Goal: Task Accomplishment & Management: Manage account settings

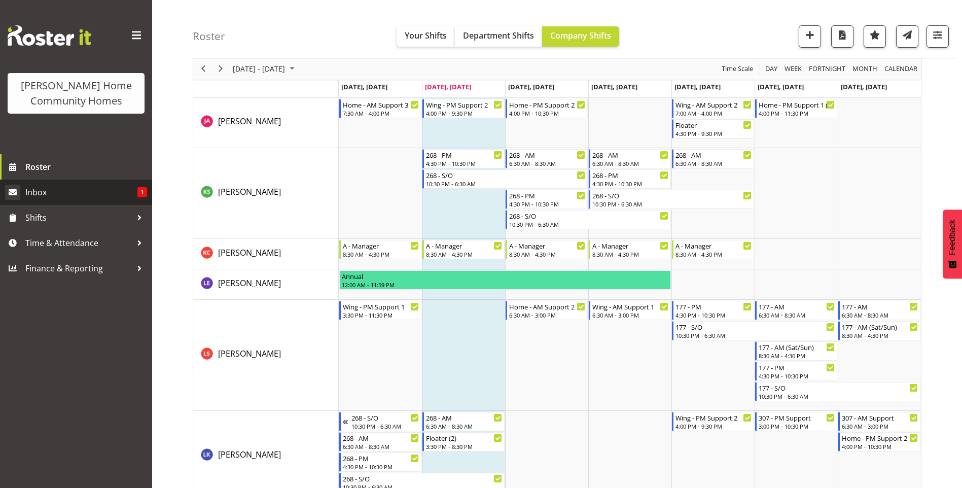
scroll to position [761, 0]
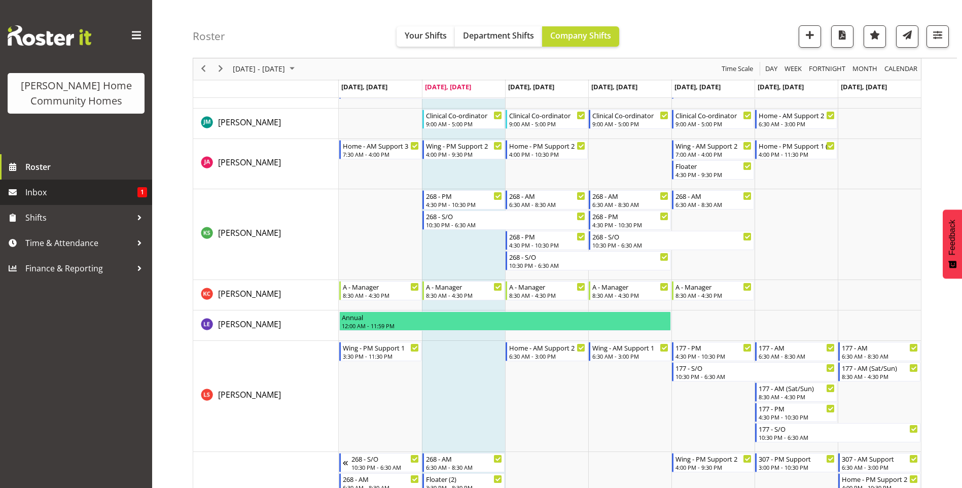
click at [102, 196] on span "Inbox" at bounding box center [81, 192] width 112 height 15
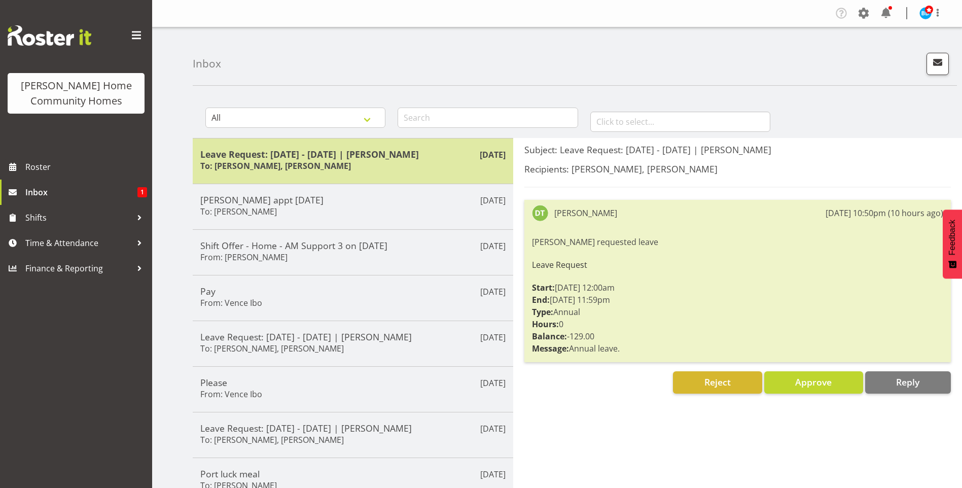
click at [323, 160] on div "Leave Request: [DATE] - [DATE] | [PERSON_NAME] To: [PERSON_NAME], [PERSON_NAME]" at bounding box center [352, 161] width 305 height 25
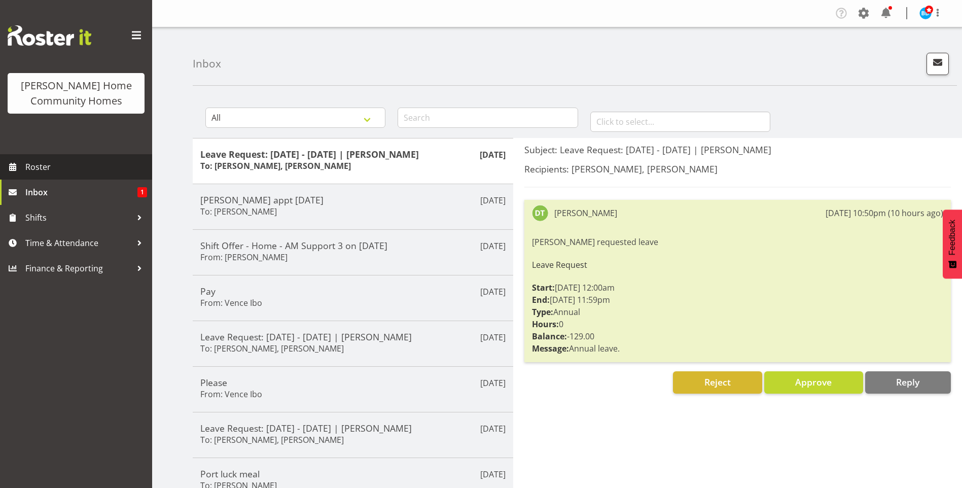
click at [92, 166] on span "Roster" at bounding box center [86, 166] width 122 height 15
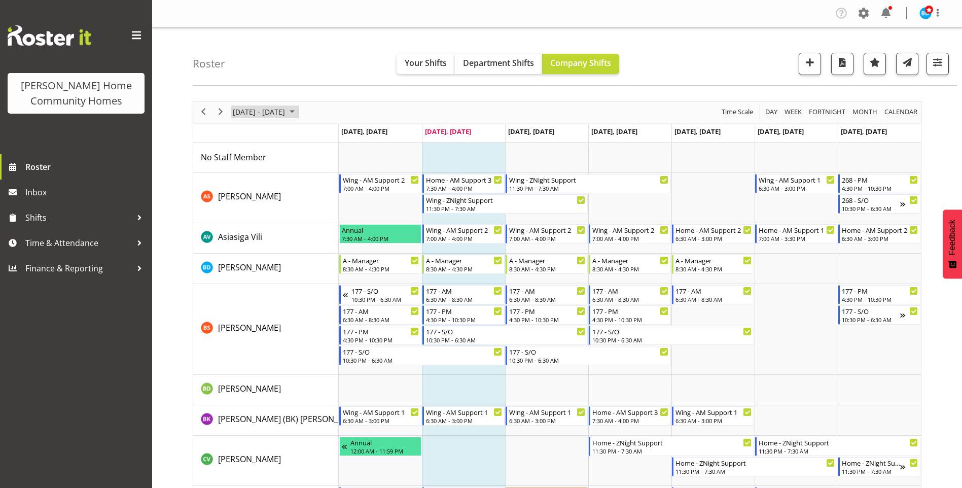
click at [298, 112] on span "August 2025" at bounding box center [292, 111] width 12 height 13
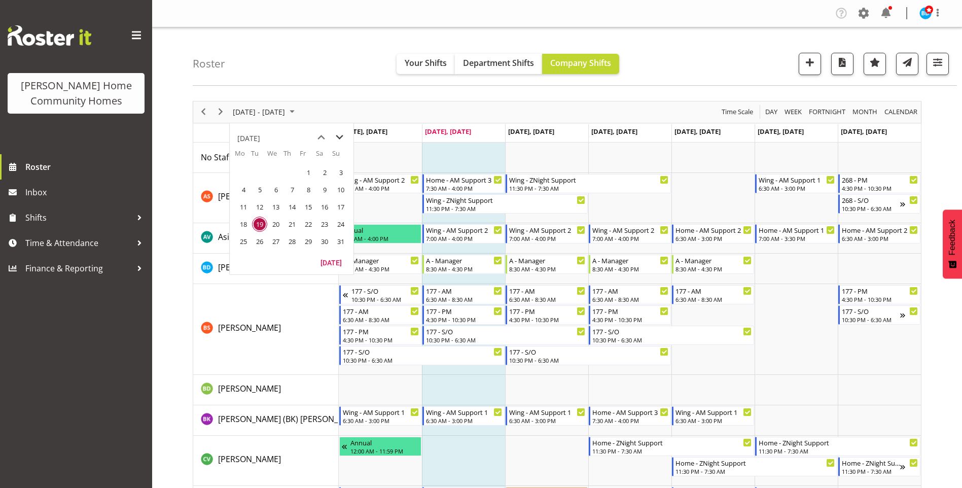
click at [339, 136] on span "next month" at bounding box center [340, 137] width 18 height 18
click at [239, 191] on span "6" at bounding box center [243, 189] width 15 height 15
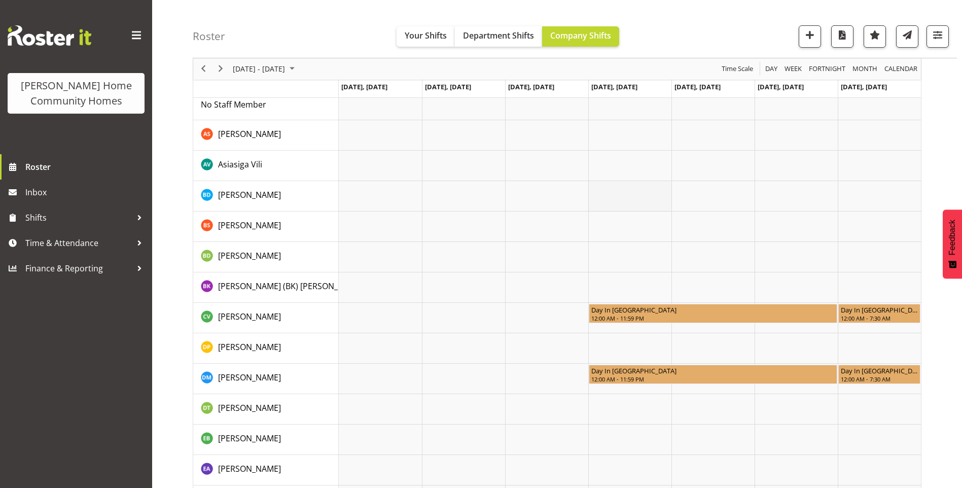
scroll to position [101, 0]
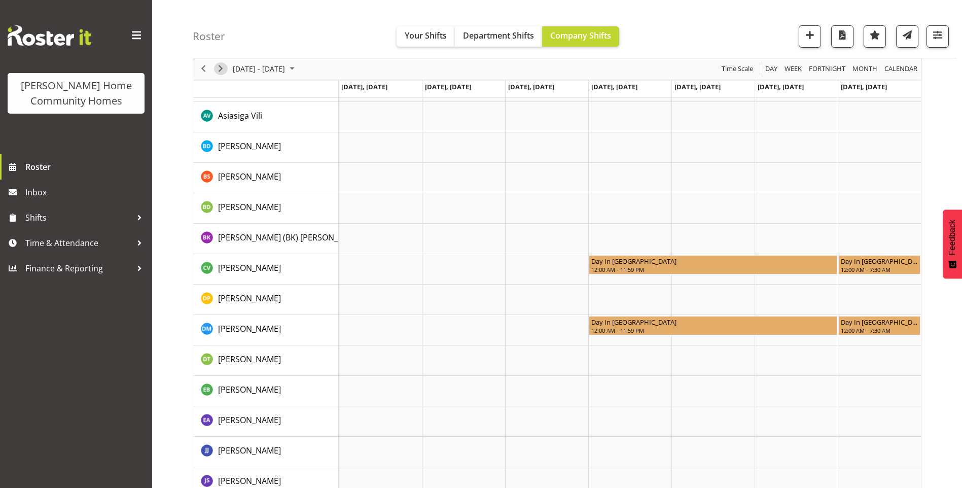
click at [222, 70] on span "Next" at bounding box center [221, 69] width 12 height 13
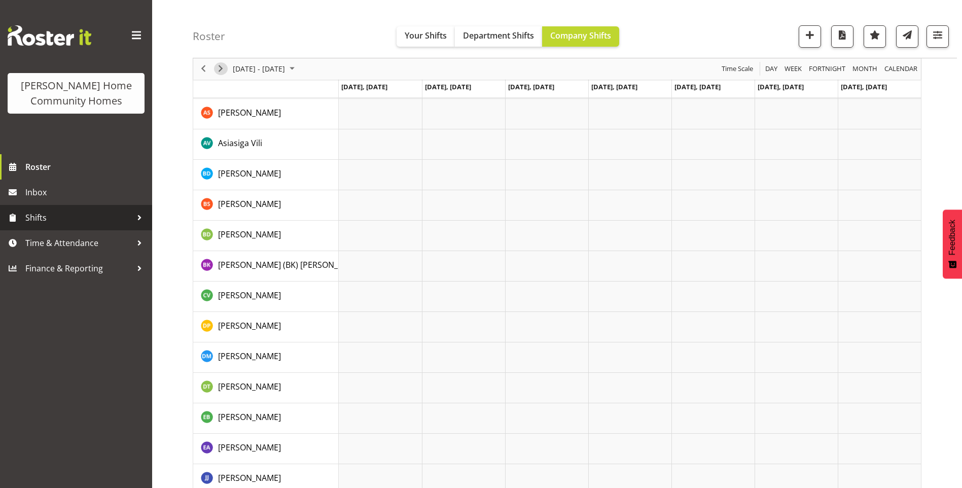
scroll to position [58, 0]
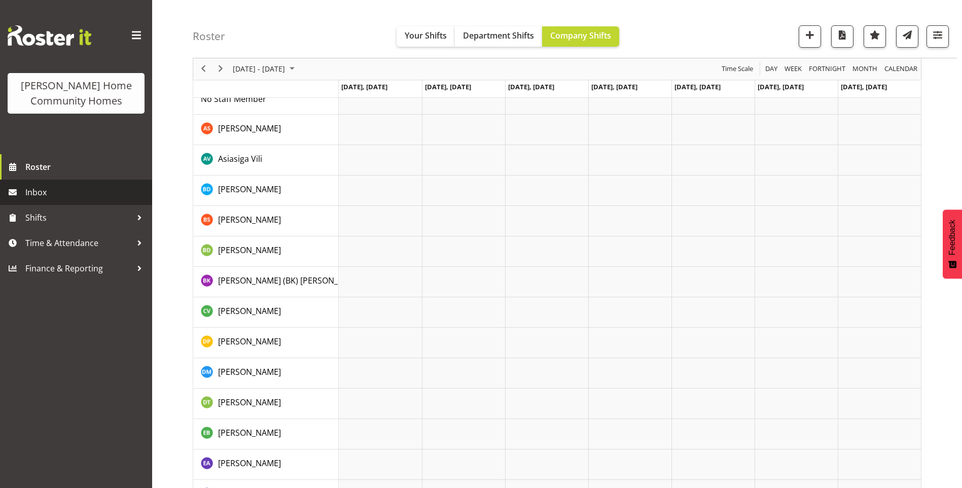
click at [31, 192] on span "Inbox" at bounding box center [86, 192] width 122 height 15
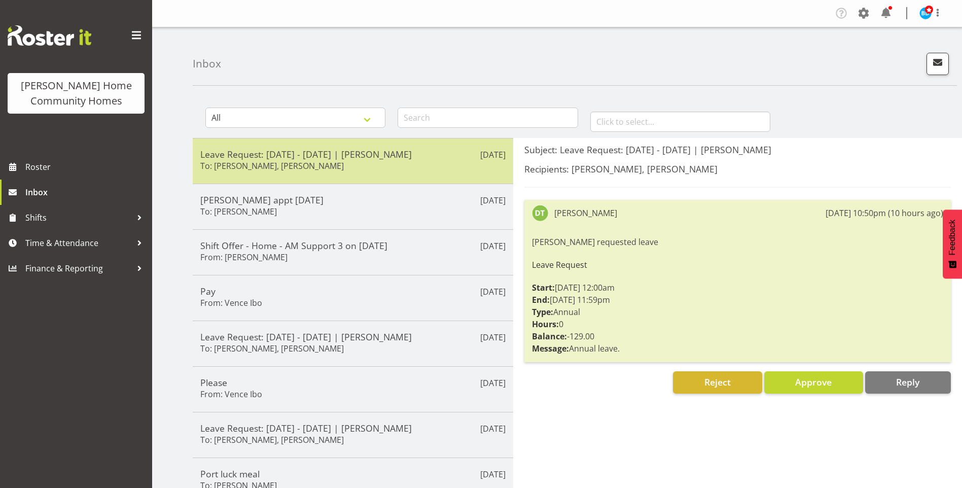
click at [377, 153] on h5 "Leave Request: [DATE] - [DATE] | [PERSON_NAME]" at bounding box center [352, 154] width 305 height 11
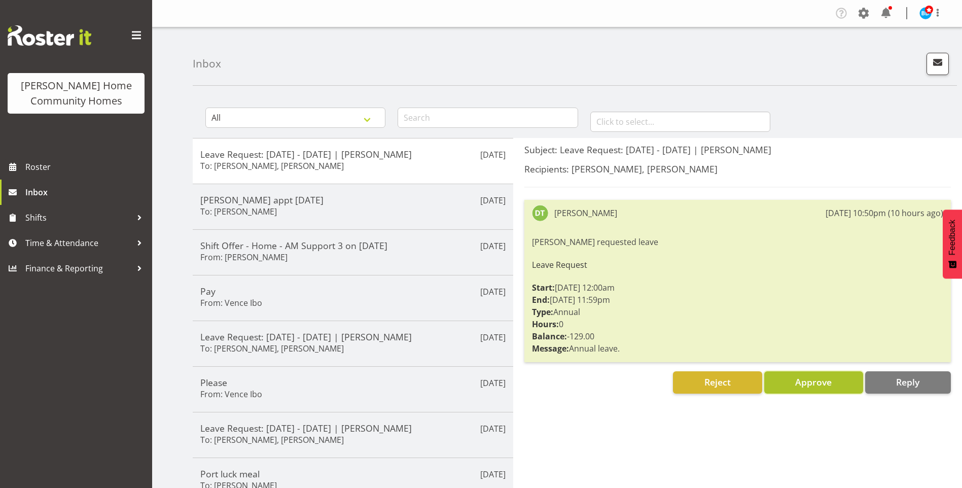
click at [806, 381] on span "Approve" at bounding box center [813, 382] width 37 height 12
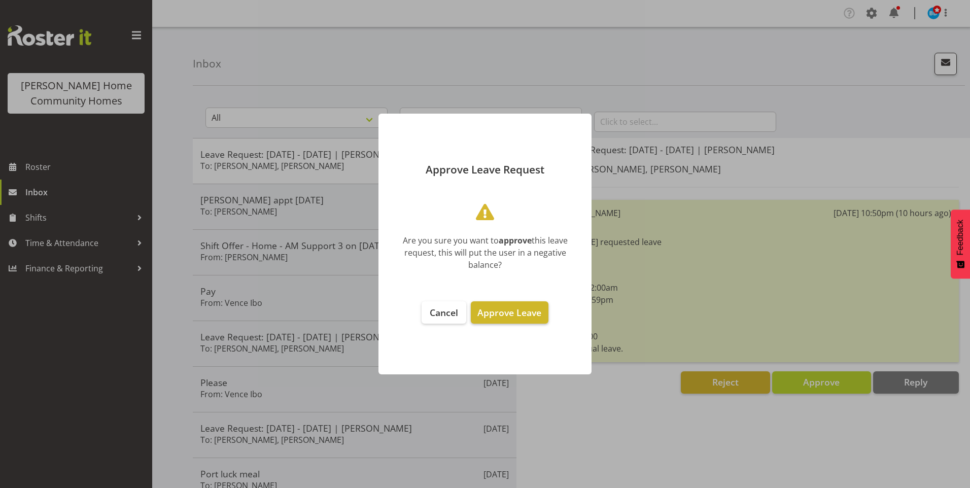
click at [520, 316] on span "Approve Leave" at bounding box center [509, 312] width 64 height 12
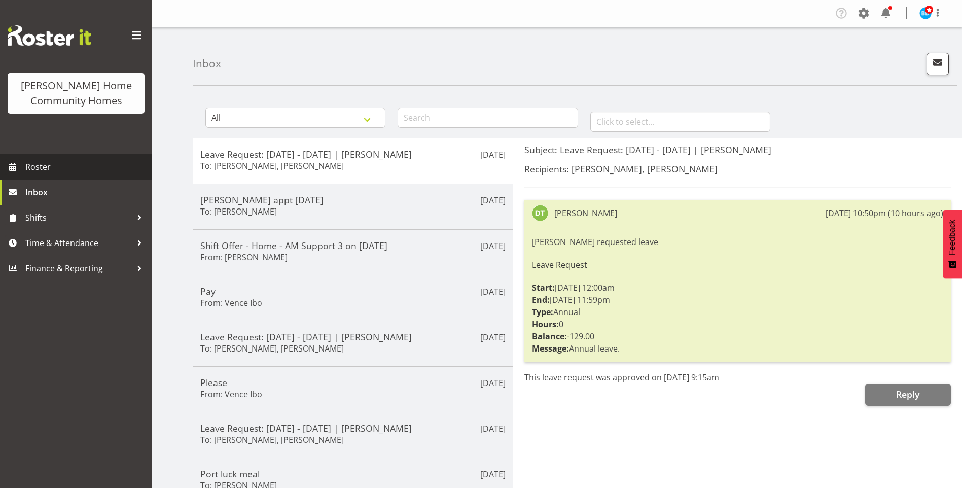
click at [66, 165] on span "Roster" at bounding box center [86, 166] width 122 height 15
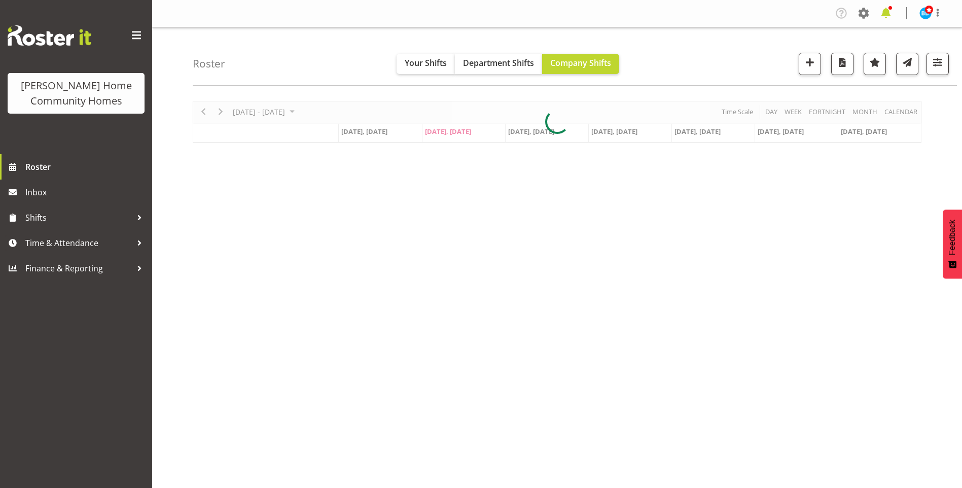
click at [885, 11] on span at bounding box center [886, 13] width 16 height 16
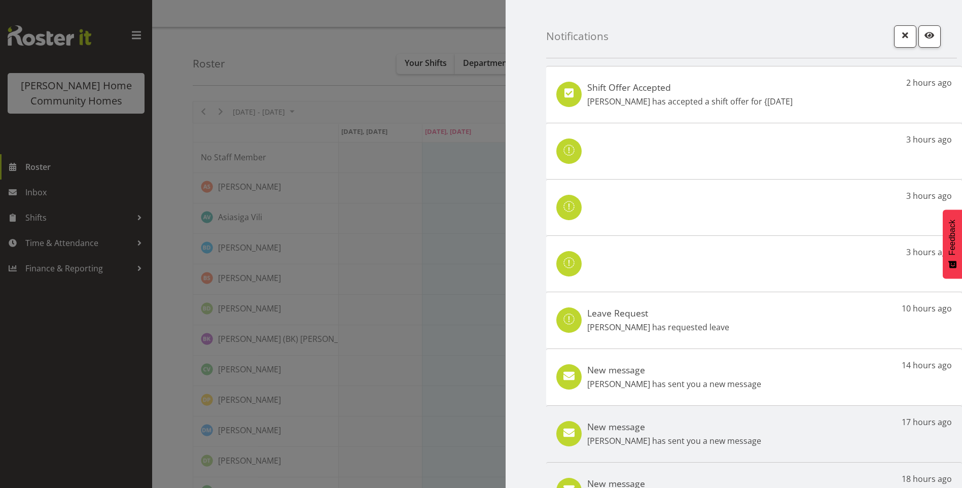
drag, startPoint x: 667, startPoint y: 318, endPoint x: 613, endPoint y: 254, distance: 84.2
click at [668, 318] on h5 "Leave Request" at bounding box center [658, 312] width 142 height 11
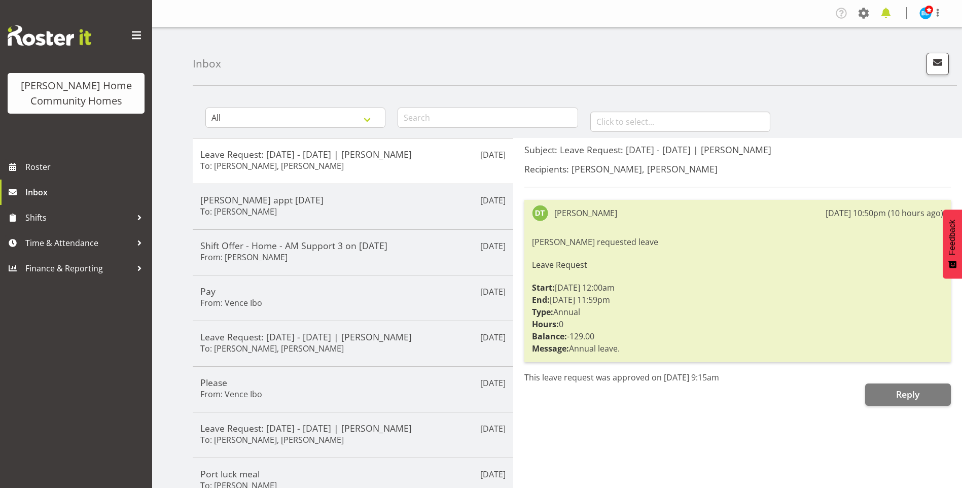
click at [881, 14] on span at bounding box center [886, 13] width 16 height 16
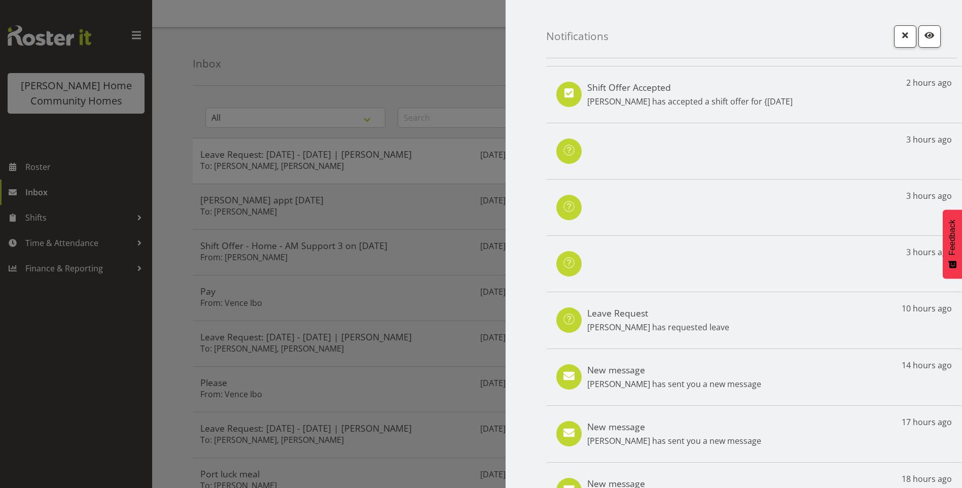
drag, startPoint x: 49, startPoint y: 196, endPoint x: 72, endPoint y: 201, distance: 23.9
click at [49, 195] on div at bounding box center [481, 244] width 962 height 488
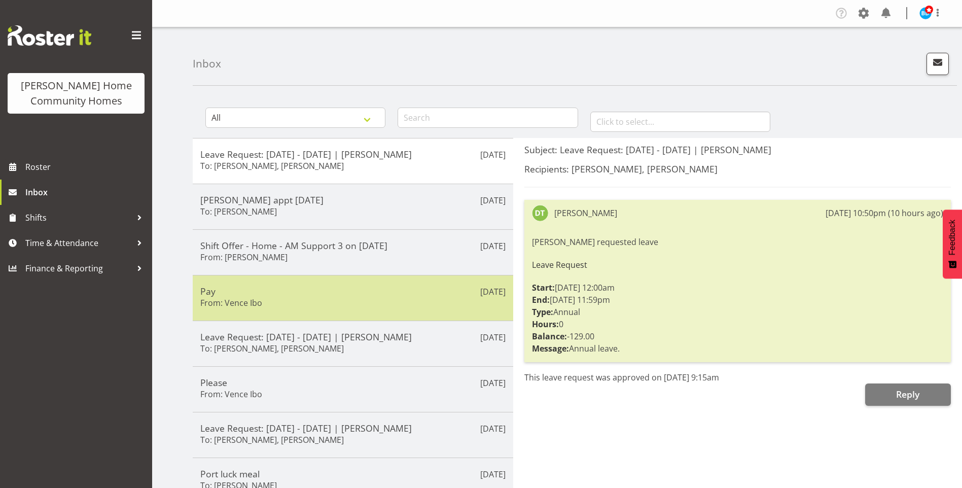
click at [283, 292] on h5 "Pay" at bounding box center [352, 290] width 305 height 11
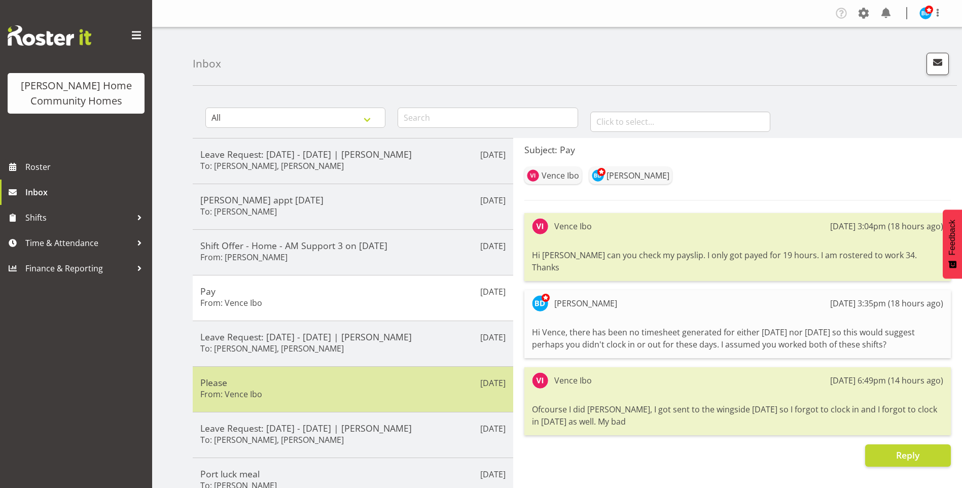
click at [429, 391] on div "Please From: Vence Ibo" at bounding box center [352, 389] width 305 height 25
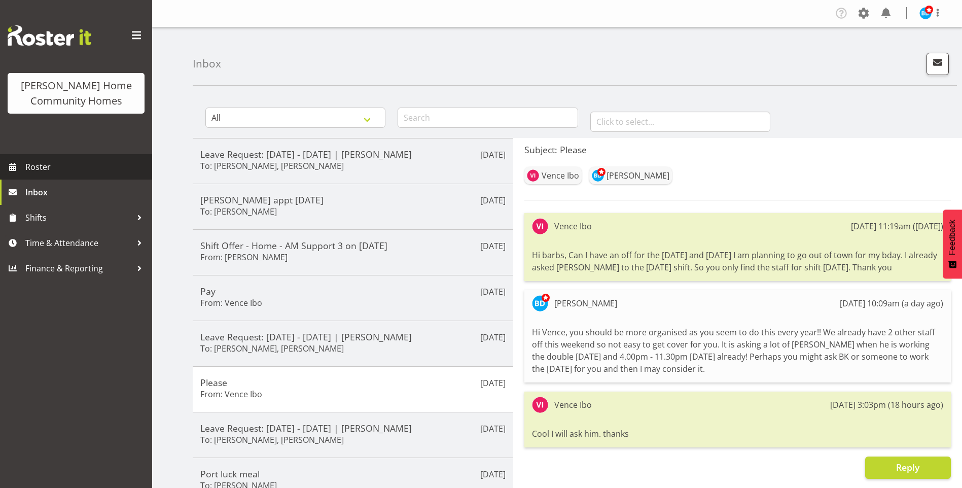
click at [69, 167] on span "Roster" at bounding box center [86, 166] width 122 height 15
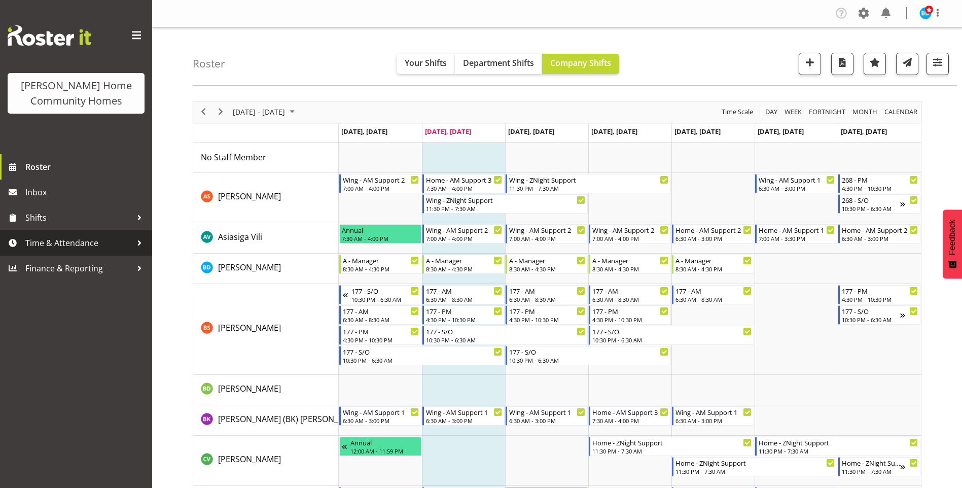
click at [75, 245] on span "Time & Attendance" at bounding box center [78, 242] width 106 height 15
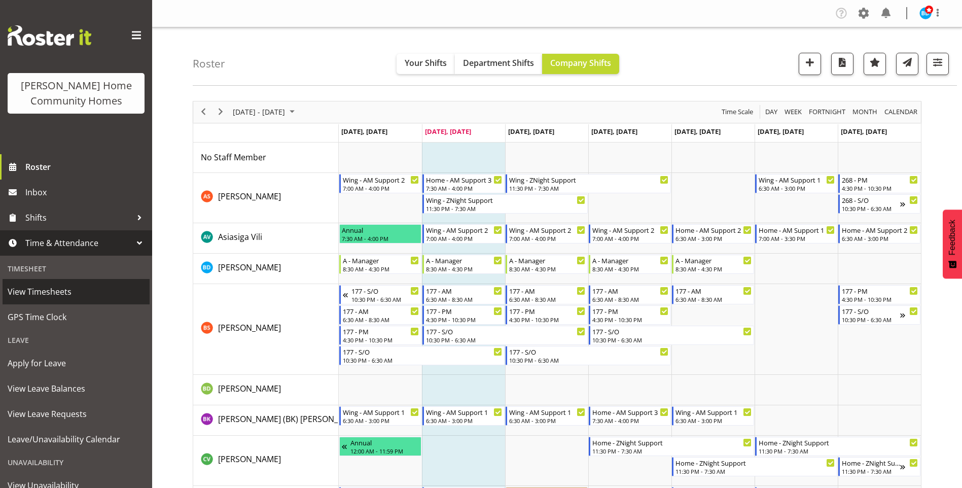
drag, startPoint x: 52, startPoint y: 292, endPoint x: 66, endPoint y: 293, distance: 14.2
click at [52, 293] on span "View Timesheets" at bounding box center [76, 291] width 137 height 15
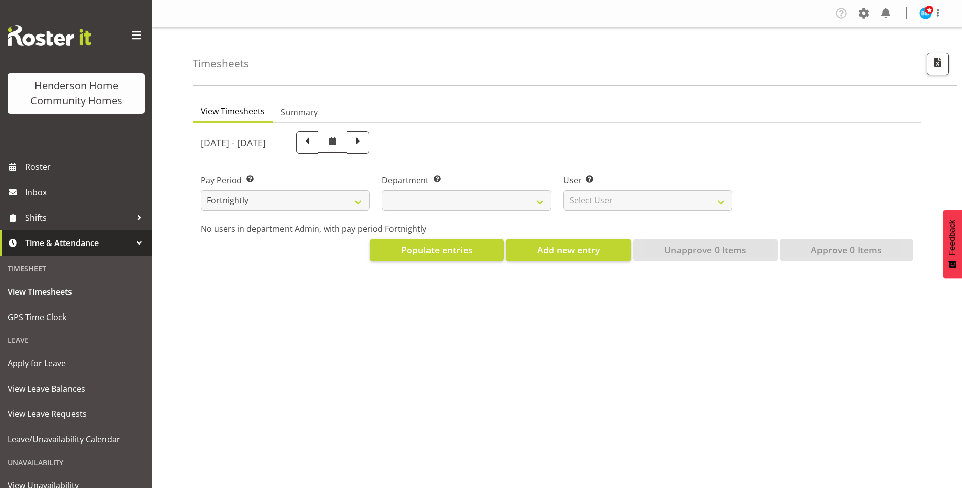
select select
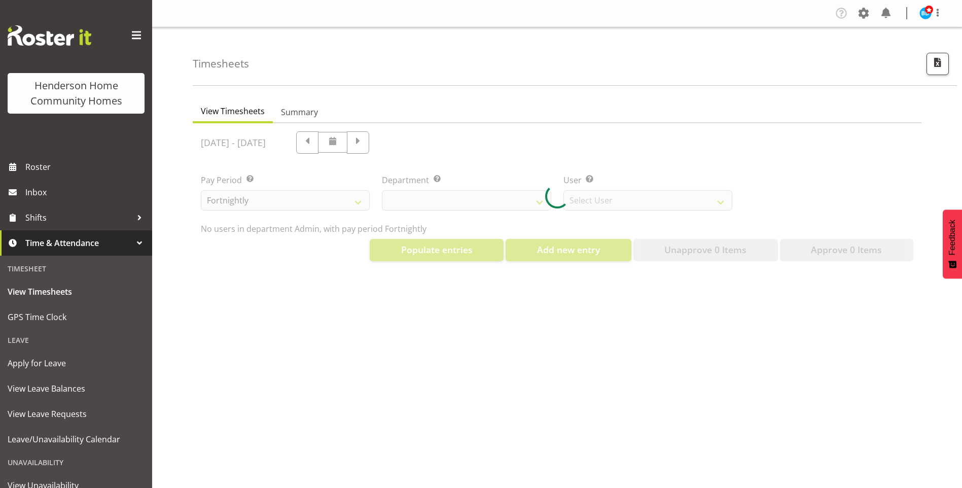
select select "8515"
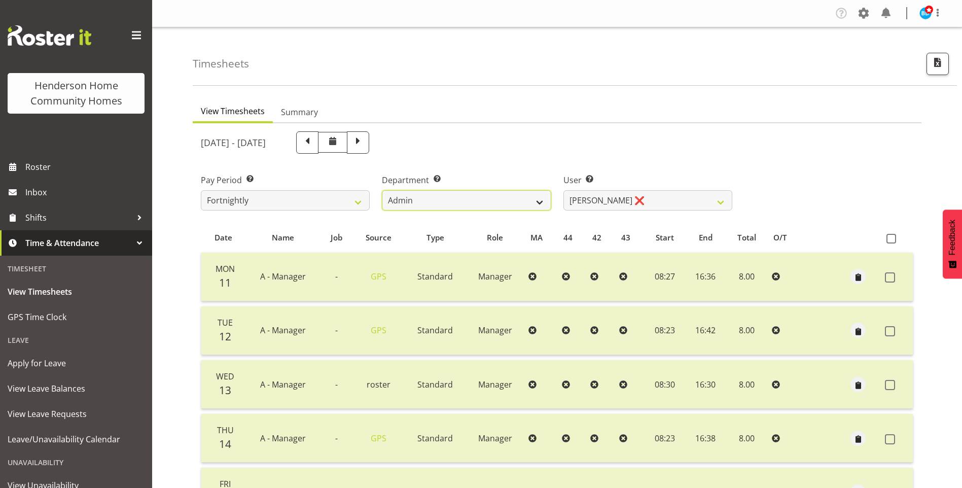
click at [411, 197] on select "Admin Homeside Houses Wingside" at bounding box center [466, 200] width 169 height 20
select select "746"
click at [382, 190] on select "Admin Homeside Houses Wingside" at bounding box center [466, 200] width 169 height 20
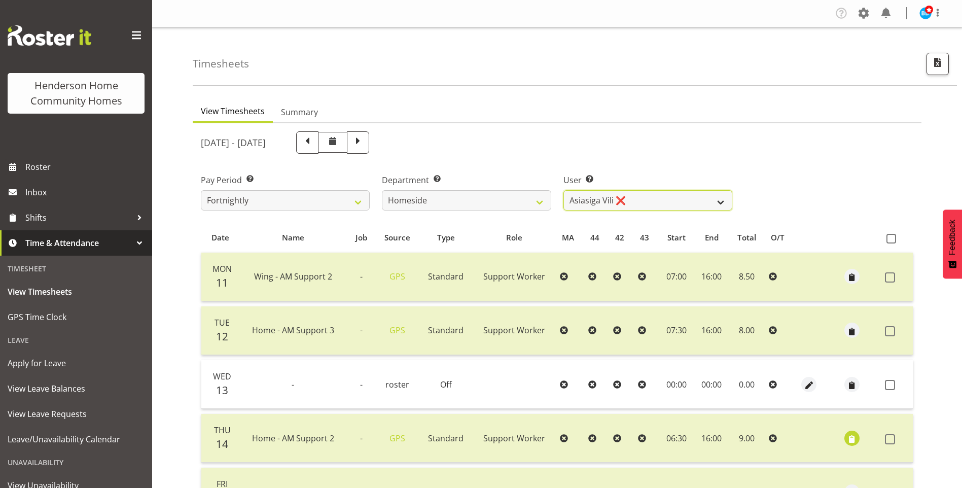
click at [581, 199] on select "[PERSON_NAME] ❌ [PERSON_NAME] ❌ Brijesh (BK) Kachhadiya ❌ [PERSON_NAME] ❌ [PERS…" at bounding box center [647, 200] width 169 height 20
select select "8543"
click at [563, 190] on select "[PERSON_NAME] ❌ [PERSON_NAME] ❌ Brijesh (BK) Kachhadiya ❌ [PERSON_NAME] ❌ [PERS…" at bounding box center [647, 200] width 169 height 20
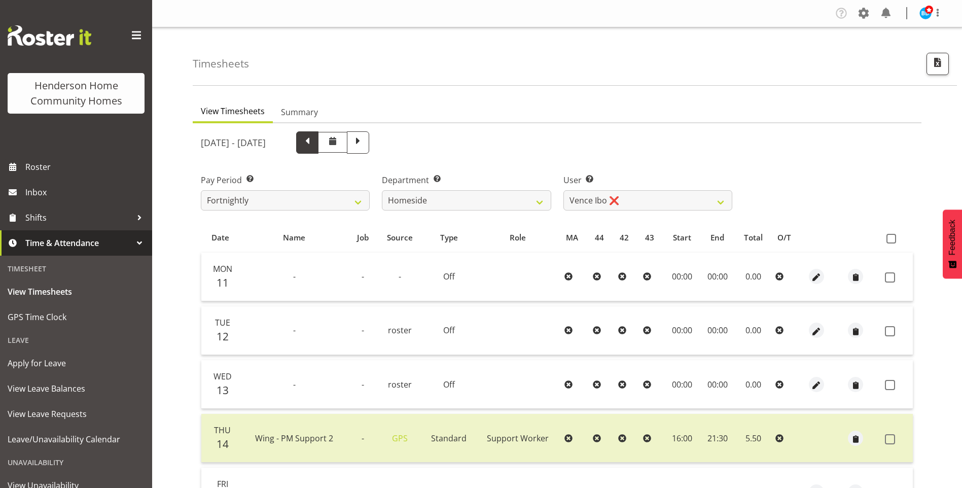
click at [314, 146] on span at bounding box center [307, 141] width 13 height 13
select select
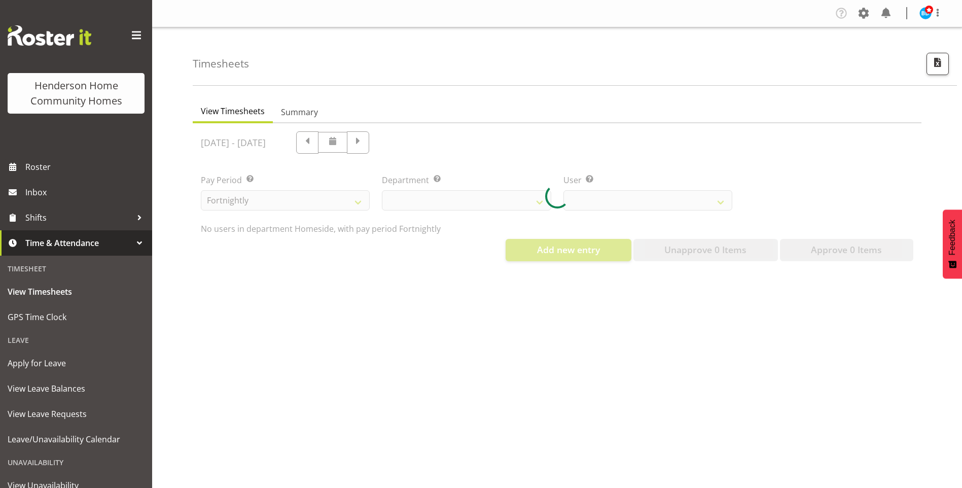
click at [421, 140] on div at bounding box center [557, 196] width 729 height 146
select select "746"
select select "8543"
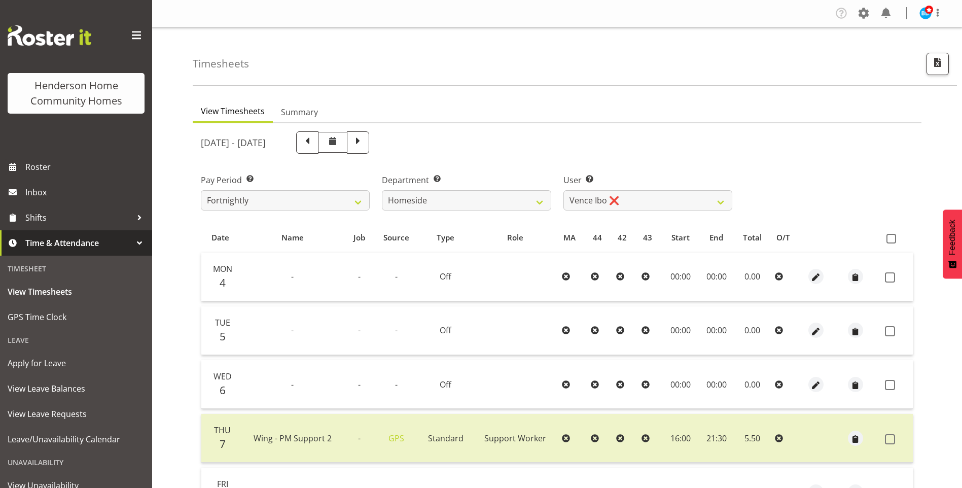
click at [365, 142] on span at bounding box center [357, 141] width 13 height 13
select select
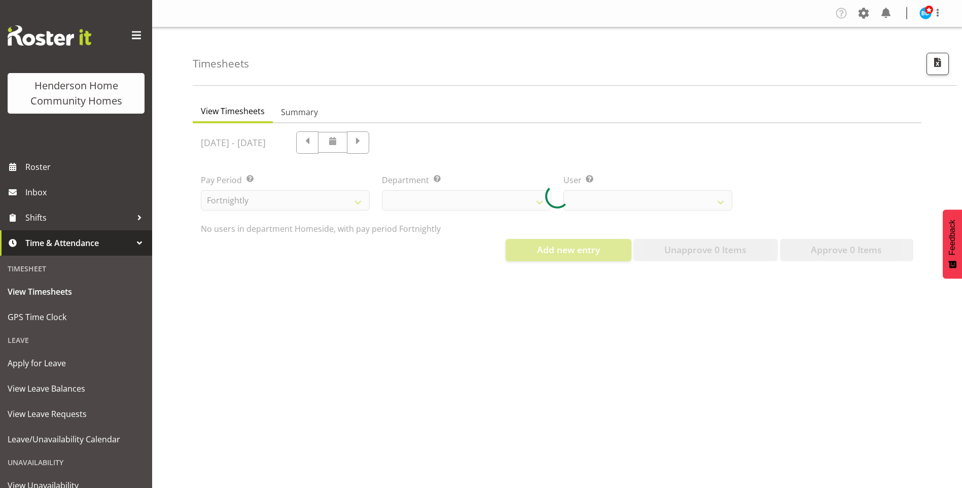
select select "746"
select select "8543"
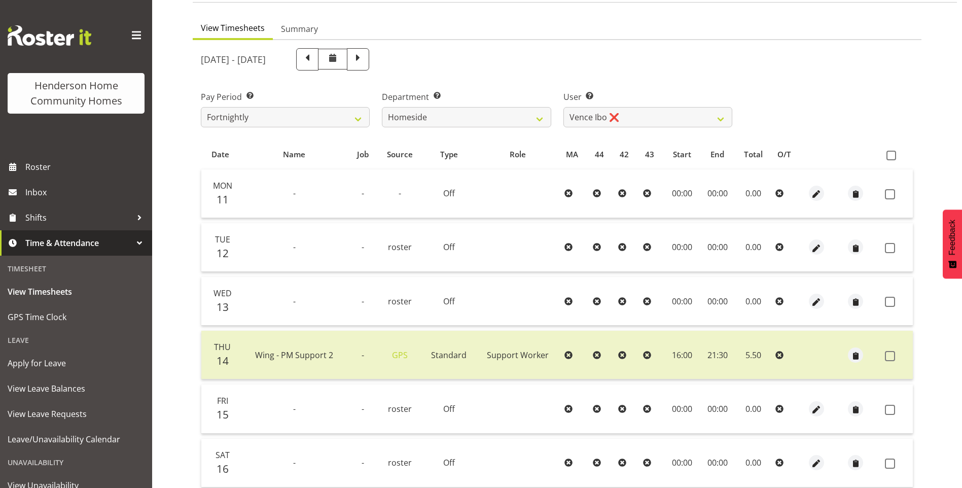
scroll to position [65, 0]
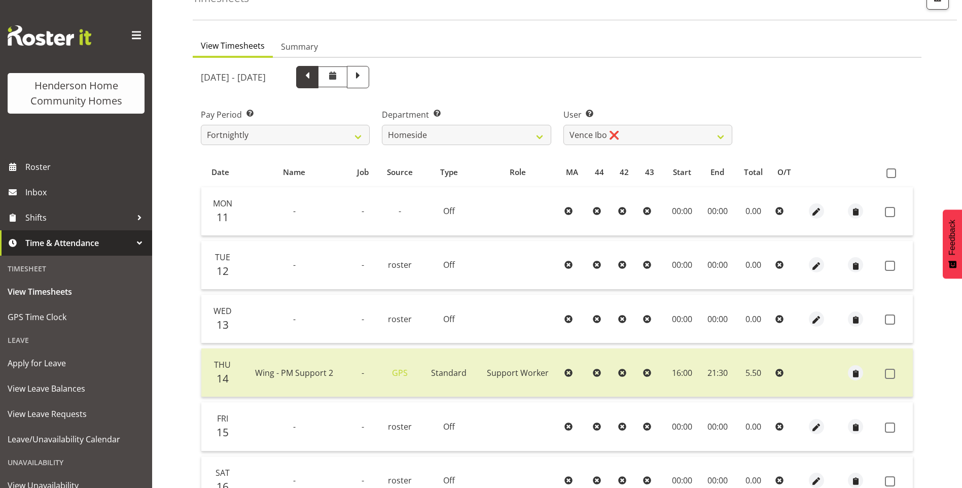
click at [369, 88] on div at bounding box center [332, 79] width 73 height 26
click at [314, 80] on span at bounding box center [307, 75] width 13 height 13
select select
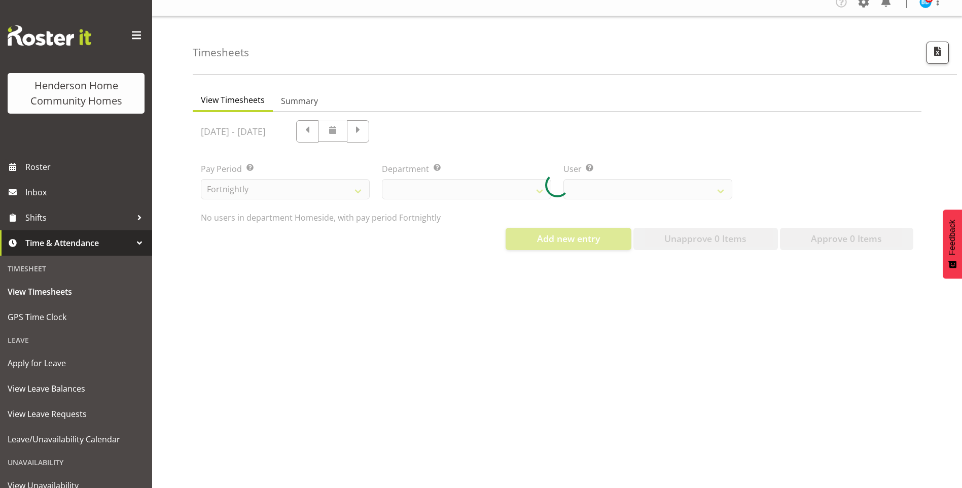
select select "746"
select select "8543"
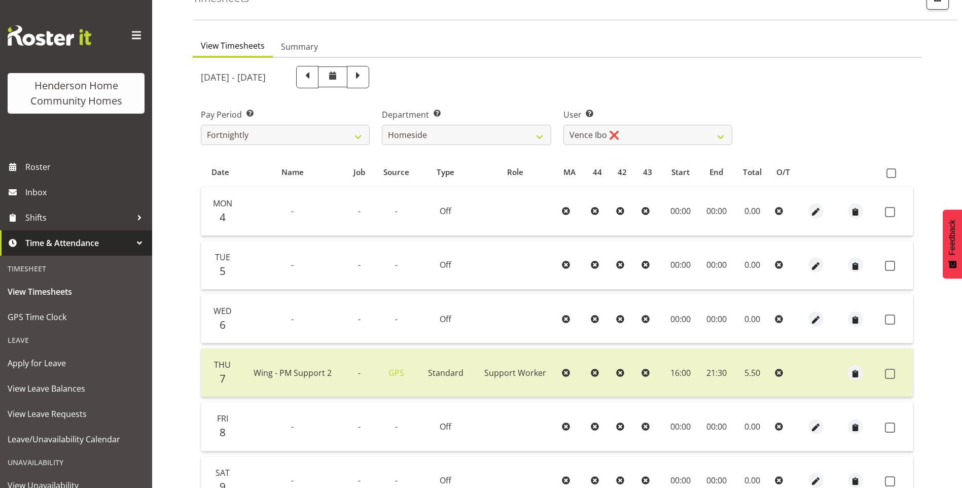
scroll to position [218, 0]
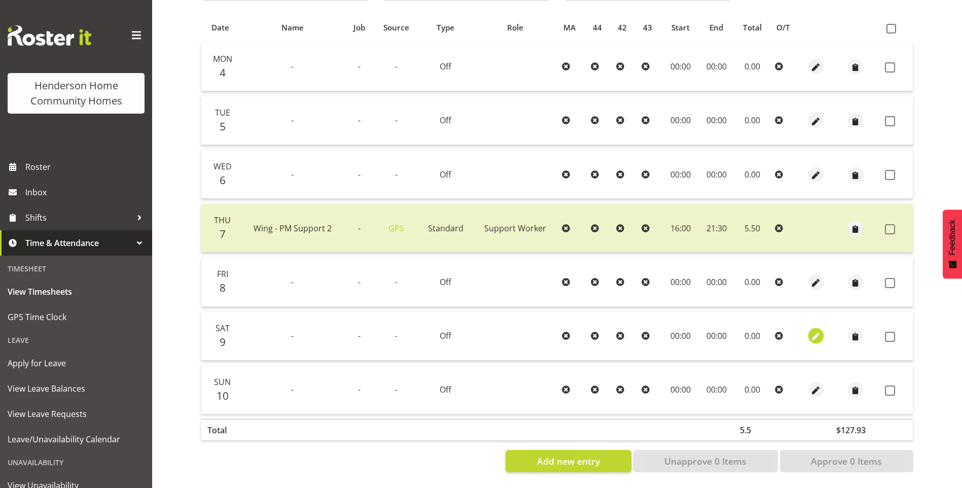
click at [812, 331] on span "button" at bounding box center [816, 337] width 12 height 12
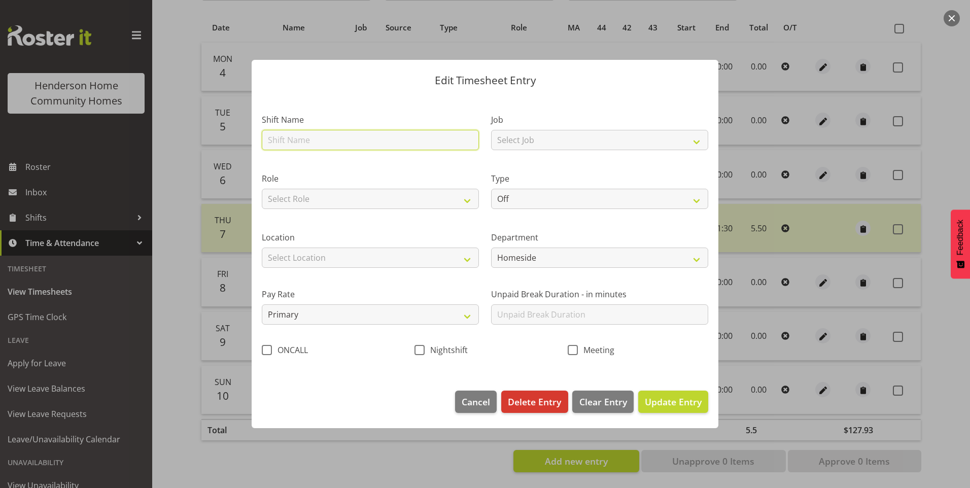
click at [307, 140] on input "text" at bounding box center [370, 140] width 217 height 20
drag, startPoint x: 34, startPoint y: 166, endPoint x: 61, endPoint y: 159, distance: 27.9
click at [35, 166] on div at bounding box center [485, 244] width 970 height 488
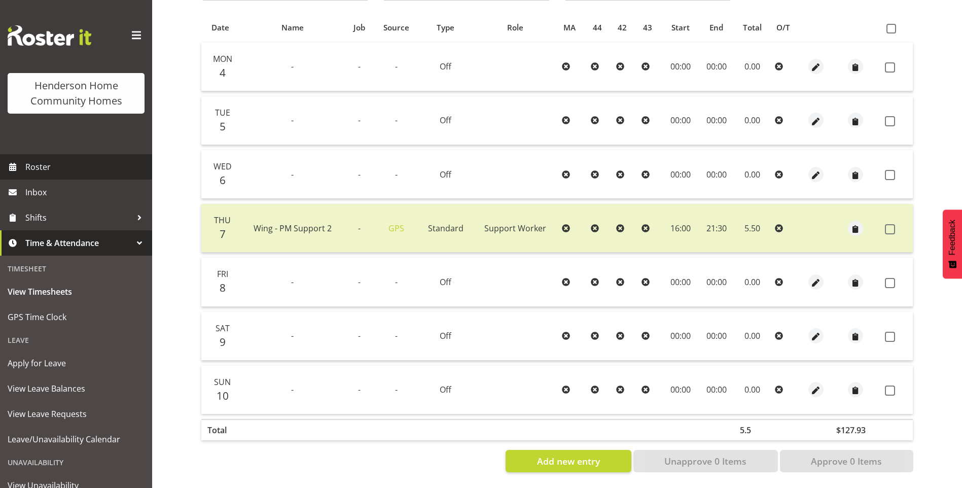
click at [41, 164] on span "Roster" at bounding box center [86, 166] width 122 height 15
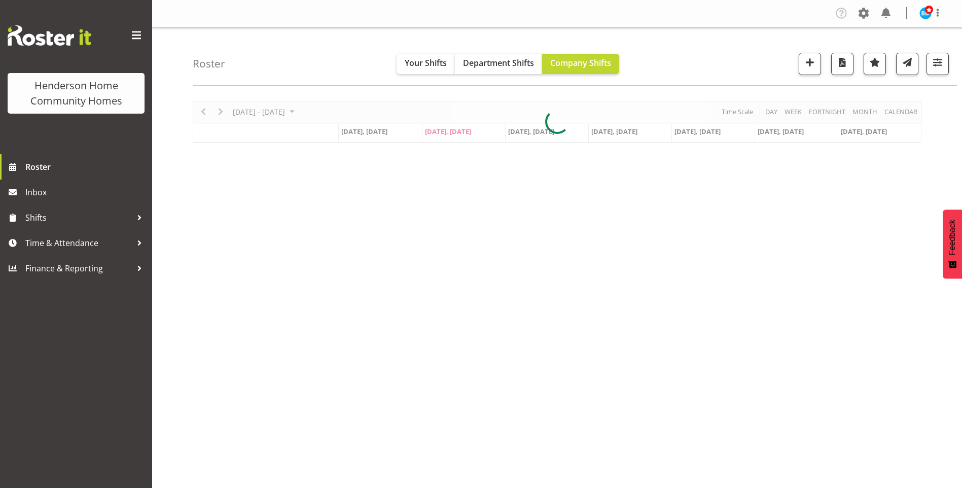
click at [201, 113] on div at bounding box center [557, 122] width 729 height 42
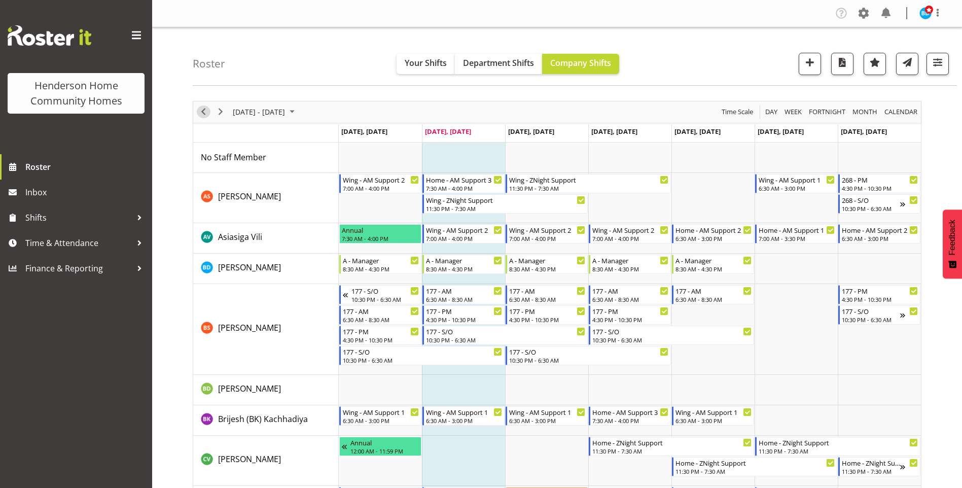
click at [202, 112] on span "Previous" at bounding box center [203, 111] width 12 height 13
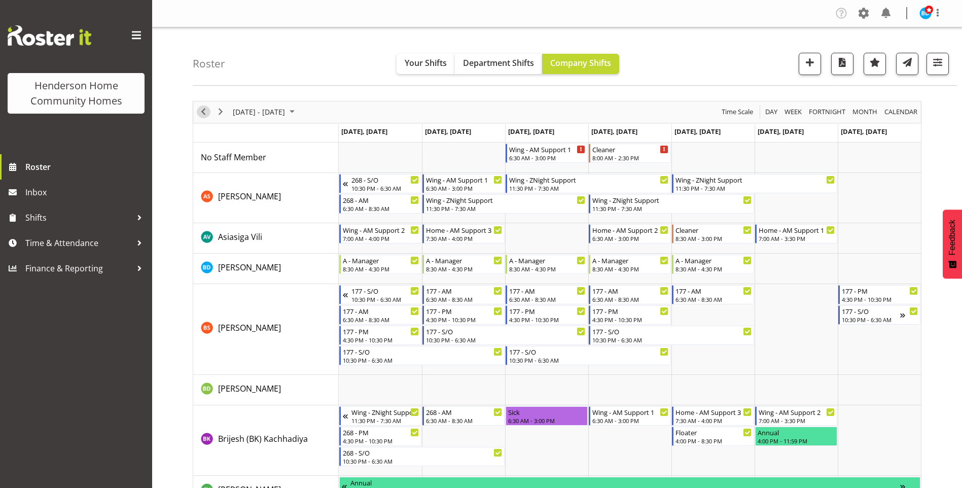
click at [203, 112] on span "Previous" at bounding box center [203, 111] width 12 height 13
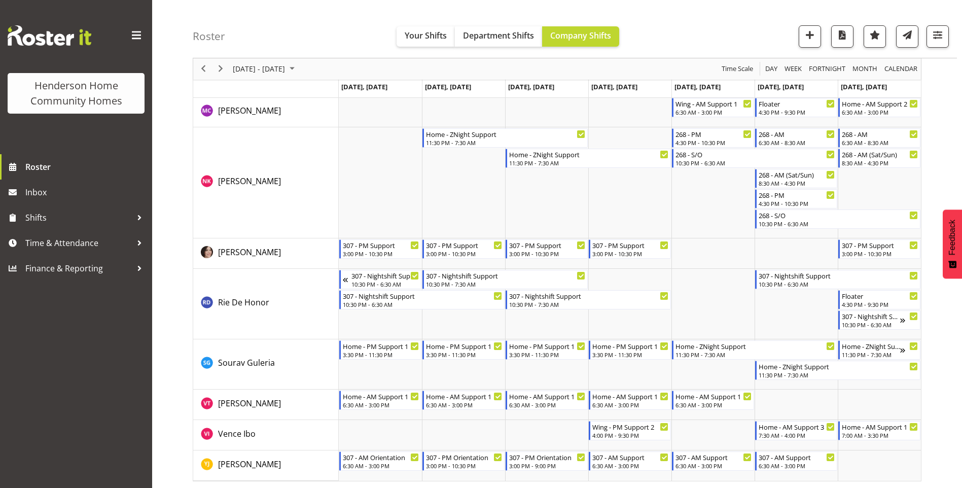
scroll to position [1388, 0]
click at [60, 241] on span "Time & Attendance" at bounding box center [78, 242] width 106 height 15
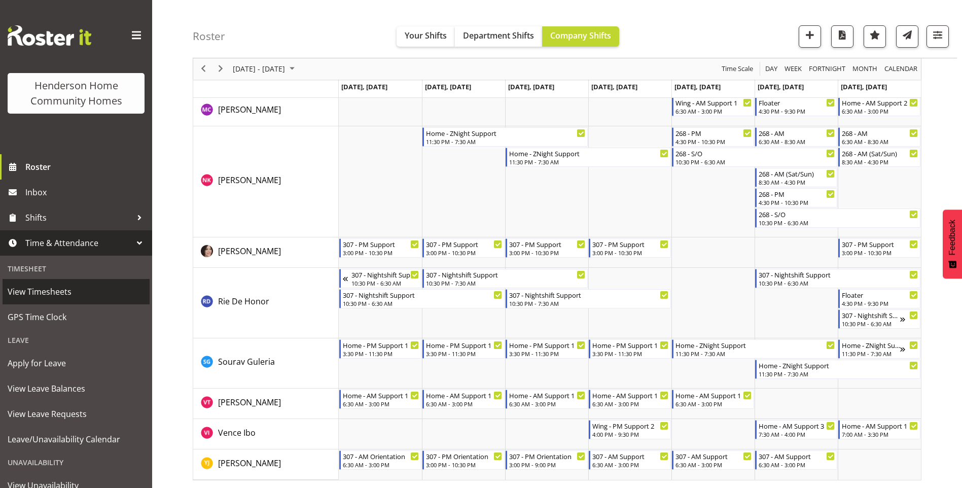
click at [52, 290] on span "View Timesheets" at bounding box center [76, 291] width 137 height 15
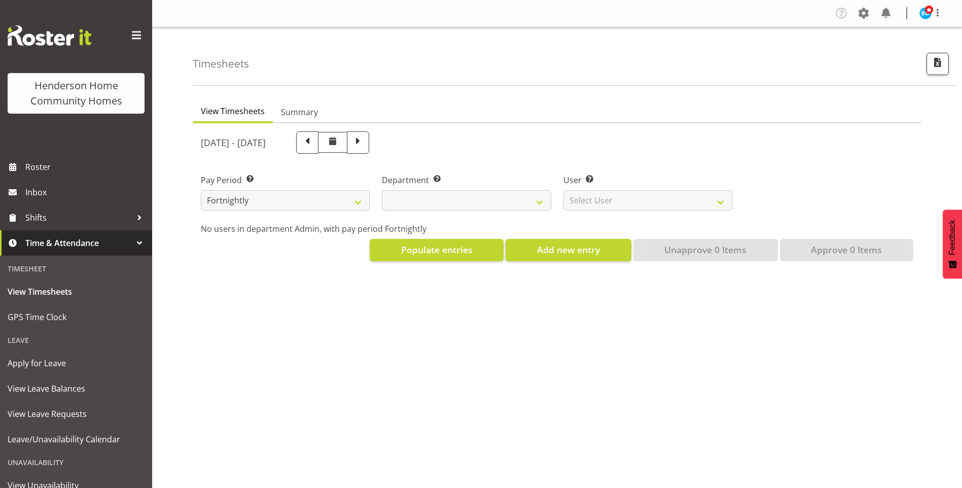
select select
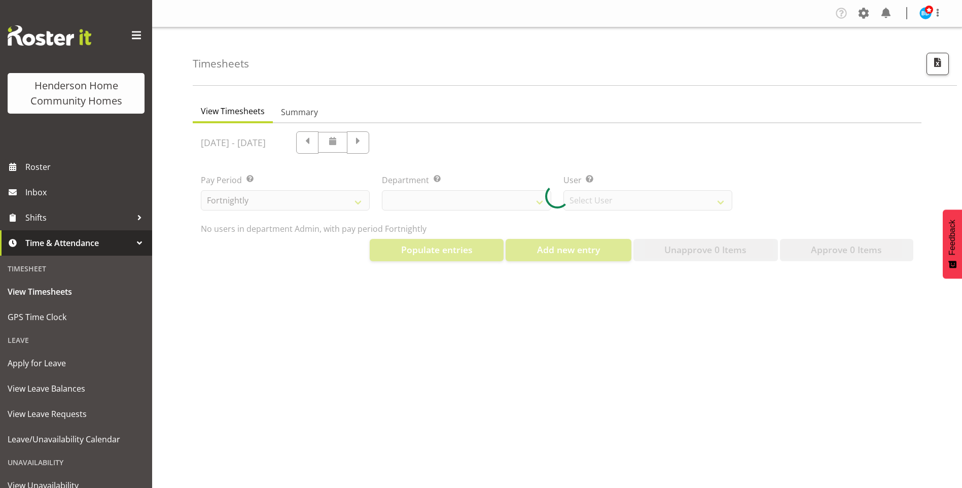
select select "8515"
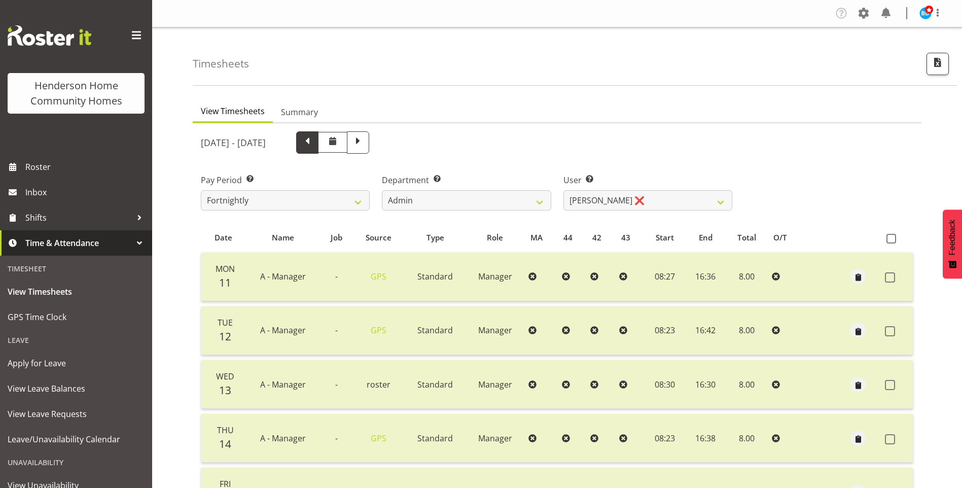
click at [314, 144] on span at bounding box center [307, 141] width 13 height 13
select select
click at [447, 200] on select "Admin Homeside Houses Wingside" at bounding box center [466, 200] width 169 height 20
select select "746"
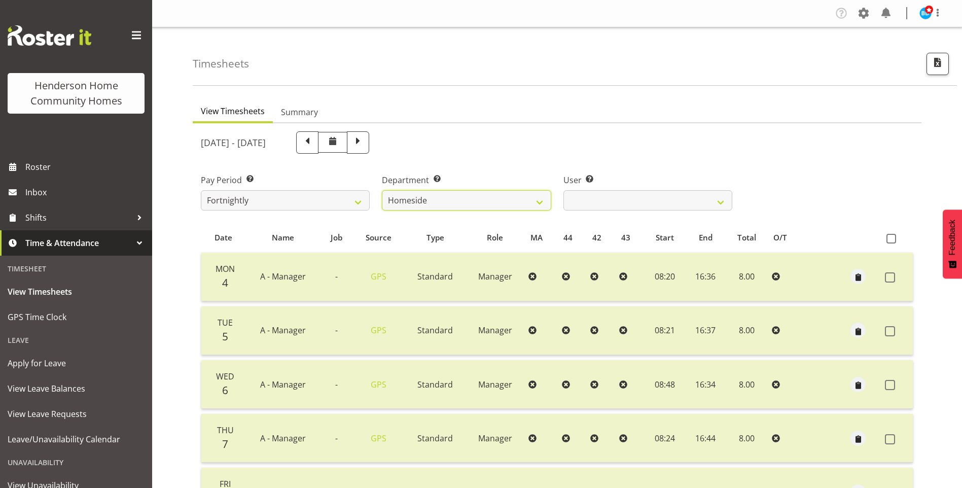
click at [382, 190] on select "Admin Homeside Houses Wingside" at bounding box center [466, 200] width 169 height 20
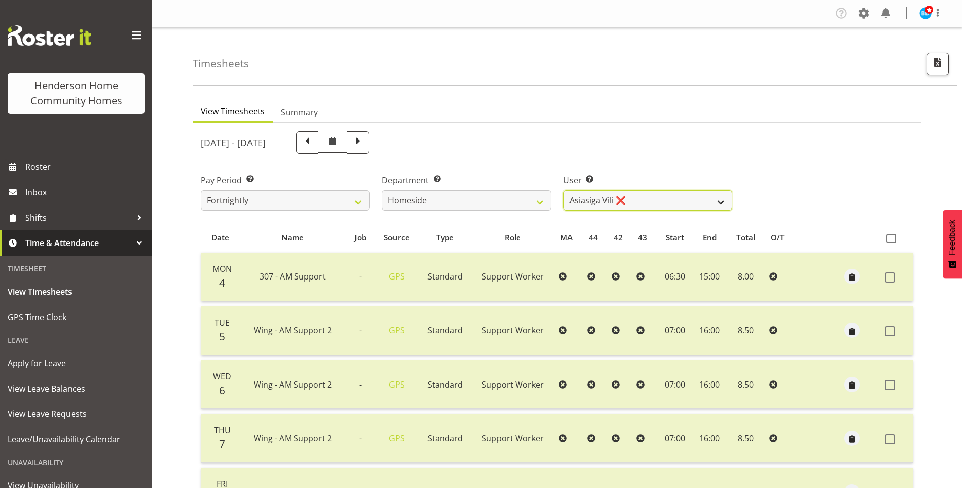
click at [603, 199] on select "[PERSON_NAME] ❌ [PERSON_NAME] ❌ [PERSON_NAME] (BK) [PERSON_NAME] ✔ [PERSON_NAME…" at bounding box center [647, 200] width 169 height 20
select select "8543"
click at [563, 190] on select "[PERSON_NAME] ❌ [PERSON_NAME] ❌ [PERSON_NAME] (BK) [PERSON_NAME] ✔ [PERSON_NAME…" at bounding box center [647, 200] width 169 height 20
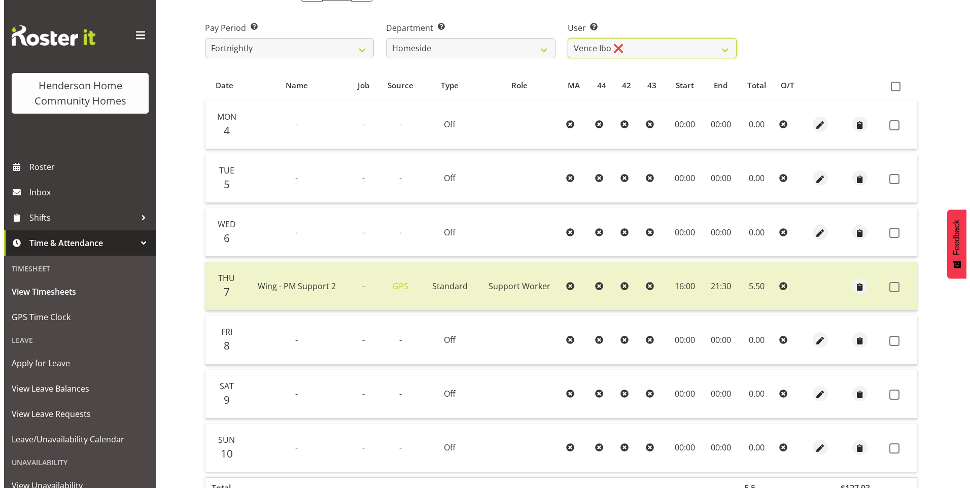
scroll to position [218, 0]
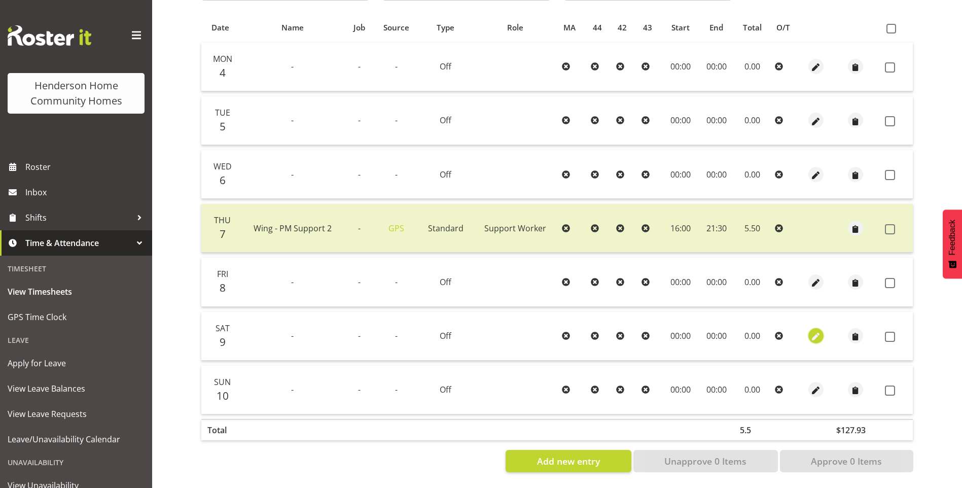
click at [816, 331] on span "button" at bounding box center [816, 337] width 12 height 12
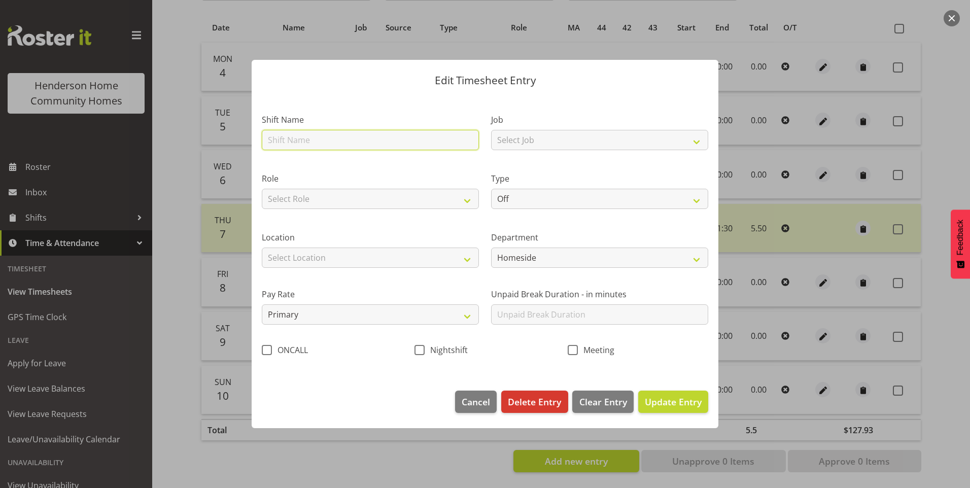
click at [301, 135] on input "text" at bounding box center [370, 140] width 217 height 20
type input "Home - AM Support 3"
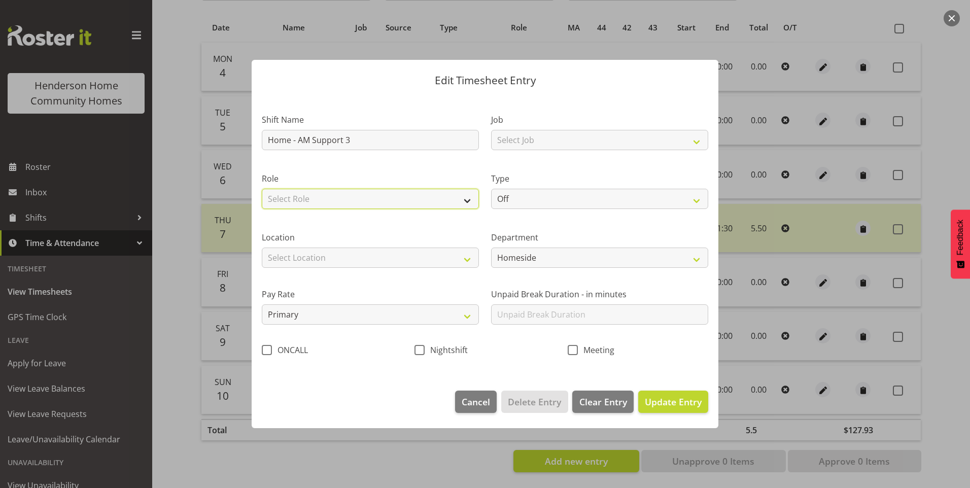
click at [341, 204] on select "Select Role Support Worker" at bounding box center [370, 199] width 217 height 20
select select "1214"
click at [262, 189] on select "Select Role Support Worker" at bounding box center [370, 199] width 217 height 20
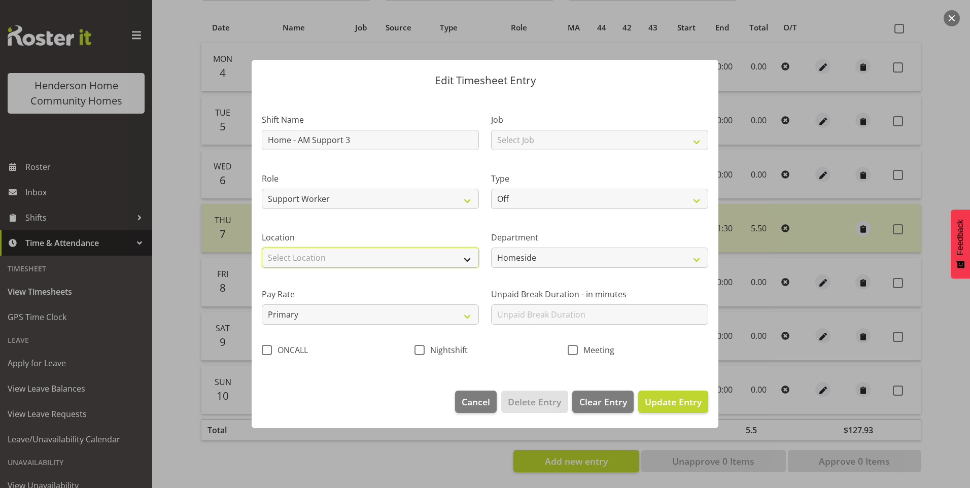
click at [325, 252] on select "Select Location 177 Halswell Rd 268 Hendersons Rd 307 Hendersons Rd 309 Henders…" at bounding box center [370, 257] width 217 height 20
select select "1067"
click at [262, 247] on select "Select Location 177 Halswell Rd 268 Hendersons Rd 307 Hendersons Rd 309 Henders…" at bounding box center [370, 257] width 217 height 20
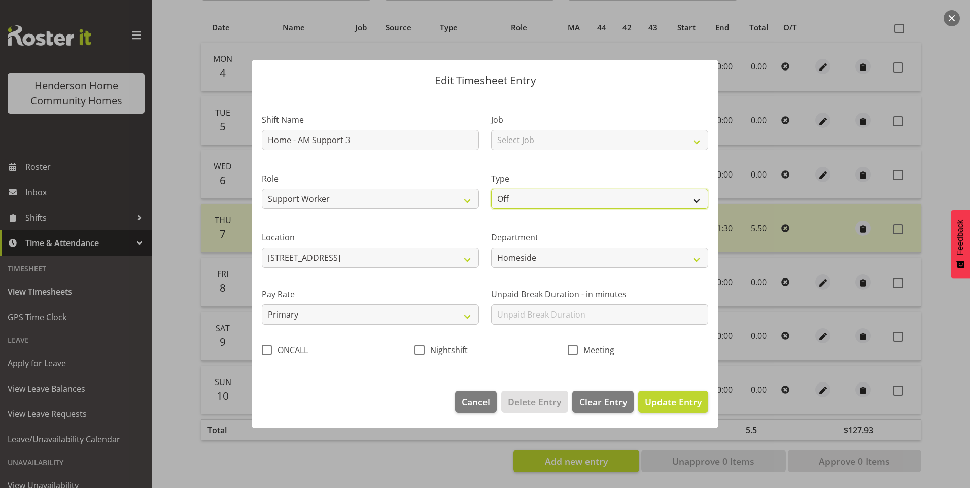
click at [521, 202] on select "Off Standard Public Holiday Public Holiday (Worked) Day In Lieu Annual Leave Si…" at bounding box center [599, 199] width 217 height 20
select select "Standard"
click at [491, 189] on select "Off Standard Public Holiday Public Holiday (Worked) Day In Lieu Annual Leave Si…" at bounding box center [599, 199] width 217 height 20
select select "7"
select select "2025"
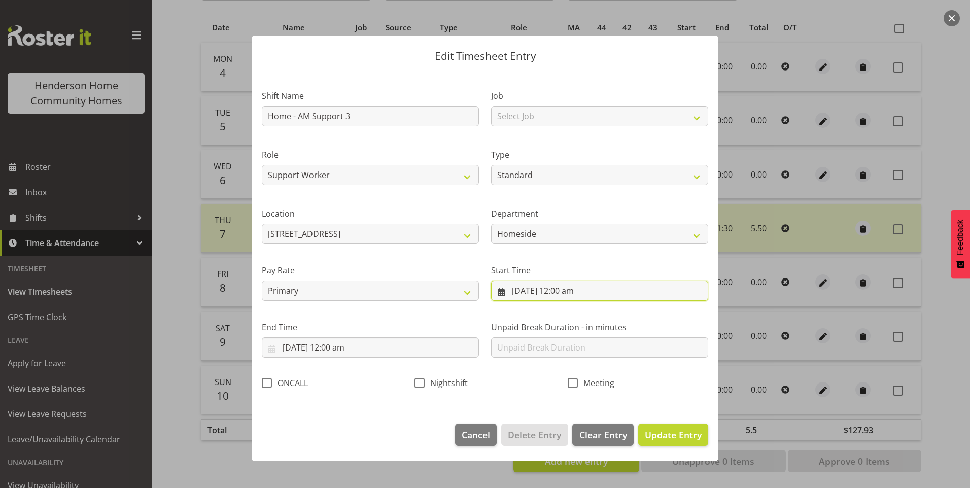
click at [528, 295] on input "9/08/2025, 12:00 am" at bounding box center [599, 290] width 217 height 20
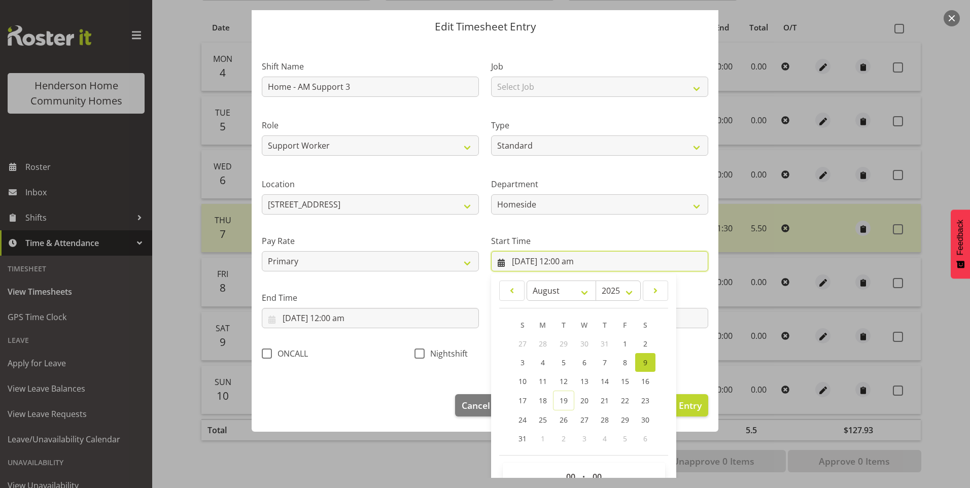
scroll to position [55, 0]
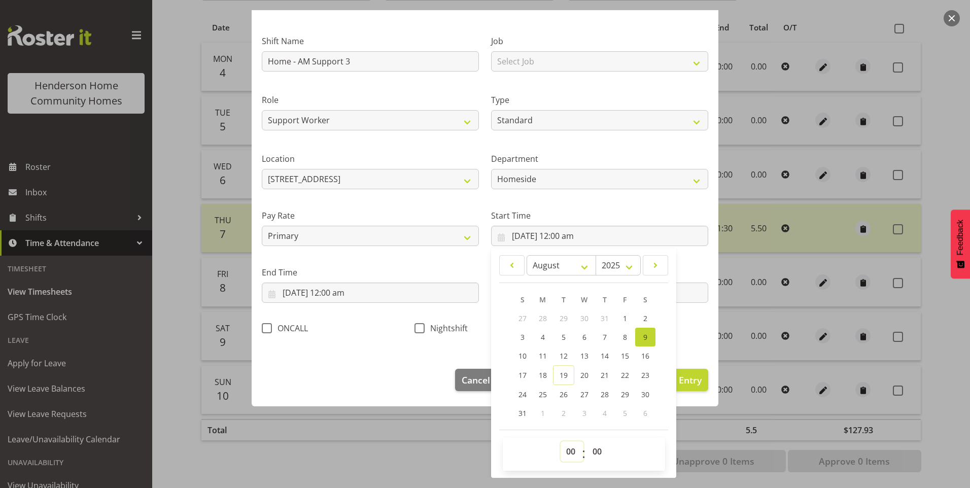
click at [566, 453] on select "00 01 02 03 04 05 06 07 08 09 10 11 12 13 14 15 16 17 18 19 20 21 22 23" at bounding box center [571, 451] width 23 height 20
select select "8"
click at [560, 441] on select "00 01 02 03 04 05 06 07 08 09 10 11 12 13 14 15 16 17 18 19 20 21 22 23" at bounding box center [571, 451] width 23 height 20
type input "9/08/2025, 8:00 am"
drag, startPoint x: 571, startPoint y: 451, endPoint x: 570, endPoint y: 440, distance: 11.7
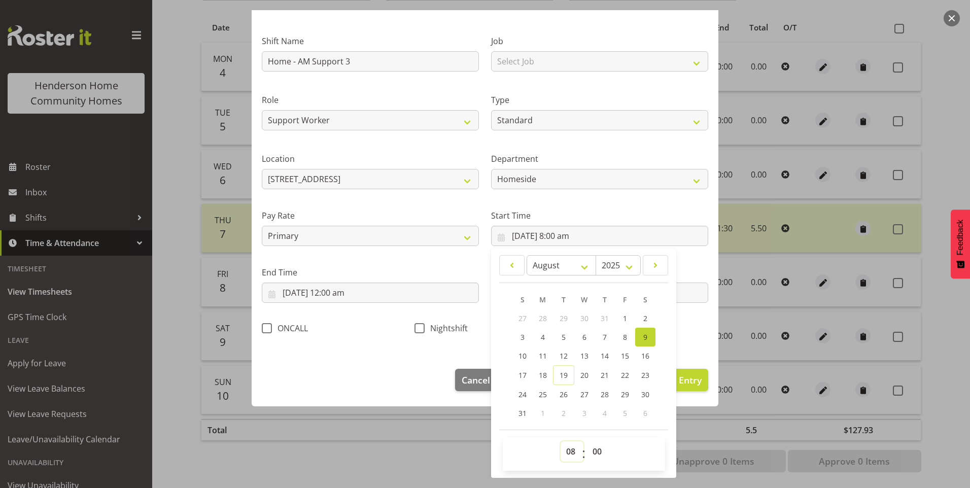
click at [571, 444] on select "00 01 02 03 04 05 06 07 08 09 10 11 12 13 14 15 16 17 18 19 20 21 22 23" at bounding box center [571, 451] width 23 height 20
select select "7"
click at [560, 441] on select "00 01 02 03 04 05 06 07 08 09 10 11 12 13 14 15 16 17 18 19 20 21 22 23" at bounding box center [571, 451] width 23 height 20
type input "9/08/2025, 7:00 am"
click at [595, 442] on select "00 01 02 03 04 05 06 07 08 09 10 11 12 13 14 15 16 17 18 19 20 21 22 23 24 25 2…" at bounding box center [598, 451] width 23 height 20
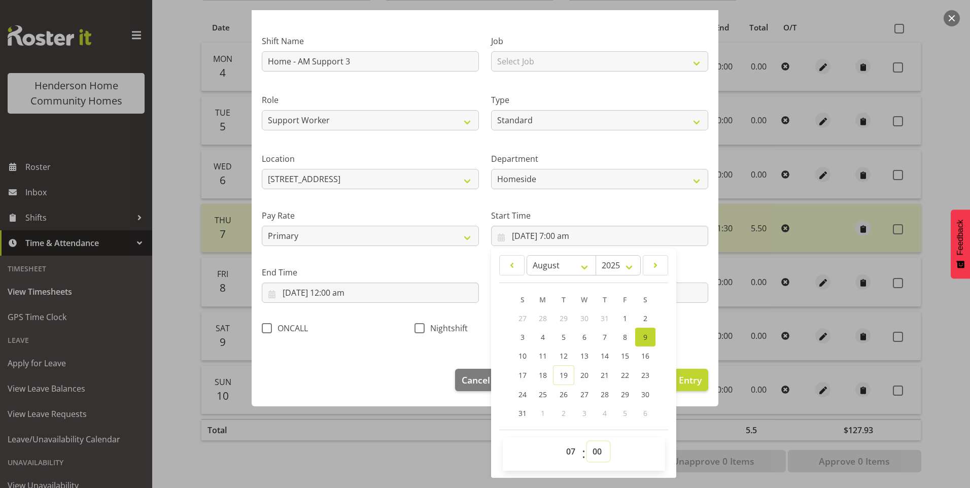
select select "30"
click at [587, 441] on select "00 01 02 03 04 05 06 07 08 09 10 11 12 13 14 15 16 17 18 19 20 21 22 23 24 25 2…" at bounding box center [598, 451] width 23 height 20
type input "9/08/2025, 7:30 am"
click at [314, 293] on input "9/08/2025, 12:00 am" at bounding box center [370, 292] width 217 height 20
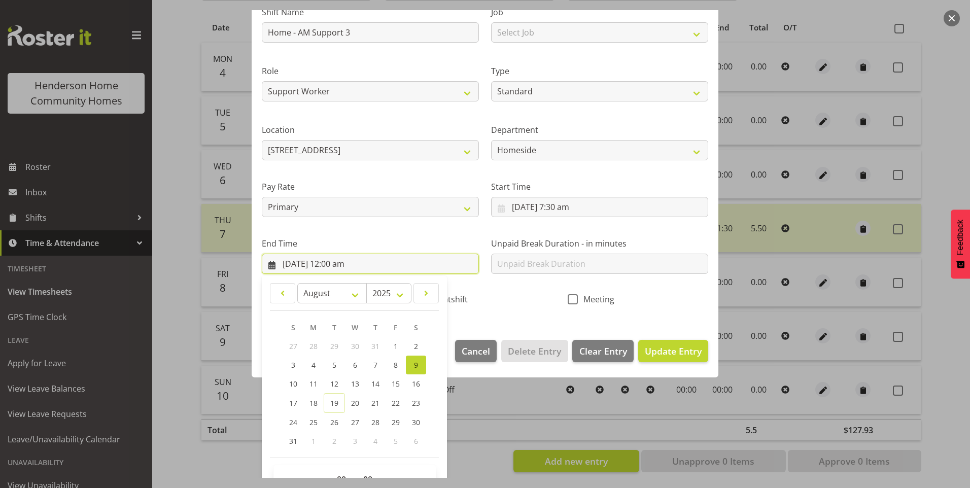
scroll to position [112, 0]
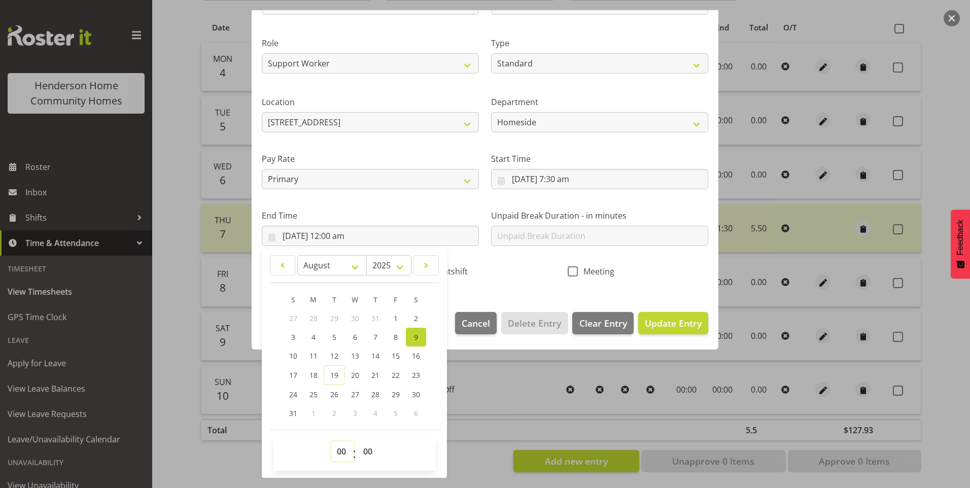
click at [337, 455] on select "00 01 02 03 04 05 06 07 08 09 10 11 12 13 14 15 16 17 18 19 20 21 22 23" at bounding box center [342, 451] width 23 height 20
select select "16"
click at [331, 441] on select "00 01 02 03 04 05 06 07 08 09 10 11 12 13 14 15 16 17 18 19 20 21 22 23" at bounding box center [342, 451] width 23 height 20
type input "9/08/2025, 4:00 pm"
click at [543, 241] on input "text" at bounding box center [599, 236] width 217 height 20
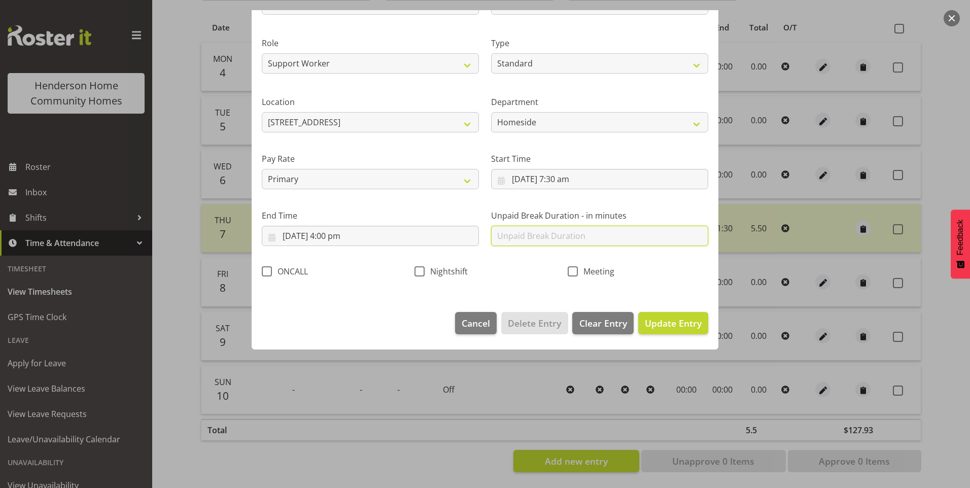
scroll to position [0, 0]
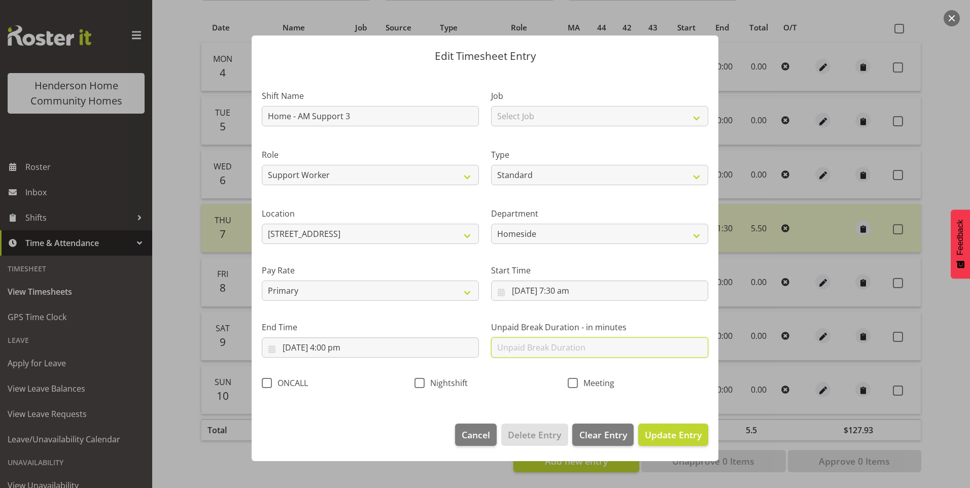
type input "30"
click at [676, 440] on span "Update Entry" at bounding box center [673, 434] width 57 height 12
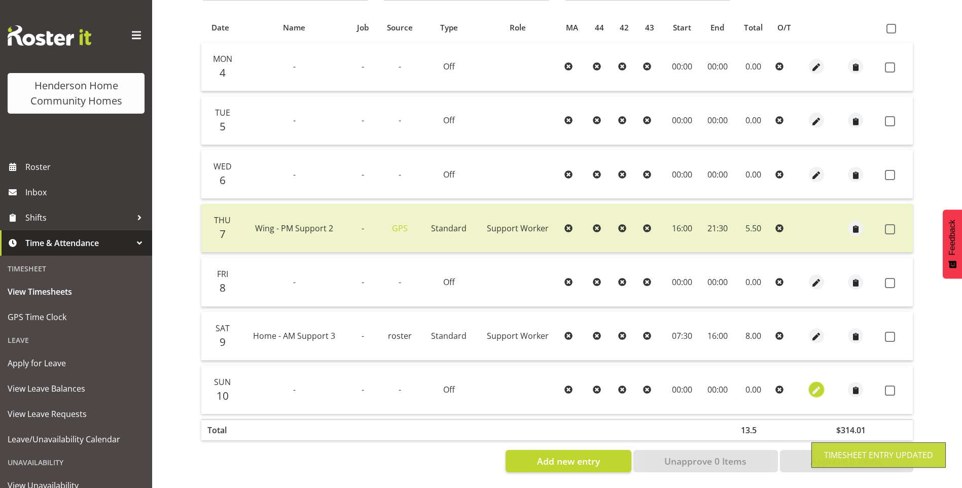
click at [814, 385] on span "button" at bounding box center [816, 391] width 12 height 12
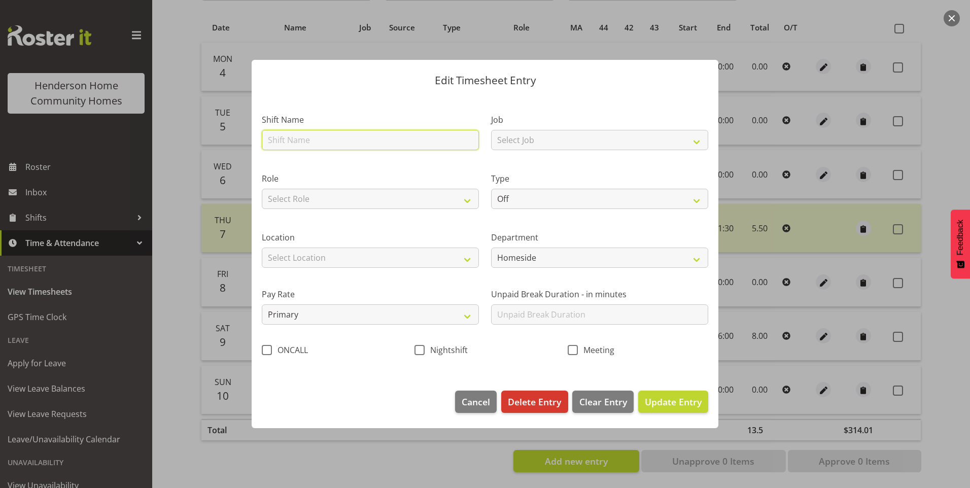
click at [299, 135] on input "text" at bounding box center [370, 140] width 217 height 20
type input "Home - AM Support 2"
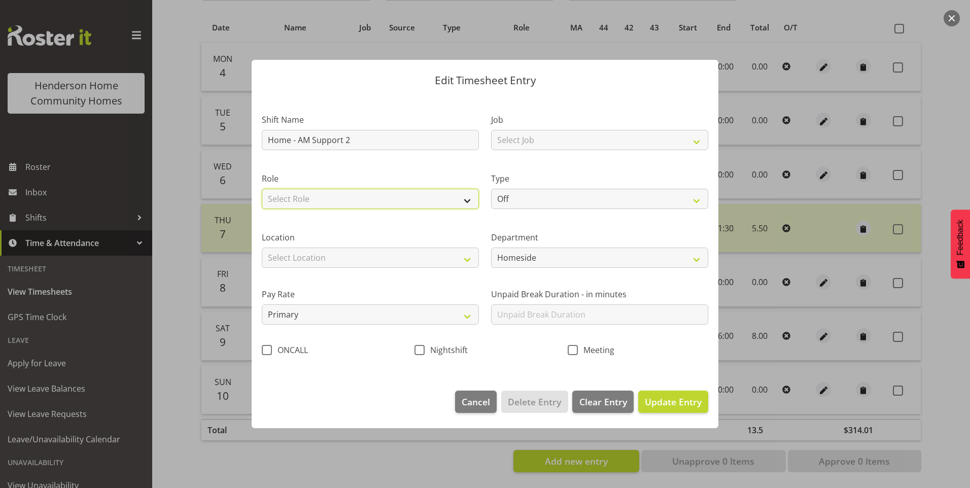
click at [326, 202] on select "Select Role Support Worker" at bounding box center [370, 199] width 217 height 20
select select "1214"
click at [262, 189] on select "Select Role Support Worker" at bounding box center [370, 199] width 217 height 20
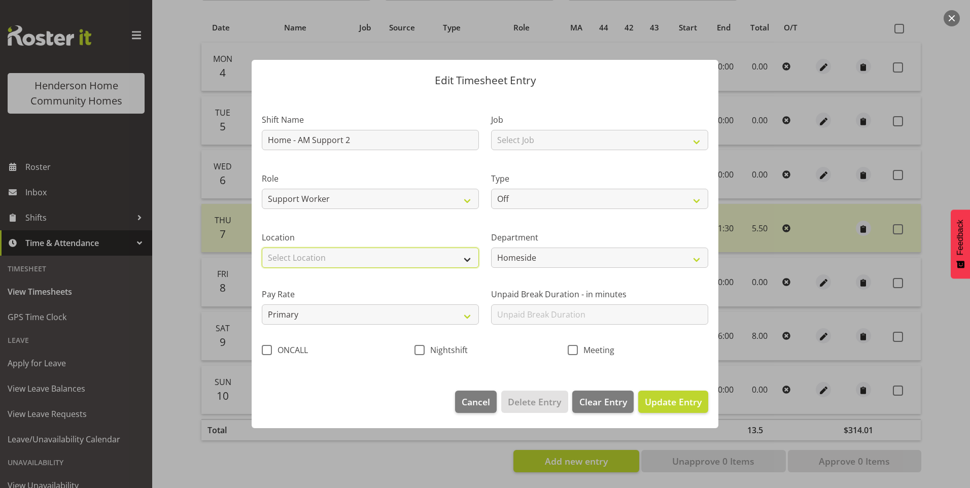
click at [334, 254] on select "Select Location [STREET_ADDRESS][GEOGRAPHIC_DATA][STREET_ADDRESS][STREET_ADDRES…" at bounding box center [370, 257] width 217 height 20
select select "1067"
click at [262, 247] on select "Select Location [STREET_ADDRESS][GEOGRAPHIC_DATA][STREET_ADDRESS][STREET_ADDRES…" at bounding box center [370, 257] width 217 height 20
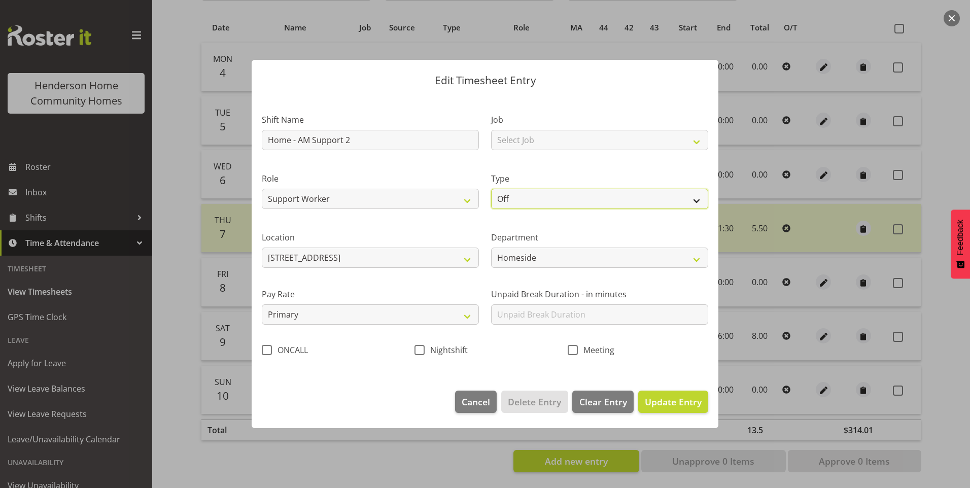
drag, startPoint x: 509, startPoint y: 200, endPoint x: 510, endPoint y: 207, distance: 7.1
click at [509, 200] on select "Off Standard Public Holiday Public Holiday (Worked) Day In Lieu Annual Leave Si…" at bounding box center [599, 199] width 217 height 20
select select "Standard"
click at [491, 189] on select "Off Standard Public Holiday Public Holiday (Worked) Day In Lieu Annual Leave Si…" at bounding box center [599, 199] width 217 height 20
select select "7"
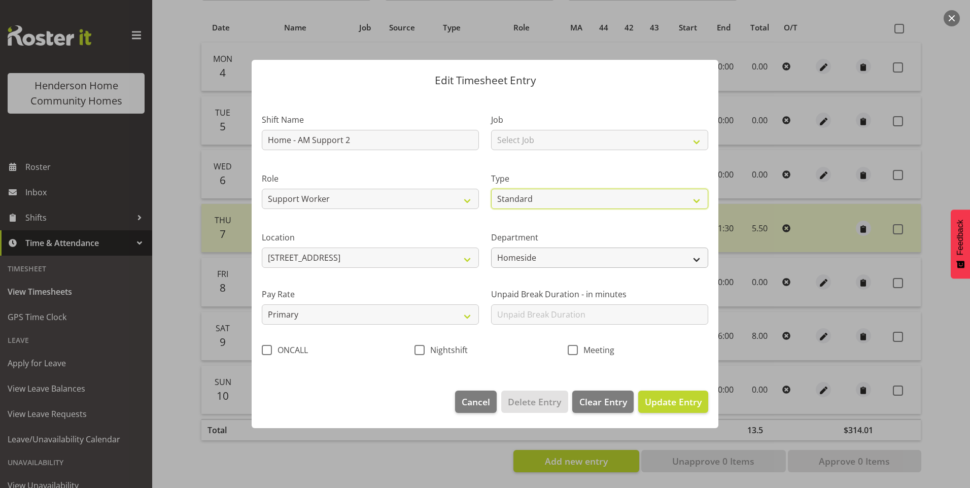
select select "2025"
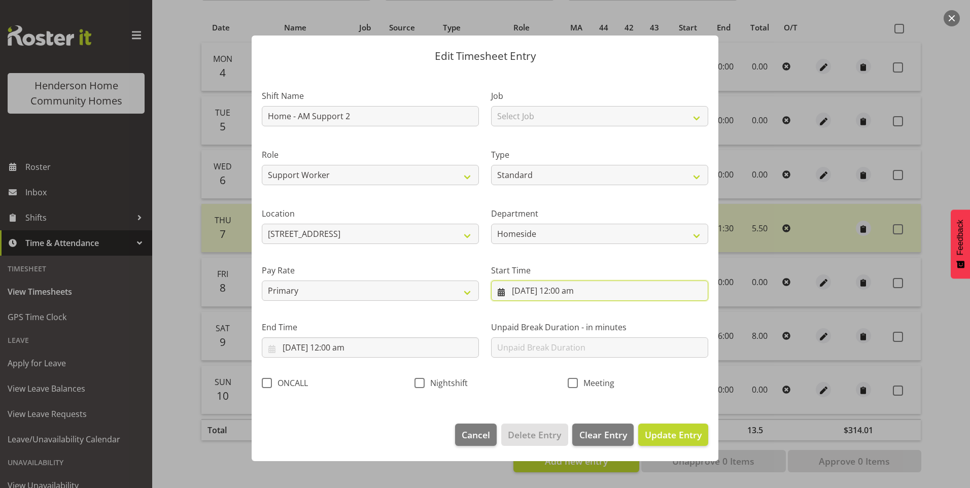
click at [530, 291] on input "10/08/2025, 12:00 am" at bounding box center [599, 290] width 217 height 20
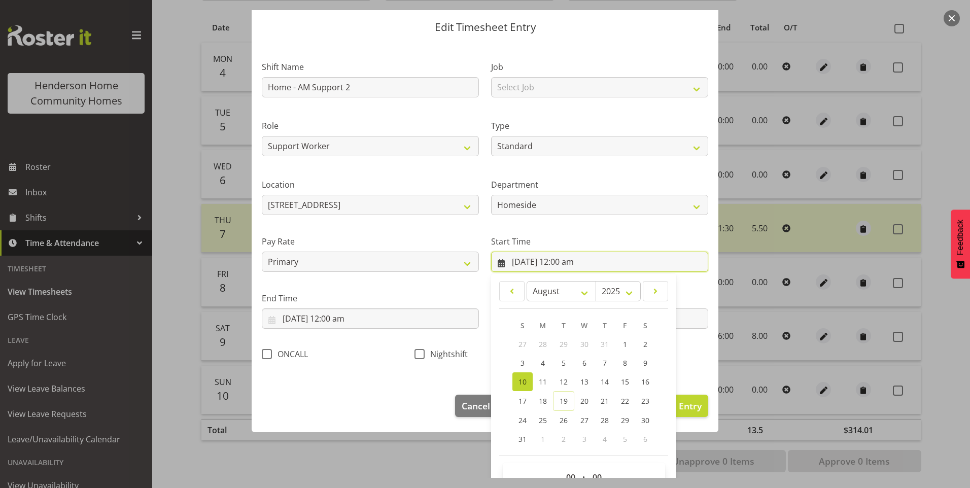
scroll to position [55, 0]
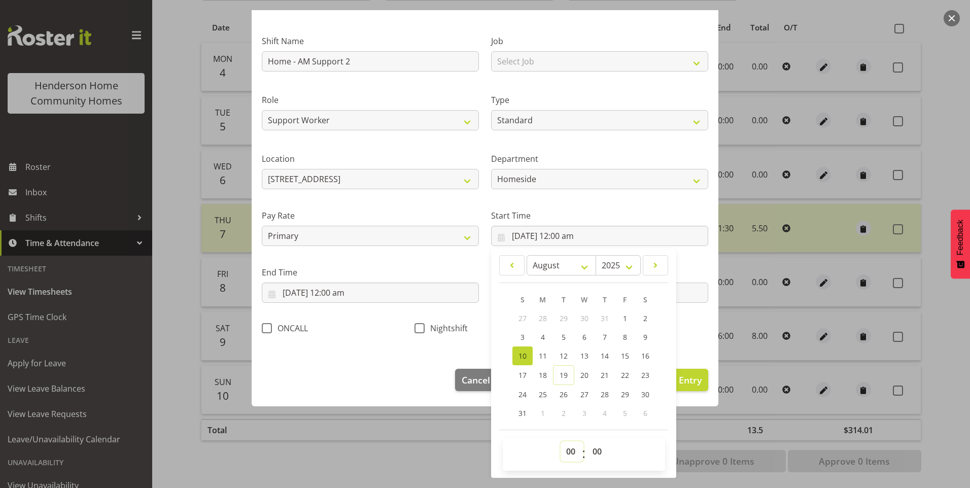
drag, startPoint x: 557, startPoint y: 447, endPoint x: 559, endPoint y: 441, distance: 6.4
click at [560, 444] on select "00 01 02 03 04 05 06 07 08 09 10 11 12 13 14 15 16 17 18 19 20 21 22 23" at bounding box center [571, 451] width 23 height 20
select select "7"
click at [560, 441] on select "00 01 02 03 04 05 06 07 08 09 10 11 12 13 14 15 16 17 18 19 20 21 22 23" at bounding box center [571, 451] width 23 height 20
type input "10/08/2025, 7:00 am"
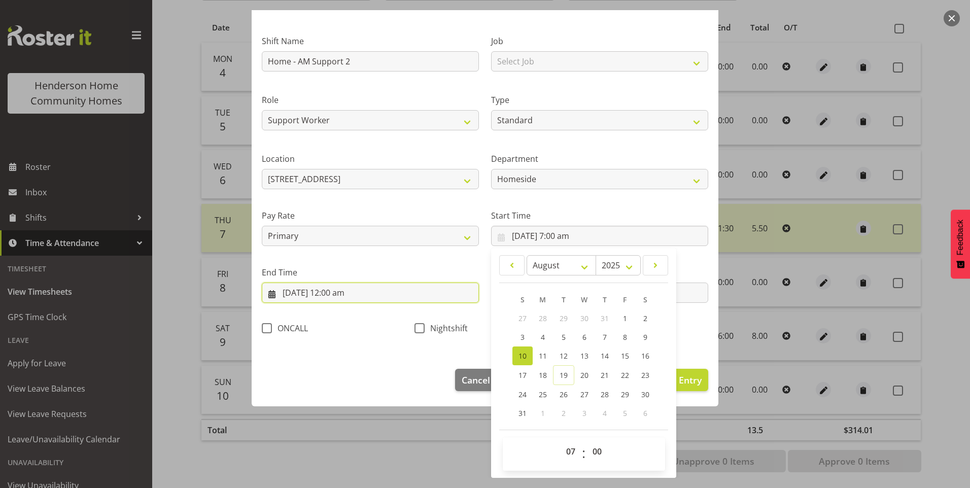
click at [304, 297] on input "10/08/2025, 12:00 am" at bounding box center [370, 292] width 217 height 20
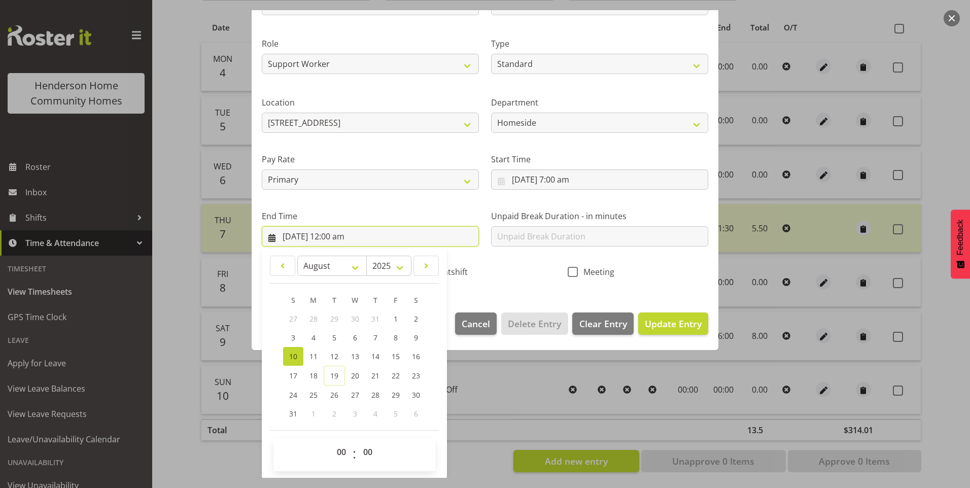
scroll to position [112, 0]
drag, startPoint x: 339, startPoint y: 457, endPoint x: 339, endPoint y: 447, distance: 9.6
click at [339, 455] on select "00 01 02 03 04 05 06 07 08 09 10 11 12 13 14 15 16 17 18 19 20 21 22 23" at bounding box center [342, 451] width 23 height 20
select select "15"
click at [331, 441] on select "00 01 02 03 04 05 06 07 08 09 10 11 12 13 14 15 16 17 18 19 20 21 22 23" at bounding box center [342, 451] width 23 height 20
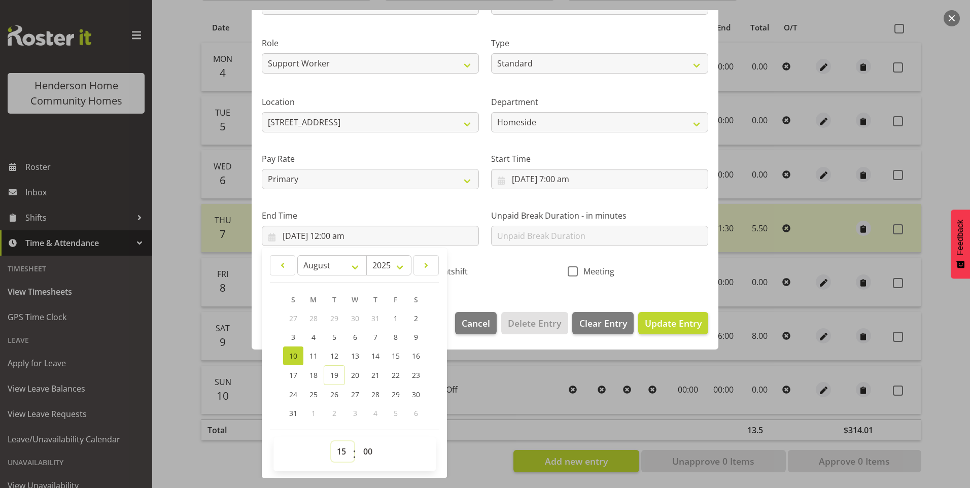
type input "10/08/2025, 3:00 pm"
click at [373, 450] on select "00 01 02 03 04 05 06 07 08 09 10 11 12 13 14 15 16 17 18 19 20 21 22 23 24 25 2…" at bounding box center [369, 451] width 23 height 20
select select "30"
click at [358, 441] on select "00 01 02 03 04 05 06 07 08 09 10 11 12 13 14 15 16 17 18 19 20 21 22 23 24 25 2…" at bounding box center [369, 451] width 23 height 20
type input "10/08/2025, 3:30 pm"
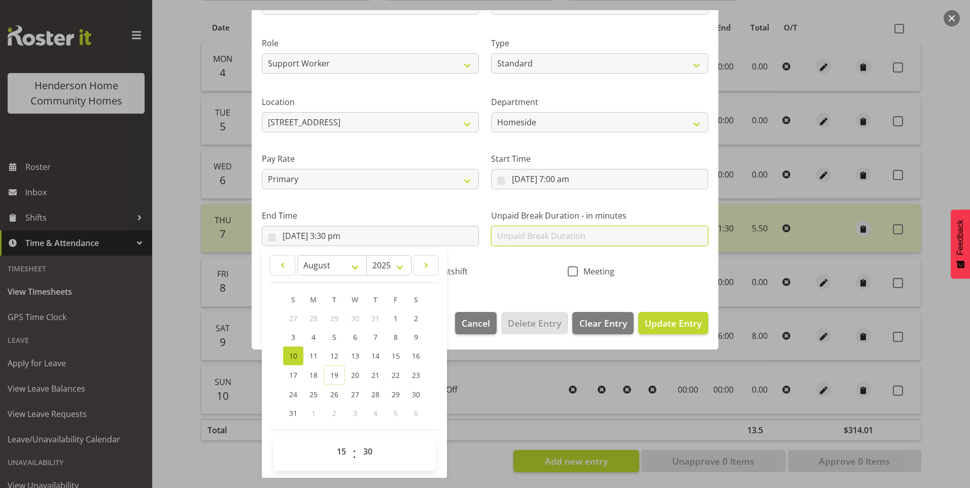
drag, startPoint x: 510, startPoint y: 238, endPoint x: 521, endPoint y: 240, distance: 10.9
click at [511, 237] on input "text" at bounding box center [599, 236] width 217 height 20
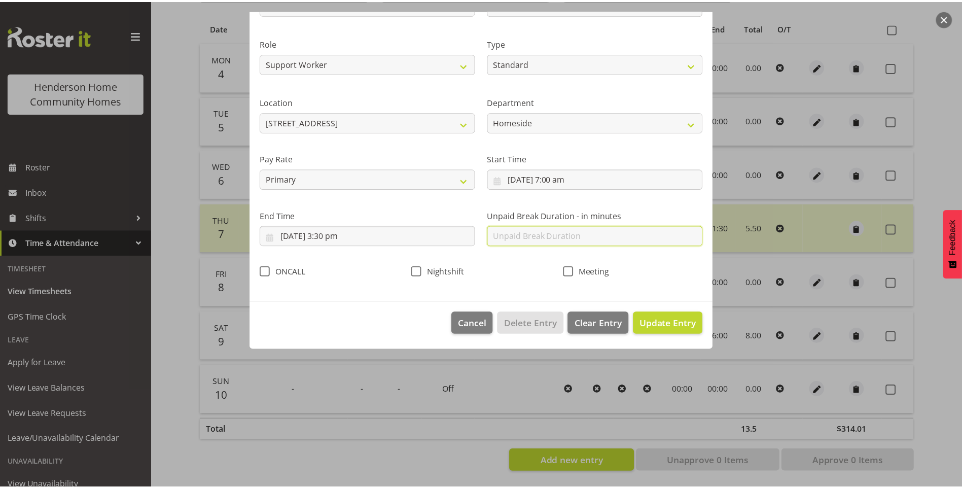
scroll to position [0, 0]
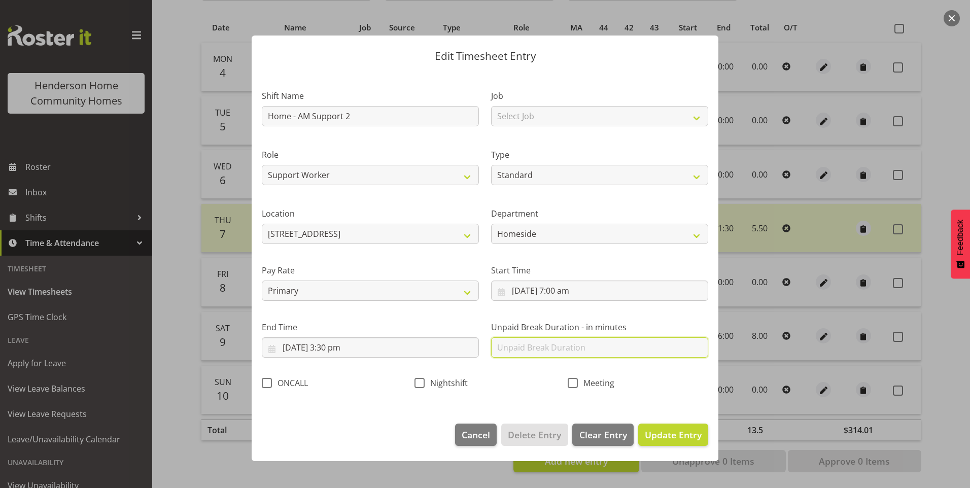
type input "30"
click at [692, 439] on span "Update Entry" at bounding box center [673, 434] width 57 height 12
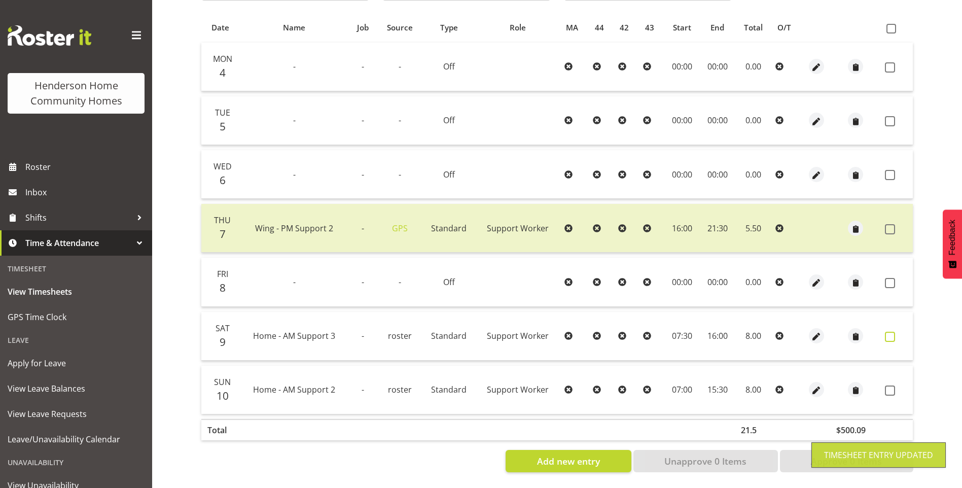
click at [891, 332] on span at bounding box center [890, 337] width 10 height 10
checkbox input "true"
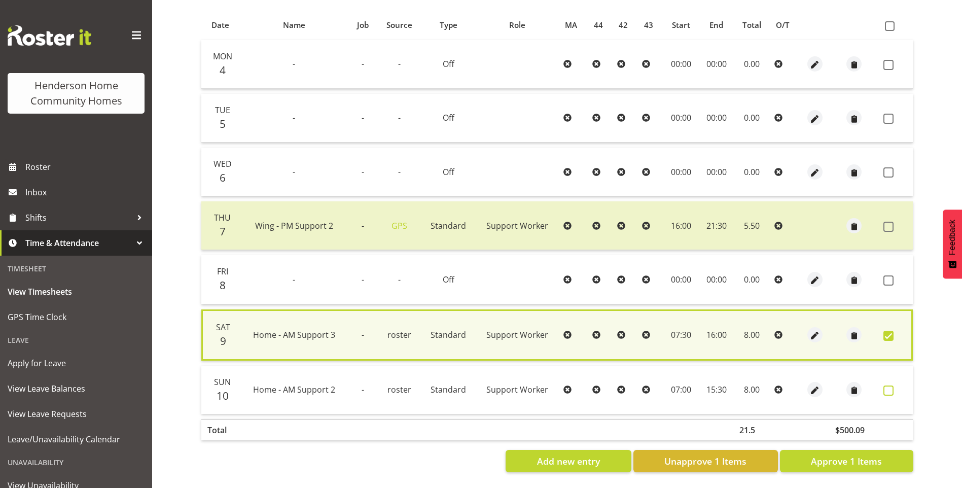
click at [890, 385] on span at bounding box center [888, 390] width 10 height 10
checkbox input "true"
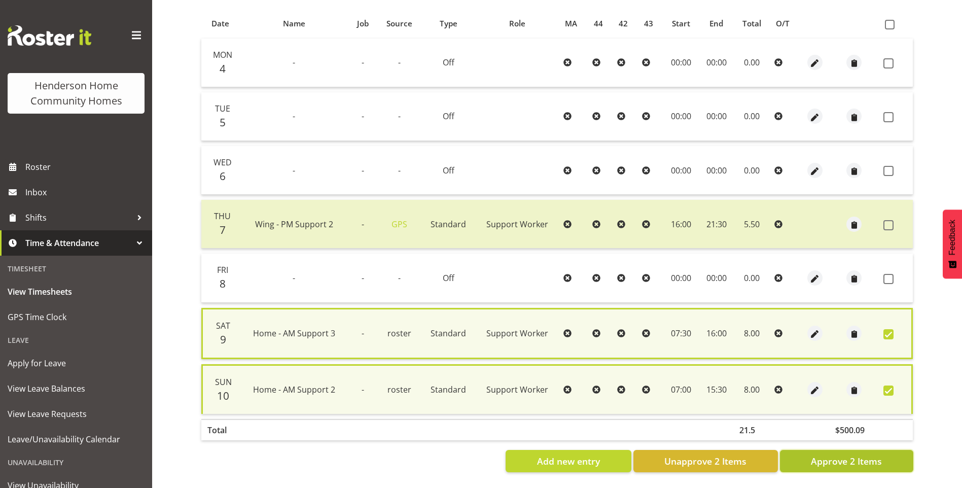
click at [870, 458] on span "Approve 2 Items" at bounding box center [846, 460] width 71 height 13
checkbox input "false"
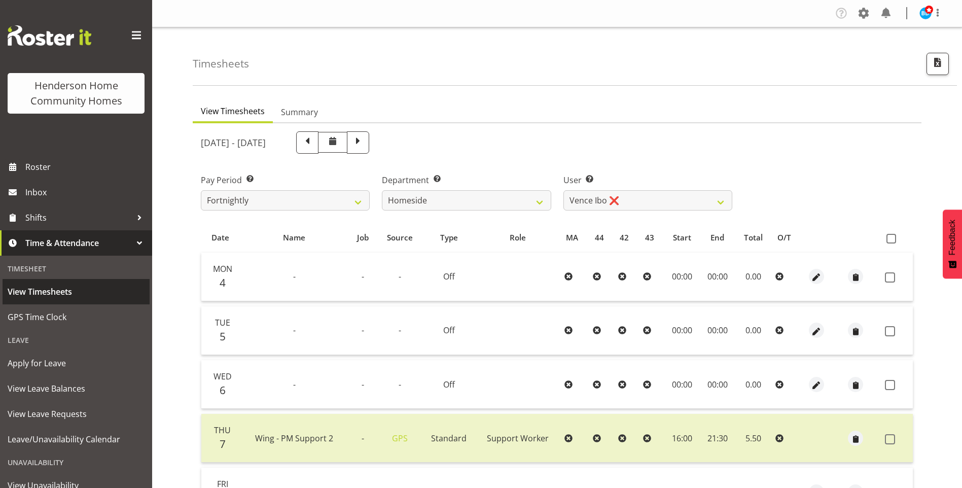
click at [37, 293] on span "View Timesheets" at bounding box center [76, 291] width 137 height 15
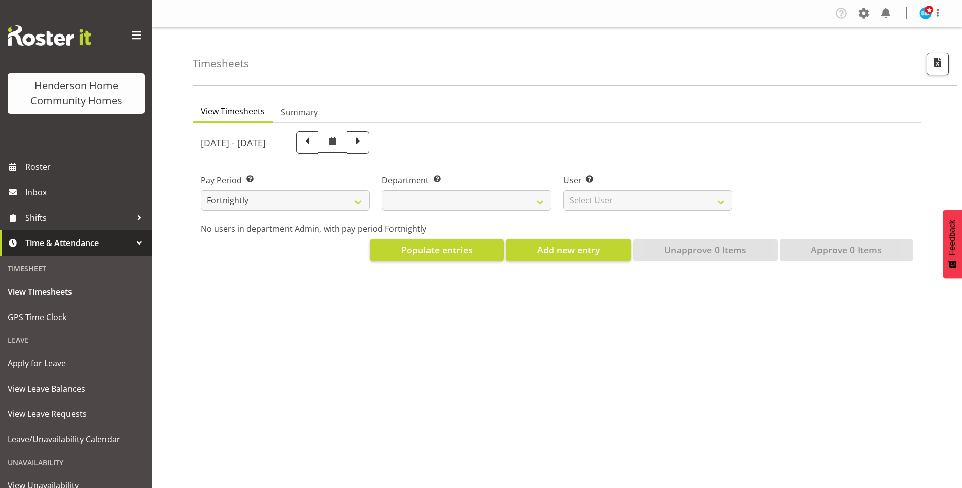
select select
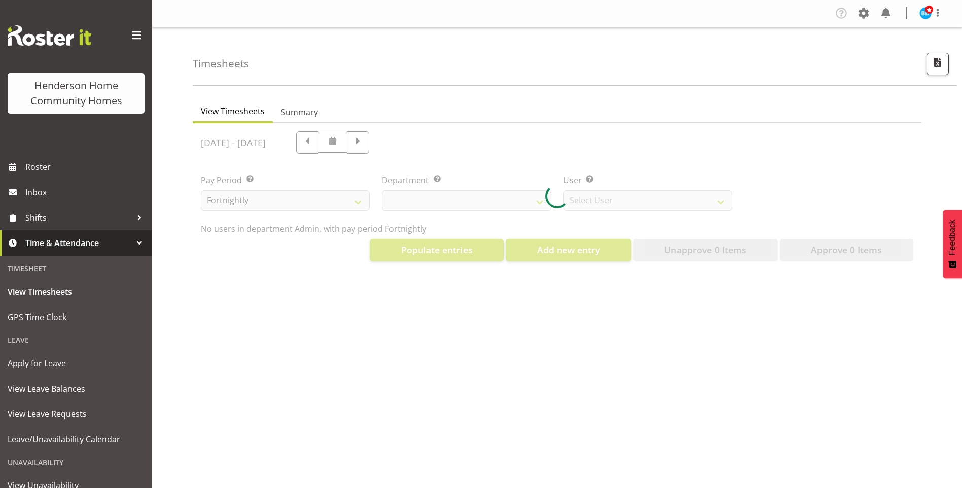
select select "8515"
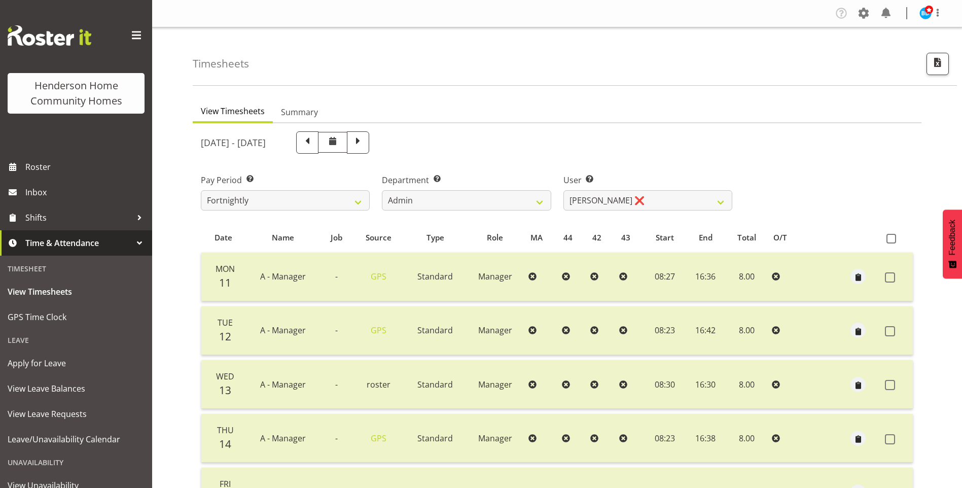
click at [365, 145] on span at bounding box center [357, 141] width 13 height 13
select select
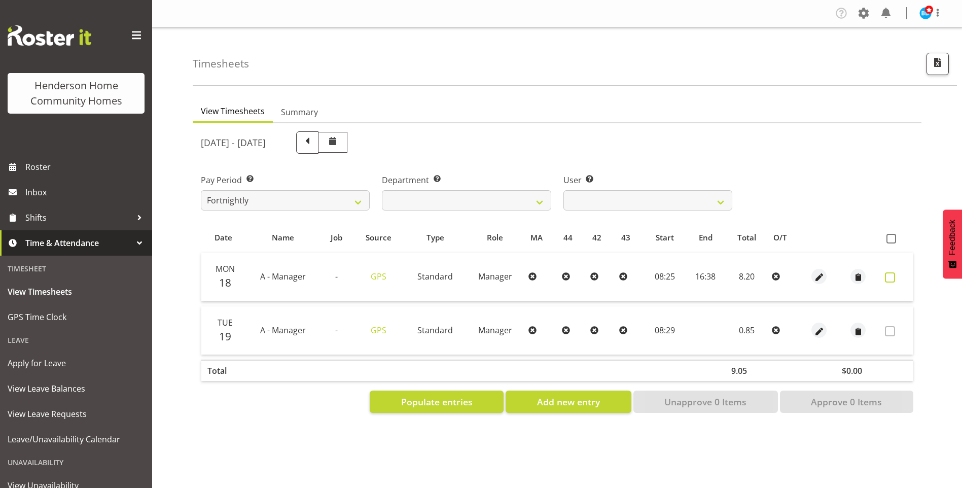
click at [892, 276] on span at bounding box center [890, 277] width 10 height 10
checkbox input "true"
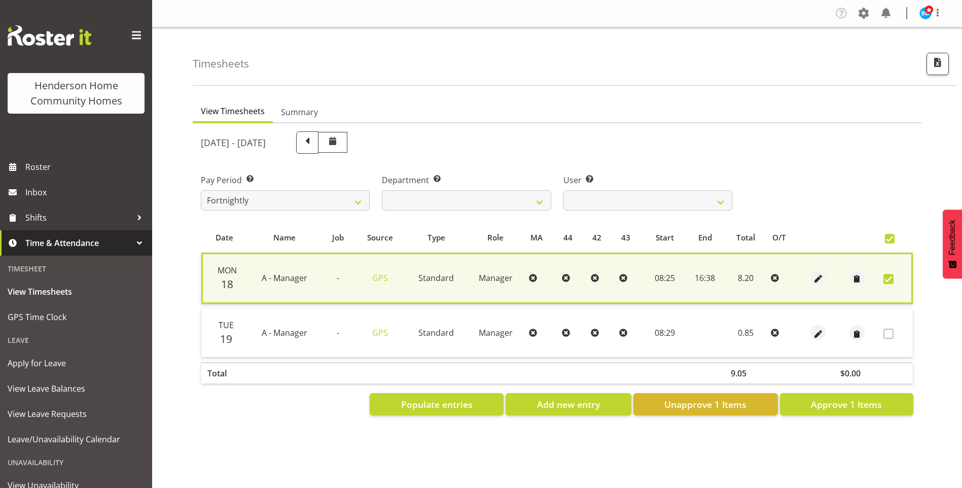
click at [887, 276] on span at bounding box center [888, 279] width 10 height 10
checkbox input "false"
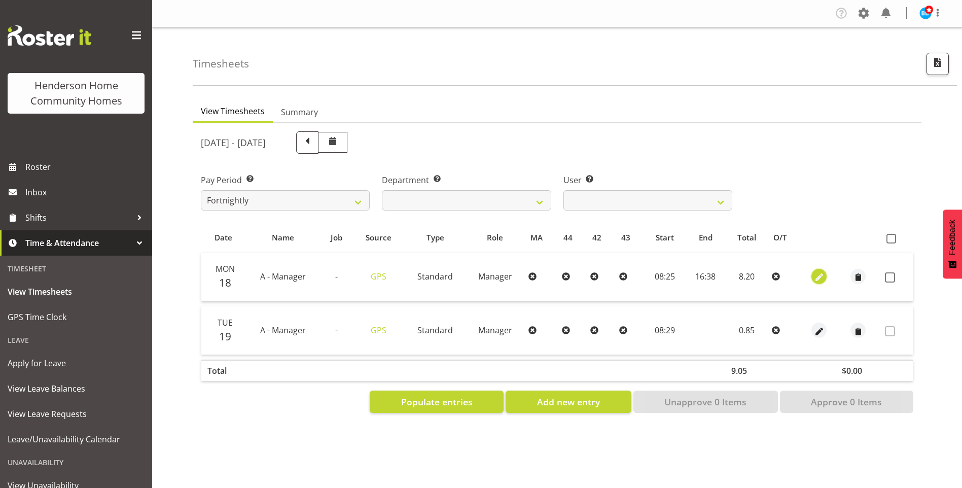
click at [817, 275] on span "button" at bounding box center [819, 278] width 12 height 12
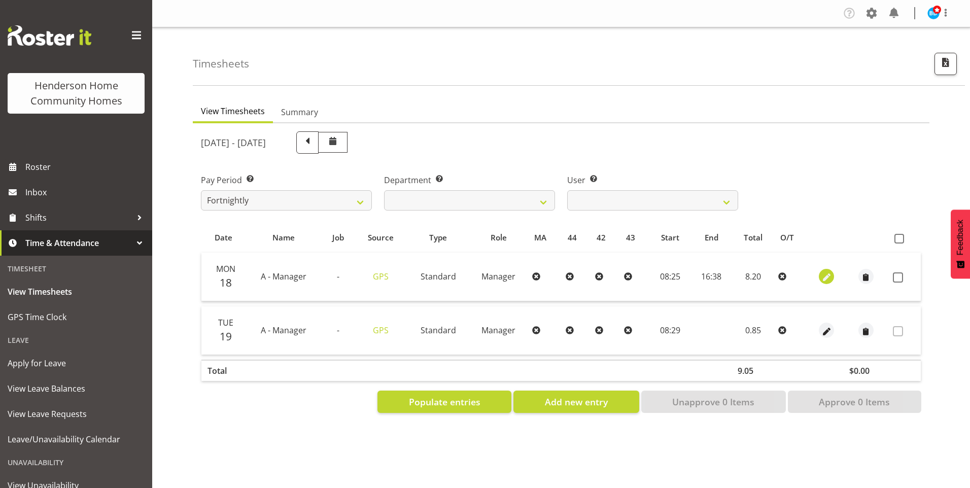
select select "Standard"
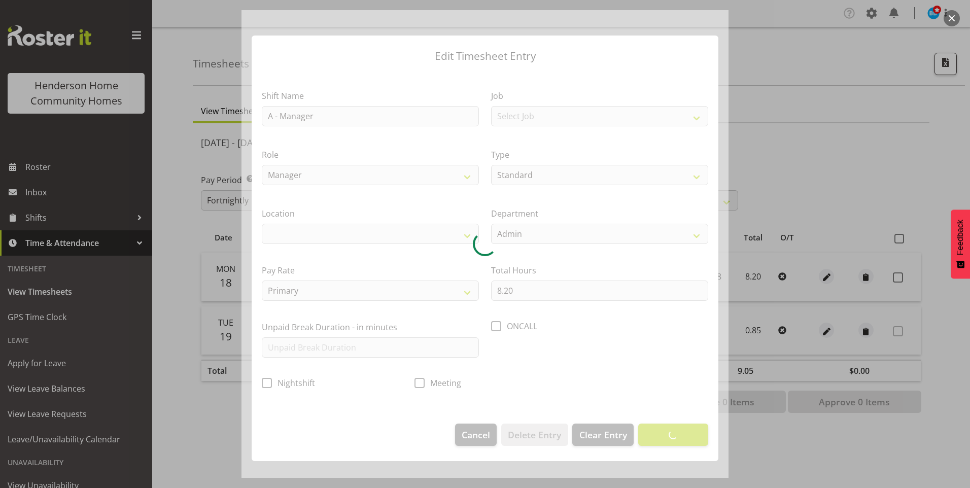
select select "1067"
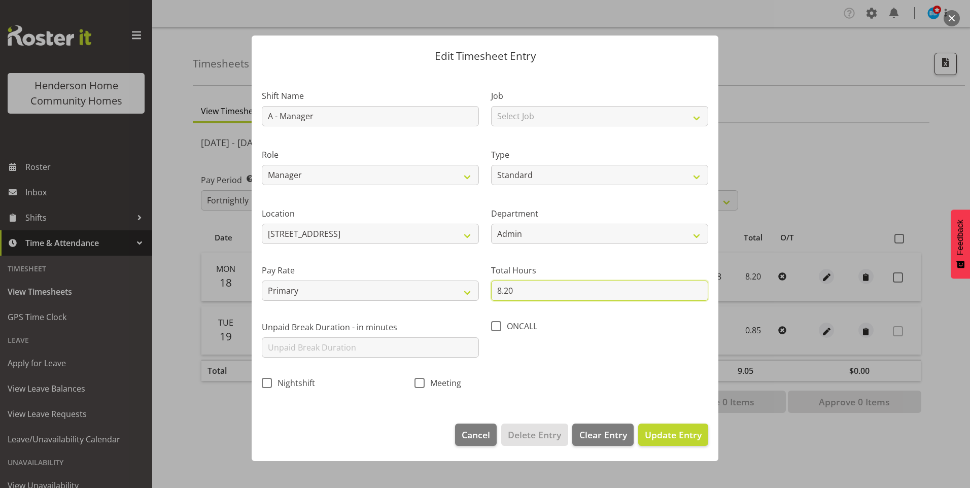
click at [532, 297] on input "8.20" at bounding box center [599, 290] width 217 height 20
type input "8.00"
click at [685, 433] on span "Update Entry" at bounding box center [673, 434] width 57 height 12
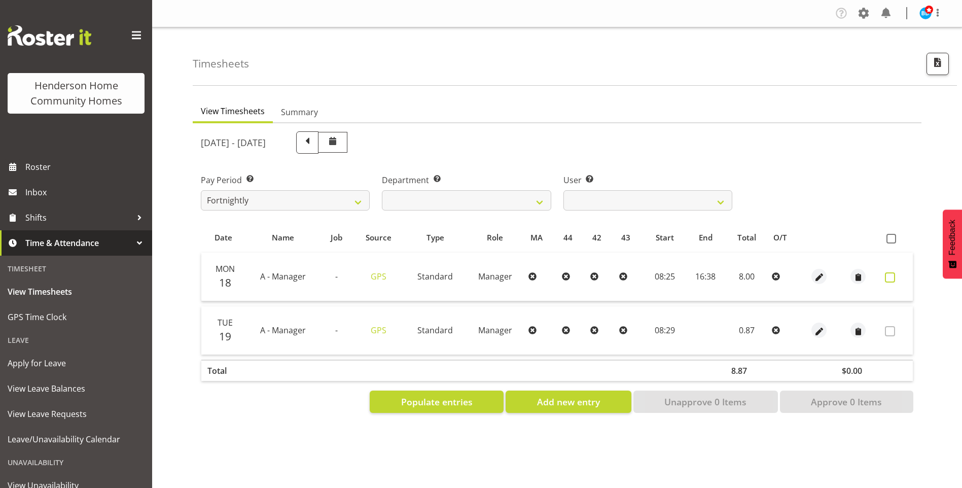
click at [890, 277] on span at bounding box center [890, 277] width 10 height 10
checkbox input "true"
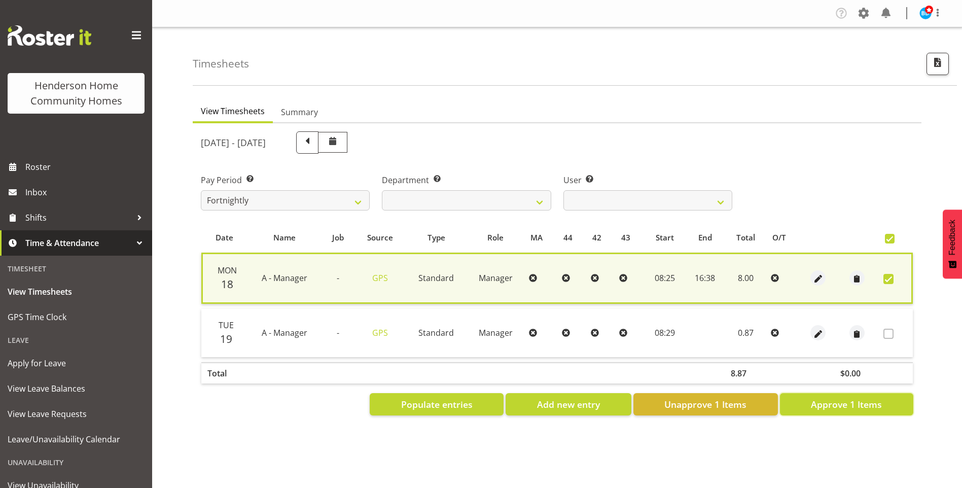
click at [847, 402] on span "Approve 1 Items" at bounding box center [846, 404] width 71 height 13
checkbox input "false"
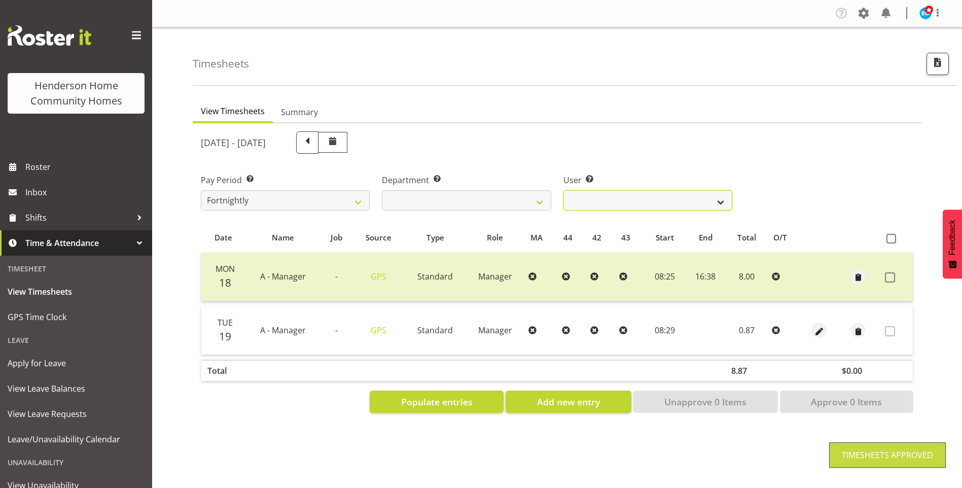
click at [595, 200] on select "[PERSON_NAME] ❌ [PERSON_NAME] ❌ [PERSON_NAME] ❌ [PERSON_NAME] ❌" at bounding box center [647, 200] width 169 height 20
select select "11346"
click at [563, 190] on select "[PERSON_NAME] ❌ [PERSON_NAME] ❌ [PERSON_NAME] ❌ [PERSON_NAME] ❌" at bounding box center [647, 200] width 169 height 20
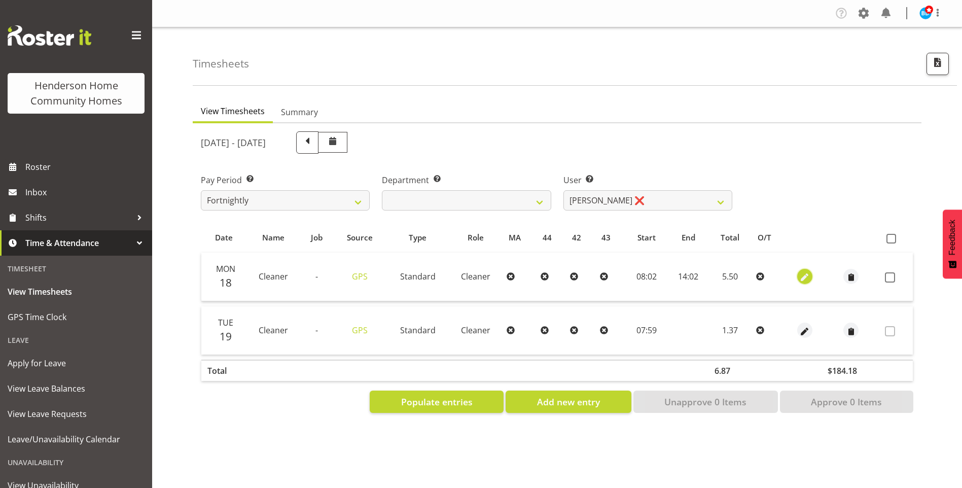
click at [807, 277] on span "button" at bounding box center [805, 278] width 12 height 12
select select "Standard"
select select "7"
select select "2025"
select select "8"
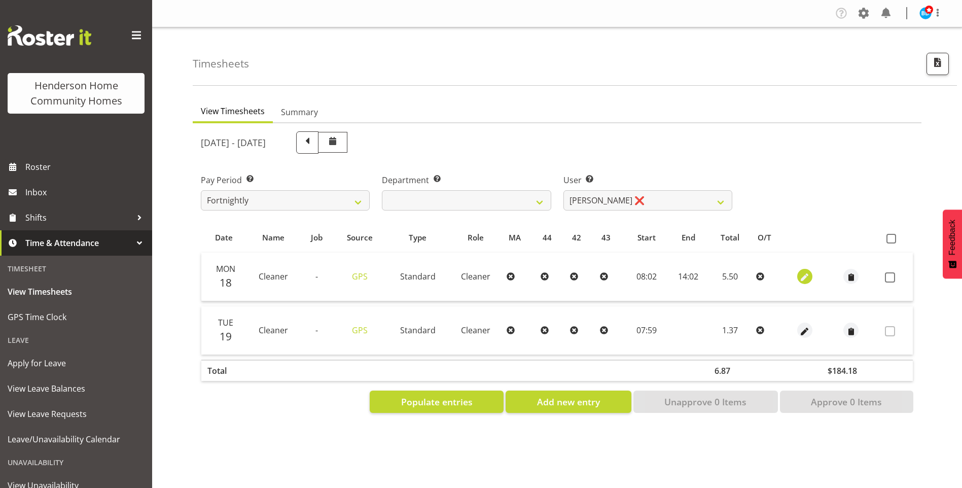
select select "2"
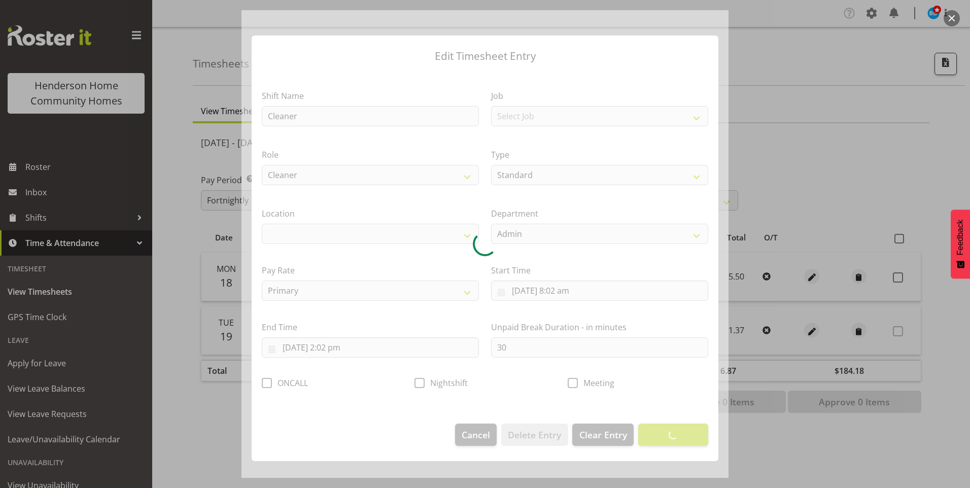
select select "1067"
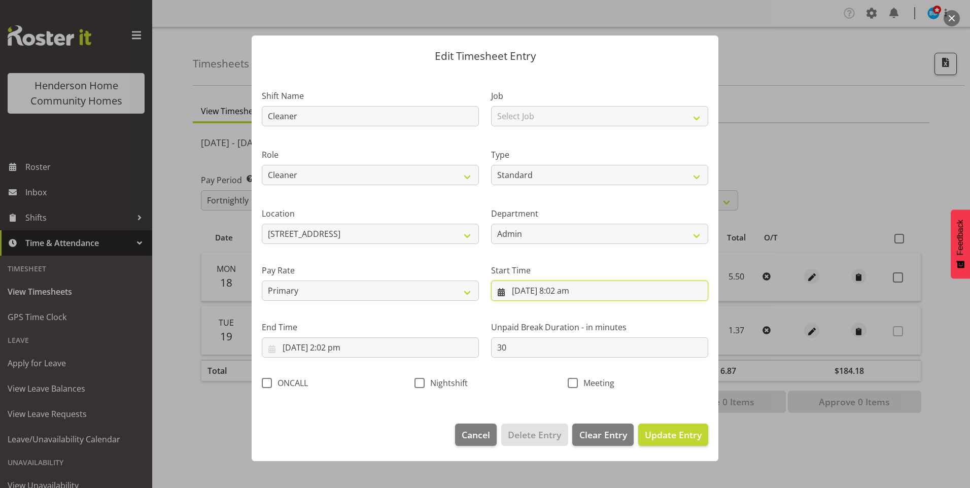
click at [576, 293] on input "18/08/2025, 8:02 am" at bounding box center [599, 290] width 217 height 20
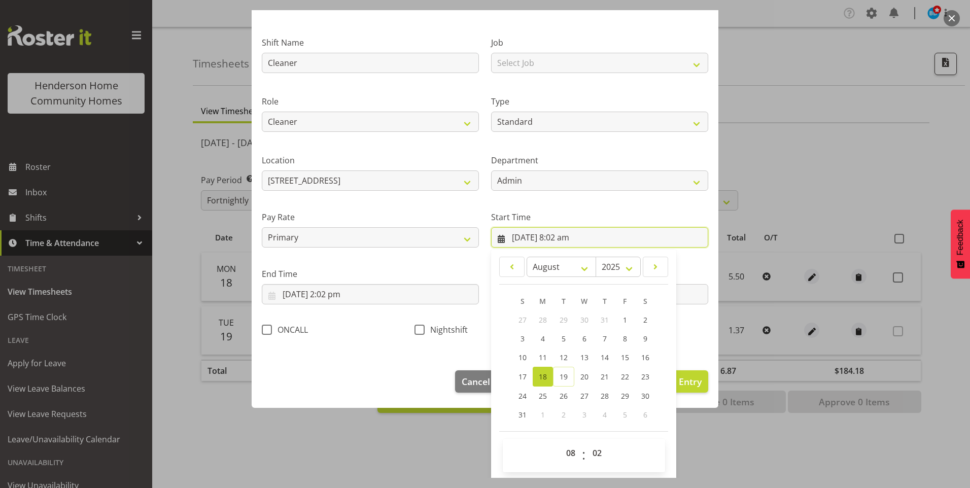
scroll to position [55, 0]
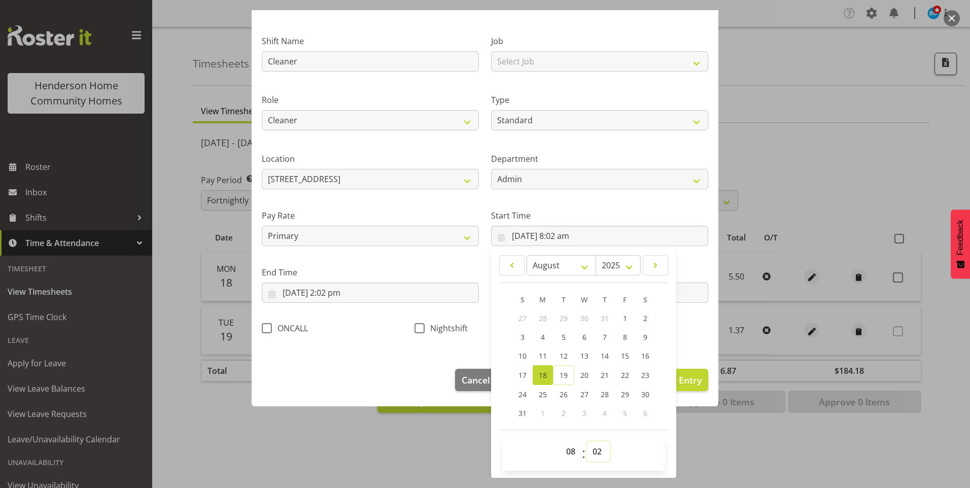
drag, startPoint x: 594, startPoint y: 446, endPoint x: 595, endPoint y: 440, distance: 6.6
click at [594, 443] on select "00 01 02 03 04 05 06 07 08 09 10 11 12 13 14 15 16 17 18 19 20 21 22 23 24 25 2…" at bounding box center [598, 451] width 23 height 20
select select "0"
click at [587, 441] on select "00 01 02 03 04 05 06 07 08 09 10 11 12 13 14 15 16 17 18 19 20 21 22 23 24 25 2…" at bounding box center [598, 451] width 23 height 20
type input "18/08/2025, 8:00 am"
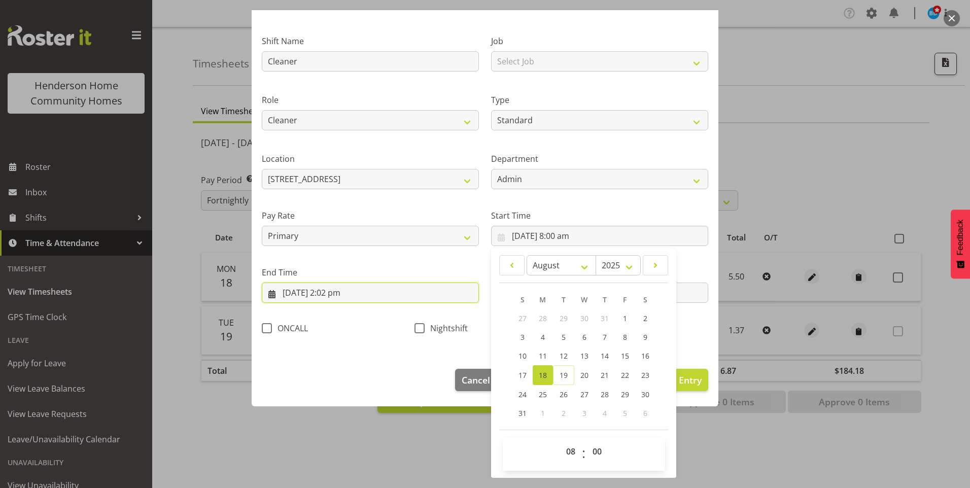
click at [339, 290] on input "18/08/2025, 2:02 pm" at bounding box center [370, 292] width 217 height 20
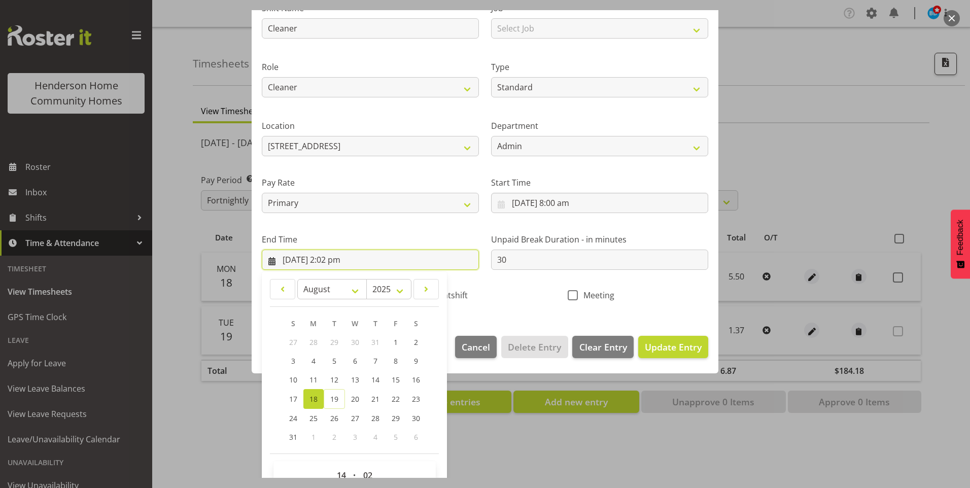
scroll to position [105, 0]
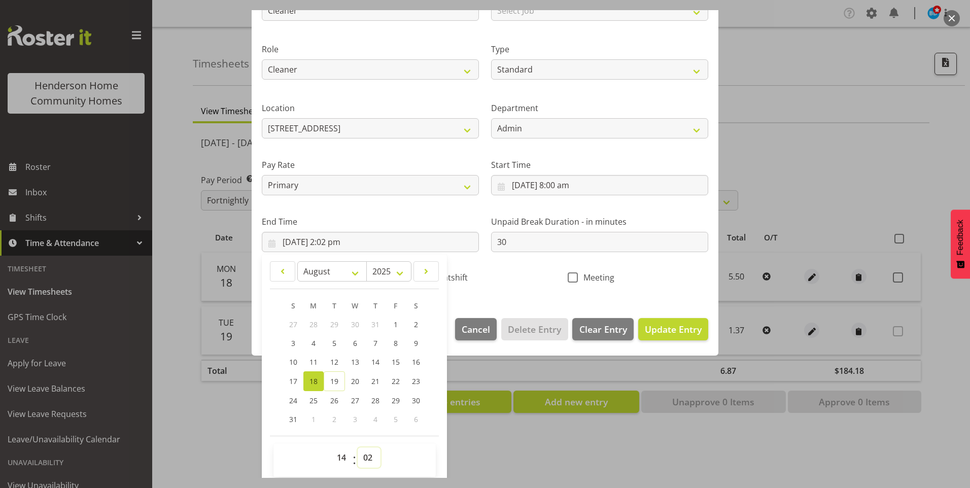
click at [370, 453] on select "00 01 02 03 04 05 06 07 08 09 10 11 12 13 14 15 16 17 18 19 20 21 22 23 24 25 2…" at bounding box center [369, 457] width 23 height 20
select select "0"
click at [358, 447] on select "00 01 02 03 04 05 06 07 08 09 10 11 12 13 14 15 16 17 18 19 20 21 22 23 24 25 2…" at bounding box center [369, 457] width 23 height 20
type input "18/08/2025, 2:00 pm"
drag, startPoint x: 528, startPoint y: 239, endPoint x: 315, endPoint y: 202, distance: 216.2
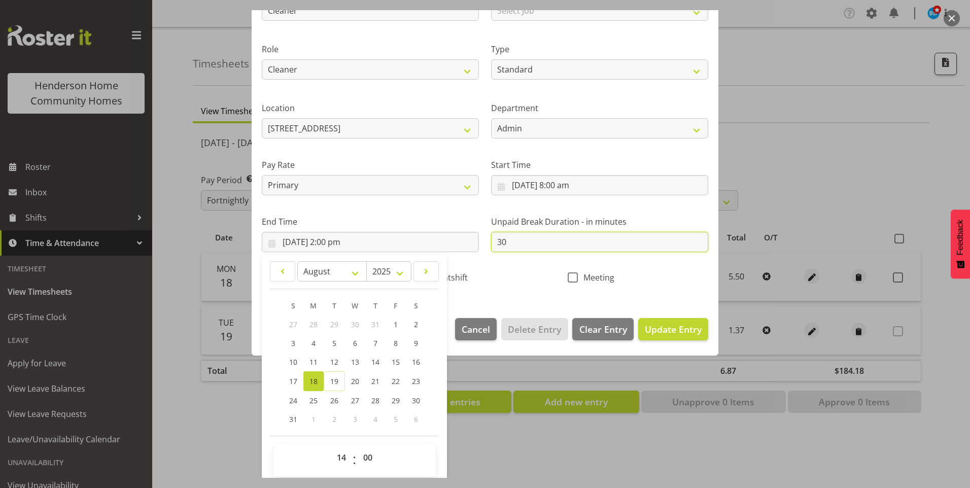
click at [398, 219] on div "Shift Name Cleaner Job Select Job Floater Role Cleaner Type Off Standard Public…" at bounding box center [485, 130] width 458 height 321
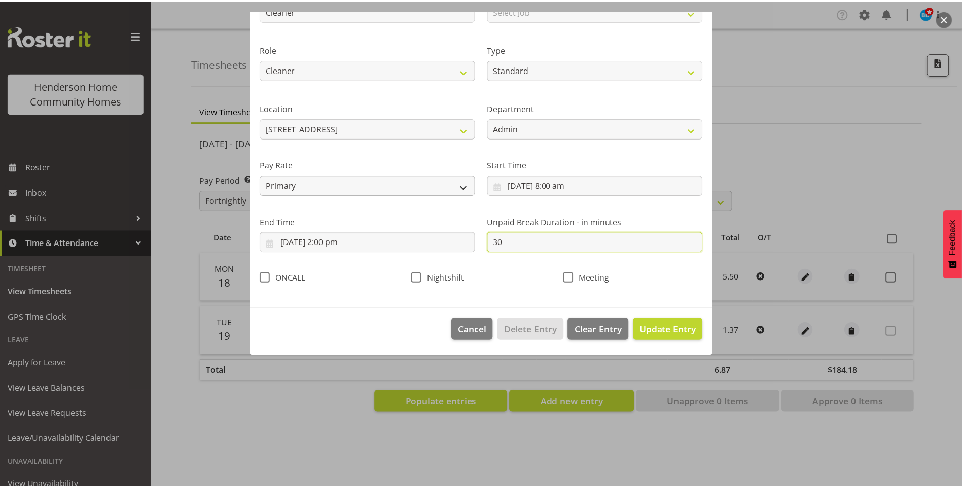
scroll to position [0, 0]
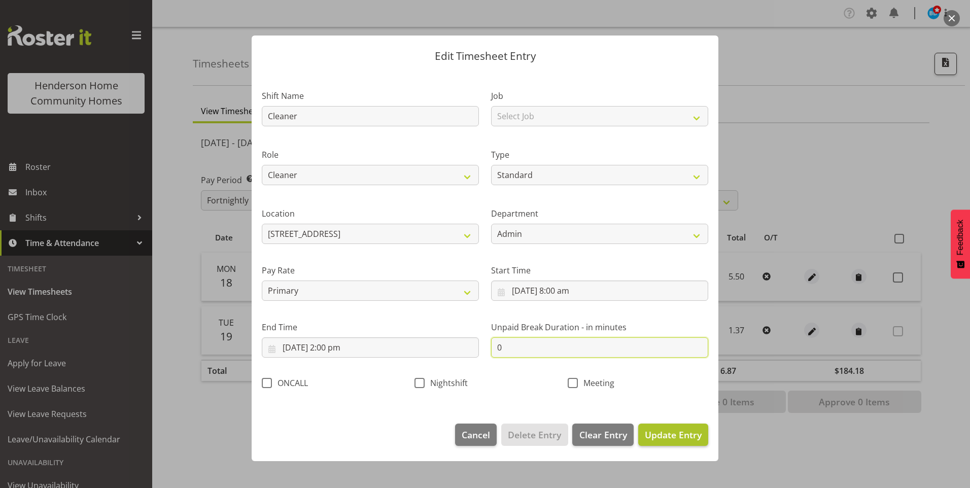
type input "0"
click at [696, 434] on span "Update Entry" at bounding box center [673, 434] width 57 height 12
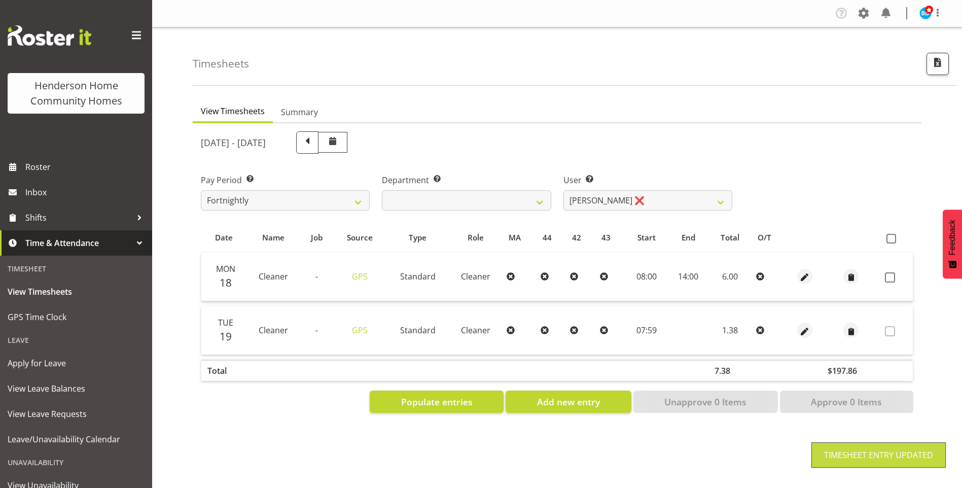
drag, startPoint x: 895, startPoint y: 274, endPoint x: 896, endPoint y: 287, distance: 12.8
click at [895, 274] on label at bounding box center [893, 277] width 16 height 10
checkbox input "true"
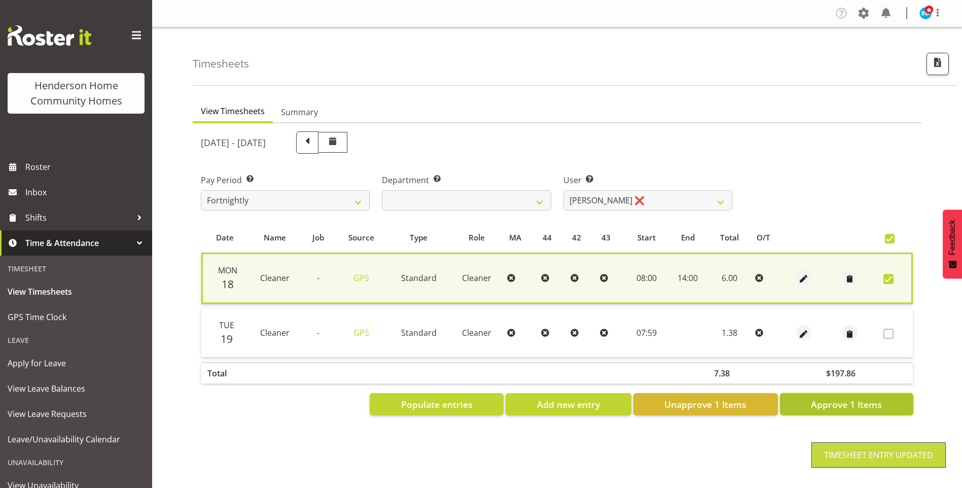
click at [852, 405] on span "Approve 1 Items" at bounding box center [846, 404] width 71 height 13
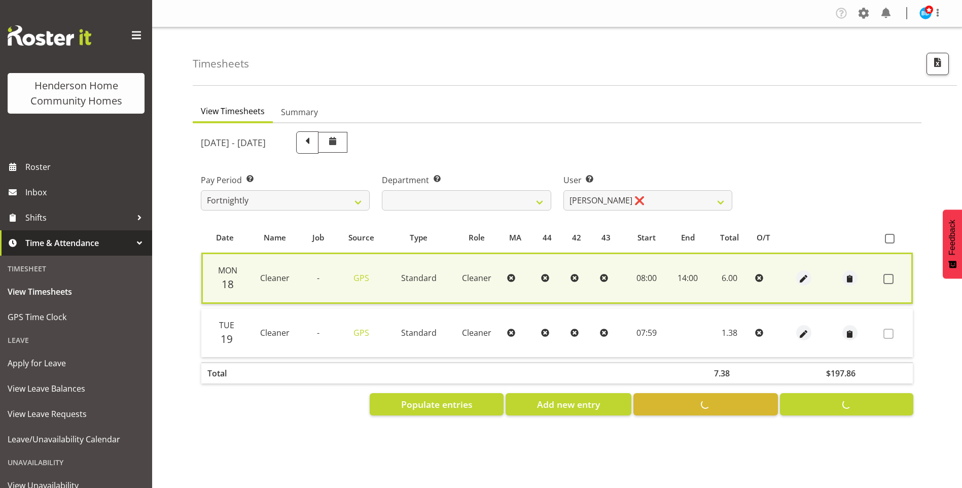
checkbox input "false"
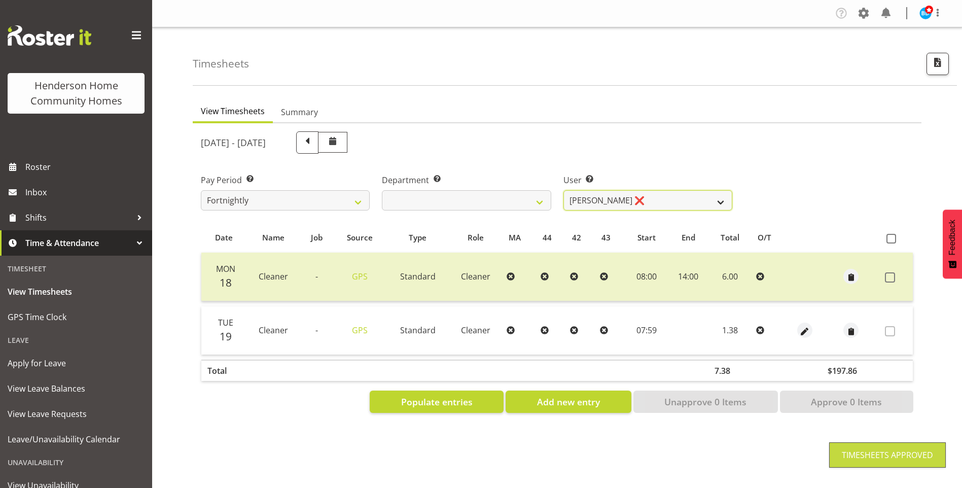
click at [614, 200] on select "[PERSON_NAME] ❌ [PERSON_NAME] ❌ [PERSON_NAME] ❌ [PERSON_NAME] ❌" at bounding box center [647, 200] width 169 height 20
click at [563, 190] on select "[PERSON_NAME] ❌ [PERSON_NAME] ❌ [PERSON_NAME] ❌ [PERSON_NAME] ❌" at bounding box center [647, 200] width 169 height 20
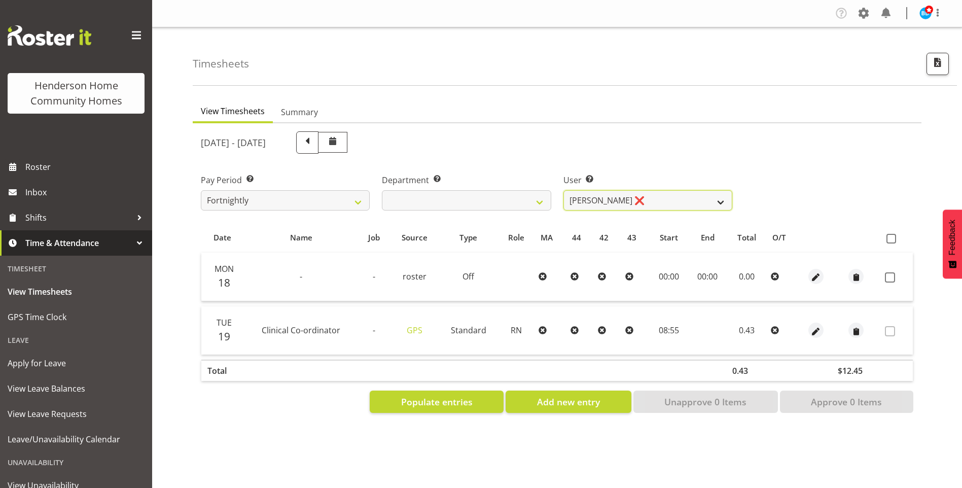
click at [613, 192] on select "[PERSON_NAME] ❌ [PERSON_NAME] ❌ [PERSON_NAME] ❌ [PERSON_NAME] ❌" at bounding box center [647, 200] width 169 height 20
select select "8517"
click at [563, 190] on select "[PERSON_NAME] ❌ [PERSON_NAME] ❌ [PERSON_NAME] ❌ [PERSON_NAME] ❌" at bounding box center [647, 200] width 169 height 20
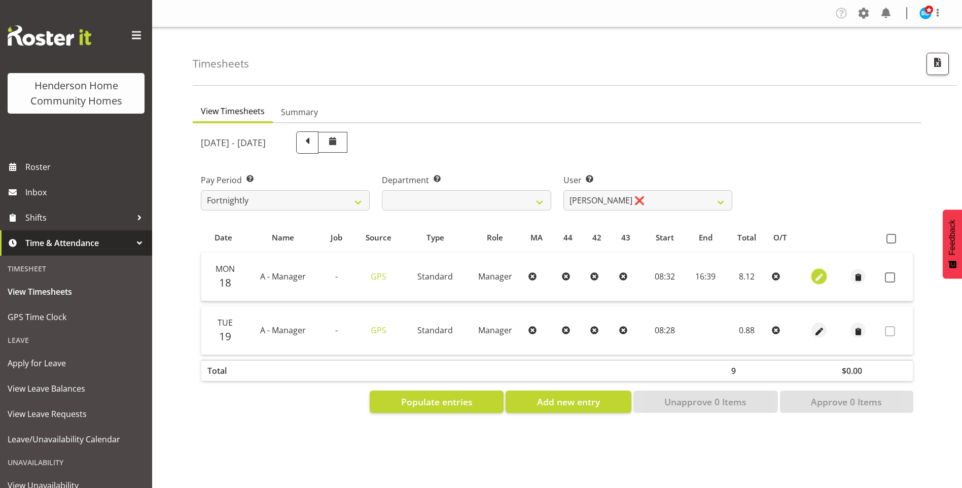
click at [818, 275] on span "button" at bounding box center [819, 278] width 12 height 12
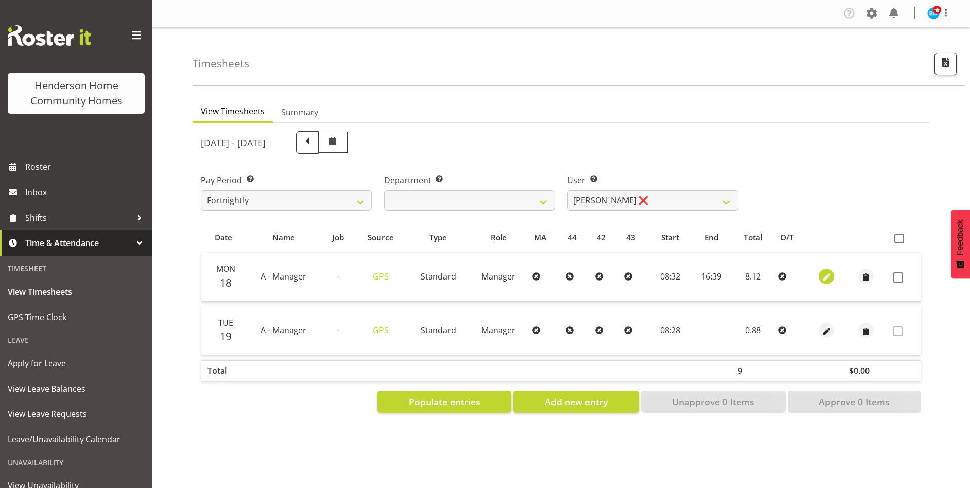
select select "Standard"
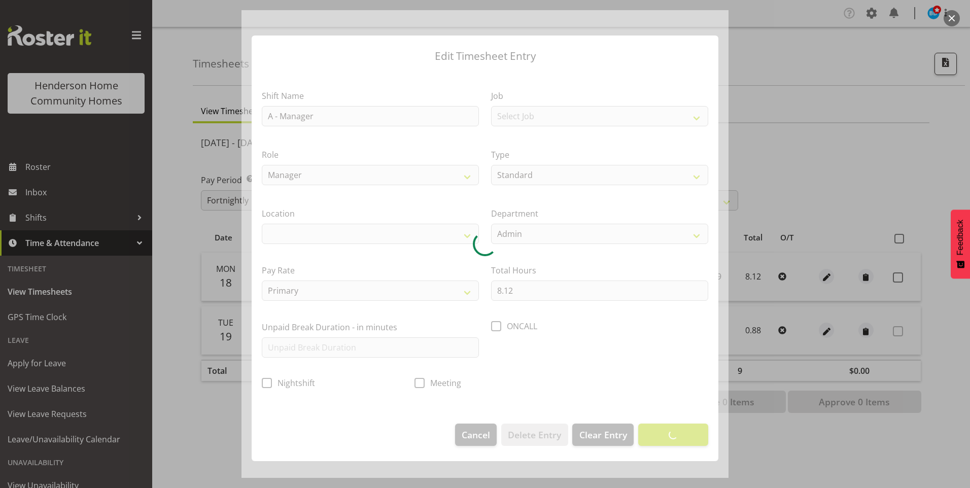
select select "1067"
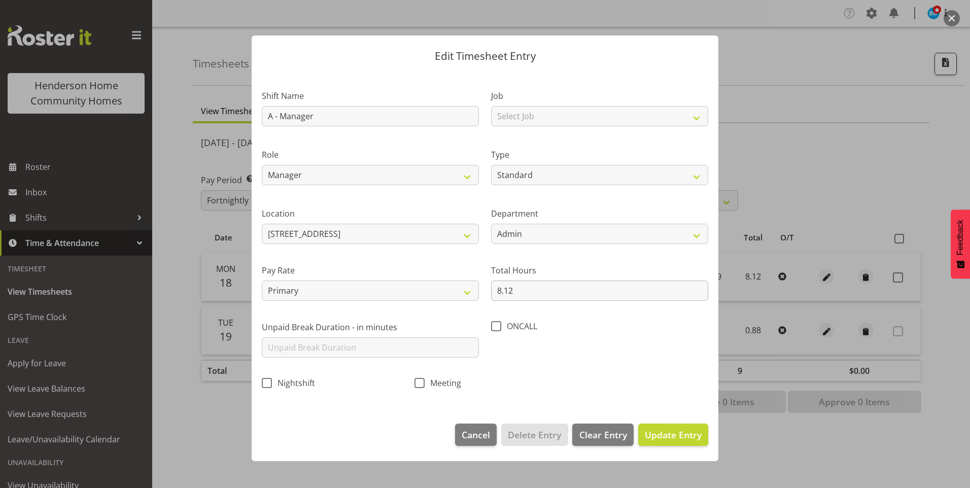
click at [524, 293] on section "Shift Name A - Manager Job Select Job Floater Role Manager Type Off Standard Pu…" at bounding box center [485, 243] width 467 height 342
click at [524, 293] on input "8.12" at bounding box center [599, 290] width 217 height 20
type input "8.00"
click at [673, 422] on footer "Cancel Delete Entry Clear Entry Update Entry" at bounding box center [485, 437] width 467 height 48
click at [677, 428] on span "Update Entry" at bounding box center [673, 434] width 57 height 13
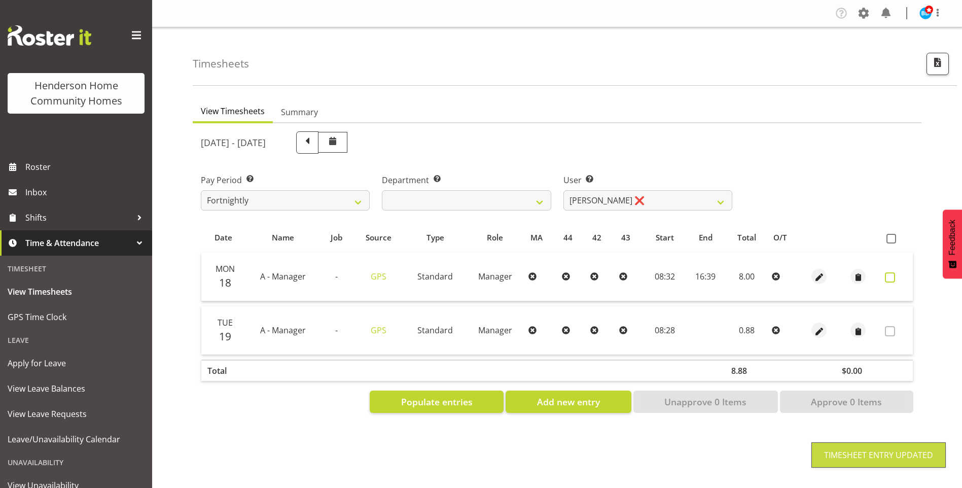
click at [892, 278] on span at bounding box center [890, 277] width 10 height 10
checkbox input "true"
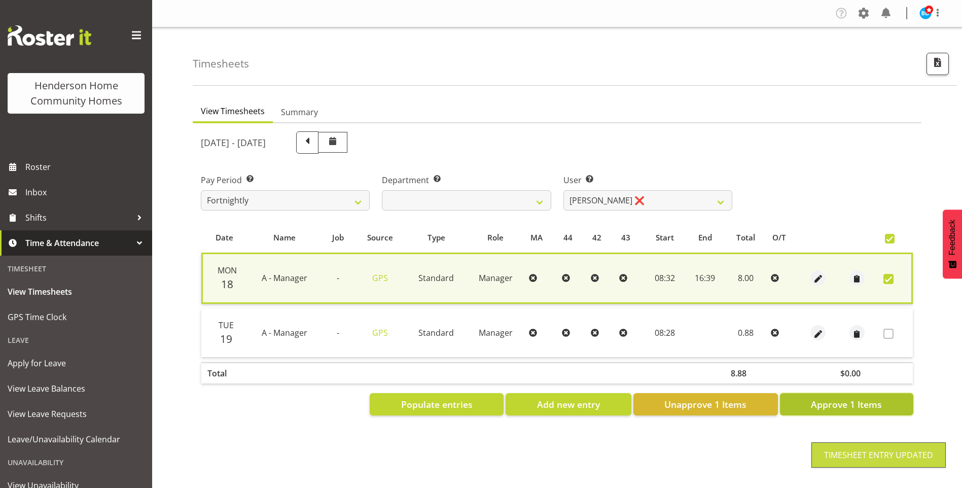
click at [861, 408] on span "Approve 1 Items" at bounding box center [846, 404] width 71 height 13
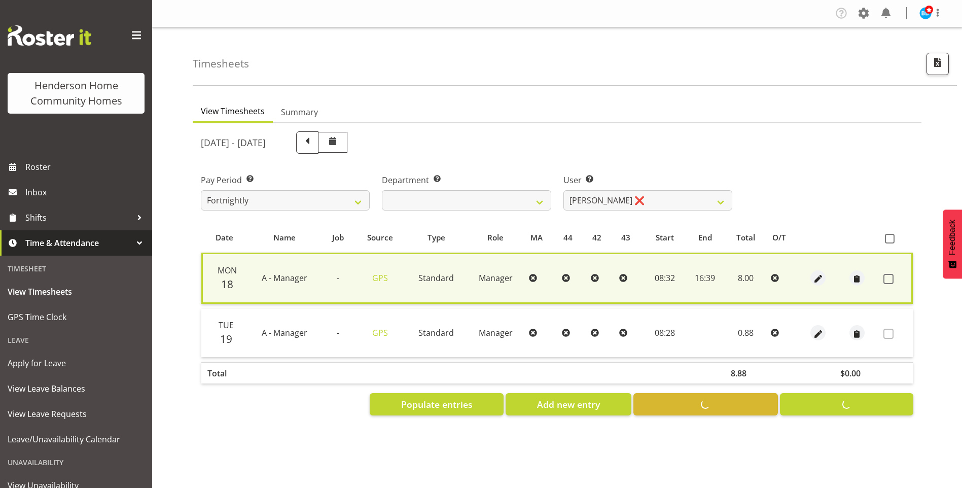
checkbox input "false"
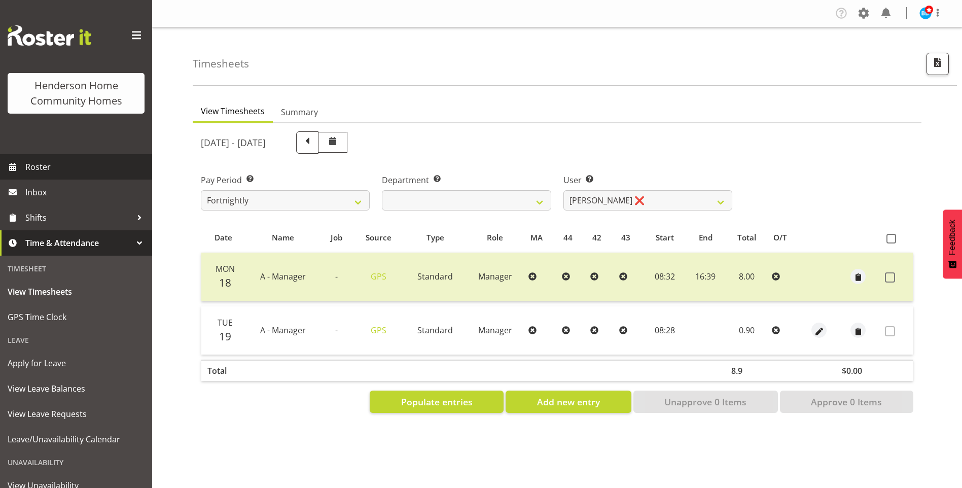
click at [51, 170] on span "Roster" at bounding box center [86, 166] width 122 height 15
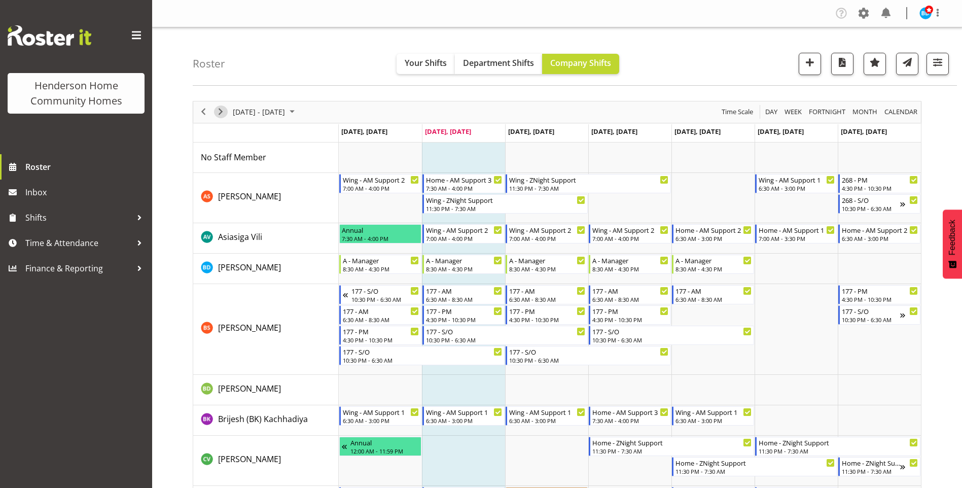
click at [226, 112] on span "Next" at bounding box center [221, 111] width 12 height 13
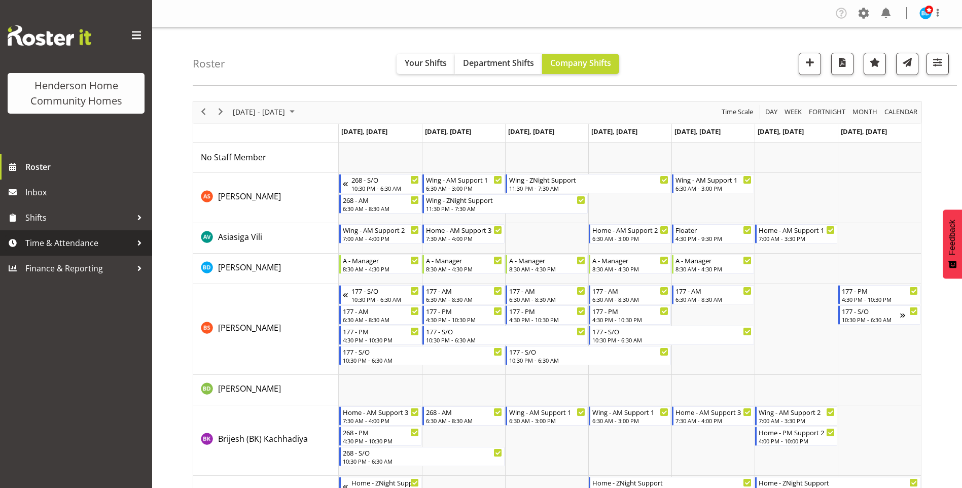
click at [69, 244] on span "Time & Attendance" at bounding box center [78, 242] width 106 height 15
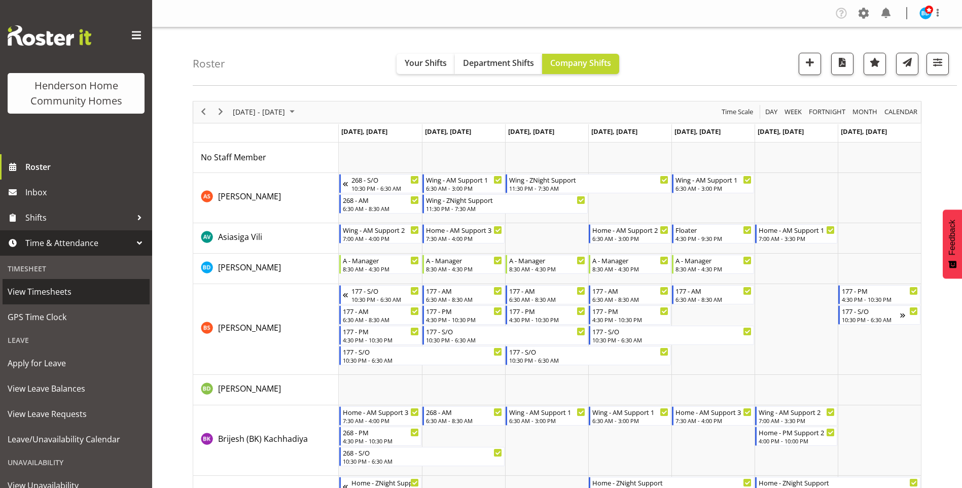
drag, startPoint x: 66, startPoint y: 292, endPoint x: 218, endPoint y: 275, distance: 153.0
click at [66, 292] on span "View Timesheets" at bounding box center [76, 291] width 137 height 15
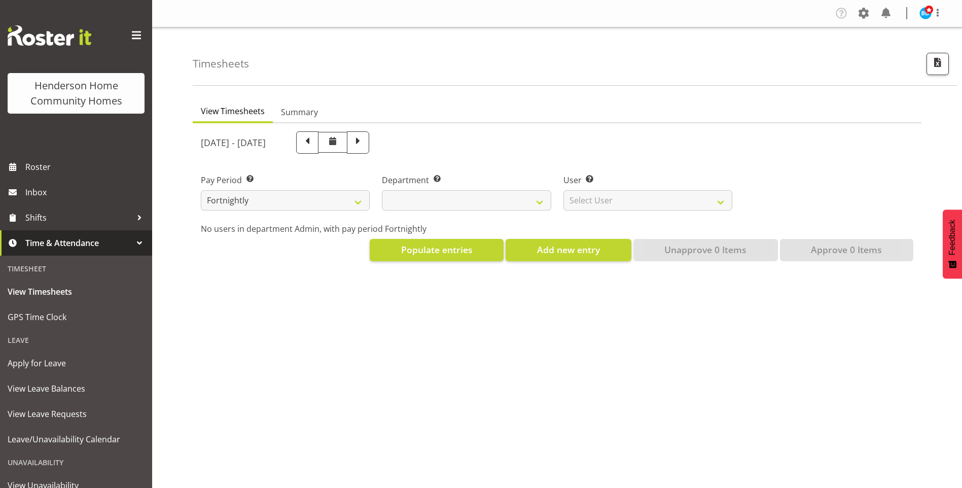
select select
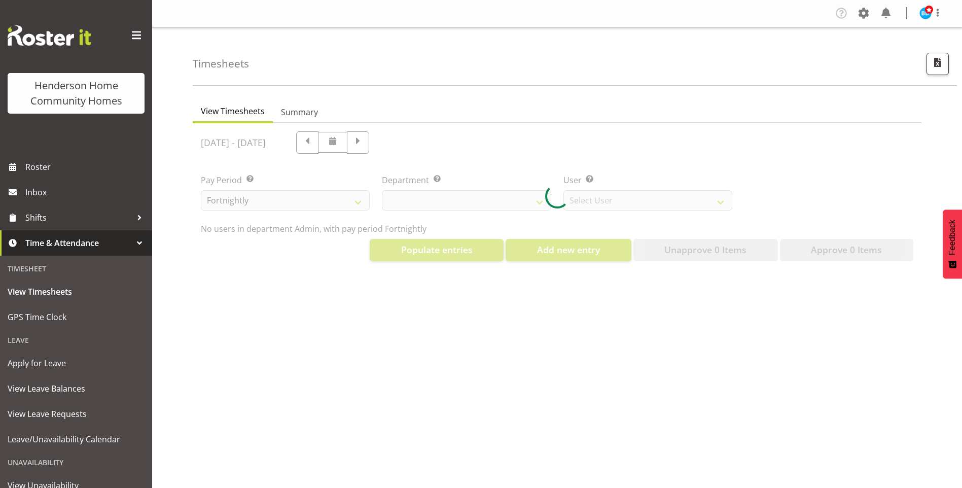
select select "8515"
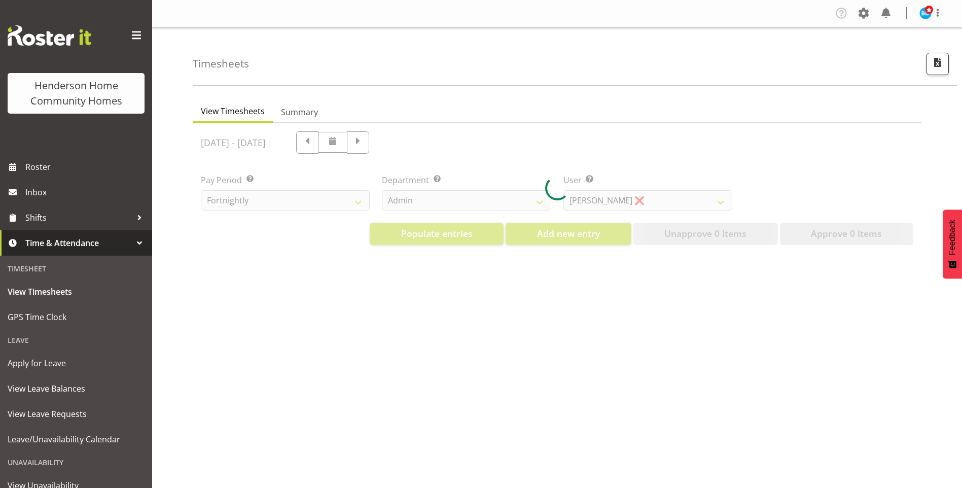
click at [422, 147] on div at bounding box center [557, 188] width 729 height 130
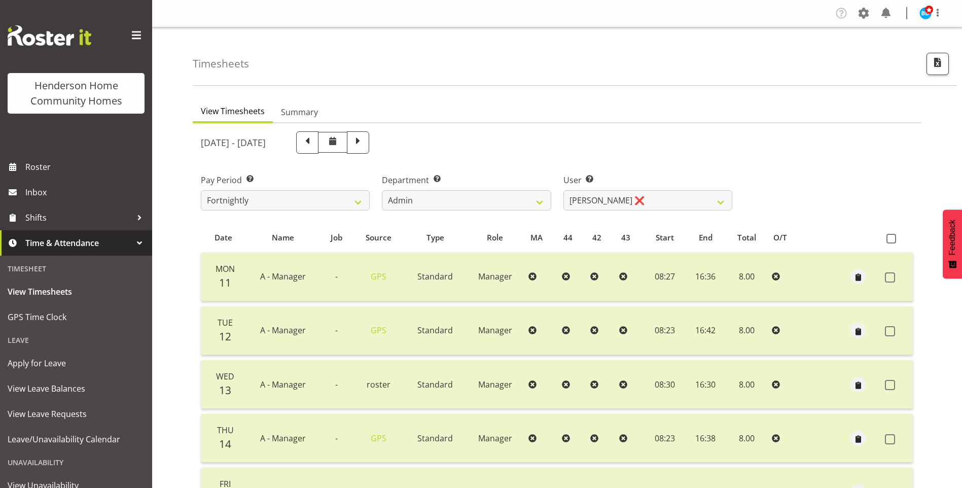
click at [365, 147] on span at bounding box center [357, 141] width 13 height 13
select select
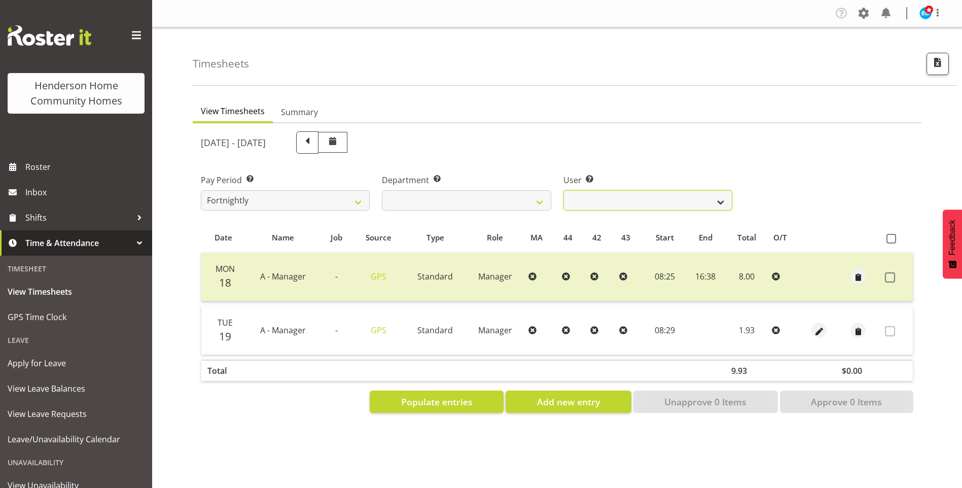
click at [611, 203] on select "[PERSON_NAME] ❌ [PERSON_NAME] ❌ [PERSON_NAME] ❌ [PERSON_NAME] ❌" at bounding box center [647, 200] width 169 height 20
select select "8517"
click at [563, 190] on select "[PERSON_NAME] ❌ [PERSON_NAME] ❌ [PERSON_NAME] ❌ [PERSON_NAME] ❌" at bounding box center [647, 200] width 169 height 20
click at [430, 197] on select "Admin Homeside Houses Wingside" at bounding box center [466, 200] width 169 height 20
select select "746"
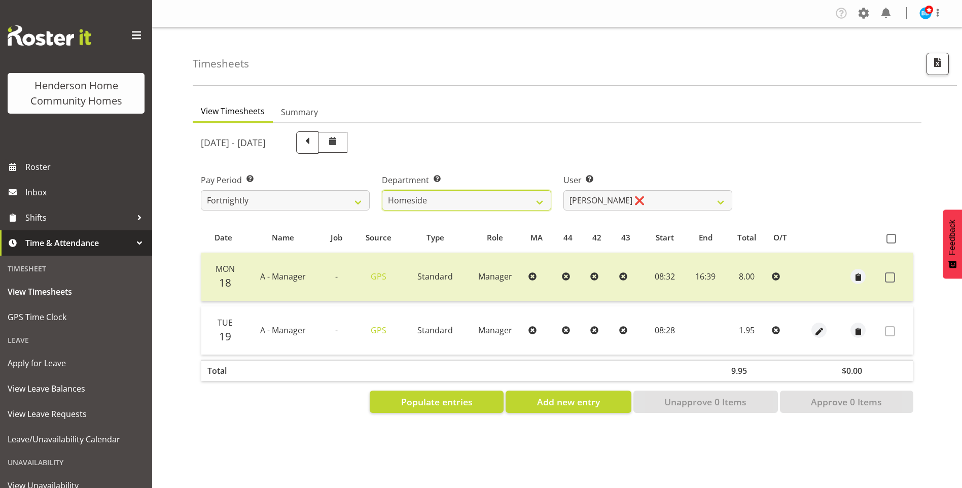
click at [382, 190] on select "Admin Homeside Houses Wingside" at bounding box center [466, 200] width 169 height 20
select select "8528"
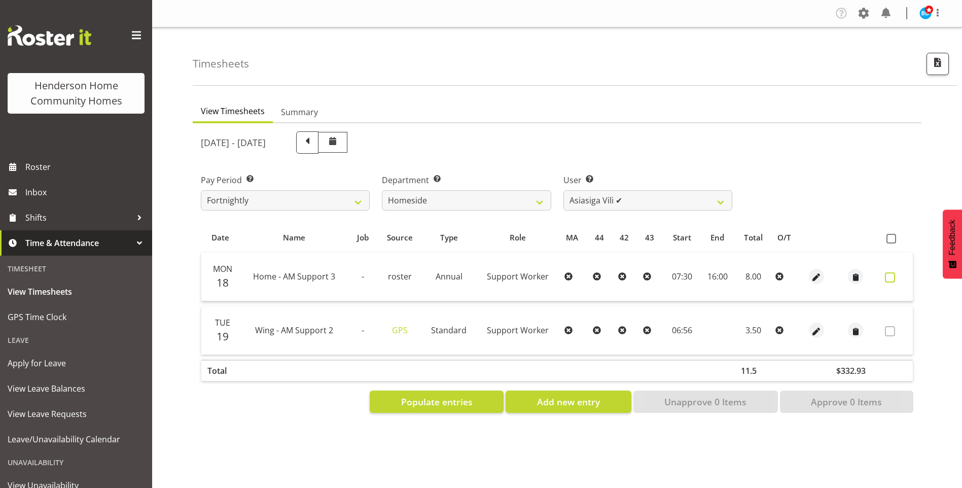
click at [893, 280] on span at bounding box center [890, 277] width 10 height 10
checkbox input "true"
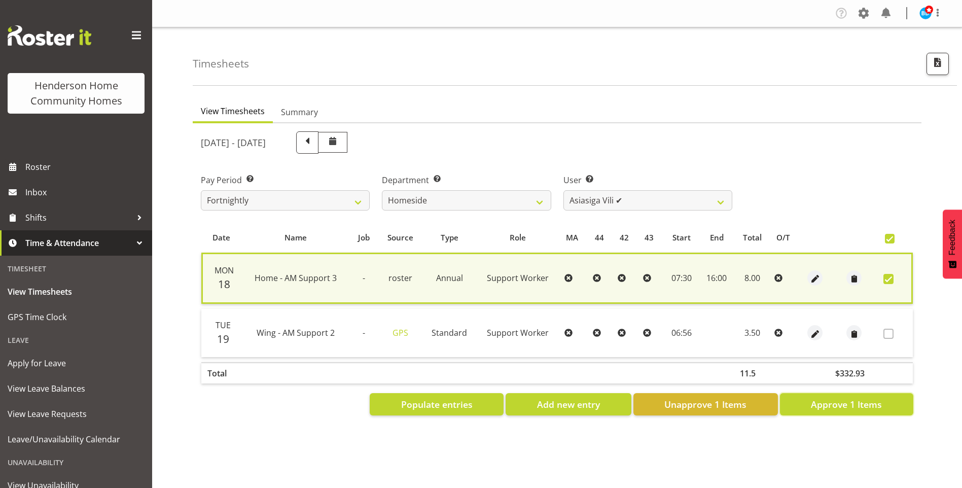
click at [894, 410] on button "Approve 1 Items" at bounding box center [846, 404] width 133 height 22
checkbox input "false"
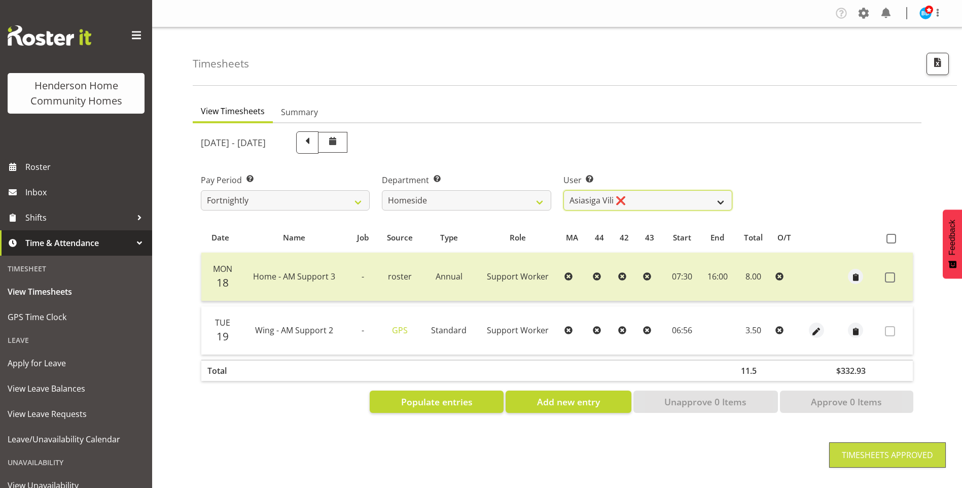
click at [596, 198] on select "[PERSON_NAME] ❌ [PERSON_NAME] ❌ [PERSON_NAME] (BK) [PERSON_NAME] ❌ [PERSON_NAME…" at bounding box center [647, 200] width 169 height 20
select select "8539"
click at [563, 190] on select "[PERSON_NAME] ❌ [PERSON_NAME] ❌ [PERSON_NAME] (BK) [PERSON_NAME] ❌ [PERSON_NAME…" at bounding box center [647, 200] width 169 height 20
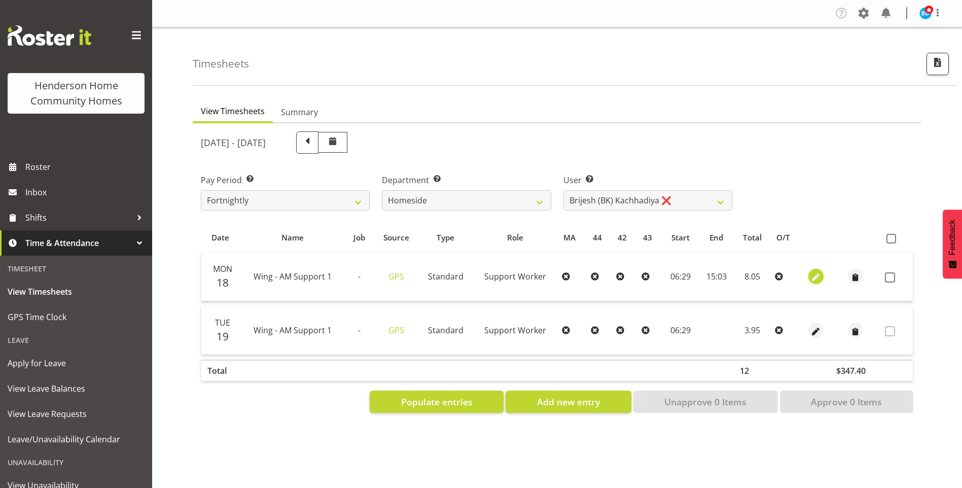
click at [814, 274] on span "button" at bounding box center [816, 278] width 12 height 12
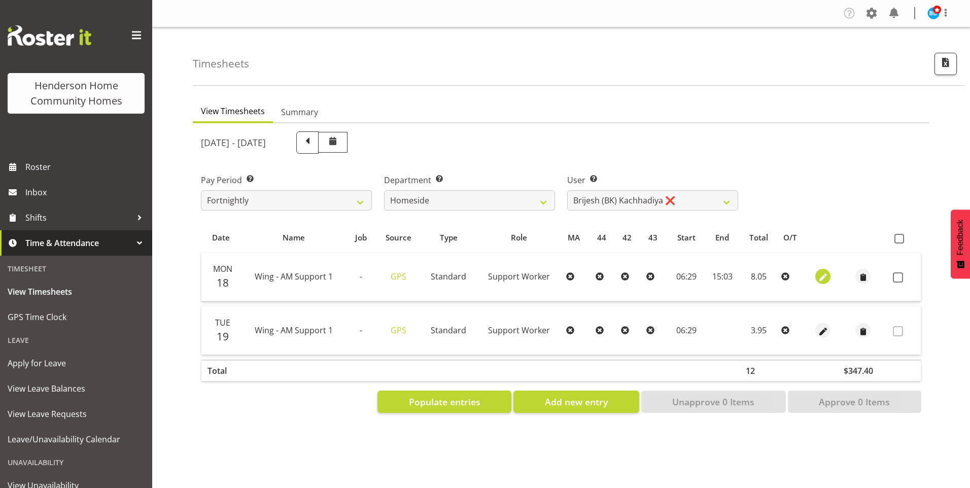
select select "Standard"
select select "749"
select select "7"
select select "2025"
select select "6"
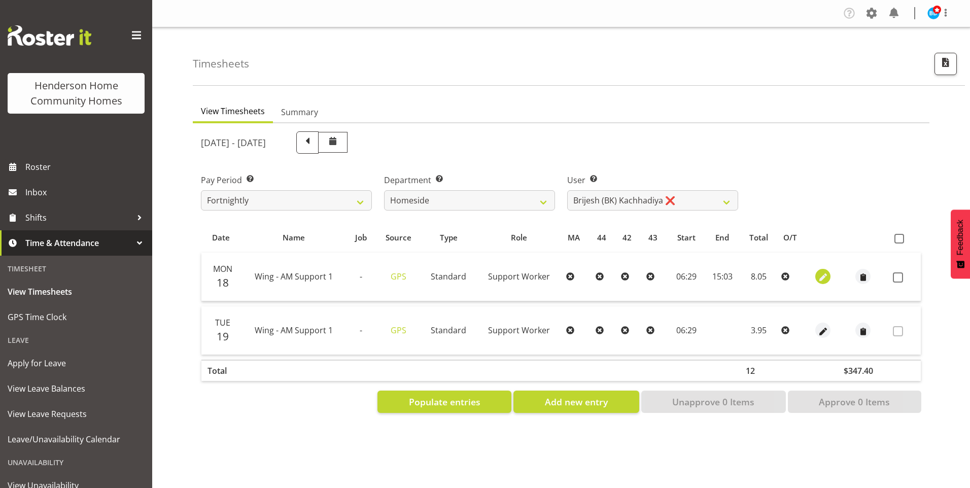
select select "29"
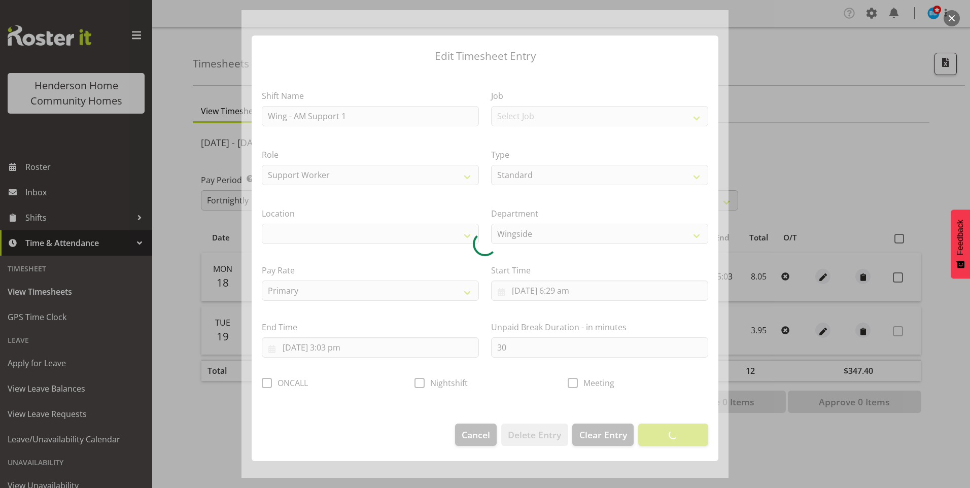
select select "1071"
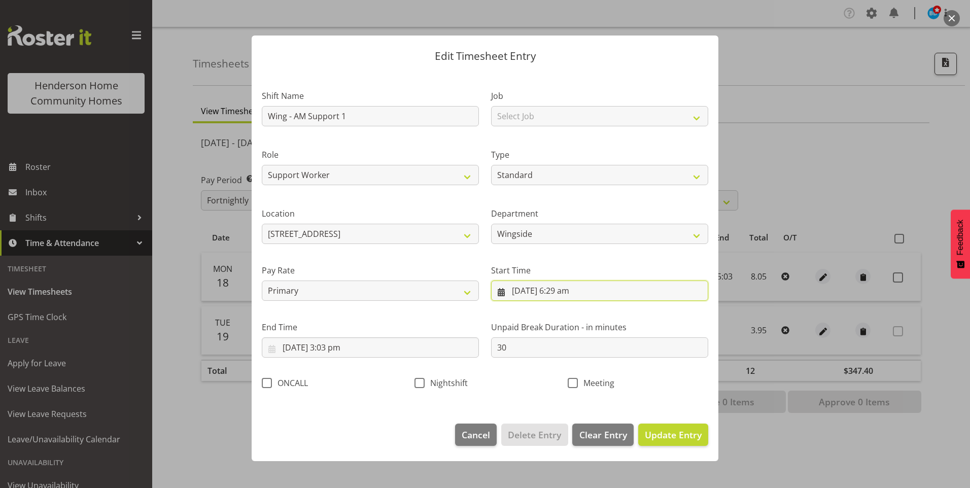
drag, startPoint x: 572, startPoint y: 291, endPoint x: 576, endPoint y: 299, distance: 8.4
click at [571, 291] on input "[DATE] 6:29 am" at bounding box center [599, 290] width 217 height 20
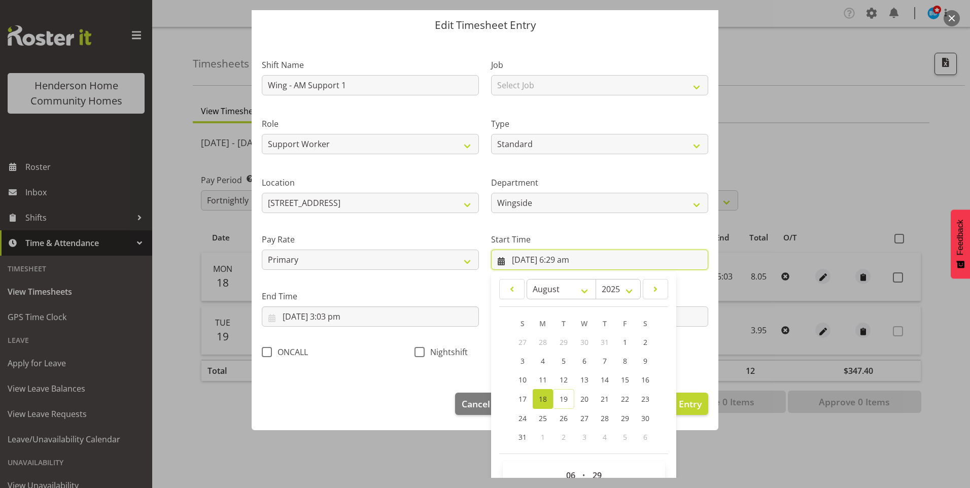
scroll to position [55, 0]
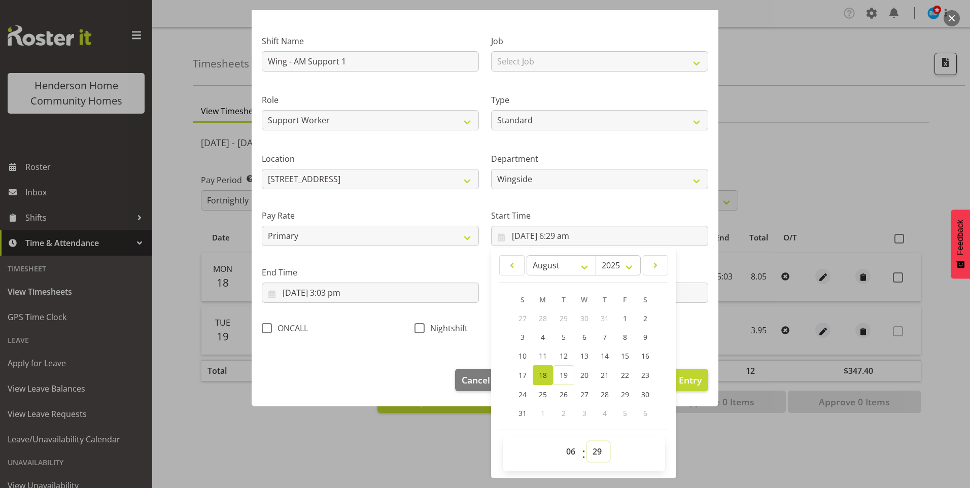
click at [589, 450] on select "00 01 02 03 04 05 06 07 08 09 10 11 12 13 14 15 16 17 18 19 20 21 22 23 24 25 2…" at bounding box center [598, 451] width 23 height 20
select select "30"
click at [587, 441] on select "00 01 02 03 04 05 06 07 08 09 10 11 12 13 14 15 16 17 18 19 20 21 22 23 24 25 2…" at bounding box center [598, 451] width 23 height 20
type input "[DATE] 6:30 am"
drag, startPoint x: 340, startPoint y: 296, endPoint x: 361, endPoint y: 318, distance: 30.2
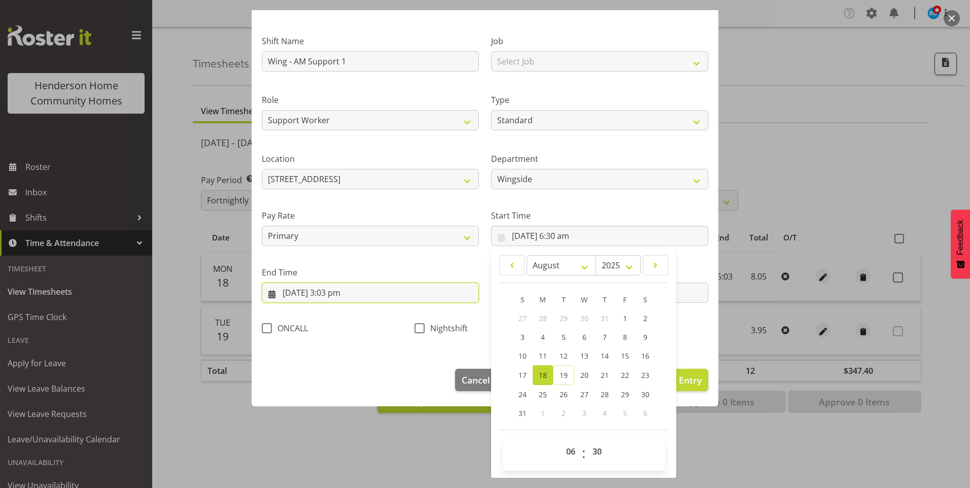
click at [341, 296] on input "[DATE] 3:03 pm" at bounding box center [370, 292] width 217 height 20
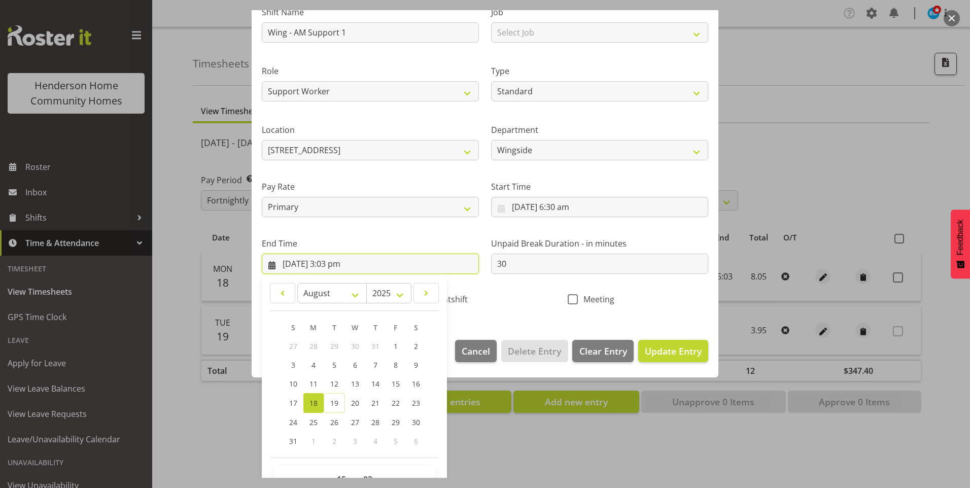
scroll to position [112, 0]
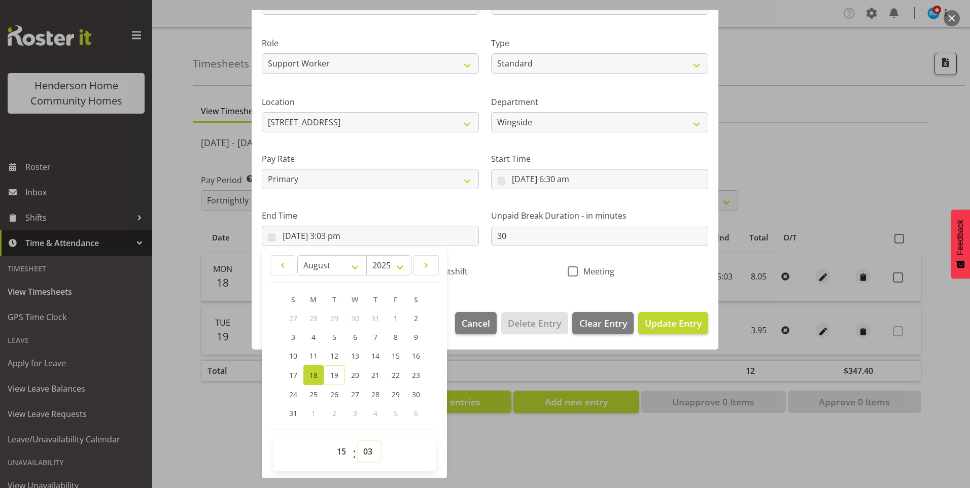
click at [367, 447] on select "00 01 02 03 04 05 06 07 08 09 10 11 12 13 14 15 16 17 18 19 20 21 22 23 24 25 2…" at bounding box center [369, 451] width 23 height 20
select select "0"
click at [358, 441] on select "00 01 02 03 04 05 06 07 08 09 10 11 12 13 14 15 16 17 18 19 20 21 22 23 24 25 2…" at bounding box center [369, 451] width 23 height 20
type input "[DATE] 3:00 pm"
click at [659, 328] on span "Update Entry" at bounding box center [673, 323] width 57 height 12
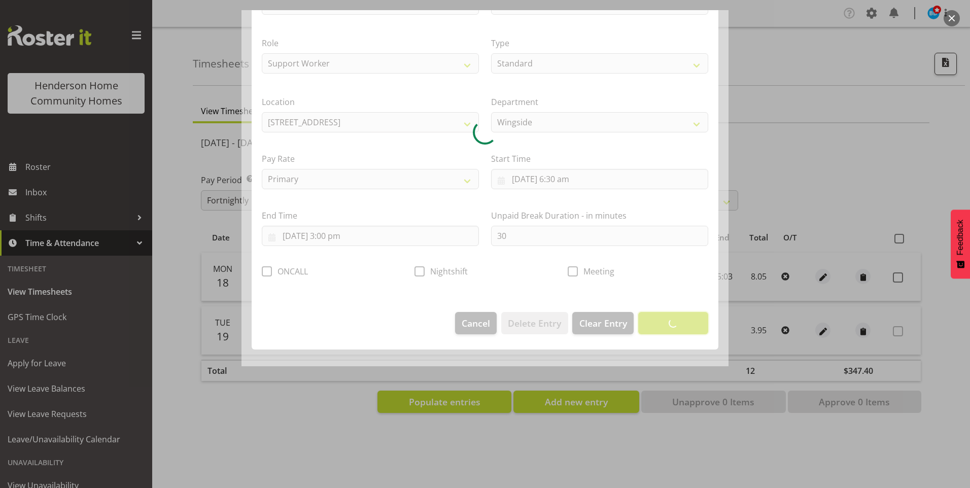
scroll to position [0, 0]
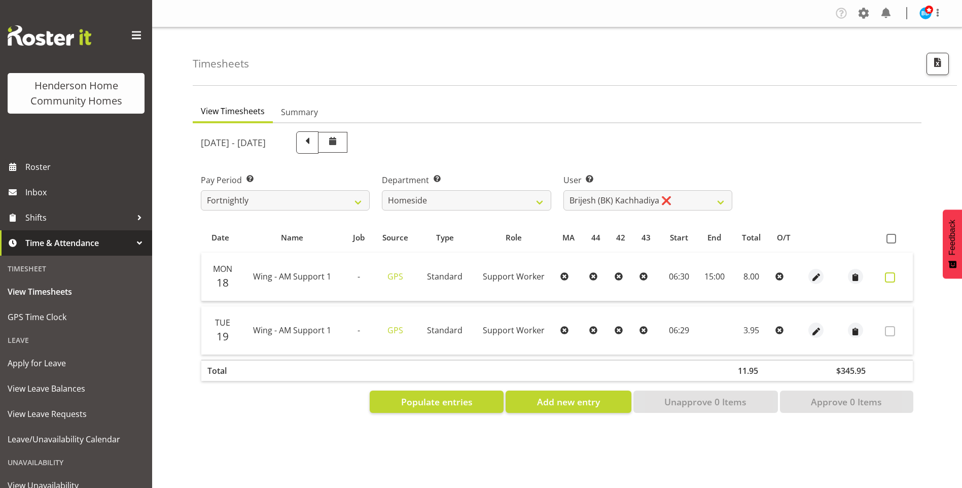
click at [896, 278] on label at bounding box center [893, 277] width 16 height 10
checkbox input "true"
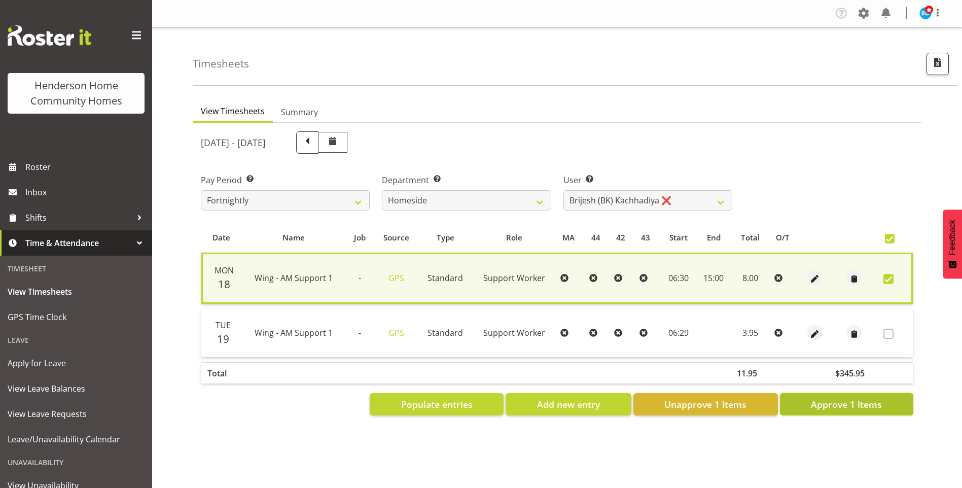
click at [880, 401] on span "Approve 1 Items" at bounding box center [846, 404] width 71 height 13
checkbox input "false"
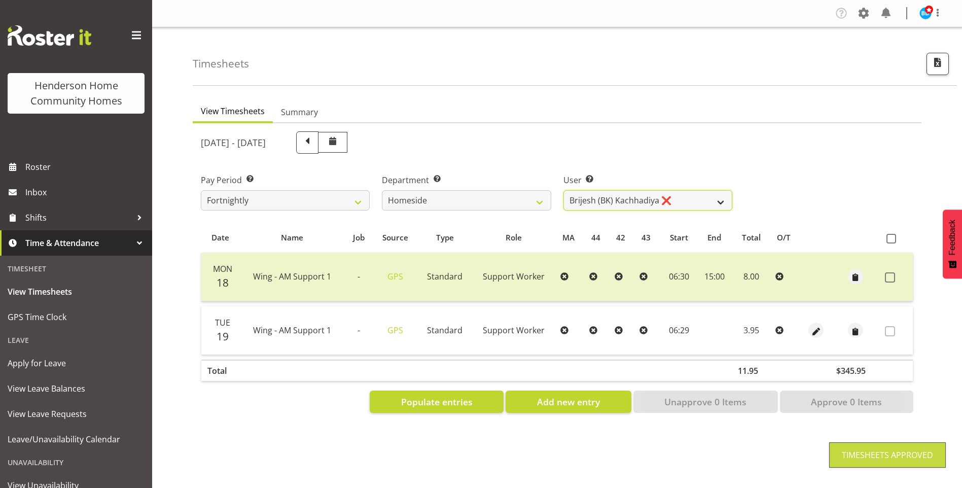
click at [582, 203] on select "[PERSON_NAME] ❌ [PERSON_NAME] ❌ [PERSON_NAME] (BK) [PERSON_NAME] ❌ [PERSON_NAME…" at bounding box center [647, 200] width 169 height 20
select select "8657"
click at [563, 190] on select "[PERSON_NAME] ❌ [PERSON_NAME] ❌ [PERSON_NAME] (BK) [PERSON_NAME] ❌ [PERSON_NAME…" at bounding box center [647, 200] width 169 height 20
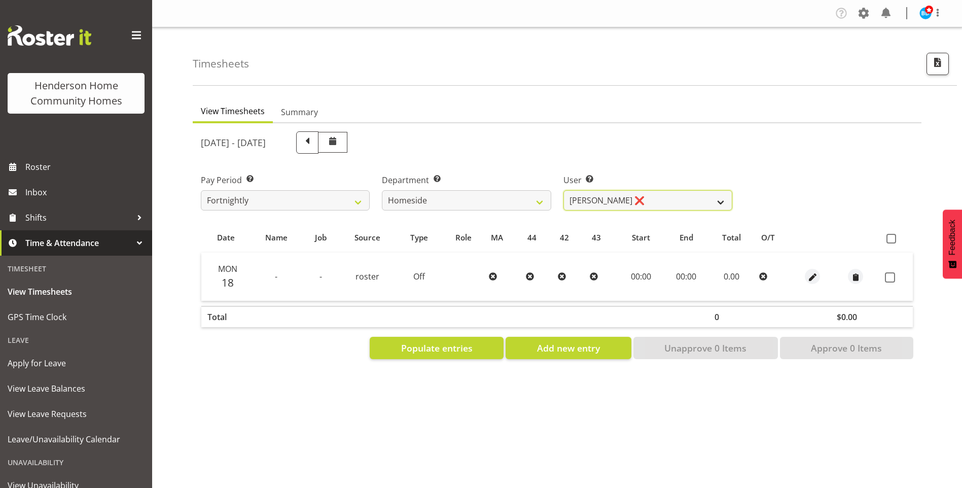
click at [616, 203] on select "[PERSON_NAME] ❌ [PERSON_NAME] ❌ [PERSON_NAME] (BK) [PERSON_NAME] ❌ [PERSON_NAME…" at bounding box center [647, 200] width 169 height 20
click at [816, 277] on span "button" at bounding box center [813, 278] width 12 height 12
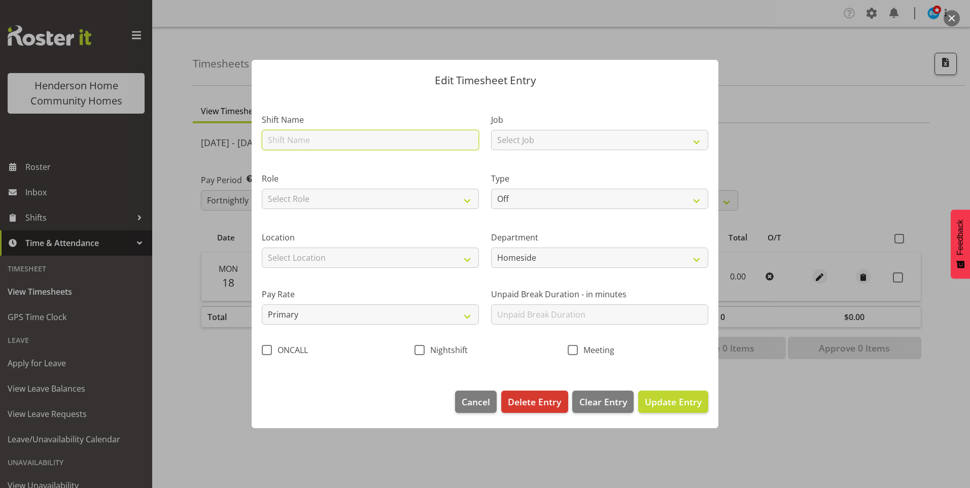
click at [296, 134] on input "text" at bounding box center [370, 140] width 217 height 20
type input "Home - ZNight Support"
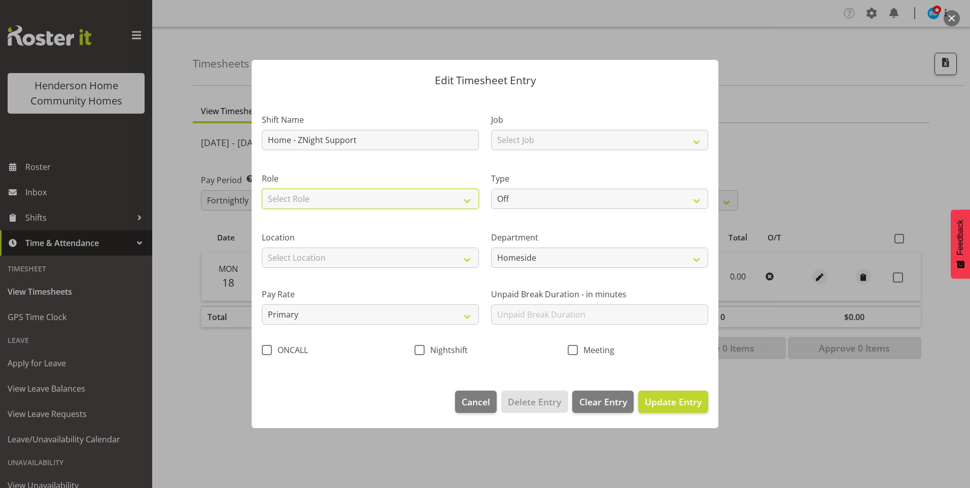
drag, startPoint x: 307, startPoint y: 202, endPoint x: 306, endPoint y: 210, distance: 8.2
click at [307, 202] on select "Select Role Support Worker" at bounding box center [370, 199] width 217 height 20
select select "1214"
click at [262, 189] on select "Select Role Support Worker" at bounding box center [370, 199] width 217 height 20
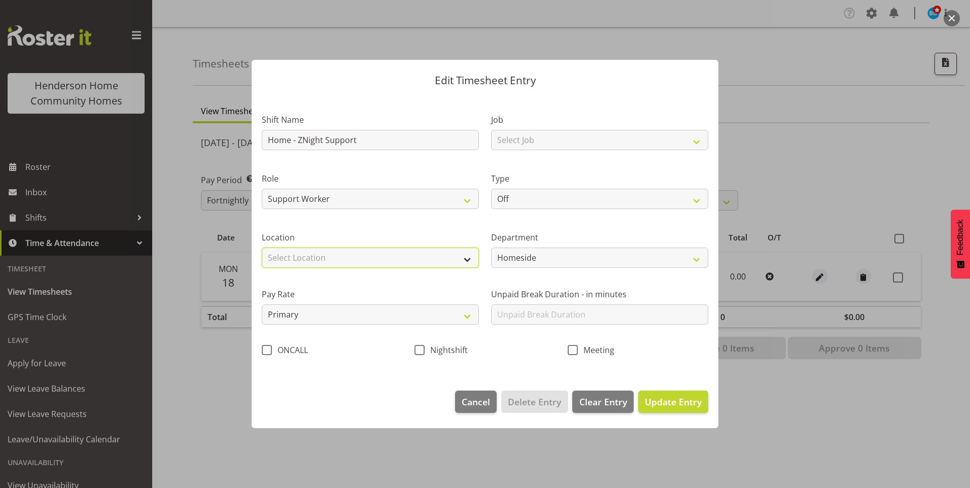
click at [296, 254] on select "Select Location [STREET_ADDRESS][GEOGRAPHIC_DATA][STREET_ADDRESS][STREET_ADDRES…" at bounding box center [370, 257] width 217 height 20
select select "1067"
click at [262, 247] on select "Select Location [STREET_ADDRESS][GEOGRAPHIC_DATA][STREET_ADDRESS][STREET_ADDRES…" at bounding box center [370, 257] width 217 height 20
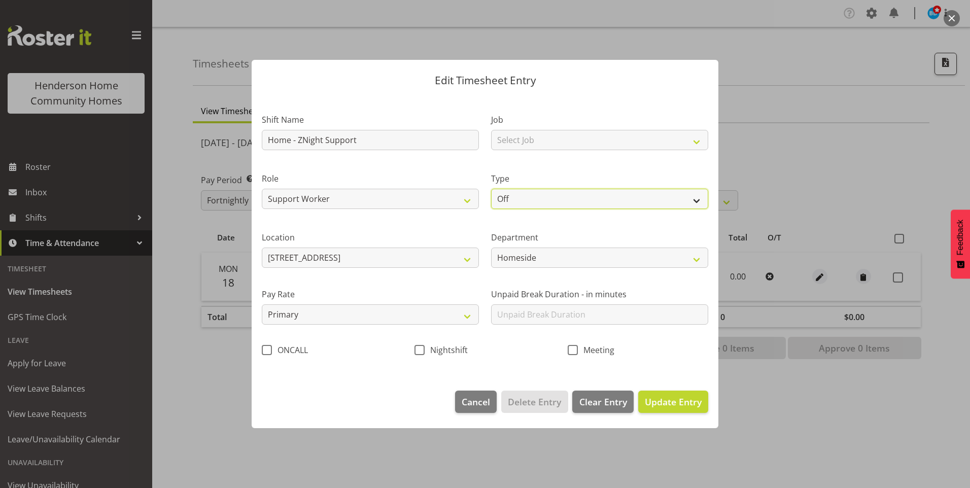
click at [518, 200] on select "Off Standard Public Holiday Public Holiday (Worked) Day In Lieu Annual Leave Si…" at bounding box center [599, 199] width 217 height 20
select select "Annual"
click at [491, 189] on select "Off Standard Public Holiday Public Holiday (Worked) Day In Lieu Annual Leave Si…" at bounding box center [599, 199] width 217 height 20
select select "7"
select select "2025"
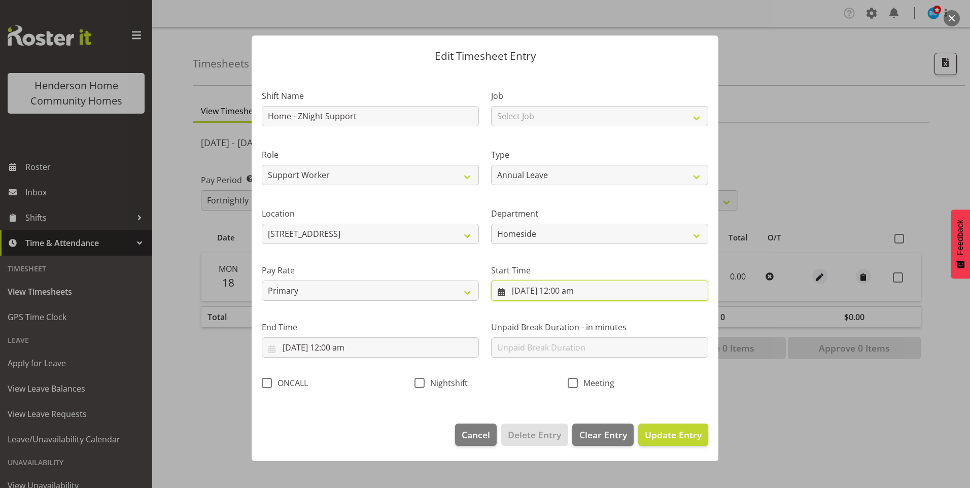
click at [556, 294] on input "[DATE] 12:00 am" at bounding box center [599, 290] width 217 height 20
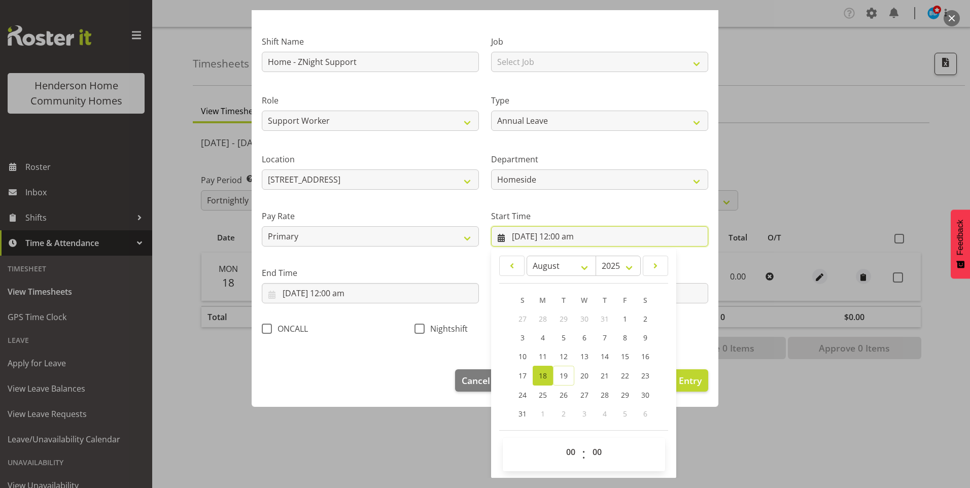
scroll to position [55, 0]
drag, startPoint x: 560, startPoint y: 454, endPoint x: 563, endPoint y: 450, distance: 5.4
click at [560, 453] on select "00 01 02 03 04 05 06 07 08 09 10 11 12 13 14 15 16 17 18 19 20 21 22 23" at bounding box center [571, 451] width 23 height 20
select select "23"
click at [560, 441] on select "00 01 02 03 04 05 06 07 08 09 10 11 12 13 14 15 16 17 18 19 20 21 22 23" at bounding box center [571, 451] width 23 height 20
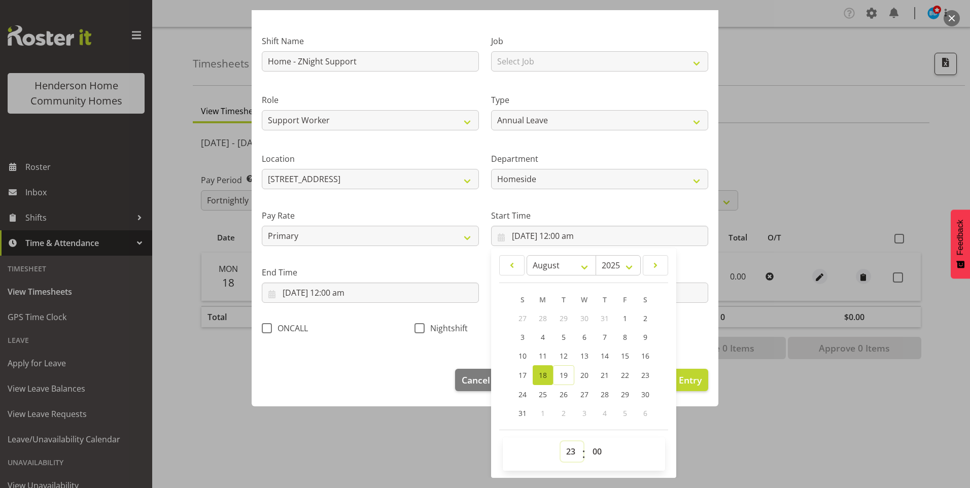
type input "[DATE] 11:00 pm"
click at [602, 452] on select "00 01 02 03 04 05 06 07 08 09 10 11 12 13 14 15 16 17 18 19 20 21 22 23 24 25 2…" at bounding box center [598, 451] width 23 height 20
select select "30"
click at [587, 441] on select "00 01 02 03 04 05 06 07 08 09 10 11 12 13 14 15 16 17 18 19 20 21 22 23 24 25 2…" at bounding box center [598, 451] width 23 height 20
type input "[DATE] 11:30 pm"
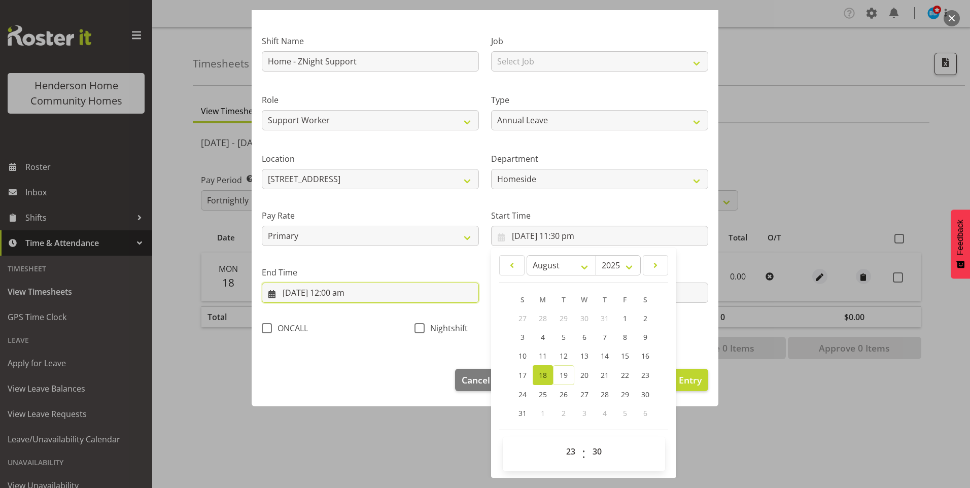
click at [304, 293] on input "[DATE] 12:00 am" at bounding box center [370, 292] width 217 height 20
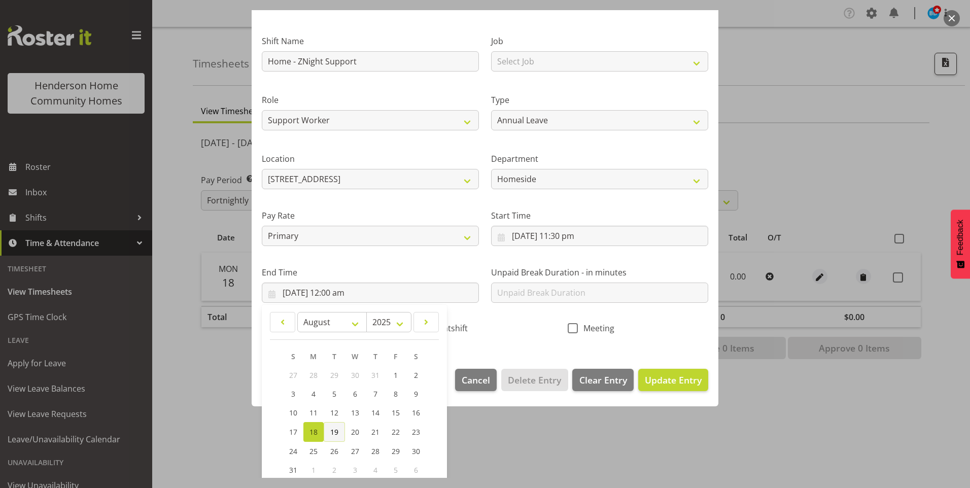
click at [333, 426] on link "19" at bounding box center [334, 432] width 21 height 20
type input "[DATE] 12:00 am"
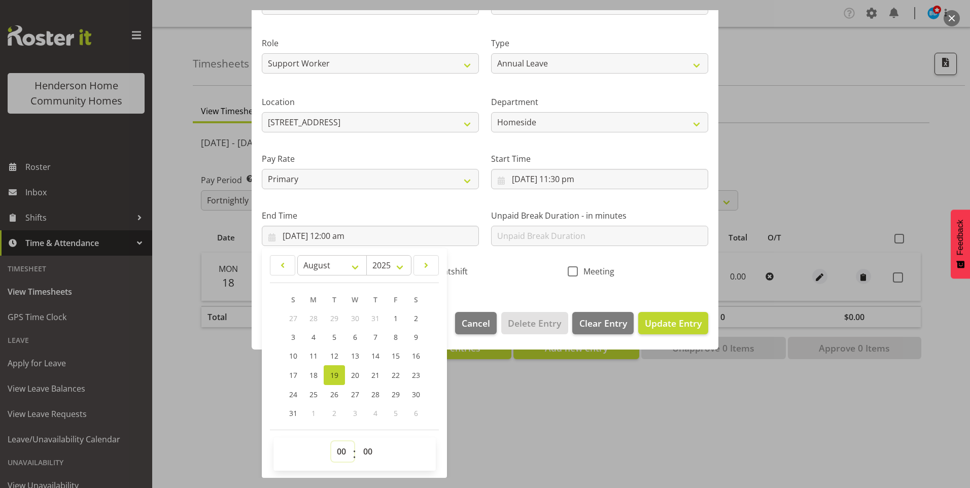
drag, startPoint x: 342, startPoint y: 456, endPoint x: 342, endPoint y: 441, distance: 14.7
click at [342, 455] on select "00 01 02 03 04 05 06 07 08 09 10 11 12 13 14 15 16 17 18 19 20 21 22 23" at bounding box center [342, 451] width 23 height 20
select select "7"
click at [331, 441] on select "00 01 02 03 04 05 06 07 08 09 10 11 12 13 14 15 16 17 18 19 20 21 22 23" at bounding box center [342, 451] width 23 height 20
type input "[DATE] 7:00 am"
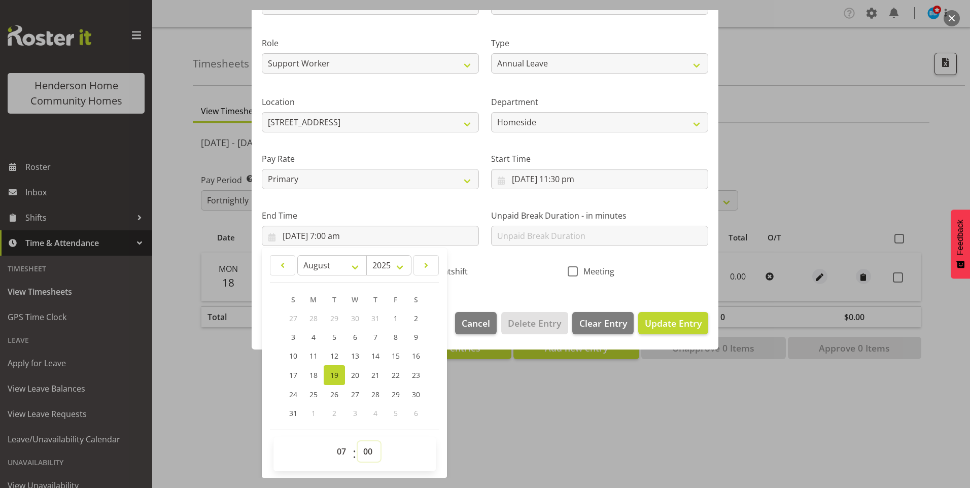
click at [373, 459] on select "00 01 02 03 04 05 06 07 08 09 10 11 12 13 14 15 16 17 18 19 20 21 22 23 24 25 2…" at bounding box center [369, 451] width 23 height 20
select select "30"
click at [358, 441] on select "00 01 02 03 04 05 06 07 08 09 10 11 12 13 14 15 16 17 18 19 20 21 22 23 24 25 2…" at bounding box center [369, 451] width 23 height 20
type input "[DATE] 7:30 am"
click at [662, 325] on span "Update Entry" at bounding box center [673, 323] width 57 height 12
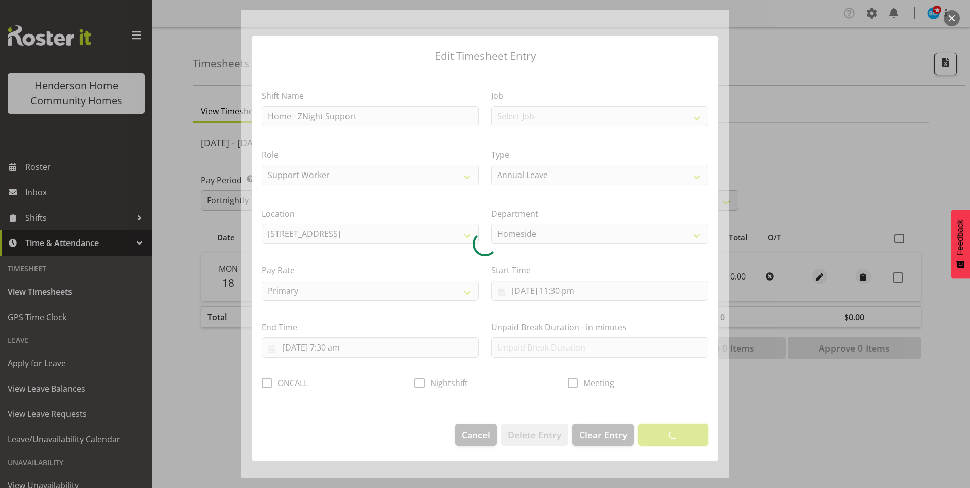
scroll to position [0, 0]
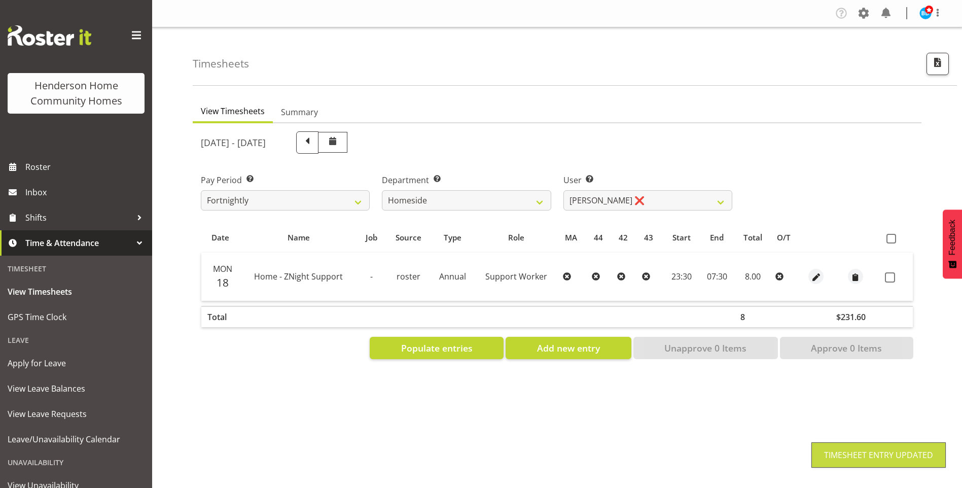
drag, startPoint x: 896, startPoint y: 274, endPoint x: 882, endPoint y: 311, distance: 39.3
click at [895, 276] on label at bounding box center [893, 277] width 16 height 10
checkbox input "true"
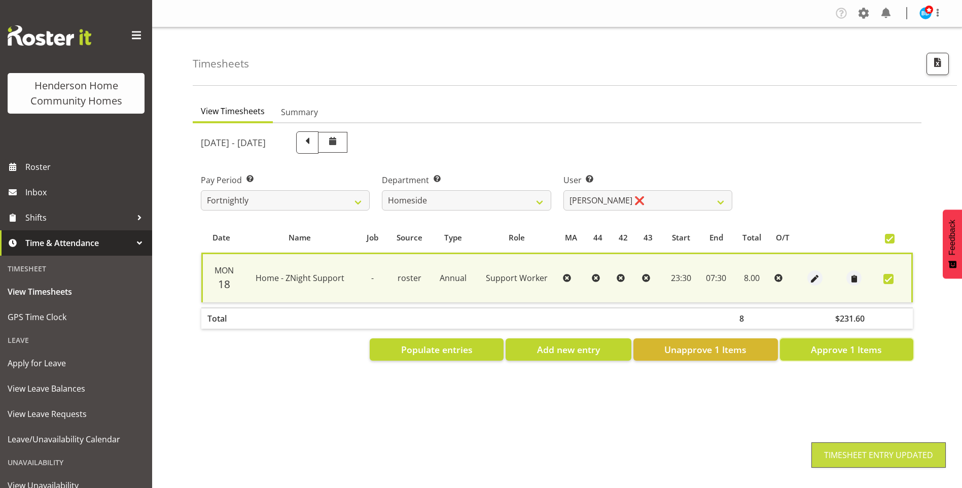
drag, startPoint x: 860, startPoint y: 347, endPoint x: 826, endPoint y: 325, distance: 40.6
click at [859, 346] on span "Approve 1 Items" at bounding box center [846, 349] width 71 height 13
checkbox input "false"
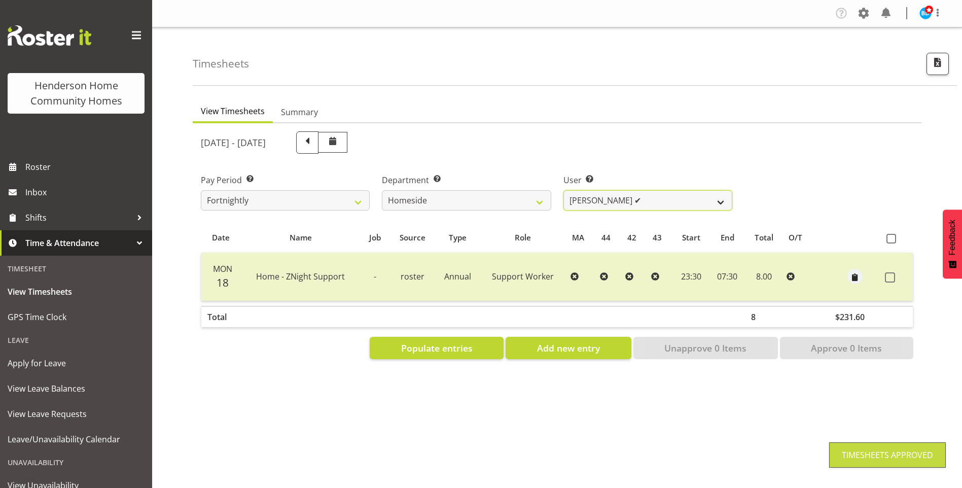
click at [596, 202] on select "[PERSON_NAME] ❌ [PERSON_NAME] ❌ [PERSON_NAME] (BK) [PERSON_NAME] ❌ [PERSON_NAME…" at bounding box center [647, 200] width 169 height 20
click at [563, 190] on select "[PERSON_NAME] ❌ [PERSON_NAME] ❌ [PERSON_NAME] (BK) [PERSON_NAME] ❌ [PERSON_NAME…" at bounding box center [647, 200] width 169 height 20
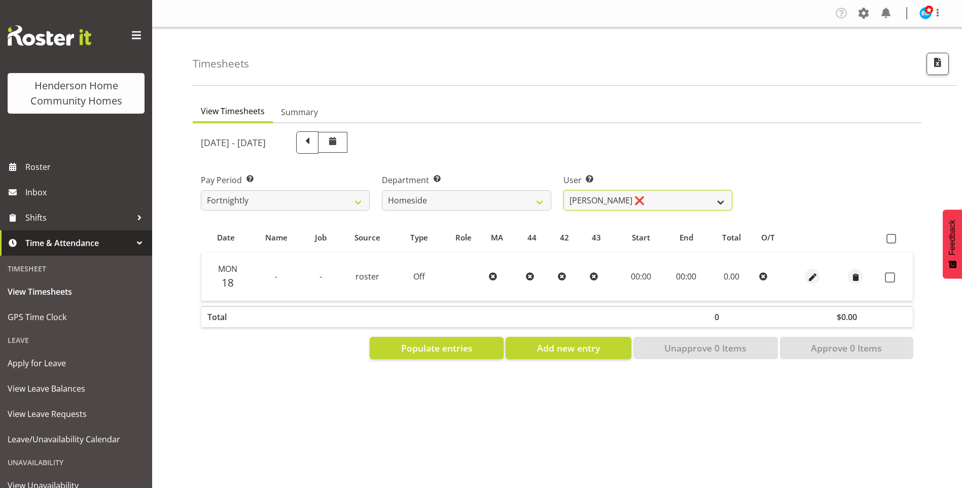
click at [584, 202] on select "[PERSON_NAME] ❌ [PERSON_NAME] ❌ [PERSON_NAME] (BK) [PERSON_NAME] ❌ [PERSON_NAME…" at bounding box center [647, 200] width 169 height 20
select select "10096"
click at [563, 190] on select "[PERSON_NAME] ❌ [PERSON_NAME] ❌ [PERSON_NAME] (BK) [PERSON_NAME] ❌ [PERSON_NAME…" at bounding box center [647, 200] width 169 height 20
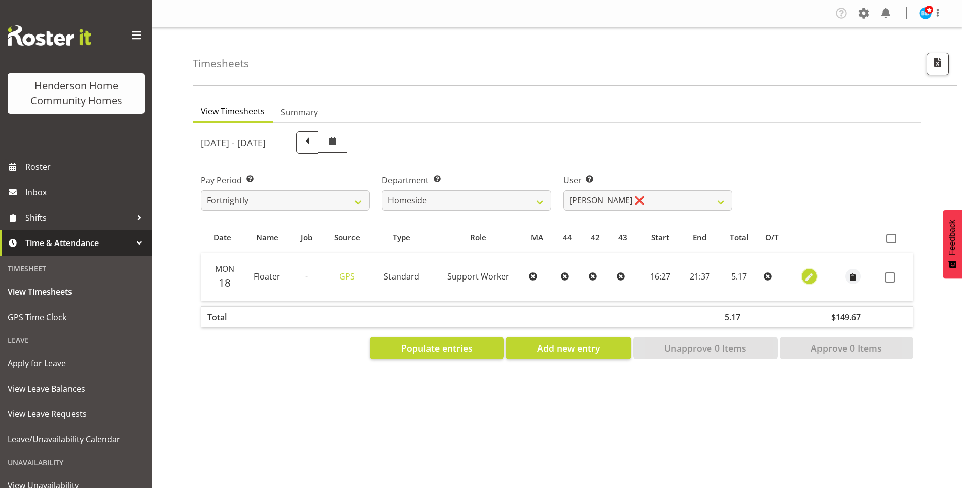
click at [806, 272] on span "button" at bounding box center [809, 278] width 12 height 12
select select "Standard"
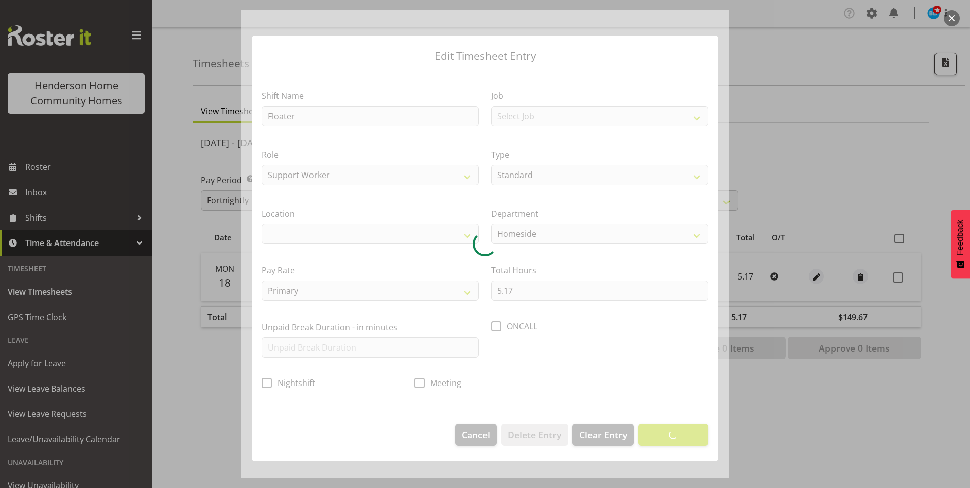
select select "1067"
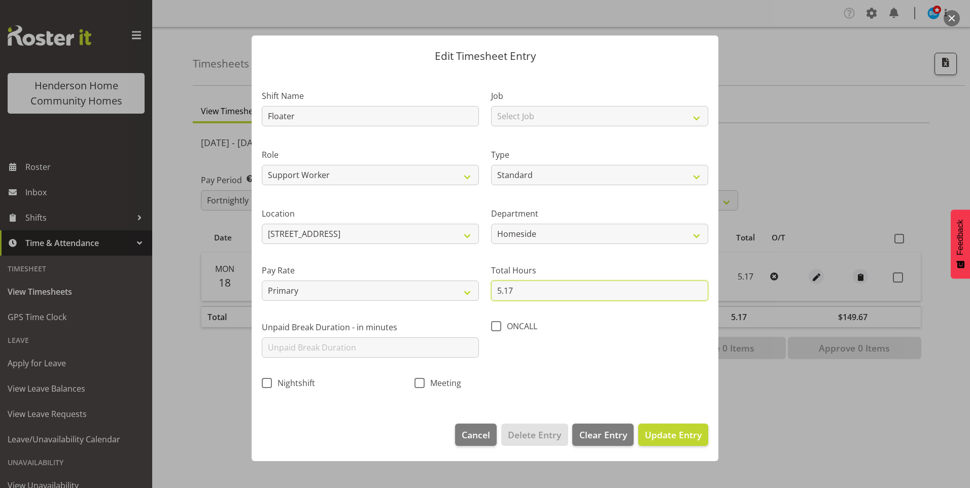
click at [524, 293] on input "5.17" at bounding box center [599, 290] width 217 height 20
type input "5.00"
drag, startPoint x: 686, startPoint y: 433, endPoint x: 807, endPoint y: 393, distance: 127.5
click at [686, 433] on span "Update Entry" at bounding box center [673, 434] width 57 height 12
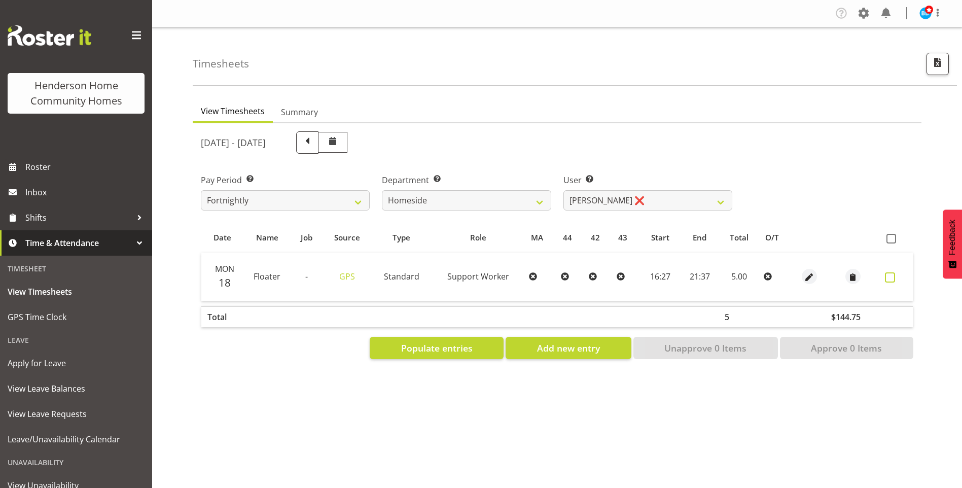
click at [890, 280] on span at bounding box center [890, 277] width 10 height 10
checkbox input "true"
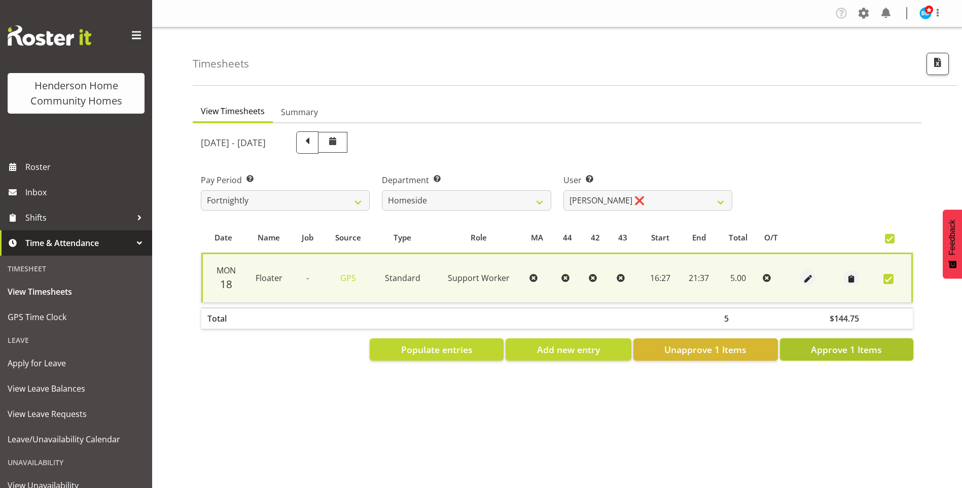
click at [887, 354] on button "Approve 1 Items" at bounding box center [846, 349] width 133 height 22
checkbox input "false"
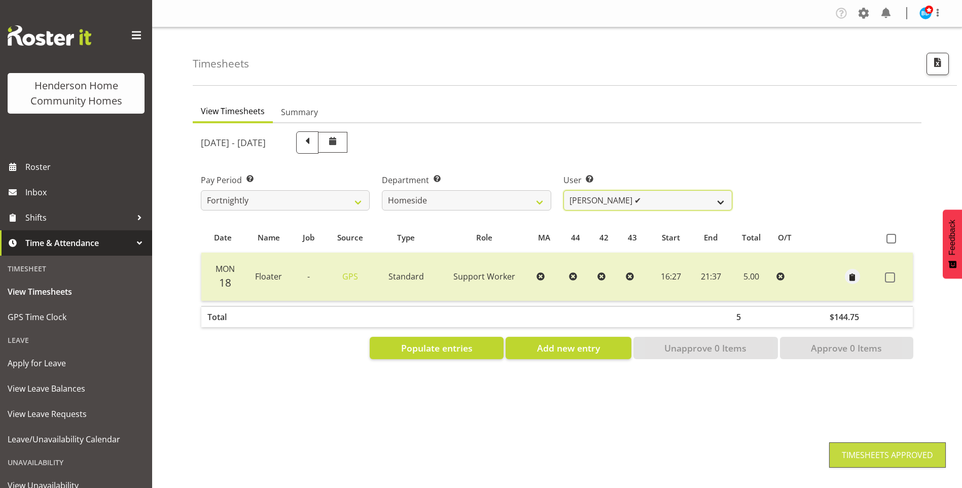
click at [609, 202] on select "[PERSON_NAME] ❌ [PERSON_NAME] ❌ [PERSON_NAME] (BK) [PERSON_NAME] ❌ [PERSON_NAME…" at bounding box center [647, 200] width 169 height 20
select select "10095"
click at [563, 190] on select "[PERSON_NAME] ❌ [PERSON_NAME] ❌ [PERSON_NAME] (BK) [PERSON_NAME] ❌ [PERSON_NAME…" at bounding box center [647, 200] width 169 height 20
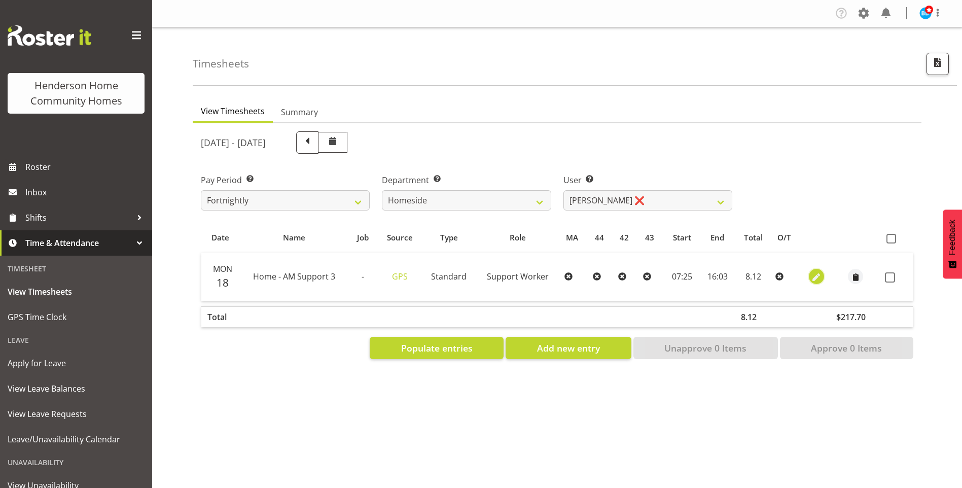
click at [818, 278] on span "button" at bounding box center [816, 278] width 12 height 12
select select "Standard"
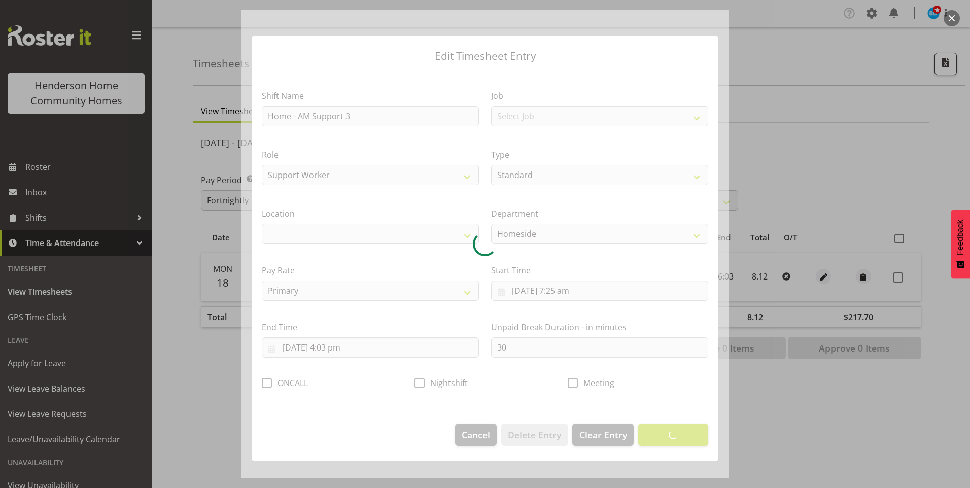
select select "1067"
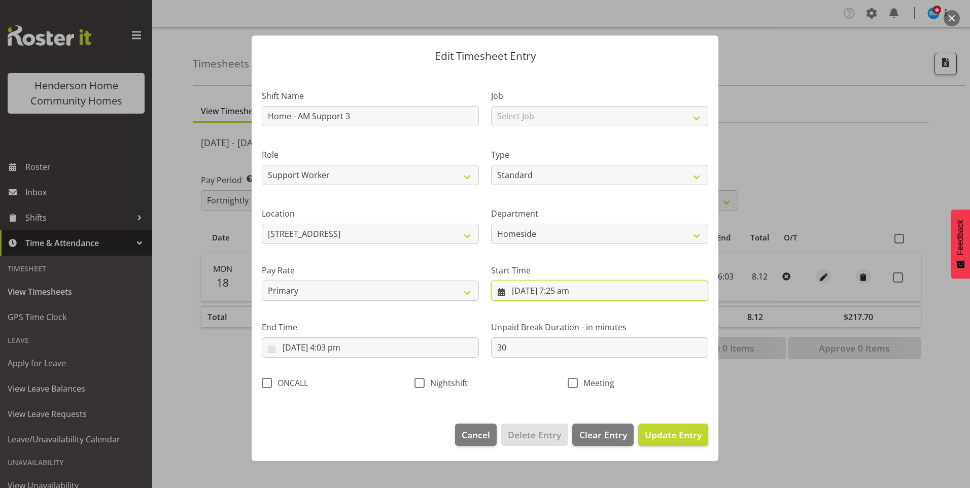
drag, startPoint x: 571, startPoint y: 296, endPoint x: 605, endPoint y: 325, distance: 44.2
click at [572, 295] on input "[DATE] 7:25 am" at bounding box center [599, 290] width 217 height 20
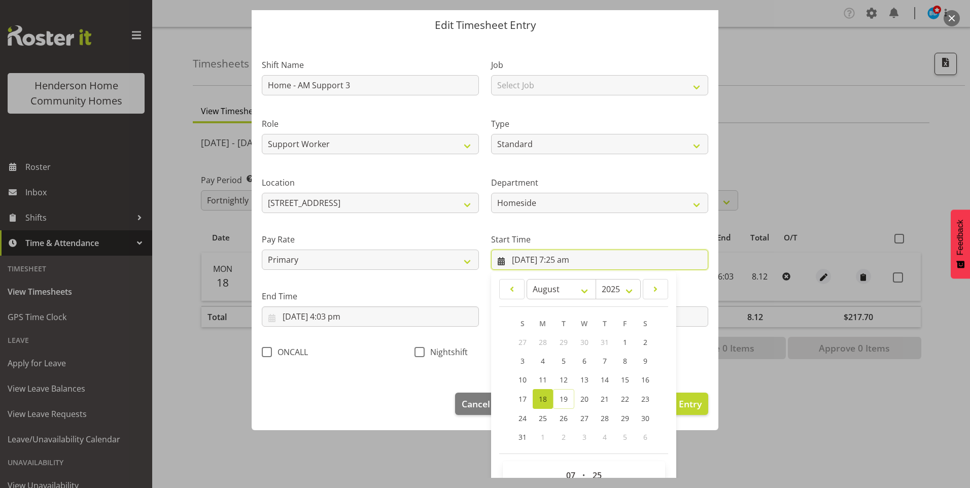
scroll to position [55, 0]
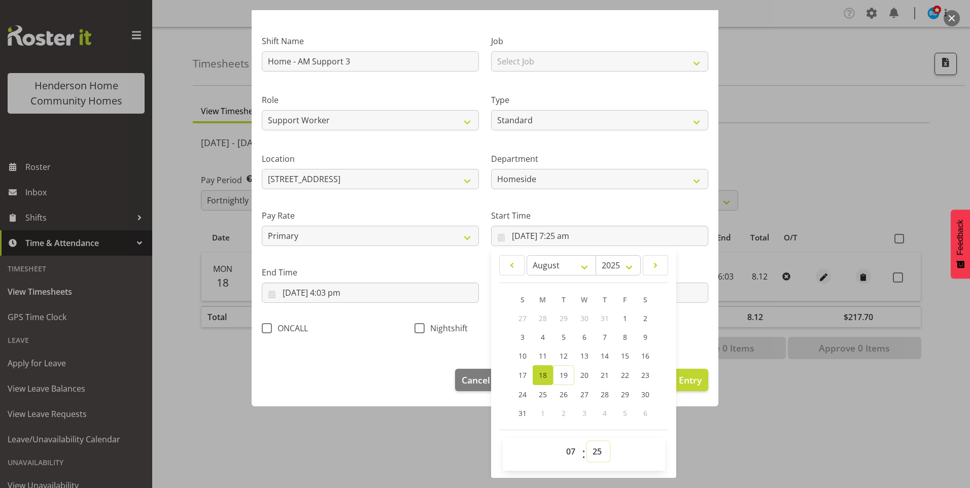
click at [592, 450] on select "00 01 02 03 04 05 06 07 08 09 10 11 12 13 14 15 16 17 18 19 20 21 22 23 24 25 2…" at bounding box center [598, 451] width 23 height 20
select select "30"
click at [587, 441] on select "00 01 02 03 04 05 06 07 08 09 10 11 12 13 14 15 16 17 18 19 20 21 22 23 24 25 2…" at bounding box center [598, 451] width 23 height 20
type input "[DATE] 7:30 am"
click at [344, 297] on input "[DATE] 4:03 pm" at bounding box center [370, 292] width 217 height 20
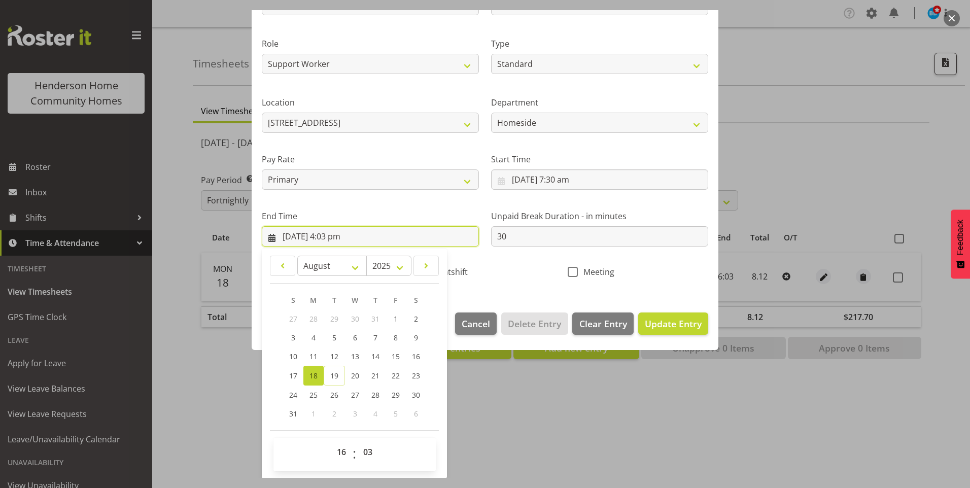
scroll to position [112, 0]
click at [374, 450] on select "00 01 02 03 04 05 06 07 08 09 10 11 12 13 14 15 16 17 18 19 20 21 22 23 24 25 2…" at bounding box center [369, 451] width 23 height 20
select select "0"
click at [358, 441] on select "00 01 02 03 04 05 06 07 08 09 10 11 12 13 14 15 16 17 18 19 20 21 22 23 24 25 2…" at bounding box center [369, 451] width 23 height 20
type input "[DATE] 4:00 pm"
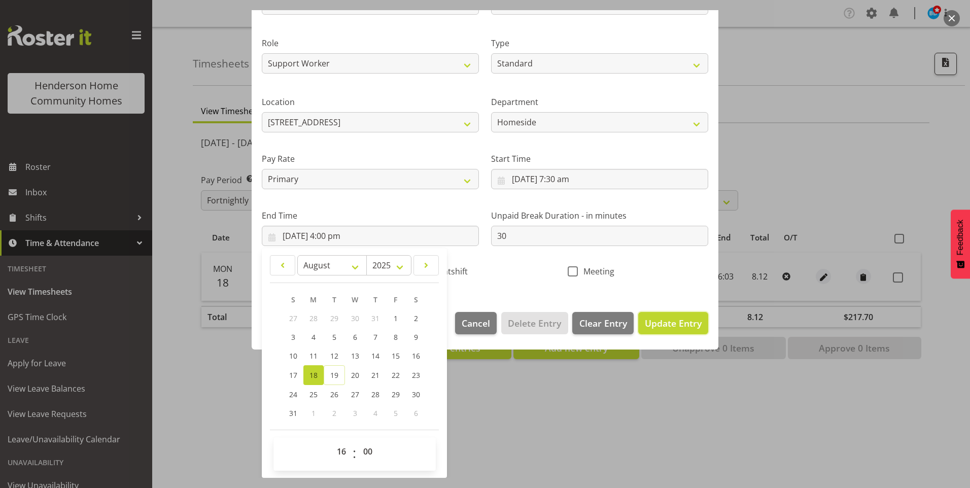
click at [671, 328] on span "Update Entry" at bounding box center [673, 323] width 57 height 12
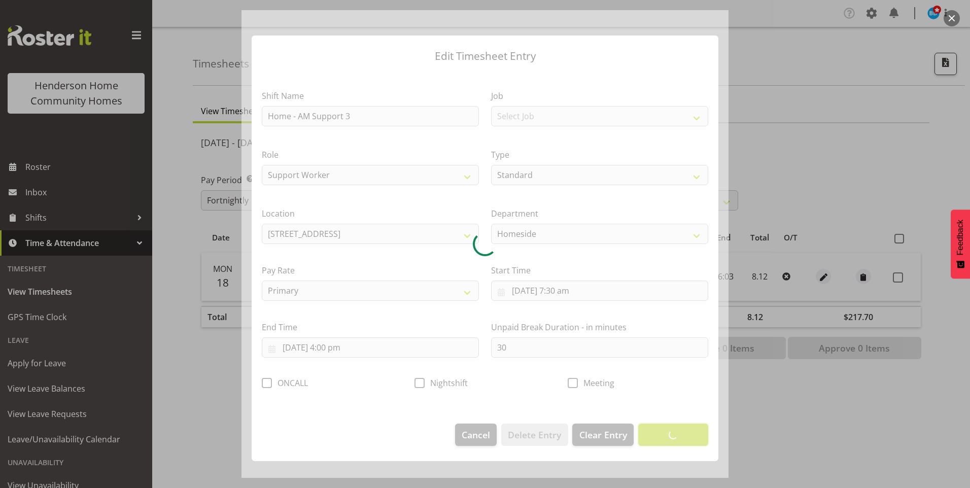
scroll to position [0, 0]
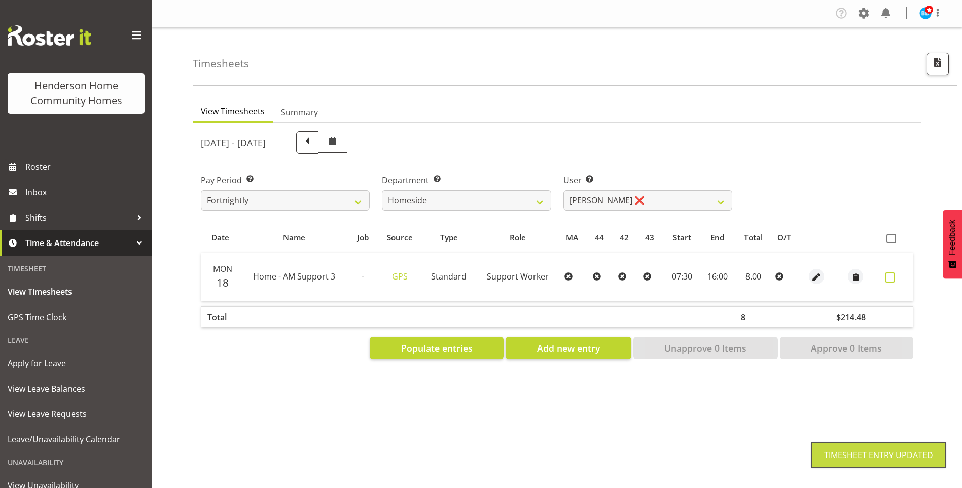
click at [890, 278] on span at bounding box center [890, 277] width 10 height 10
checkbox input "true"
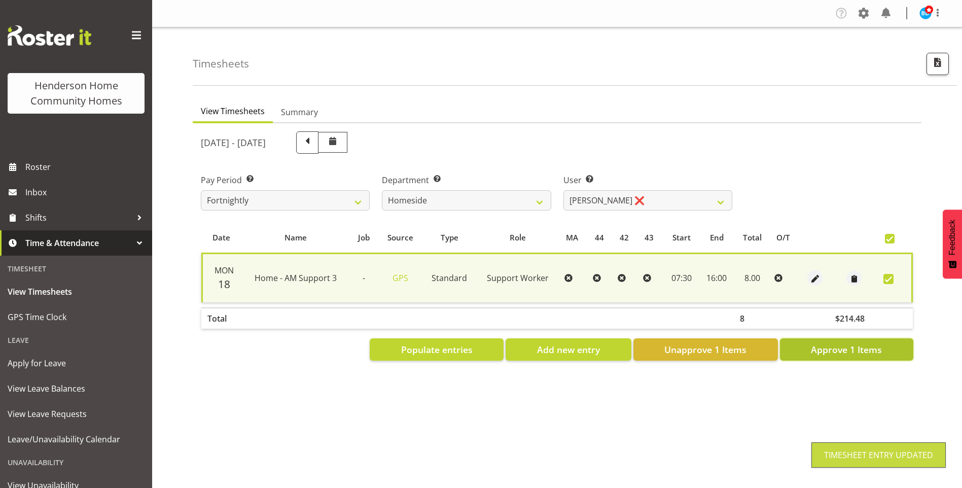
click at [857, 353] on span "Approve 1 Items" at bounding box center [846, 349] width 71 height 13
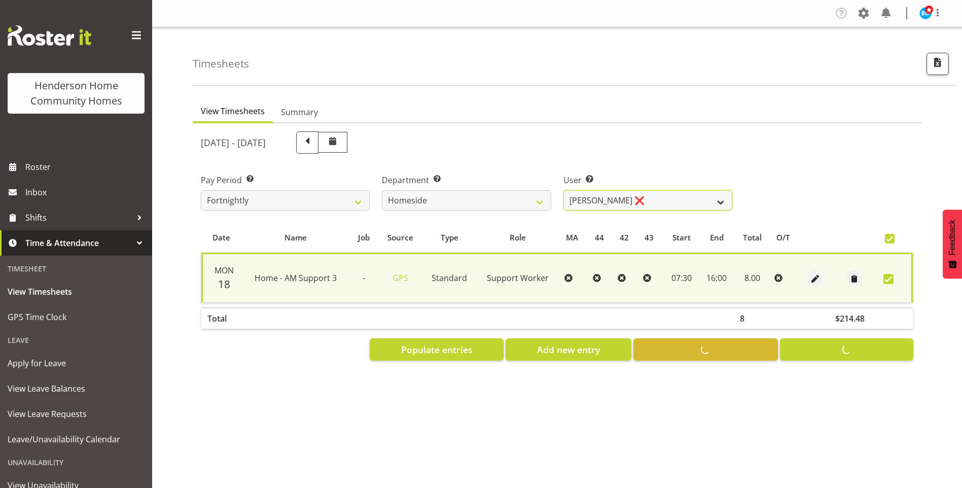
drag, startPoint x: 598, startPoint y: 202, endPoint x: 598, endPoint y: 208, distance: 5.6
click at [598, 202] on select "[PERSON_NAME] ❌ [PERSON_NAME] ❌ [PERSON_NAME] (BK) [PERSON_NAME] ❌ [PERSON_NAME…" at bounding box center [647, 200] width 169 height 20
select select "8533"
click at [563, 190] on select "[PERSON_NAME] ❌ [PERSON_NAME] ❌ [PERSON_NAME] (BK) [PERSON_NAME] ❌ [PERSON_NAME…" at bounding box center [647, 200] width 169 height 20
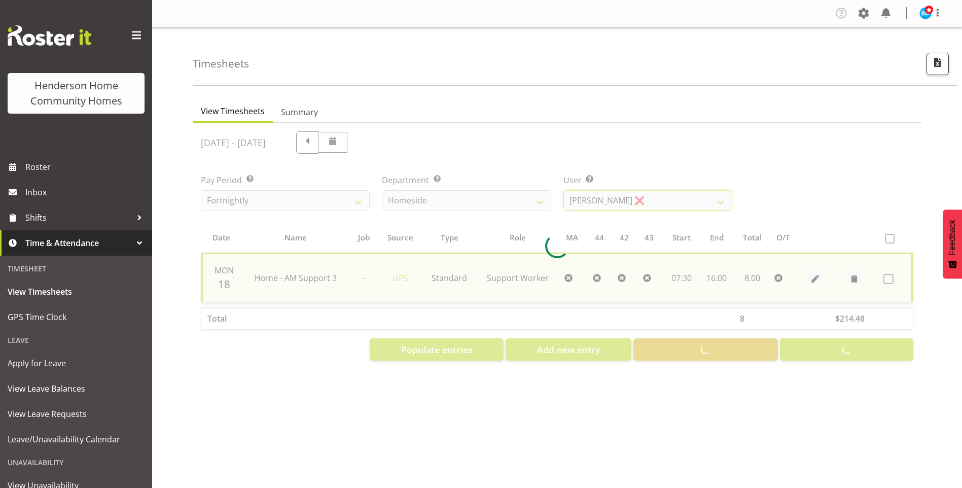
checkbox input "false"
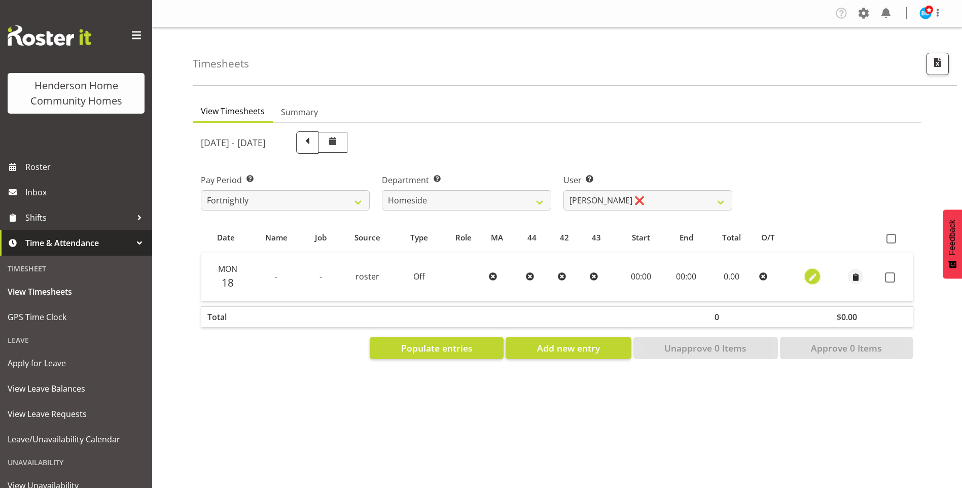
click at [814, 276] on span "button" at bounding box center [813, 278] width 12 height 12
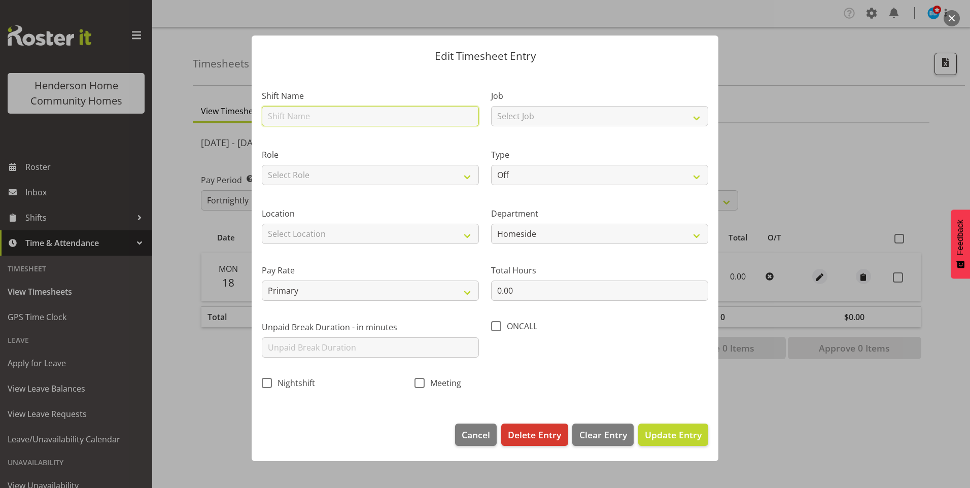
click at [331, 116] on input "text" at bounding box center [370, 116] width 217 height 20
type input "Home - PM Support 2"
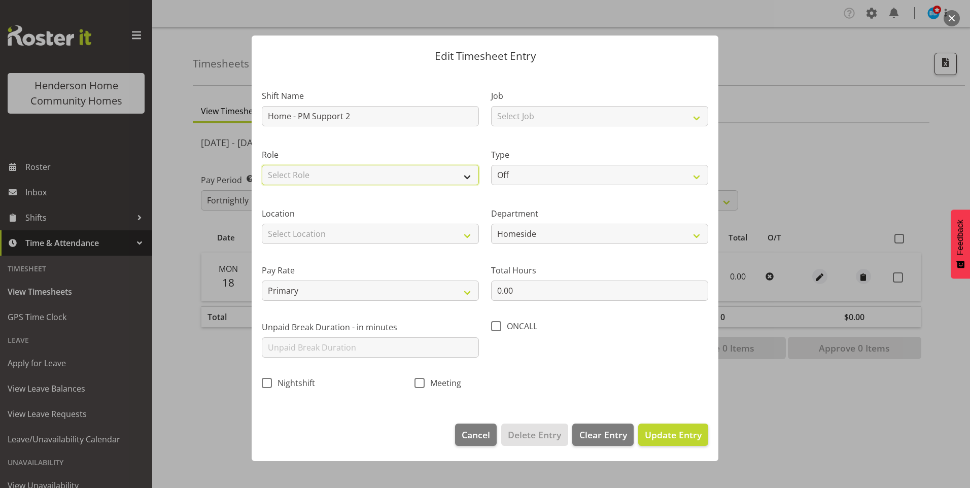
click at [294, 169] on select "Select Role Support Worker" at bounding box center [370, 175] width 217 height 20
select select "1214"
click at [262, 165] on select "Select Role Support Worker" at bounding box center [370, 175] width 217 height 20
click at [295, 233] on select "Select Location [STREET_ADDRESS][GEOGRAPHIC_DATA][STREET_ADDRESS][STREET_ADDRES…" at bounding box center [370, 234] width 217 height 20
select select "1067"
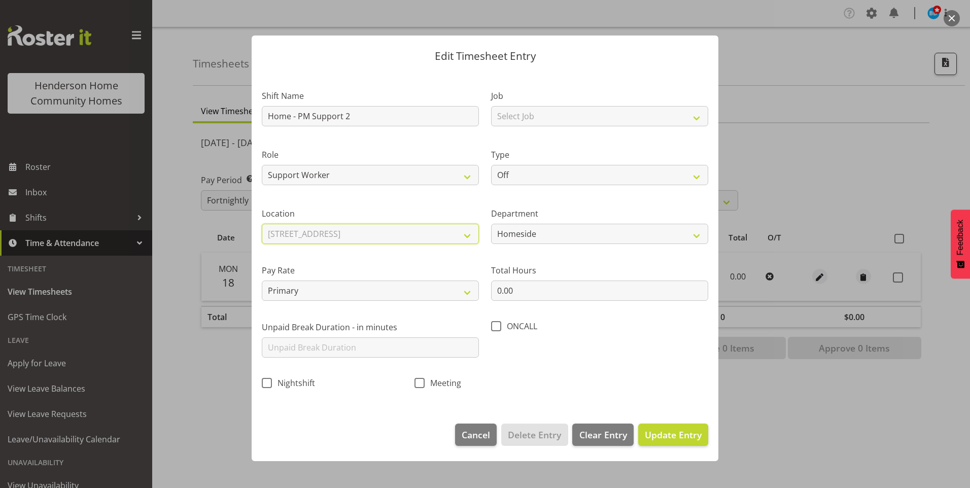
click at [262, 224] on select "Select Location [STREET_ADDRESS][GEOGRAPHIC_DATA][STREET_ADDRESS][STREET_ADDRES…" at bounding box center [370, 234] width 217 height 20
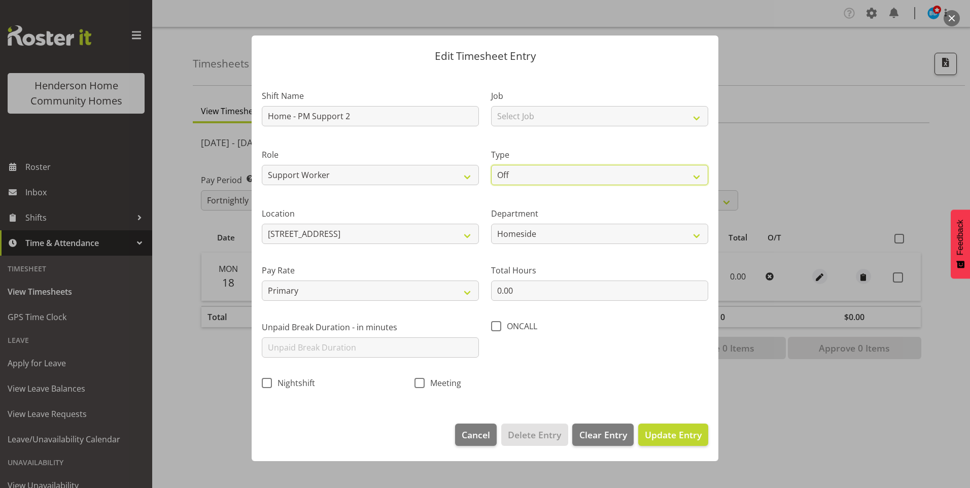
drag, startPoint x: 505, startPoint y: 178, endPoint x: 506, endPoint y: 187, distance: 8.7
click at [505, 177] on select "Off Standard Public Holiday Public Holiday (Worked) Day In Lieu Annual Leave Si…" at bounding box center [599, 175] width 217 height 20
click at [491, 165] on select "Off Standard Public Holiday Public Holiday (Worked) Day In Lieu Annual Leave Si…" at bounding box center [599, 175] width 217 height 20
click at [515, 174] on select "Off Standard Public Holiday Public Holiday (Worked) Day In Lieu Annual Leave Si…" at bounding box center [599, 175] width 217 height 20
select select "Annual"
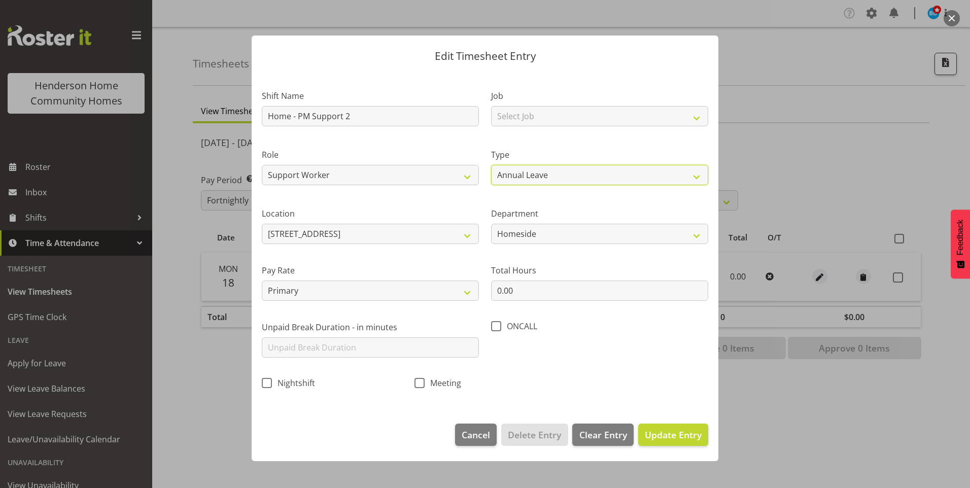
click at [491, 165] on select "Off Standard Public Holiday Public Holiday (Worked) Day In Lieu Annual Leave Si…" at bounding box center [599, 175] width 217 height 20
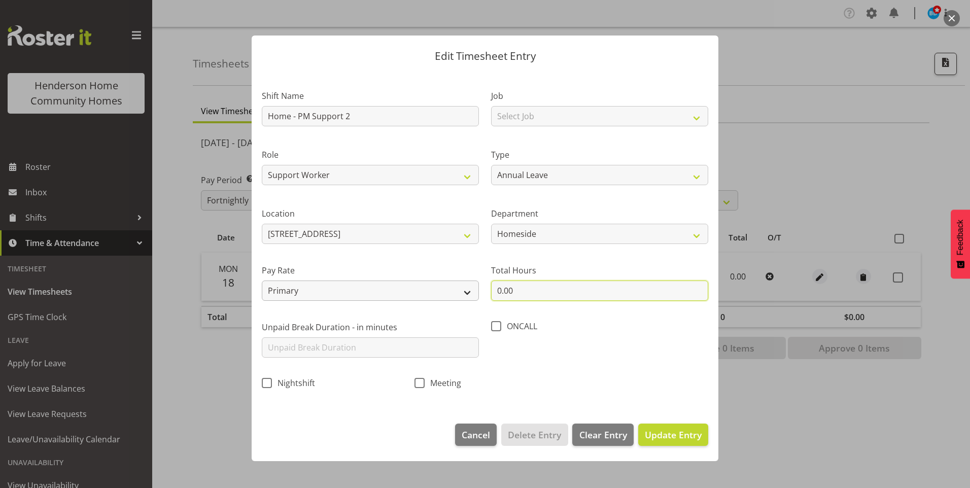
drag, startPoint x: 521, startPoint y: 294, endPoint x: 415, endPoint y: 280, distance: 107.4
click at [442, 285] on div "Shift Name Home - PM Support 2 Job Select Job Floater Role Support Worker Type …" at bounding box center [485, 236] width 458 height 321
type input "8.00"
drag, startPoint x: 672, startPoint y: 432, endPoint x: 703, endPoint y: 425, distance: 31.5
click at [677, 430] on span "Update Entry" at bounding box center [673, 434] width 57 height 12
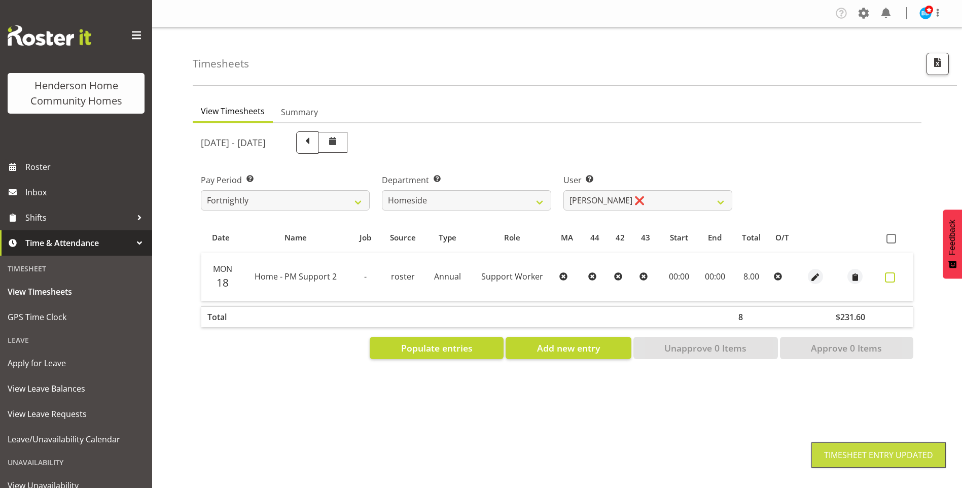
click at [888, 279] on span at bounding box center [890, 277] width 10 height 10
checkbox input "true"
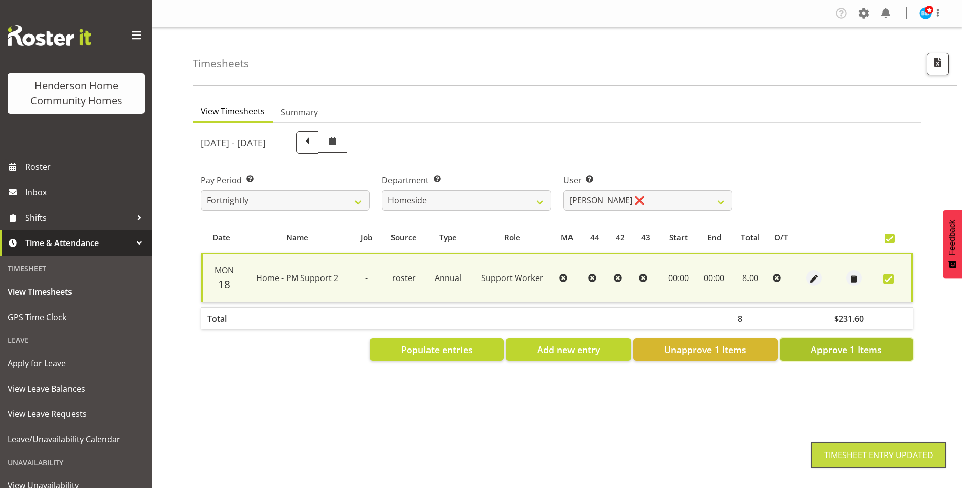
click at [836, 347] on span "Approve 1 Items" at bounding box center [846, 349] width 71 height 13
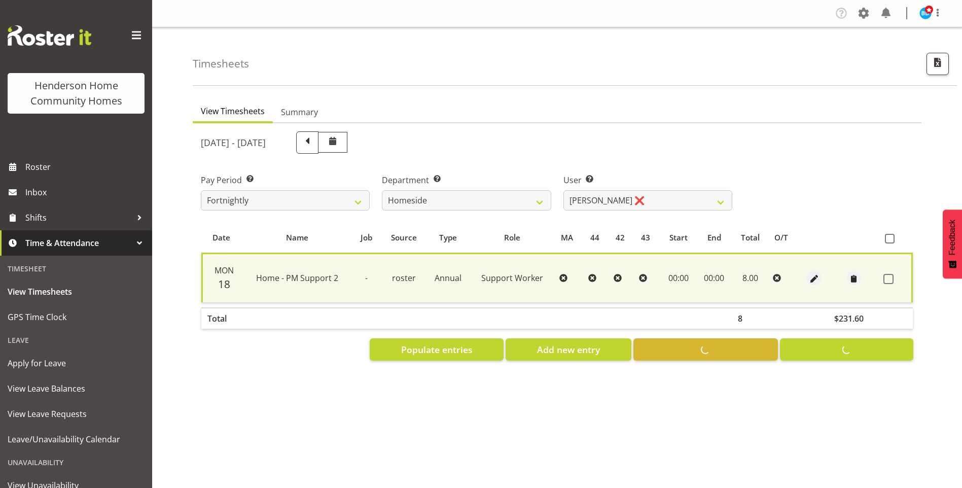
checkbox input "false"
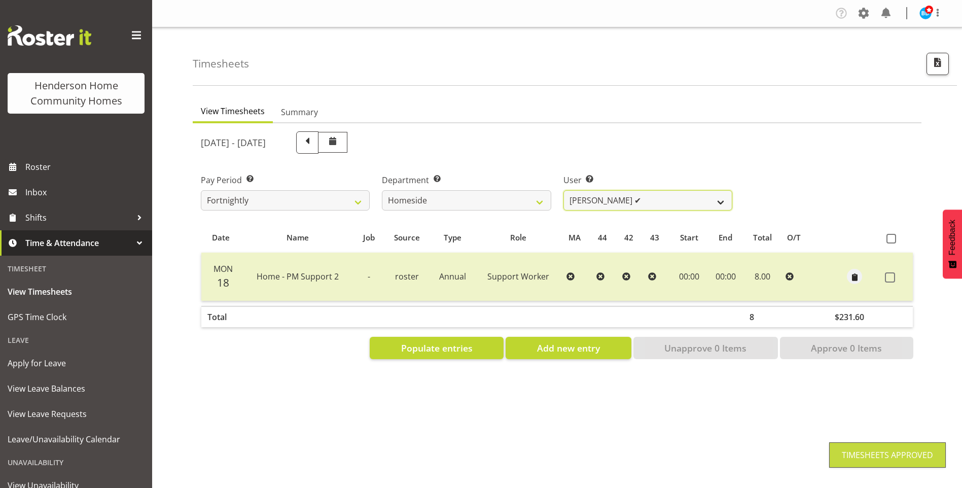
drag, startPoint x: 587, startPoint y: 201, endPoint x: 587, endPoint y: 206, distance: 5.6
click at [587, 202] on select "[PERSON_NAME] ❌ [PERSON_NAME] ❌ [PERSON_NAME] (BK) [PERSON_NAME] ❌ [PERSON_NAME…" at bounding box center [647, 200] width 169 height 20
select select "10523"
click at [563, 190] on select "[PERSON_NAME] ❌ [PERSON_NAME] ❌ [PERSON_NAME] (BK) [PERSON_NAME] ❌ [PERSON_NAME…" at bounding box center [647, 200] width 169 height 20
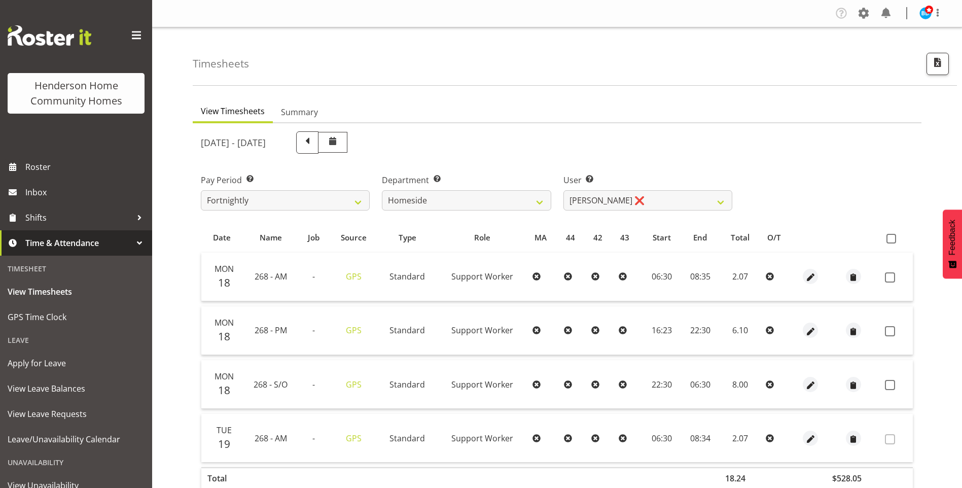
click at [819, 275] on div at bounding box center [810, 276] width 23 height 15
click at [805, 274] on span "button" at bounding box center [811, 278] width 12 height 12
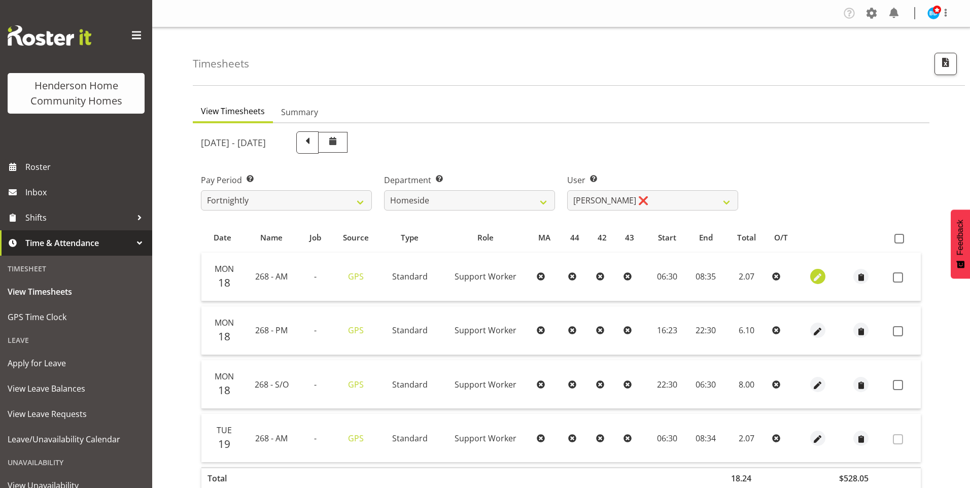
select select "Standard"
select select "748"
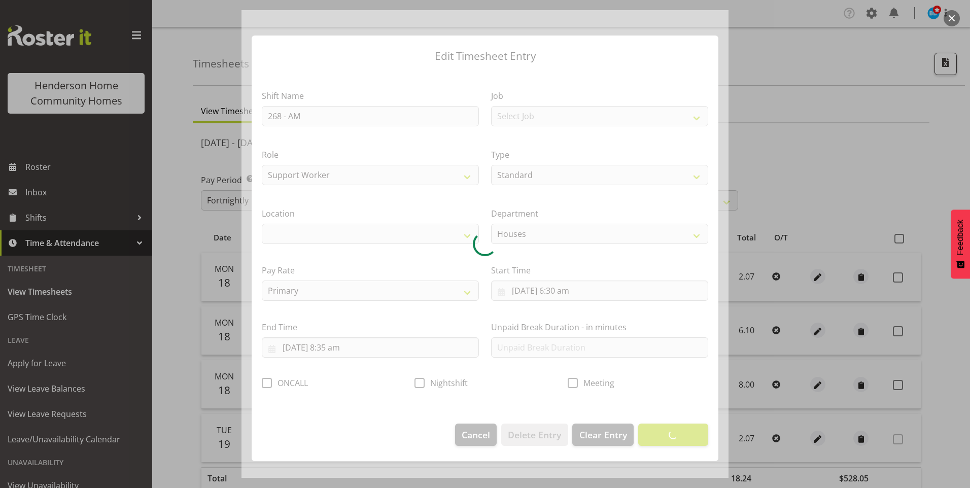
select select "1069"
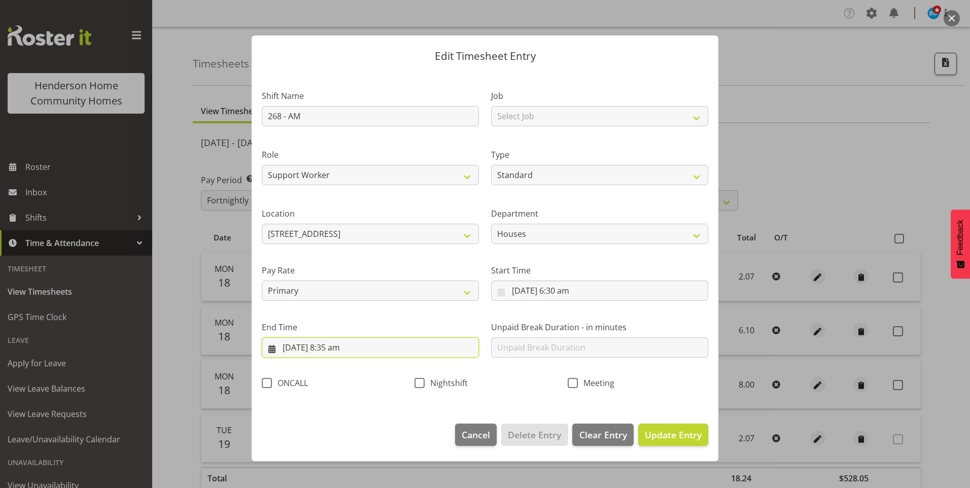
click at [345, 347] on input "[DATE] 8:35 am" at bounding box center [370, 347] width 217 height 20
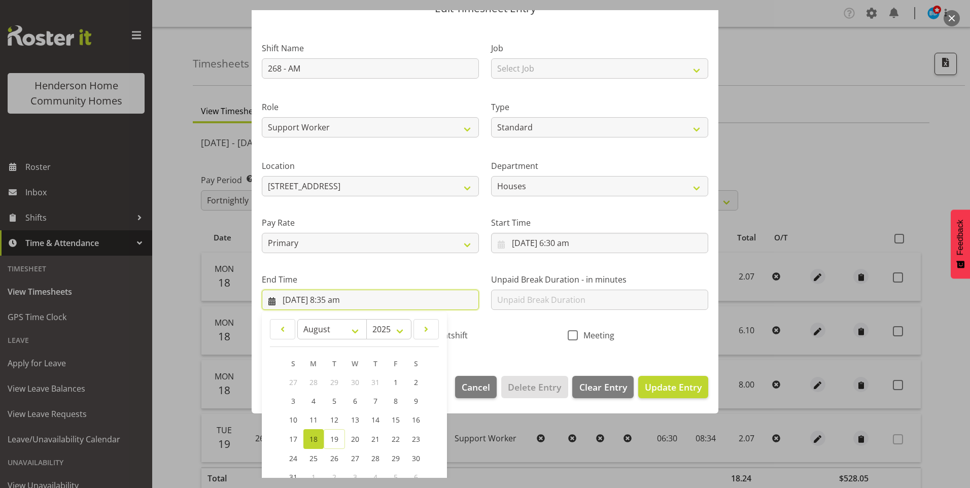
scroll to position [112, 0]
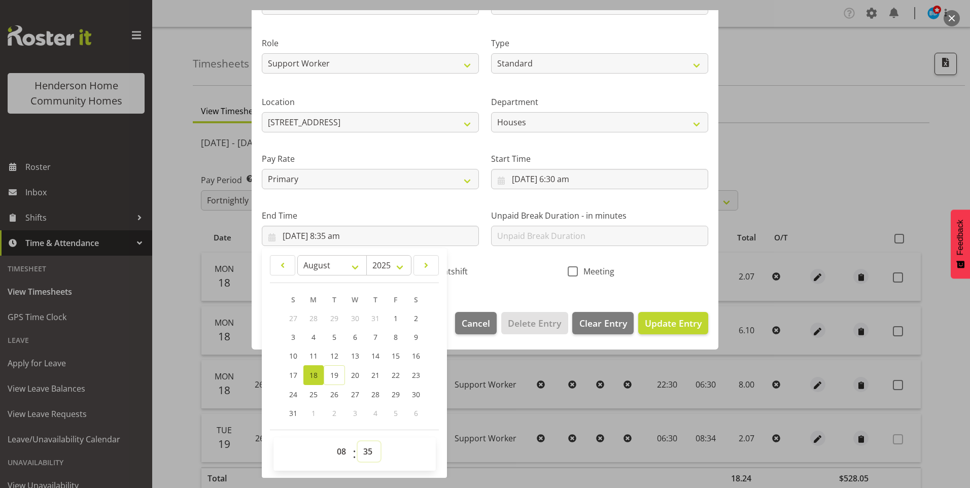
drag, startPoint x: 365, startPoint y: 451, endPoint x: 367, endPoint y: 441, distance: 10.5
click at [366, 450] on select "00 01 02 03 04 05 06 07 08 09 10 11 12 13 14 15 16 17 18 19 20 21 22 23 24 25 2…" at bounding box center [369, 451] width 23 height 20
select select "30"
click at [358, 441] on select "00 01 02 03 04 05 06 07 08 09 10 11 12 13 14 15 16 17 18 19 20 21 22 23 24 25 2…" at bounding box center [369, 451] width 23 height 20
type input "[DATE] 8:30 am"
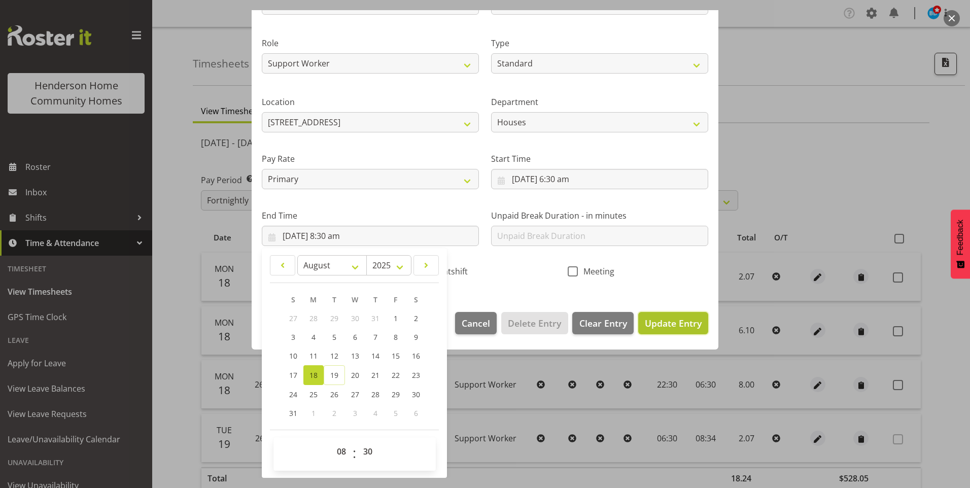
click at [660, 323] on span "Update Entry" at bounding box center [673, 323] width 57 height 12
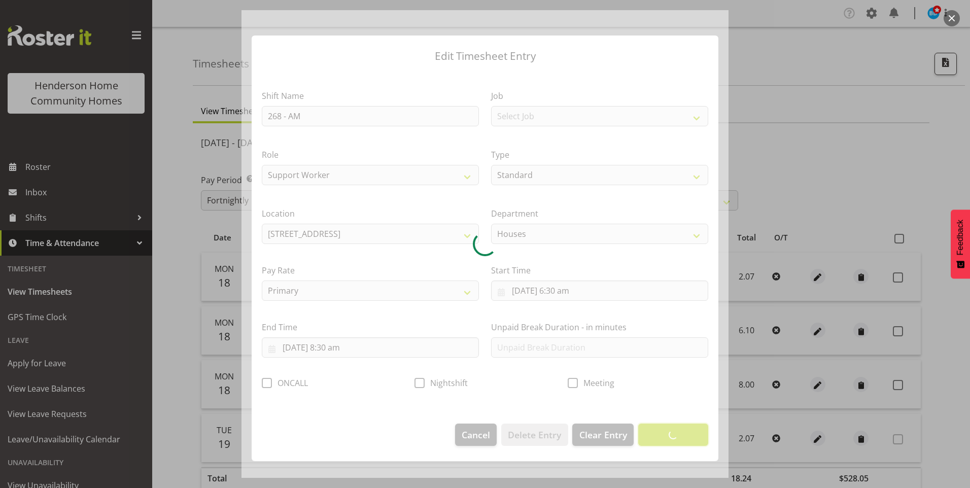
scroll to position [0, 0]
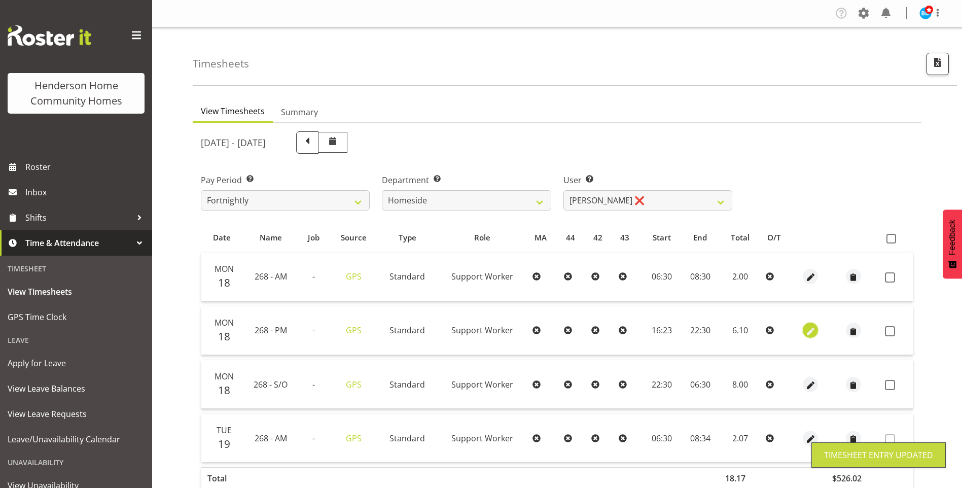
click at [807, 330] on span "button" at bounding box center [811, 332] width 12 height 12
select select "Standard"
select select "748"
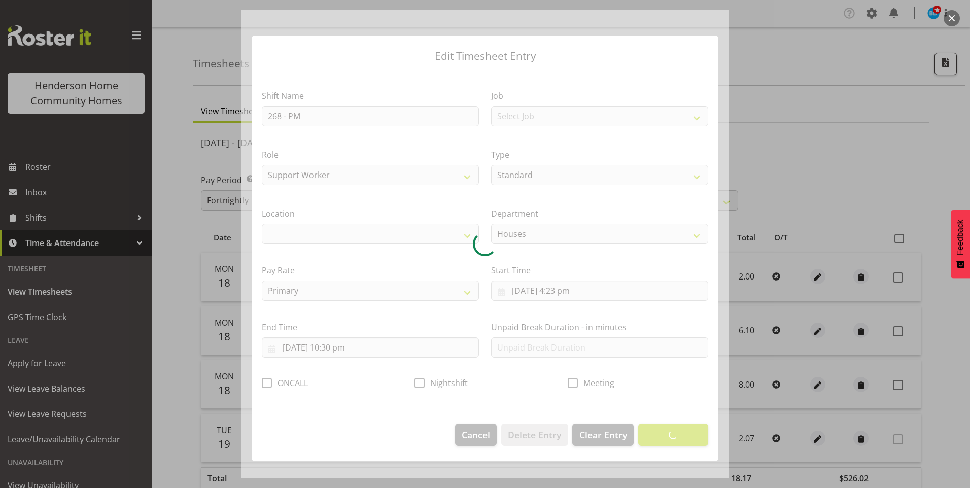
select select "1069"
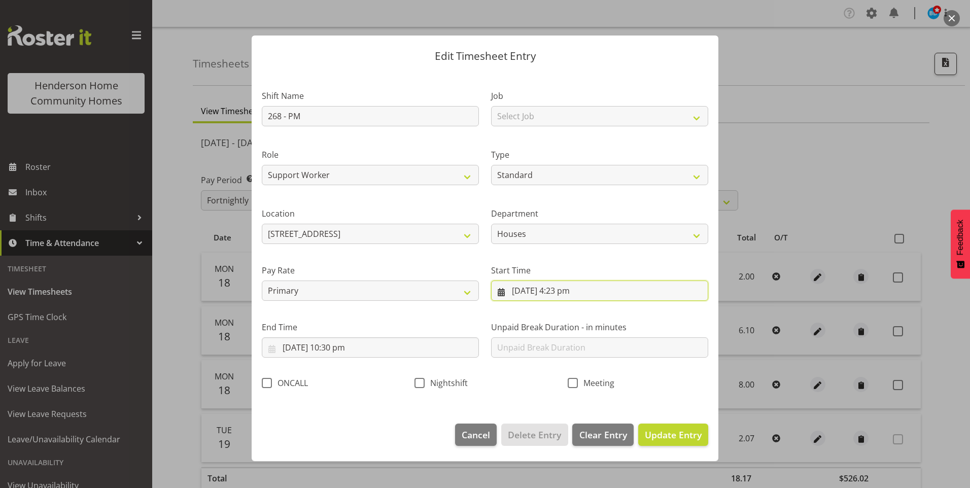
click at [578, 292] on input "[DATE] 4:23 pm" at bounding box center [599, 290] width 217 height 20
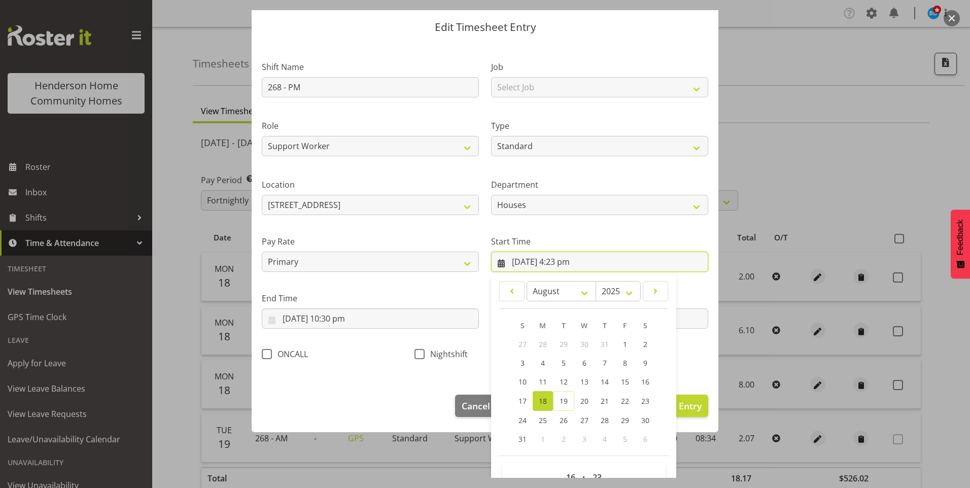
scroll to position [55, 0]
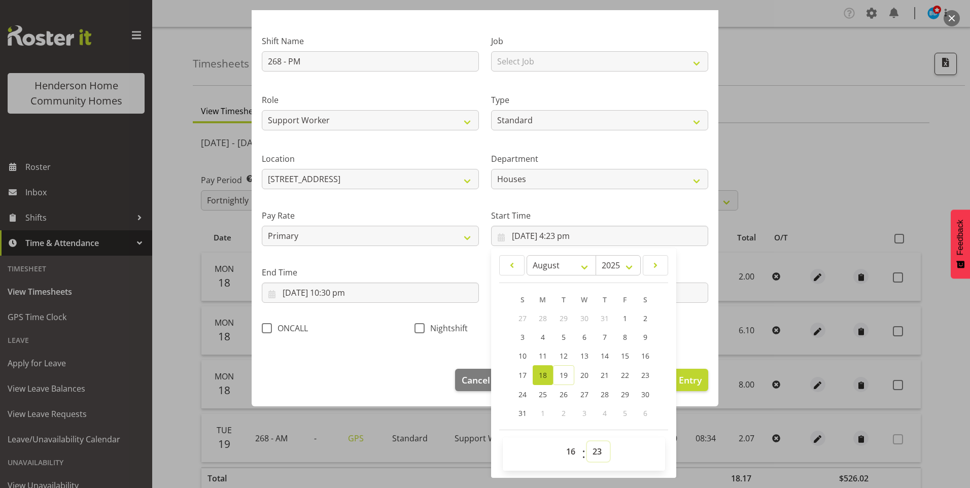
click at [589, 447] on select "00 01 02 03 04 05 06 07 08 09 10 11 12 13 14 15 16 17 18 19 20 21 22 23 24 25 2…" at bounding box center [598, 451] width 23 height 20
select select "30"
click at [587, 441] on select "00 01 02 03 04 05 06 07 08 09 10 11 12 13 14 15 16 17 18 19 20 21 22 23 24 25 2…" at bounding box center [598, 451] width 23 height 20
type input "[DATE] 4:30 pm"
click at [677, 379] on span "Update Entry" at bounding box center [673, 380] width 57 height 12
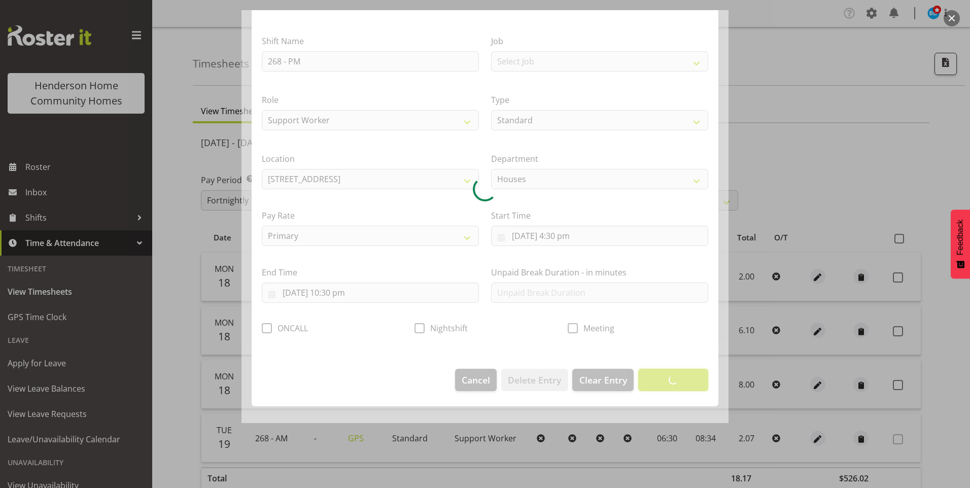
scroll to position [0, 0]
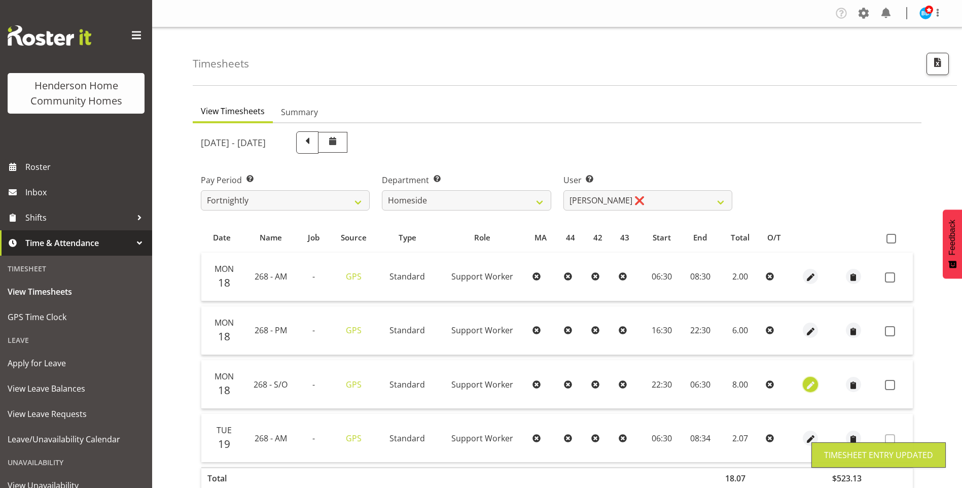
click at [809, 384] on span "button" at bounding box center [811, 385] width 12 height 12
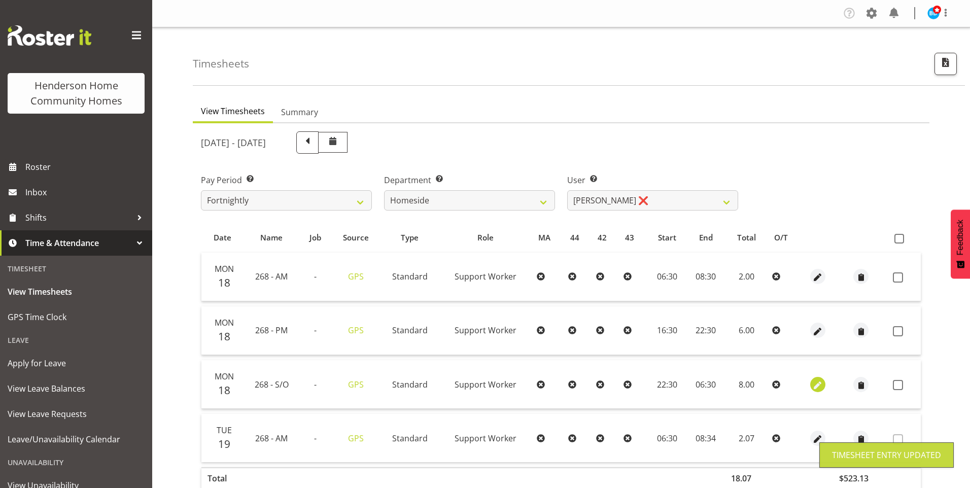
select select "Standard"
select select "748"
select select "7"
select select "2025"
select select "6"
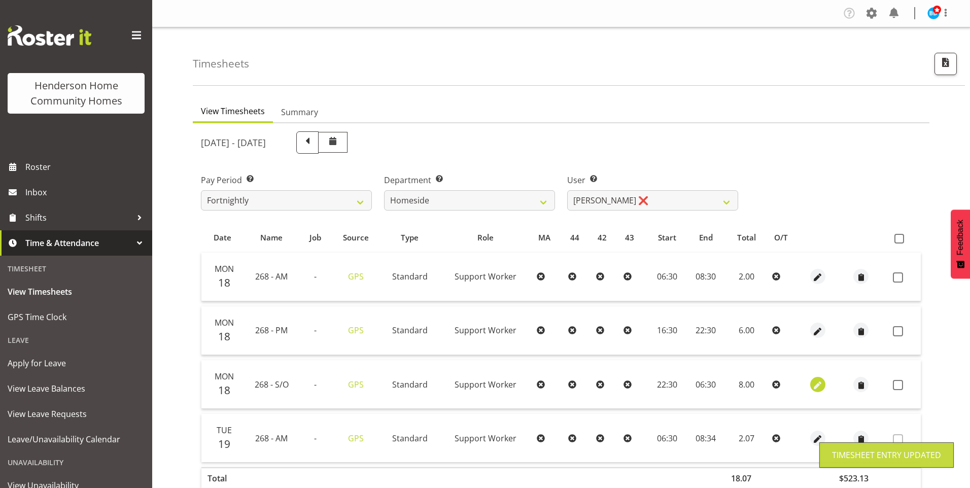
select select "30"
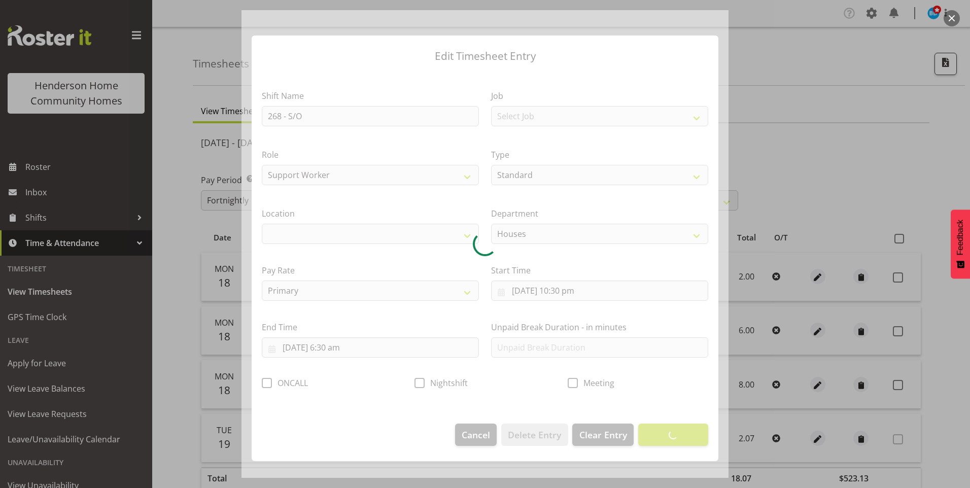
select select "1069"
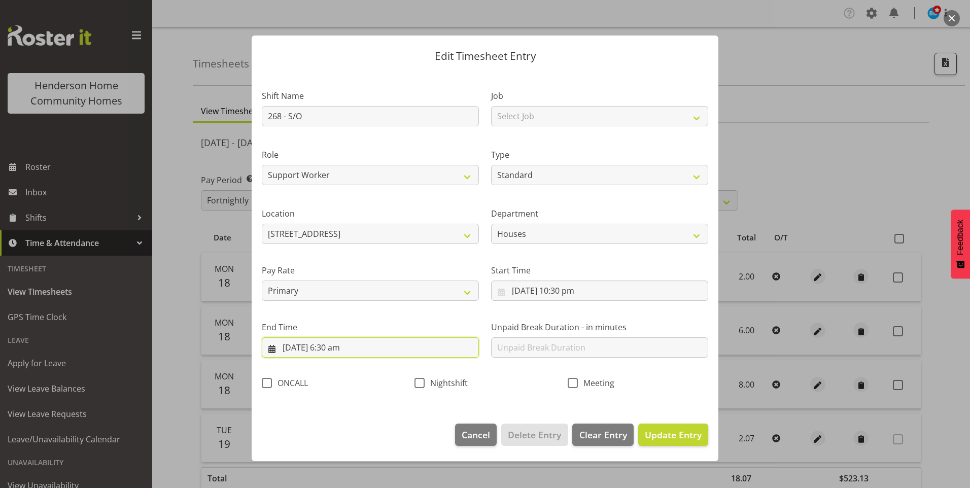
drag, startPoint x: 315, startPoint y: 347, endPoint x: 315, endPoint y: 370, distance: 22.8
click at [314, 347] on input "[DATE] 6:30 am" at bounding box center [370, 347] width 217 height 20
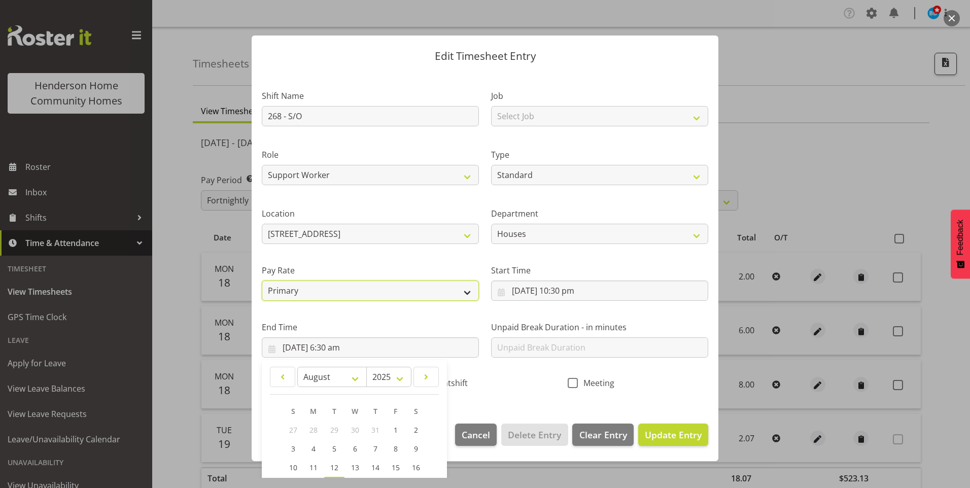
click at [321, 282] on select "Primary Secondary Tertiary Fourth Fifth" at bounding box center [370, 290] width 217 height 20
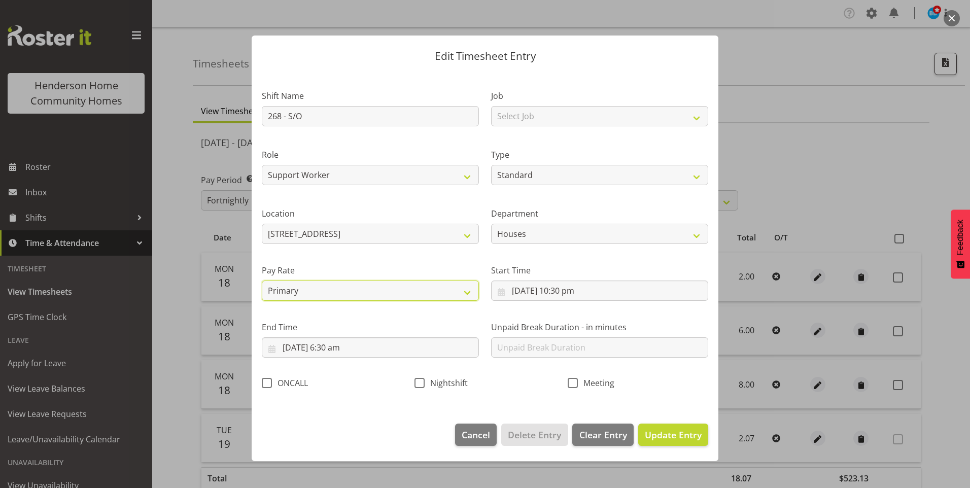
select select "secondary"
click at [262, 280] on select "Primary Secondary Tertiary Fourth Fifth" at bounding box center [370, 290] width 217 height 20
click at [682, 432] on span "Update Entry" at bounding box center [673, 434] width 57 height 12
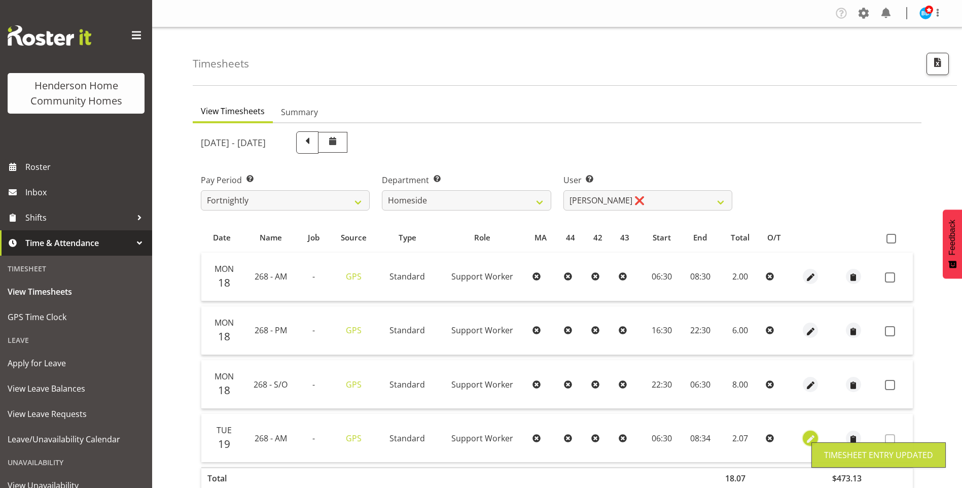
click at [809, 436] on span "button" at bounding box center [811, 439] width 12 height 12
select select "Standard"
select select "748"
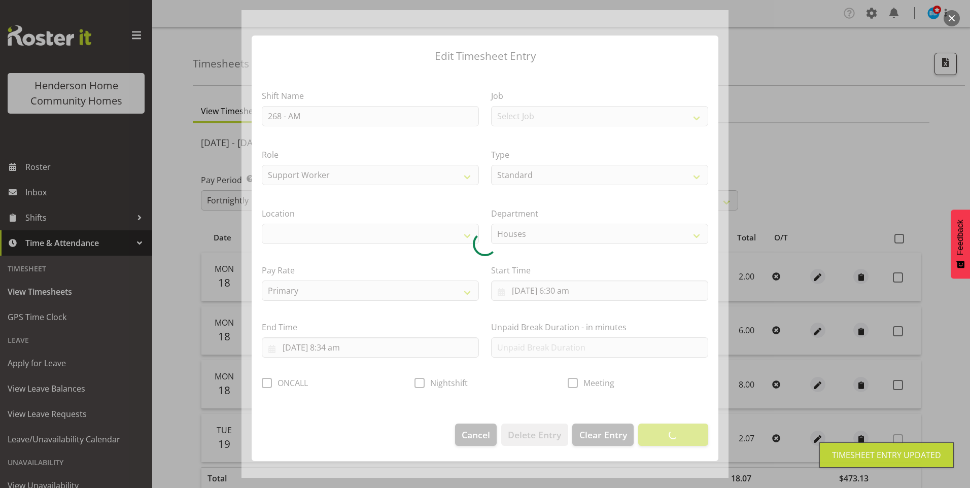
select select "1069"
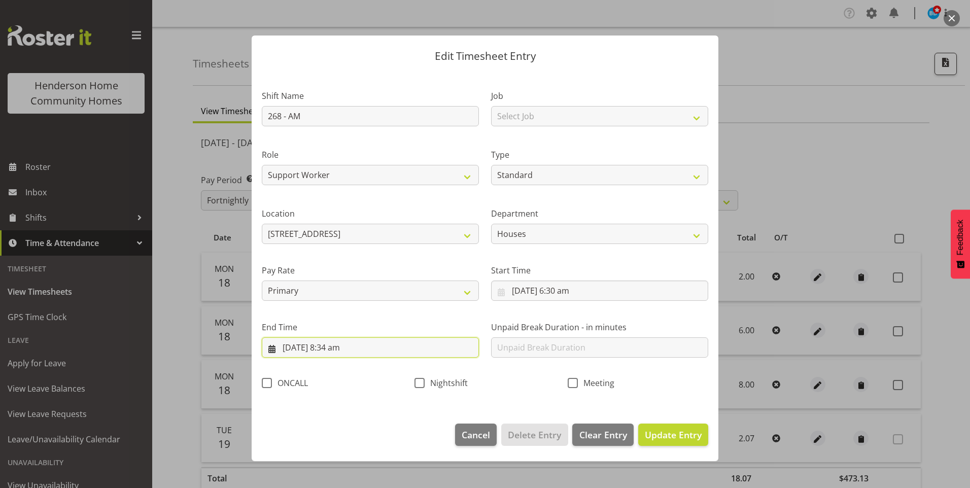
drag, startPoint x: 341, startPoint y: 351, endPoint x: 350, endPoint y: 358, distance: 11.3
click at [341, 350] on input "[DATE] 8:34 am" at bounding box center [370, 347] width 217 height 20
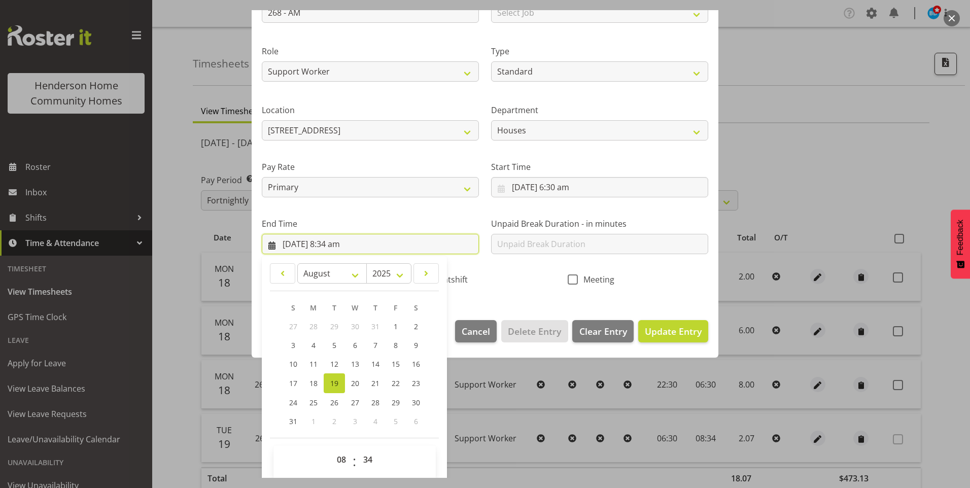
scroll to position [112, 0]
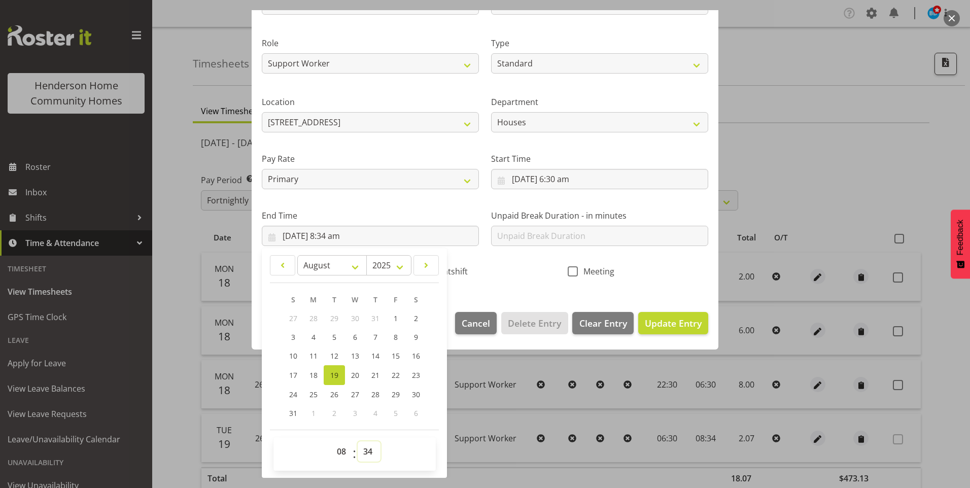
click at [367, 446] on select "00 01 02 03 04 05 06 07 08 09 10 11 12 13 14 15 16 17 18 19 20 21 22 23 24 25 2…" at bounding box center [369, 451] width 23 height 20
select select "30"
click at [358, 441] on select "00 01 02 03 04 05 06 07 08 09 10 11 12 13 14 15 16 17 18 19 20 21 22 23 24 25 2…" at bounding box center [369, 451] width 23 height 20
type input "[DATE] 8:30 am"
click at [664, 319] on span "Update Entry" at bounding box center [673, 323] width 57 height 12
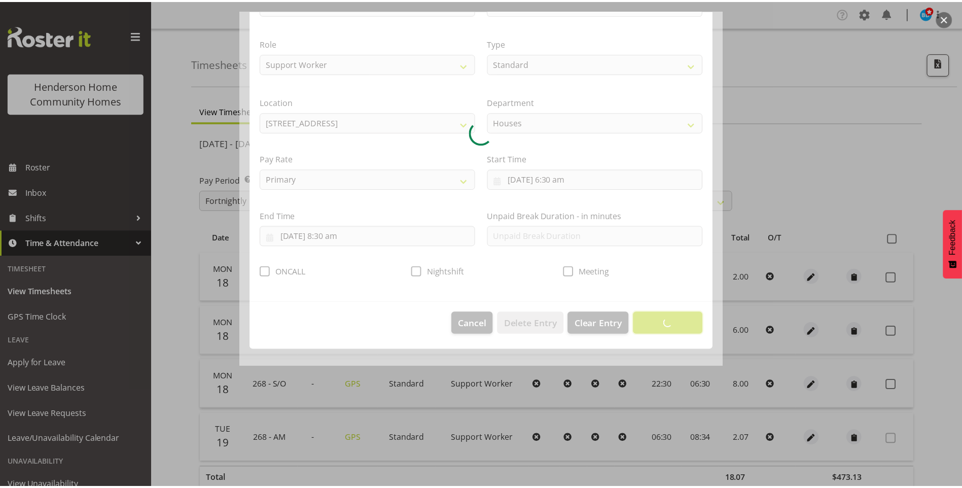
scroll to position [0, 0]
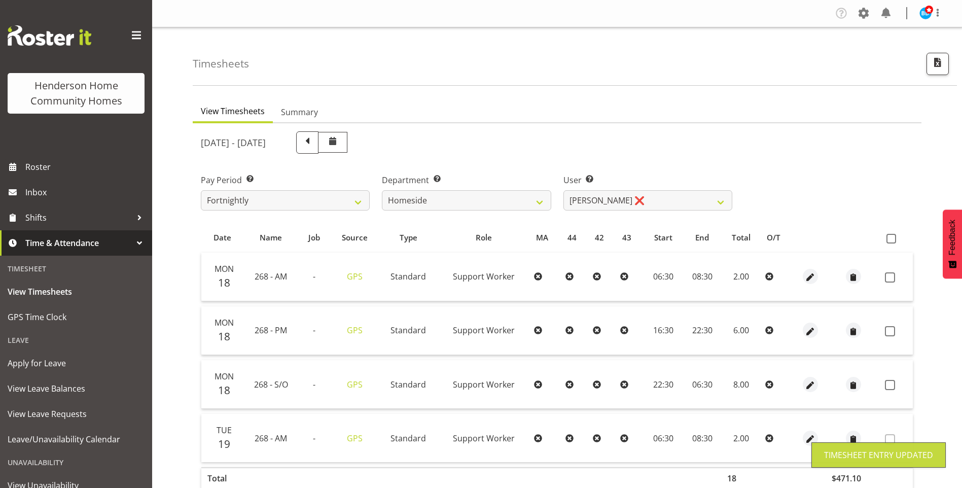
drag, startPoint x: 889, startPoint y: 388, endPoint x: 892, endPoint y: 366, distance: 22.6
click at [890, 386] on span at bounding box center [890, 385] width 10 height 10
checkbox input "true"
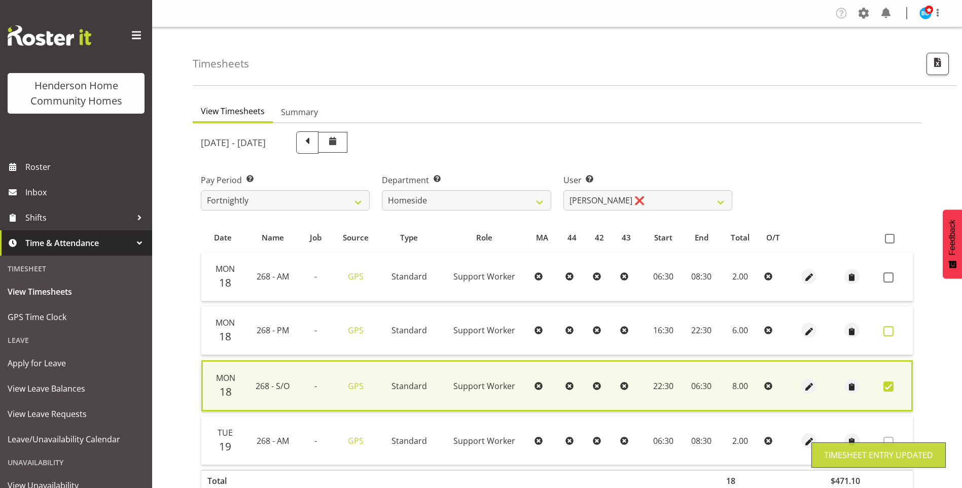
click at [883, 331] on span at bounding box center [888, 331] width 10 height 10
checkbox input "true"
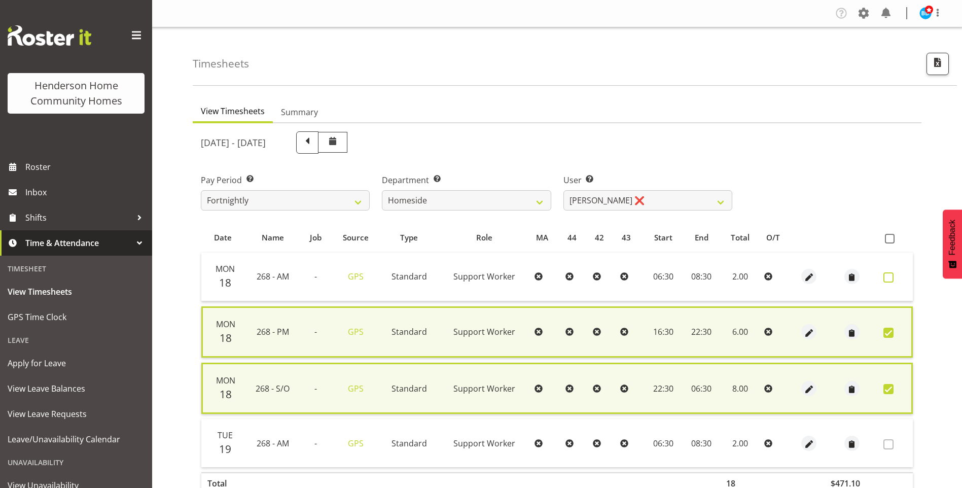
click at [892, 280] on span at bounding box center [888, 277] width 10 height 10
checkbox input "true"
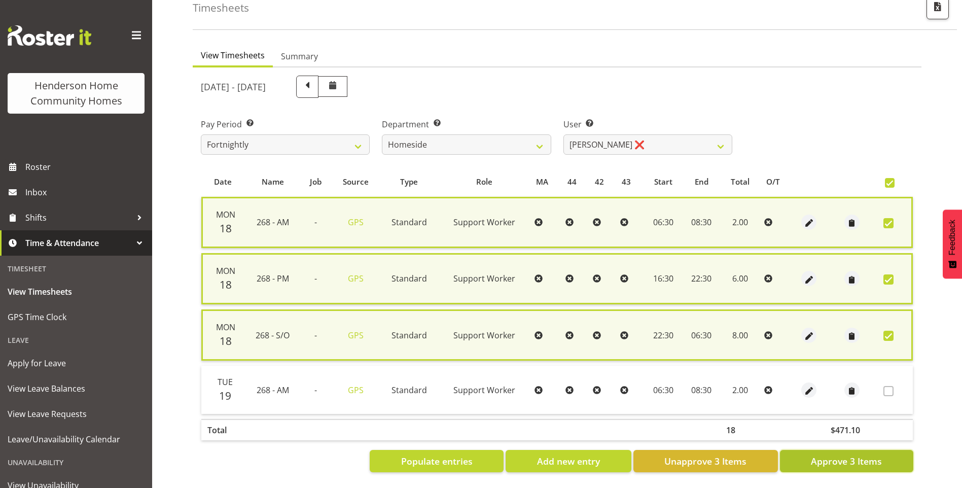
click at [865, 458] on span "Approve 3 Items" at bounding box center [846, 460] width 71 height 13
checkbox input "false"
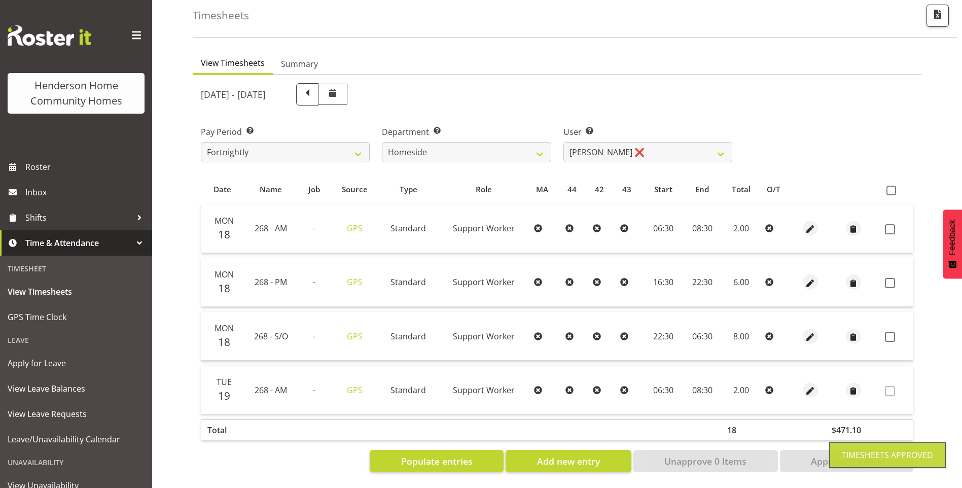
scroll to position [56, 0]
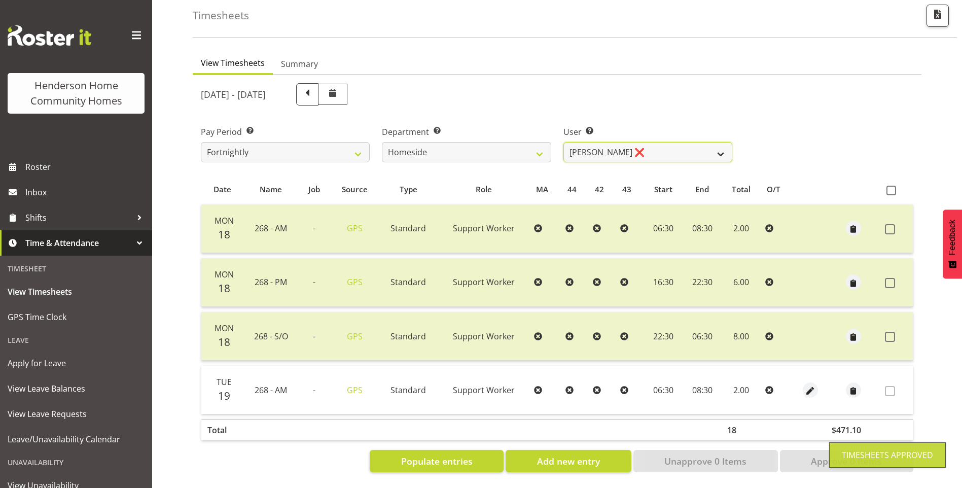
click at [594, 145] on select "[PERSON_NAME] ❌ [PERSON_NAME] ❌ [PERSON_NAME] (BK) [PERSON_NAME] ❌ [PERSON_NAME…" at bounding box center [647, 152] width 169 height 20
select select "10404"
click at [563, 142] on select "[PERSON_NAME] ❌ [PERSON_NAME] ❌ [PERSON_NAME] (BK) [PERSON_NAME] ❌ [PERSON_NAME…" at bounding box center [647, 152] width 169 height 20
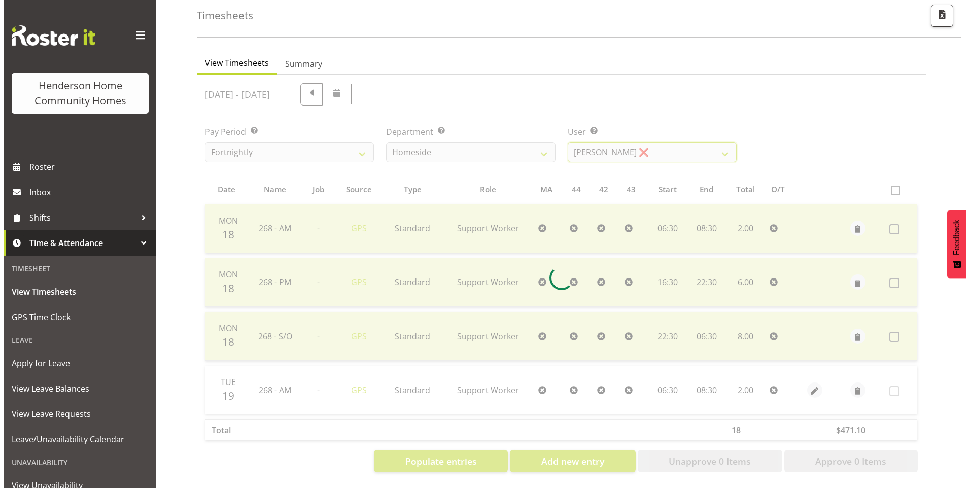
scroll to position [19, 0]
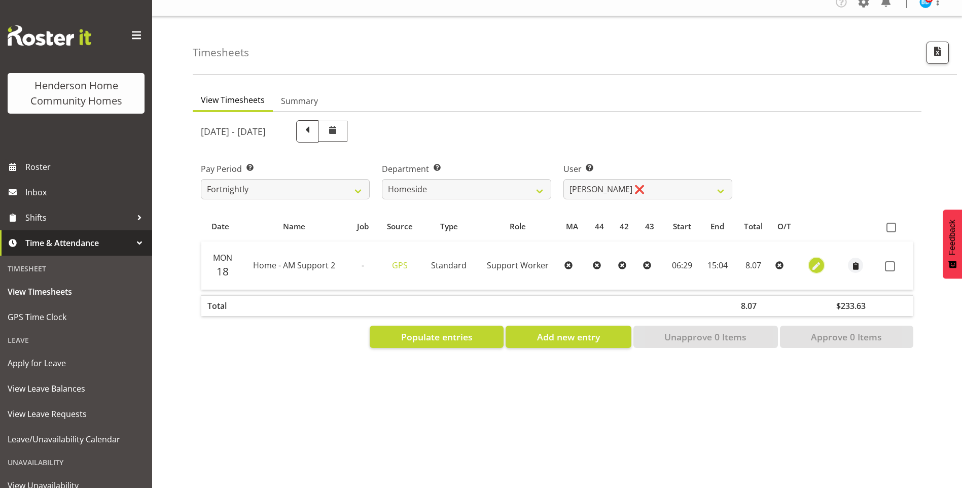
click at [817, 261] on span "button" at bounding box center [816, 267] width 12 height 12
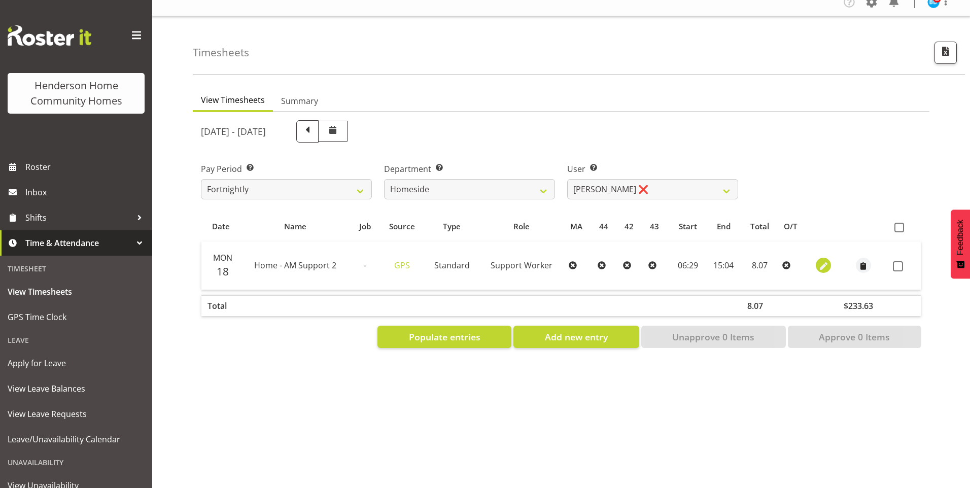
select select "Standard"
select select "7"
select select "2025"
select select "6"
select select "29"
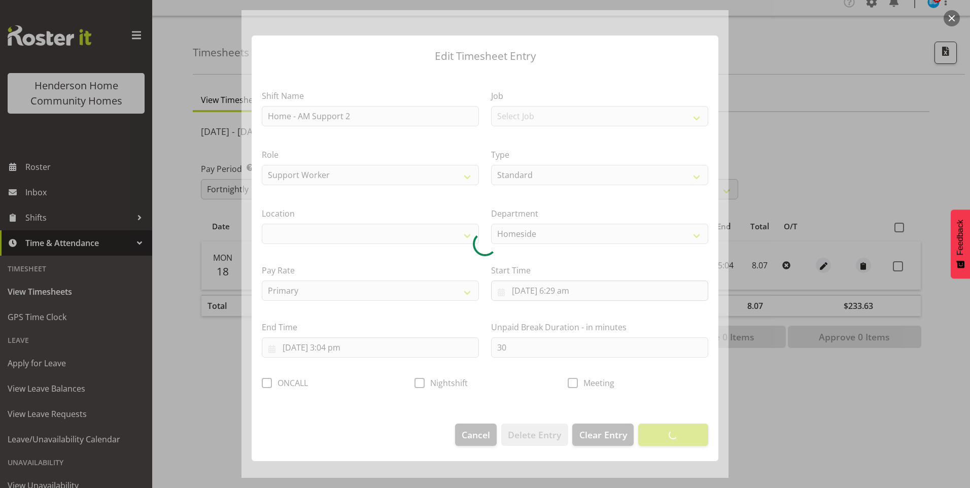
select select "1067"
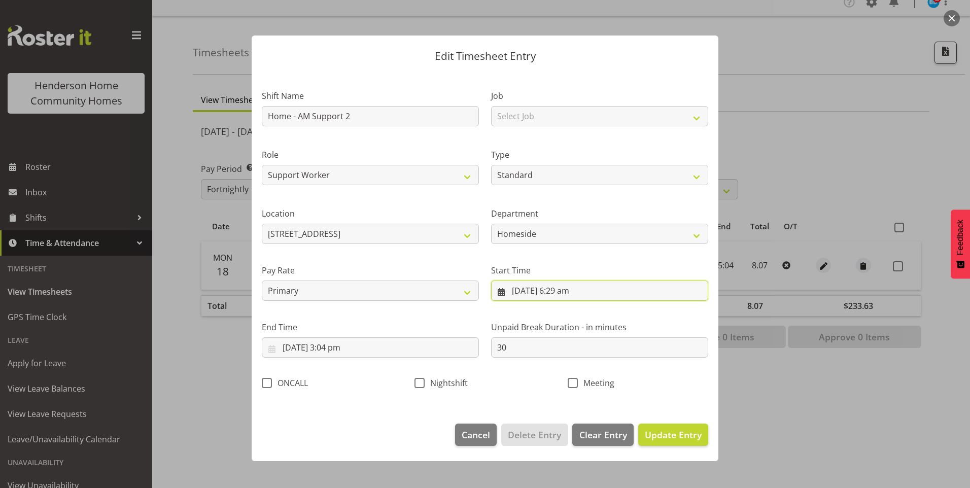
drag, startPoint x: 577, startPoint y: 292, endPoint x: 582, endPoint y: 298, distance: 8.6
click at [577, 293] on input "[DATE] 6:29 am" at bounding box center [599, 290] width 217 height 20
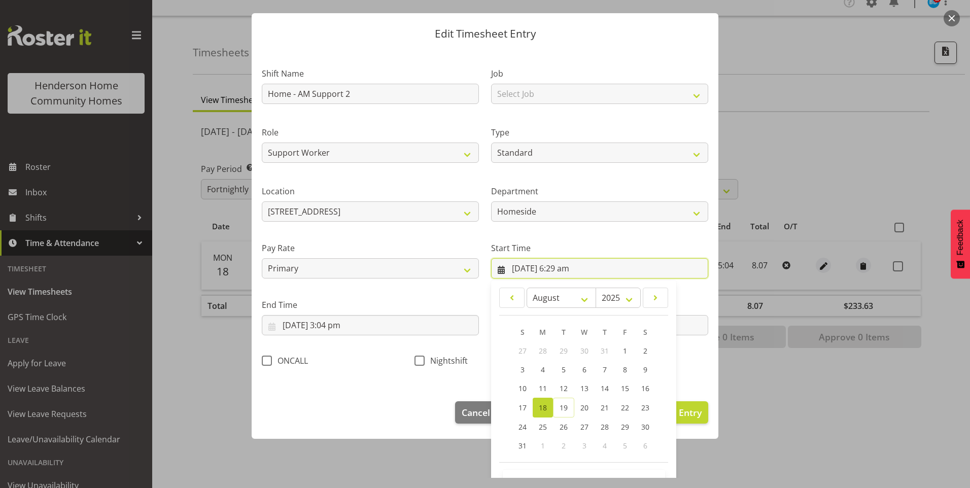
scroll to position [55, 0]
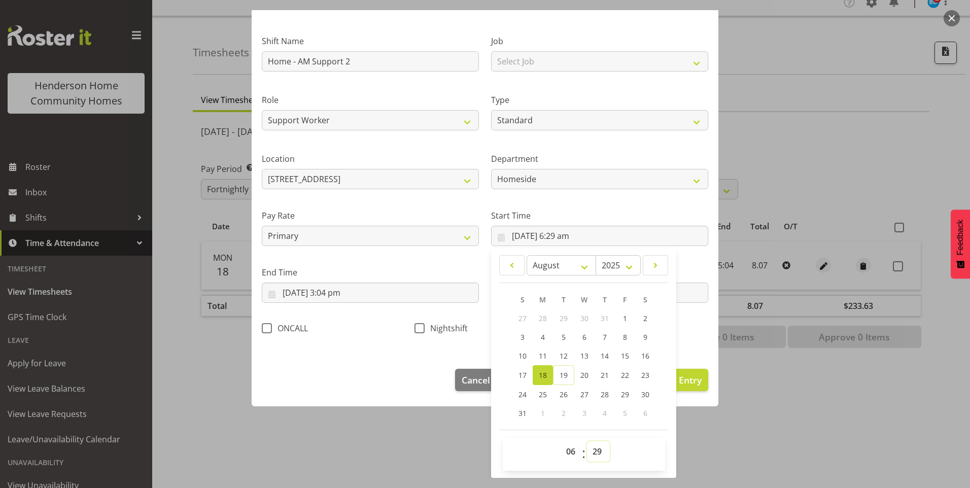
drag, startPoint x: 589, startPoint y: 448, endPoint x: 594, endPoint y: 445, distance: 6.2
click at [589, 448] on select "00 01 02 03 04 05 06 07 08 09 10 11 12 13 14 15 16 17 18 19 20 21 22 23 24 25 2…" at bounding box center [598, 451] width 23 height 20
select select "30"
click at [587, 441] on select "00 01 02 03 04 05 06 07 08 09 10 11 12 13 14 15 16 17 18 19 20 21 22 23 24 25 2…" at bounding box center [598, 451] width 23 height 20
type input "[DATE] 6:30 am"
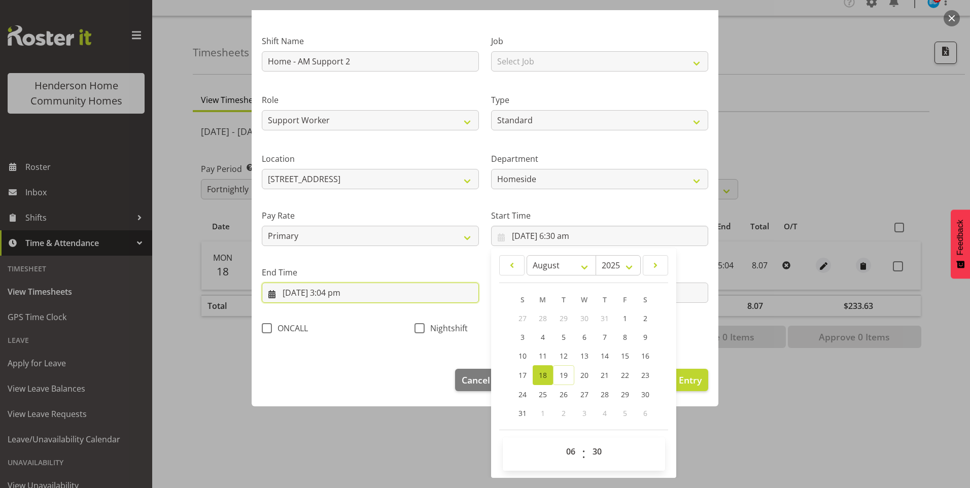
click at [340, 299] on input "[DATE] 3:04 pm" at bounding box center [370, 292] width 217 height 20
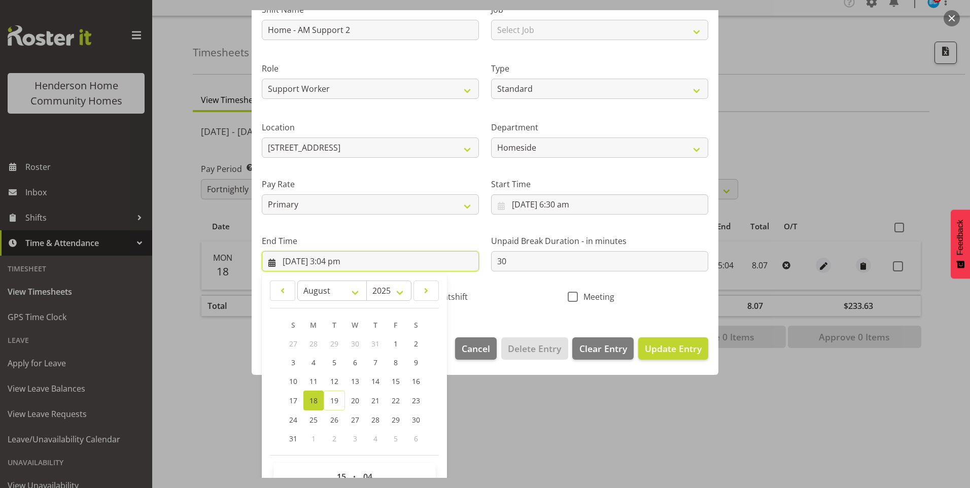
scroll to position [112, 0]
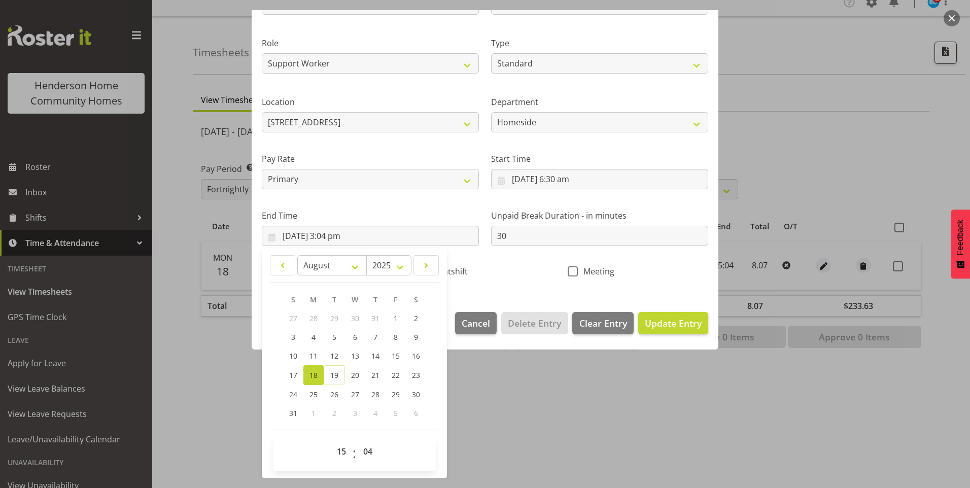
click at [371, 457] on span "00 01 02 03 04 05 06 07 08 09 10 11 12 13 14 15 16 17 18 19 20 21 22 23 24 25 2…" at bounding box center [369, 453] width 23 height 25
click at [372, 448] on select "00 01 02 03 04 05 06 07 08 09 10 11 12 13 14 15 16 17 18 19 20 21 22 23 24 25 2…" at bounding box center [369, 451] width 23 height 20
select select "0"
click at [358, 441] on select "00 01 02 03 04 05 06 07 08 09 10 11 12 13 14 15 16 17 18 19 20 21 22 23 24 25 2…" at bounding box center [369, 451] width 23 height 20
type input "[DATE] 3:00 pm"
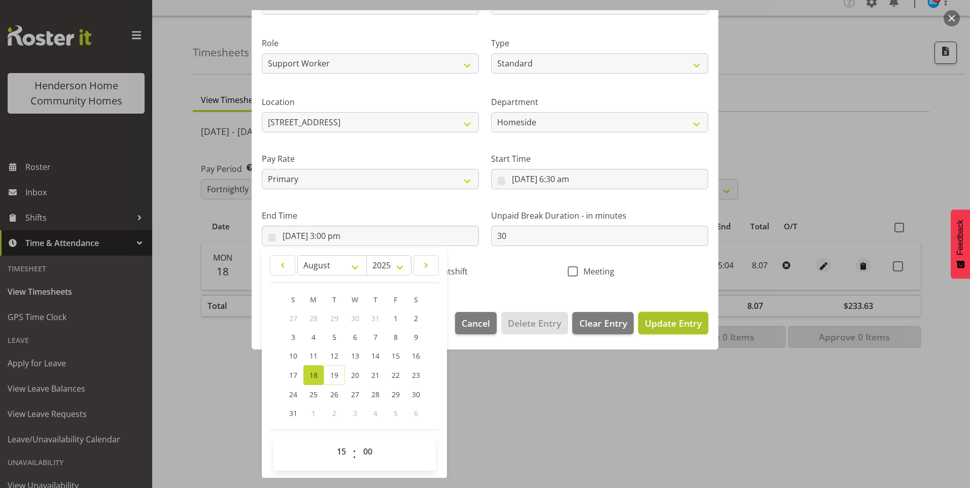
click at [662, 322] on span "Update Entry" at bounding box center [673, 323] width 57 height 12
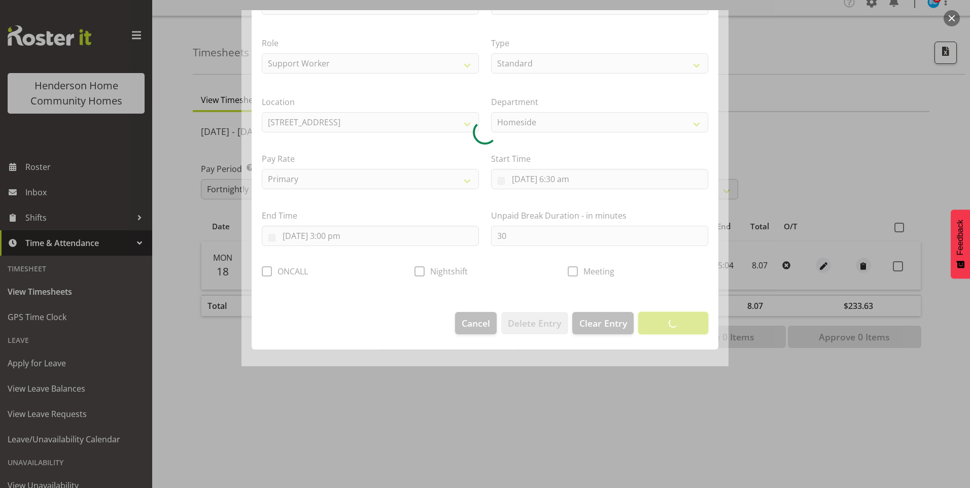
scroll to position [0, 0]
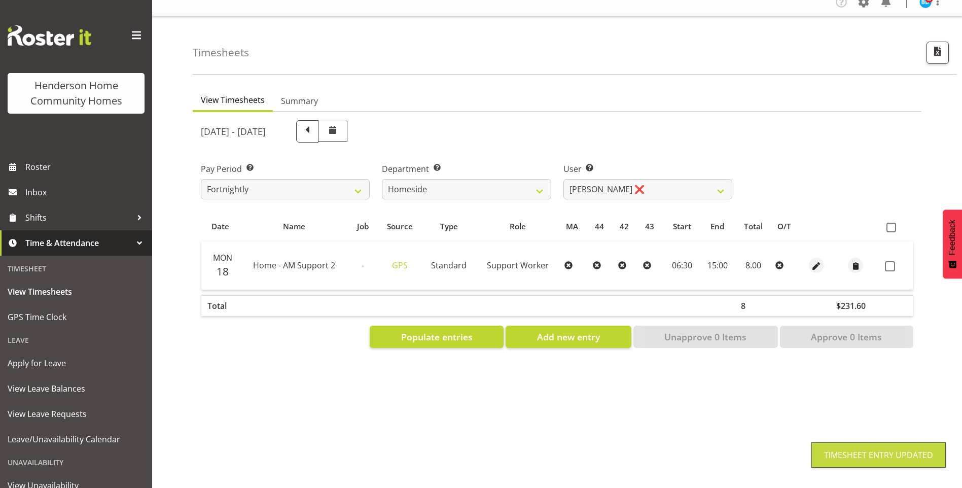
drag, startPoint x: 897, startPoint y: 260, endPoint x: 891, endPoint y: 287, distance: 27.4
click at [896, 261] on label at bounding box center [893, 266] width 16 height 10
checkbox input "true"
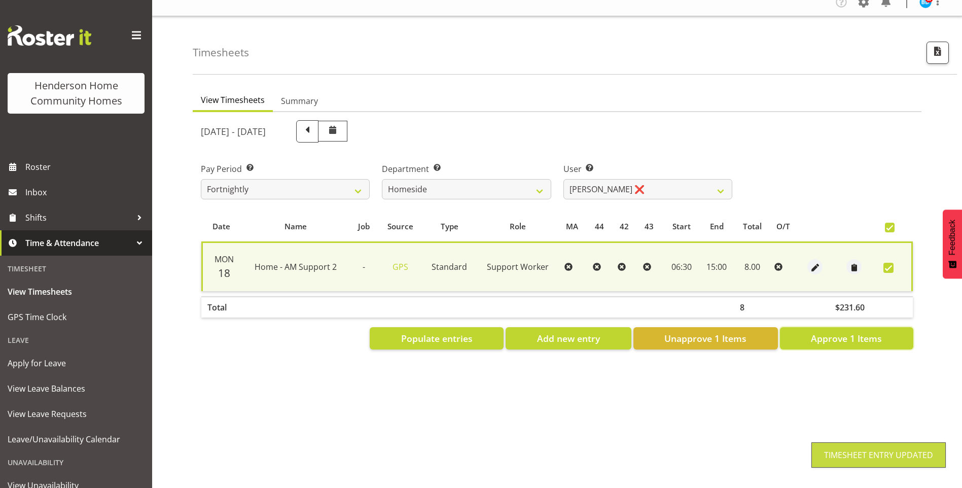
click at [863, 335] on span "Approve 1 Items" at bounding box center [846, 338] width 71 height 13
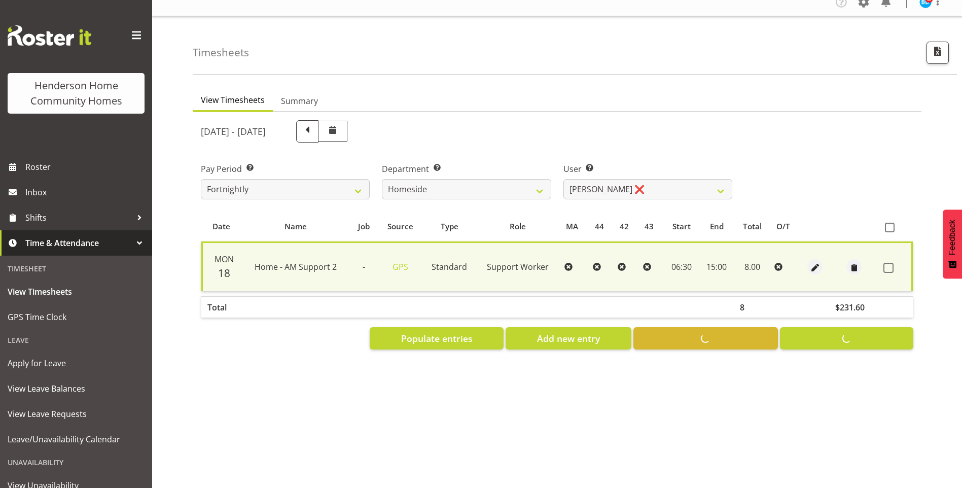
checkbox input "false"
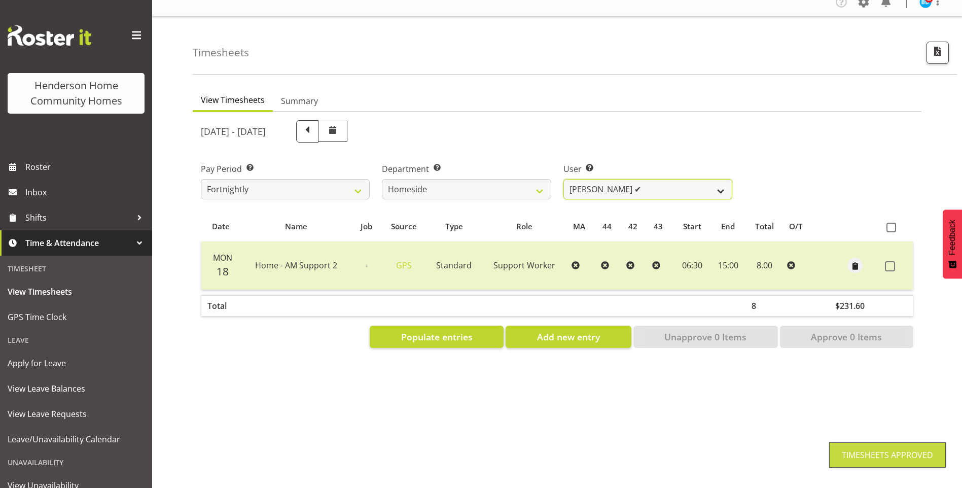
click at [579, 179] on select "[PERSON_NAME] ❌ [PERSON_NAME] ❌ [PERSON_NAME] (BK) [PERSON_NAME] ❌ [PERSON_NAME…" at bounding box center [647, 189] width 169 height 20
click at [563, 179] on select "[PERSON_NAME] ❌ [PERSON_NAME] ❌ [PERSON_NAME] (BK) [PERSON_NAME] ❌ [PERSON_NAME…" at bounding box center [647, 189] width 169 height 20
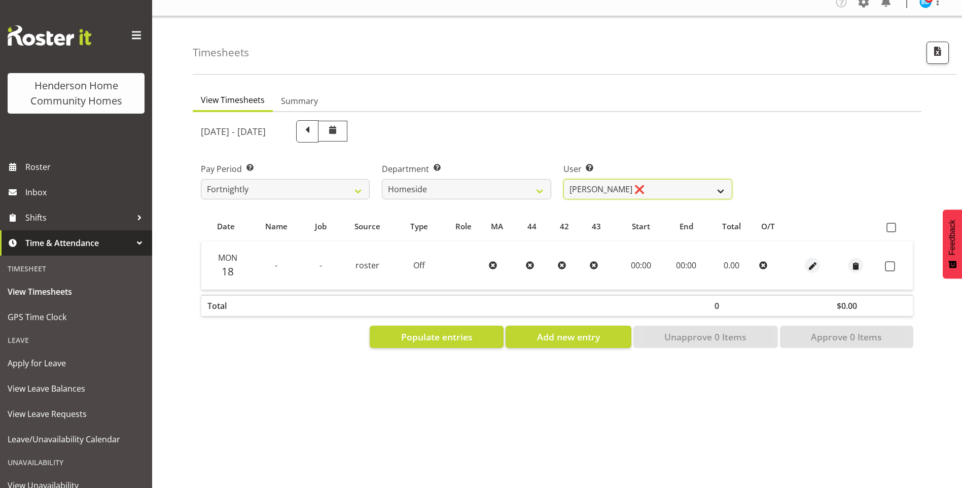
click at [591, 179] on select "[PERSON_NAME] ❌ [PERSON_NAME] ❌ [PERSON_NAME] (BK) [PERSON_NAME] ❌ [PERSON_NAME…" at bounding box center [647, 189] width 169 height 20
click at [563, 179] on select "[PERSON_NAME] ❌ [PERSON_NAME] ❌ [PERSON_NAME] (BK) [PERSON_NAME] ❌ [PERSON_NAME…" at bounding box center [647, 189] width 169 height 20
click at [576, 179] on select "[PERSON_NAME] ❌ [PERSON_NAME] ❌ [PERSON_NAME] (BK) [PERSON_NAME] ❌ [PERSON_NAME…" at bounding box center [647, 189] width 169 height 20
select select "8540"
click at [563, 179] on select "[PERSON_NAME] ❌ [PERSON_NAME] ❌ [PERSON_NAME] (BK) [PERSON_NAME] ❌ [PERSON_NAME…" at bounding box center [647, 189] width 169 height 20
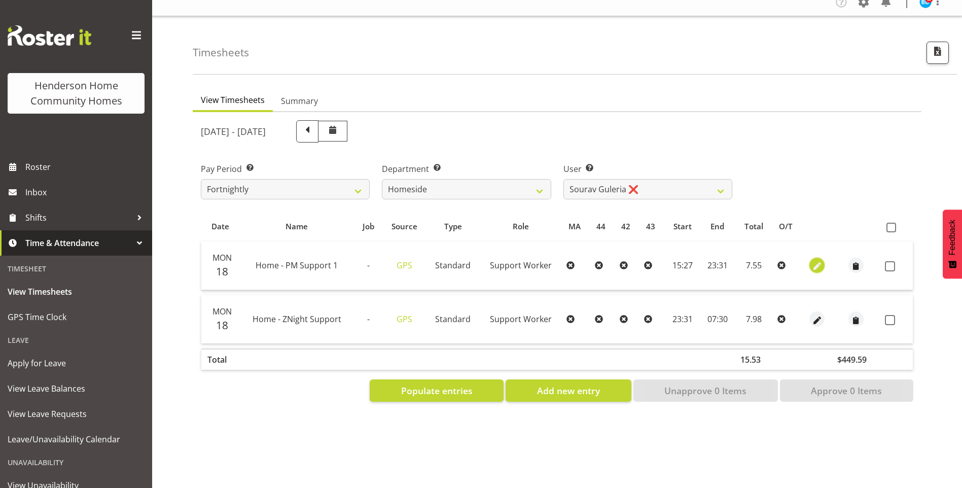
click at [819, 262] on span "button" at bounding box center [817, 267] width 12 height 12
select select "Standard"
select select "7"
select select "2025"
select select "15"
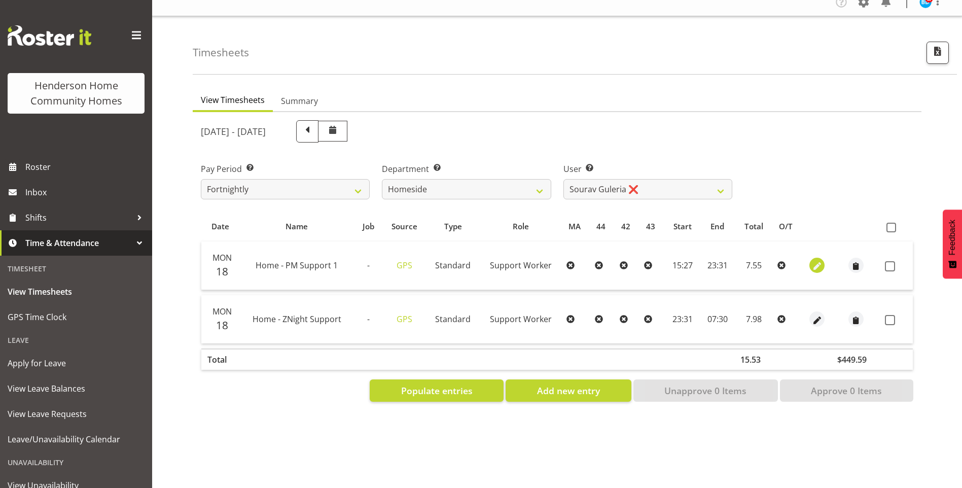
select select "27"
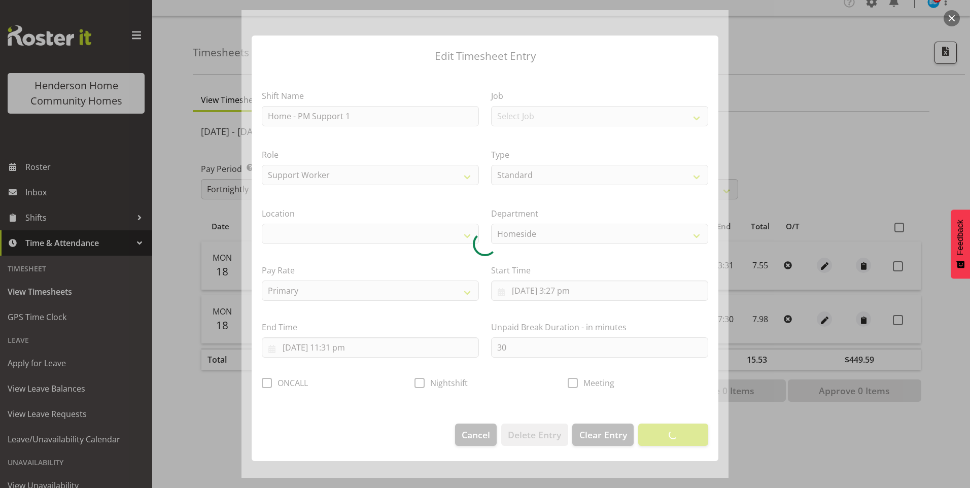
select select "1067"
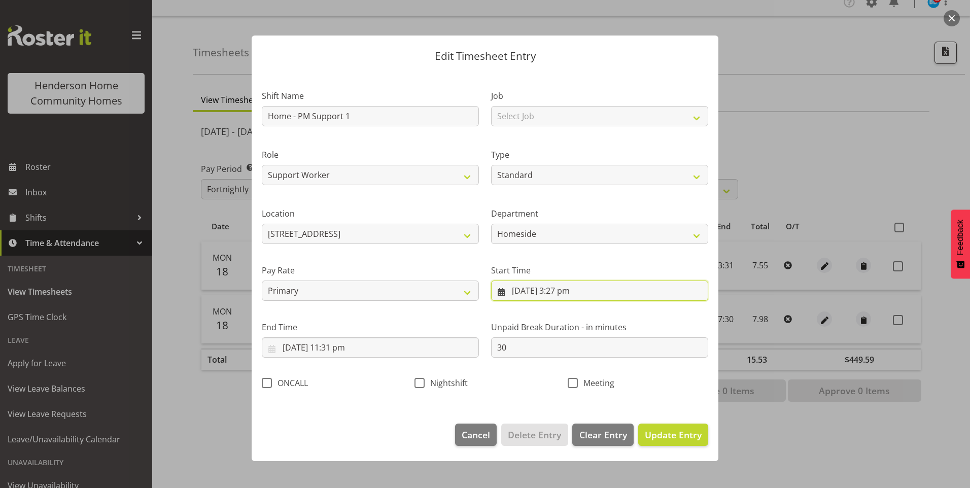
click at [573, 292] on input "[DATE] 3:27 pm" at bounding box center [599, 290] width 217 height 20
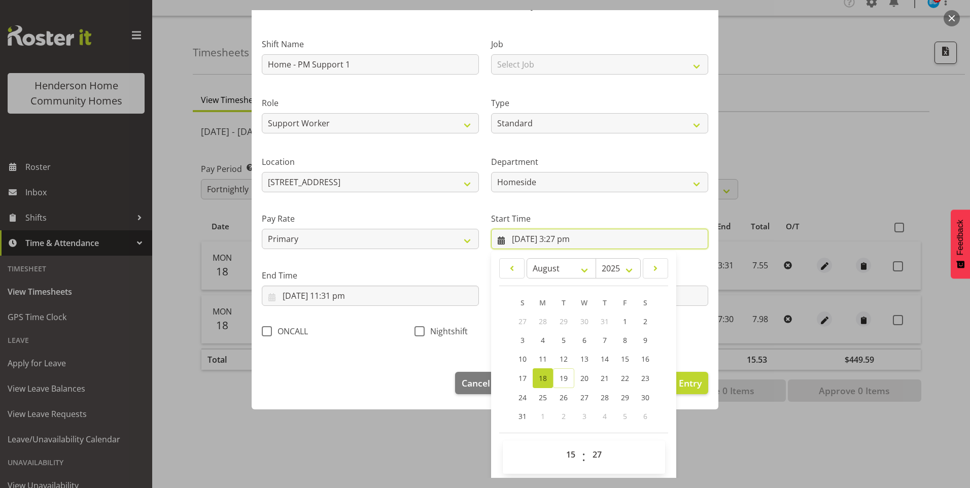
scroll to position [55, 0]
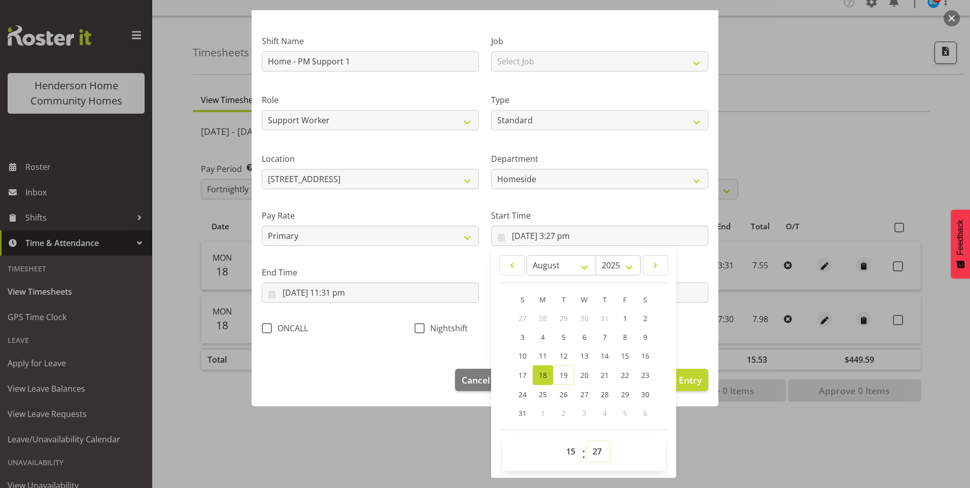
click at [597, 451] on select "00 01 02 03 04 05 06 07 08 09 10 11 12 13 14 15 16 17 18 19 20 21 22 23 24 25 2…" at bounding box center [598, 451] width 23 height 20
select select "30"
click at [587, 441] on select "00 01 02 03 04 05 06 07 08 09 10 11 12 13 14 15 16 17 18 19 20 21 22 23 24 25 2…" at bounding box center [598, 451] width 23 height 20
type input "[DATE] 3:30 pm"
drag, startPoint x: 346, startPoint y: 296, endPoint x: 369, endPoint y: 322, distance: 34.5
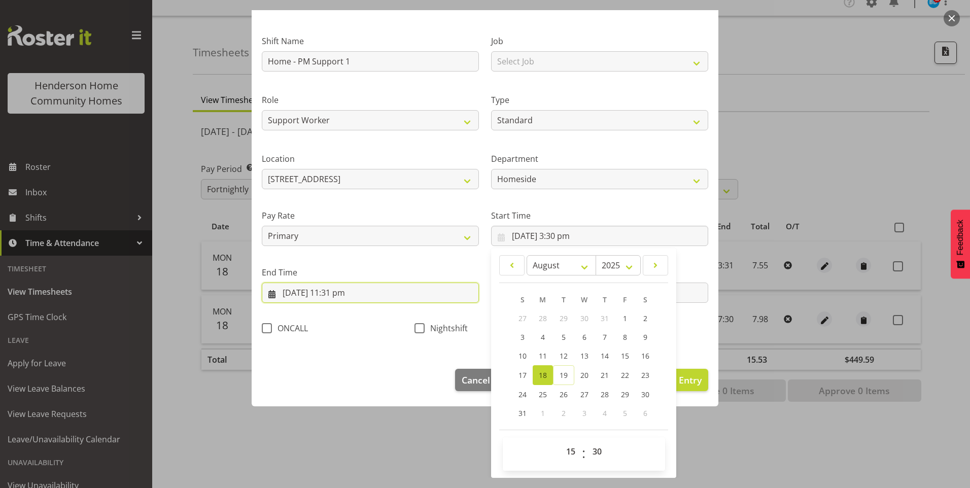
click at [347, 296] on input "[DATE] 11:31 pm" at bounding box center [370, 292] width 217 height 20
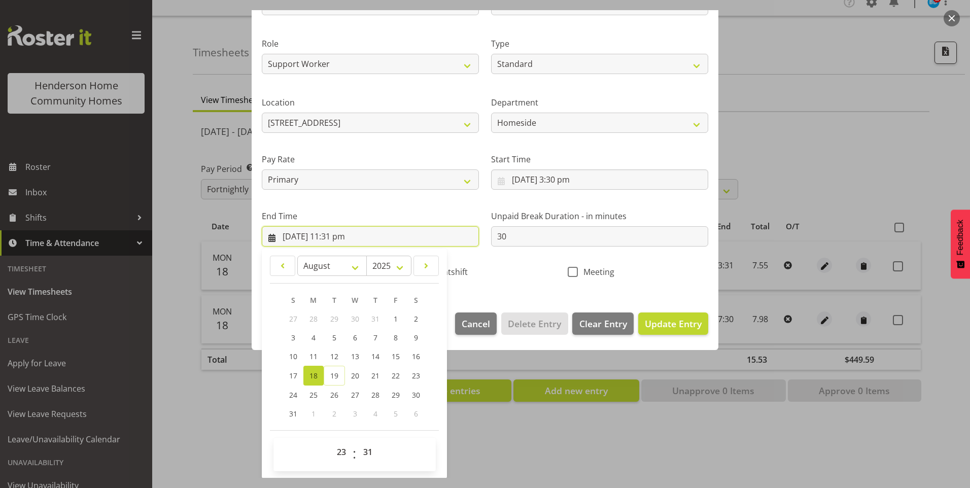
scroll to position [112, 0]
click at [370, 446] on select "00 01 02 03 04 05 06 07 08 09 10 11 12 13 14 15 16 17 18 19 20 21 22 23 24 25 2…" at bounding box center [369, 451] width 23 height 20
select select "30"
click at [358, 441] on select "00 01 02 03 04 05 06 07 08 09 10 11 12 13 14 15 16 17 18 19 20 21 22 23 24 25 2…" at bounding box center [369, 451] width 23 height 20
type input "[DATE] 11:30 pm"
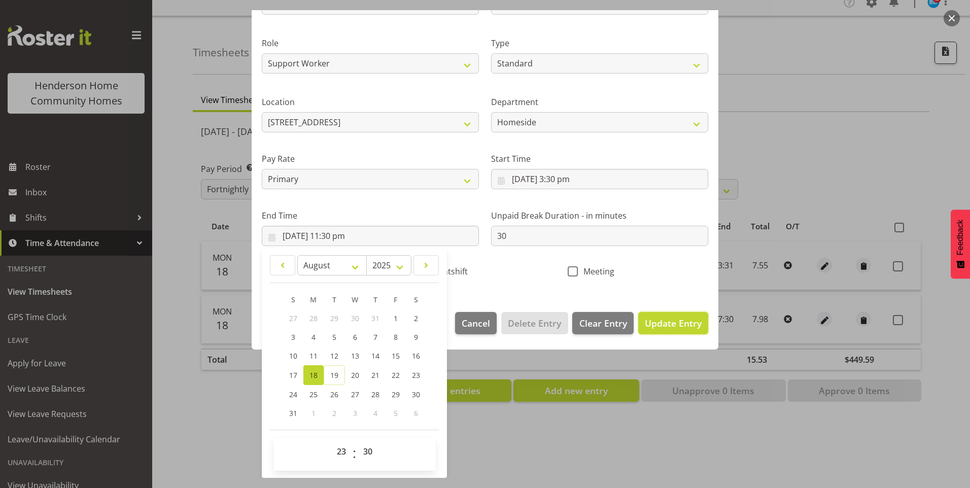
click at [689, 320] on span "Update Entry" at bounding box center [673, 323] width 57 height 12
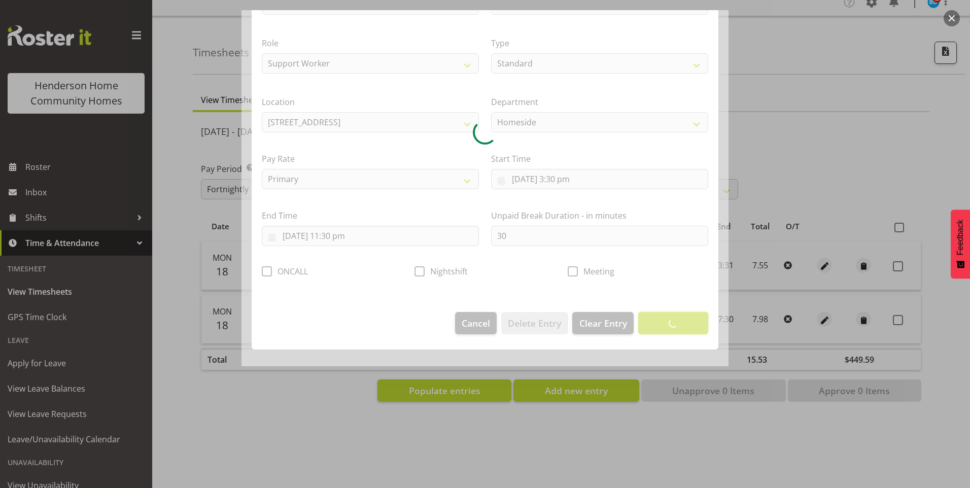
scroll to position [0, 0]
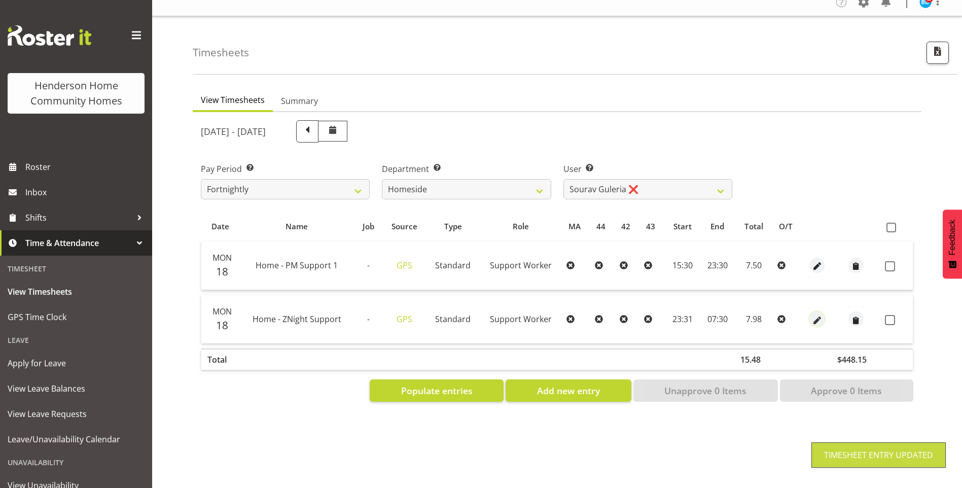
click at [819, 314] on span "button" at bounding box center [817, 320] width 12 height 12
select select "Standard"
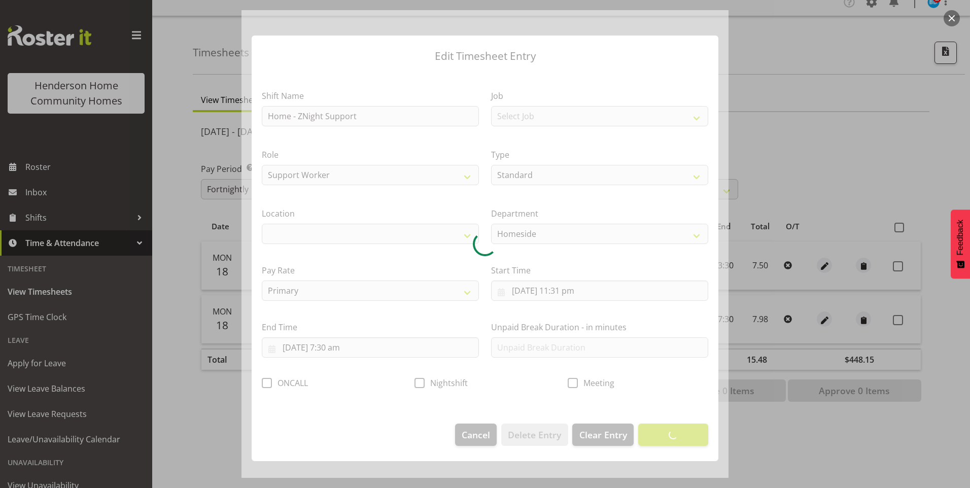
select select "1067"
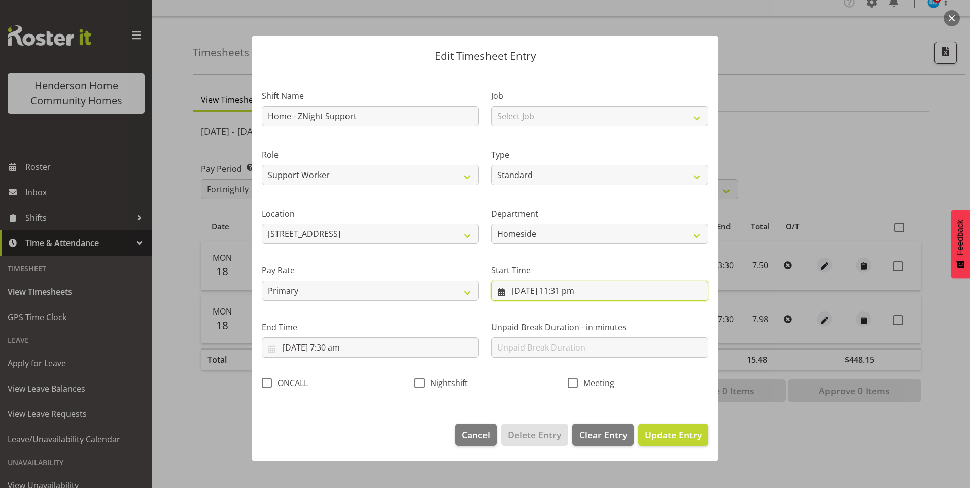
click at [576, 289] on input "[DATE] 11:31 pm" at bounding box center [599, 290] width 217 height 20
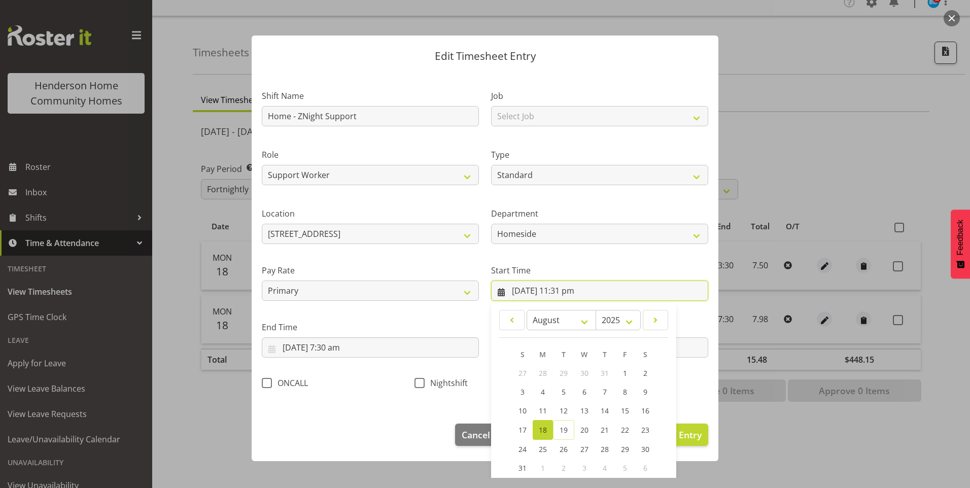
scroll to position [55, 0]
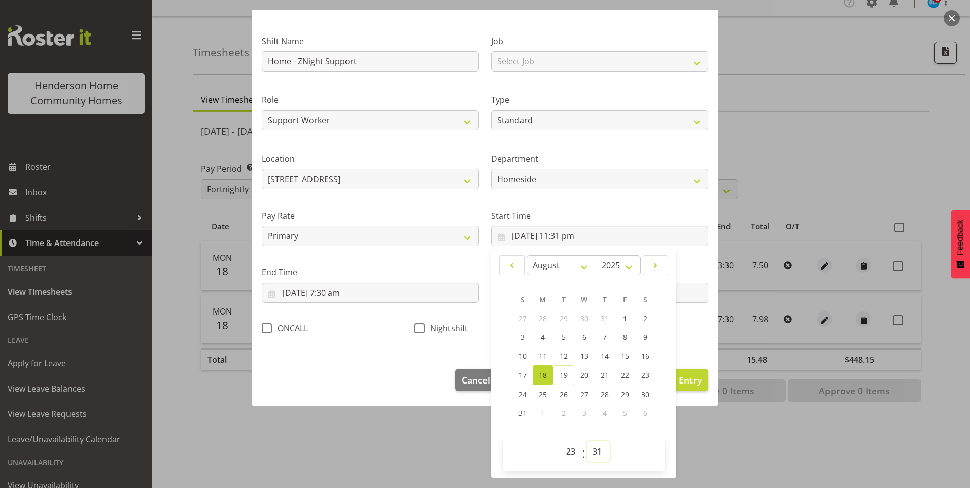
click at [593, 450] on select "00 01 02 03 04 05 06 07 08 09 10 11 12 13 14 15 16 17 18 19 20 21 22 23 24 25 2…" at bounding box center [598, 451] width 23 height 20
select select "32"
click at [587, 441] on select "00 01 02 03 04 05 06 07 08 09 10 11 12 13 14 15 16 17 18 19 20 21 22 23 24 25 2…" at bounding box center [598, 451] width 23 height 20
type input "[DATE] 11:32 pm"
drag, startPoint x: 593, startPoint y: 449, endPoint x: 595, endPoint y: 440, distance: 9.5
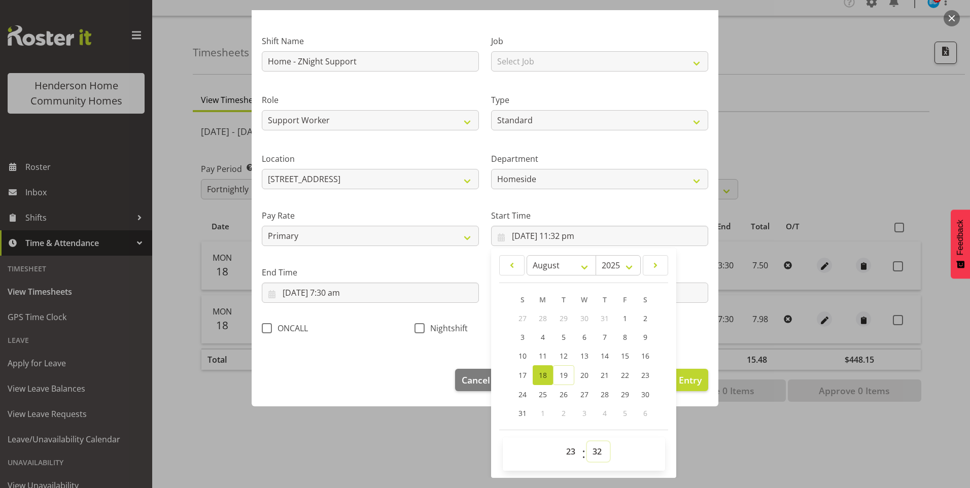
click at [593, 450] on select "00 01 02 03 04 05 06 07 08 09 10 11 12 13 14 15 16 17 18 19 20 21 22 23 24 25 2…" at bounding box center [598, 451] width 23 height 20
select select "30"
click at [587, 441] on select "00 01 02 03 04 05 06 07 08 09 10 11 12 13 14 15 16 17 18 19 20 21 22 23 24 25 2…" at bounding box center [598, 451] width 23 height 20
type input "[DATE] 11:30 pm"
click at [418, 329] on span at bounding box center [419, 328] width 10 height 10
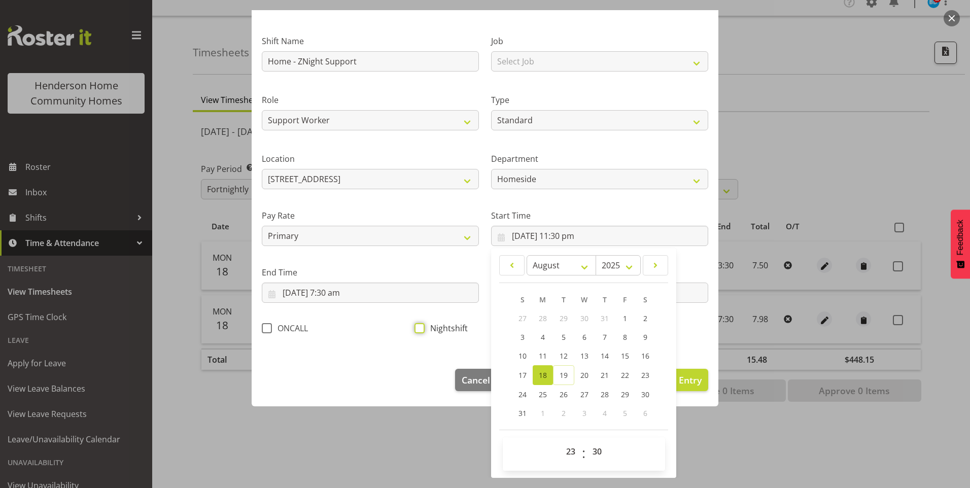
click at [418, 329] on input "Nightshift" at bounding box center [417, 328] width 7 height 7
checkbox input "true"
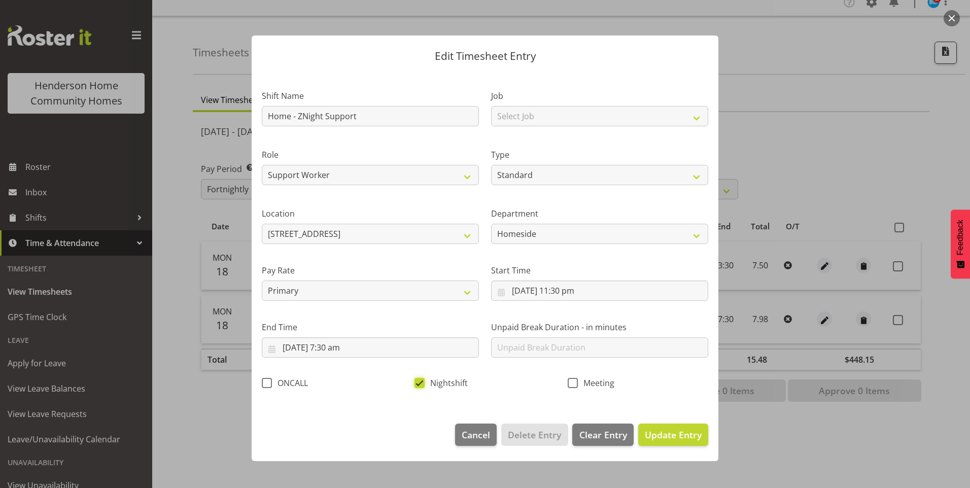
scroll to position [0, 0]
click at [660, 430] on span "Update Entry" at bounding box center [673, 434] width 57 height 12
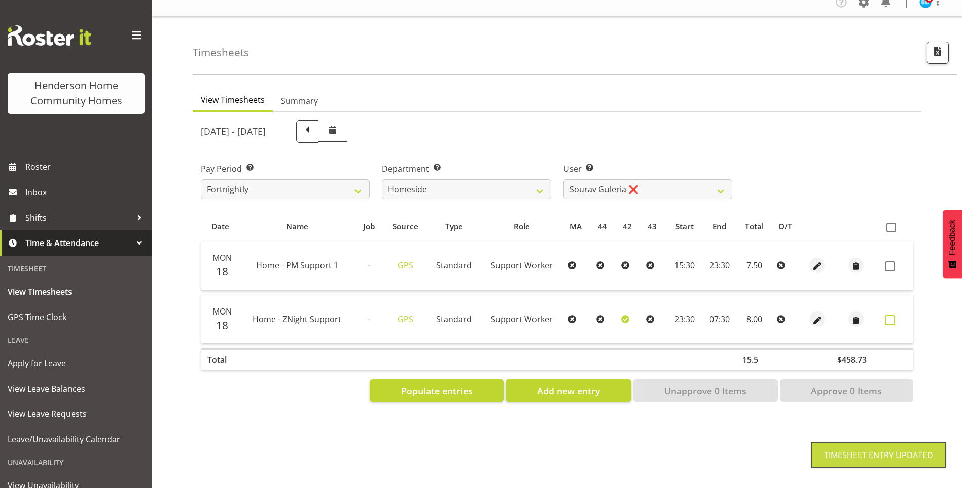
click at [892, 315] on span at bounding box center [890, 320] width 10 height 10
checkbox input "true"
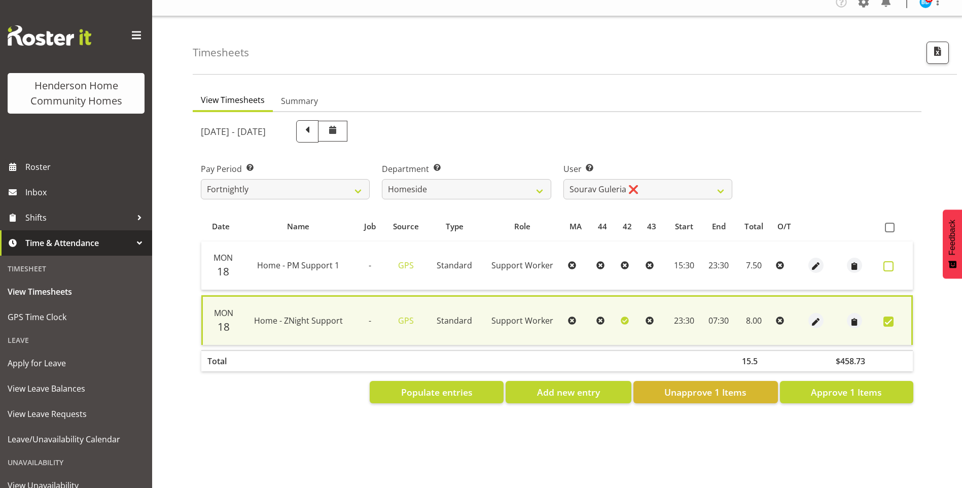
click at [892, 261] on span at bounding box center [888, 266] width 10 height 10
checkbox input "true"
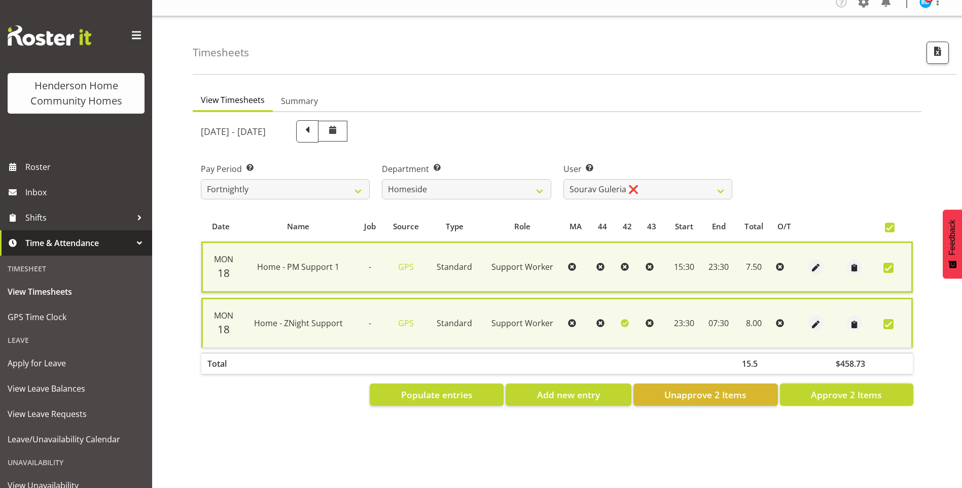
drag, startPoint x: 870, startPoint y: 393, endPoint x: 859, endPoint y: 388, distance: 12.5
click at [870, 393] on span "Approve 2 Items" at bounding box center [846, 394] width 71 height 13
checkbox input "false"
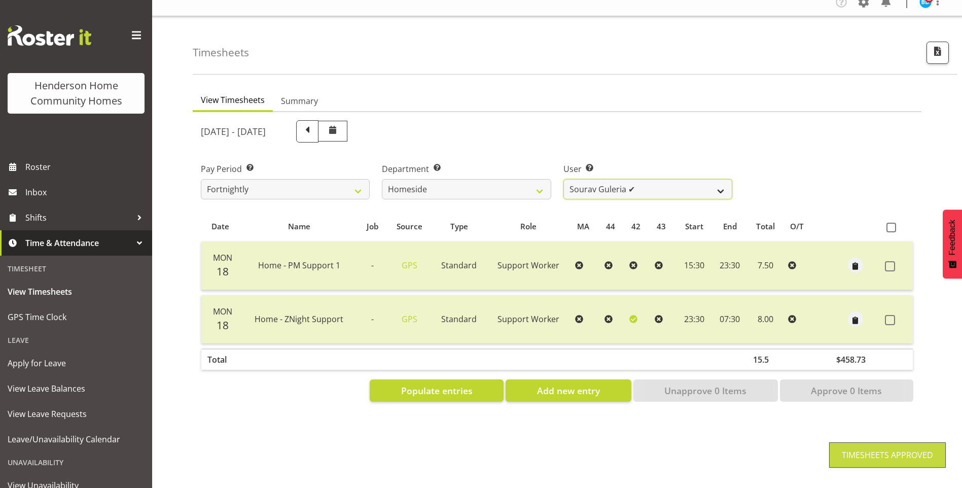
click at [610, 179] on select "[PERSON_NAME] ❌ [PERSON_NAME] ❌ [PERSON_NAME] (BK) [PERSON_NAME] ❌ [PERSON_NAME…" at bounding box center [647, 189] width 169 height 20
select select "8527"
click at [563, 179] on select "[PERSON_NAME] ❌ [PERSON_NAME] ❌ [PERSON_NAME] (BK) [PERSON_NAME] ❌ [PERSON_NAME…" at bounding box center [647, 189] width 169 height 20
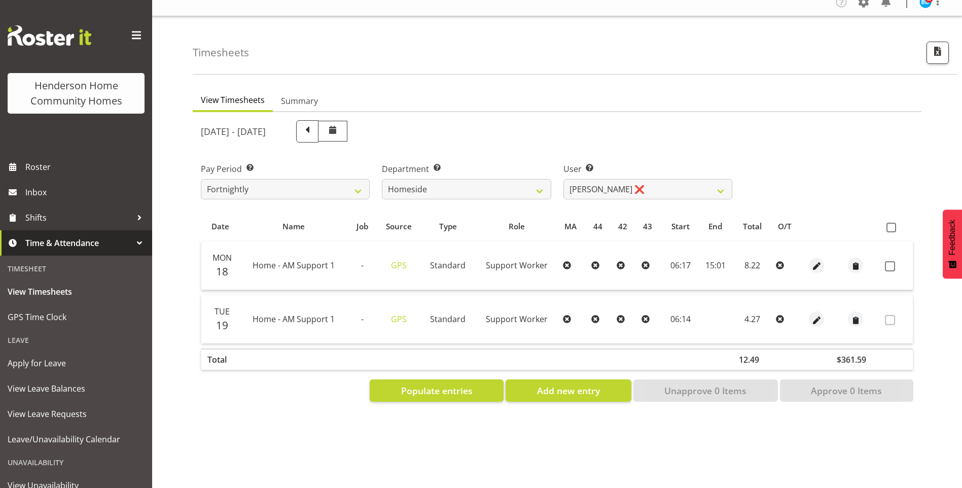
click at [831, 254] on td at bounding box center [856, 265] width 50 height 49
click at [819, 261] on span "button" at bounding box center [817, 267] width 12 height 12
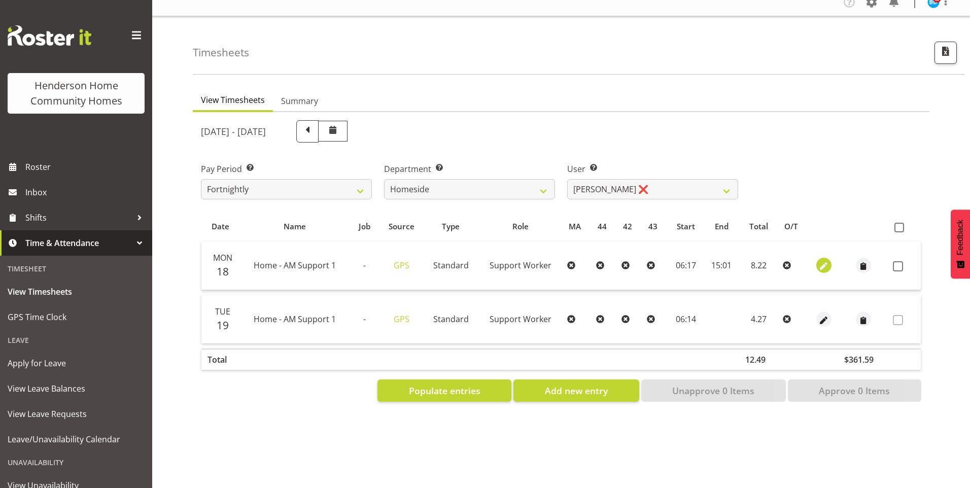
select select "Standard"
select select "7"
select select "2025"
select select "6"
select select "17"
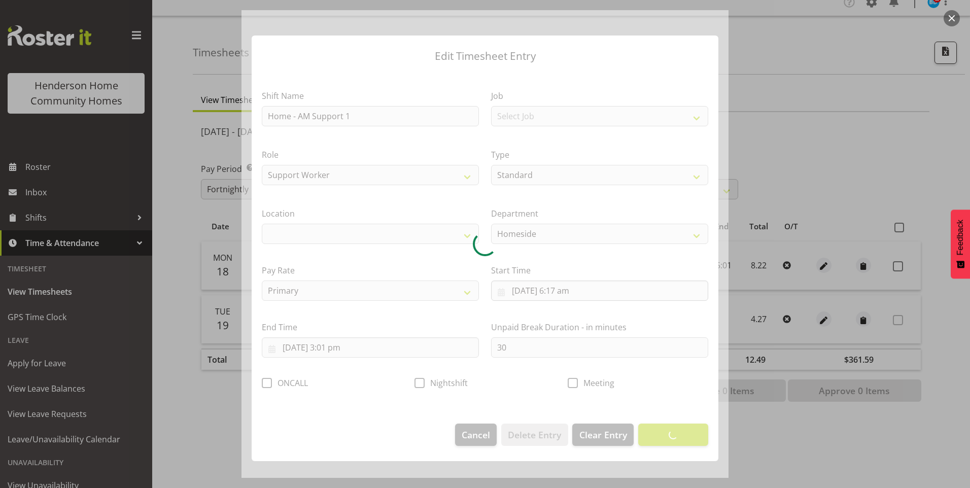
select select "1067"
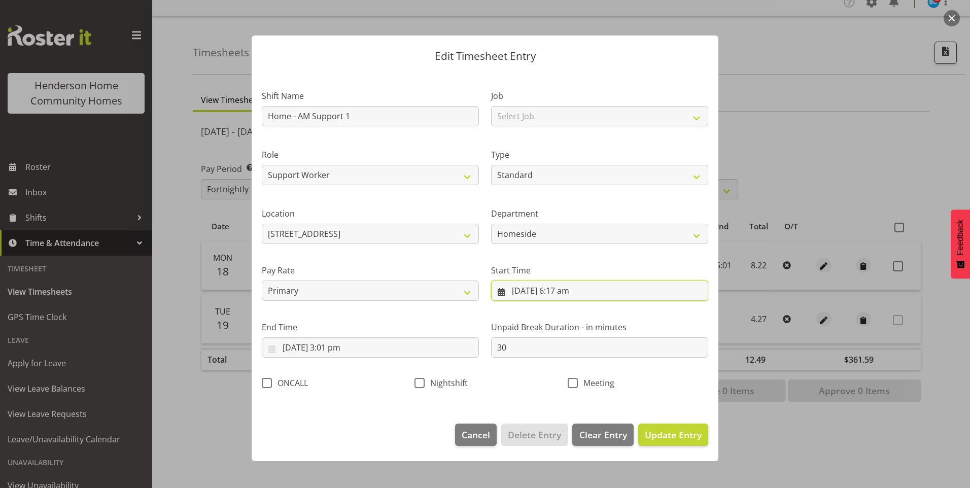
click at [573, 295] on input "[DATE] 6:17 am" at bounding box center [599, 290] width 217 height 20
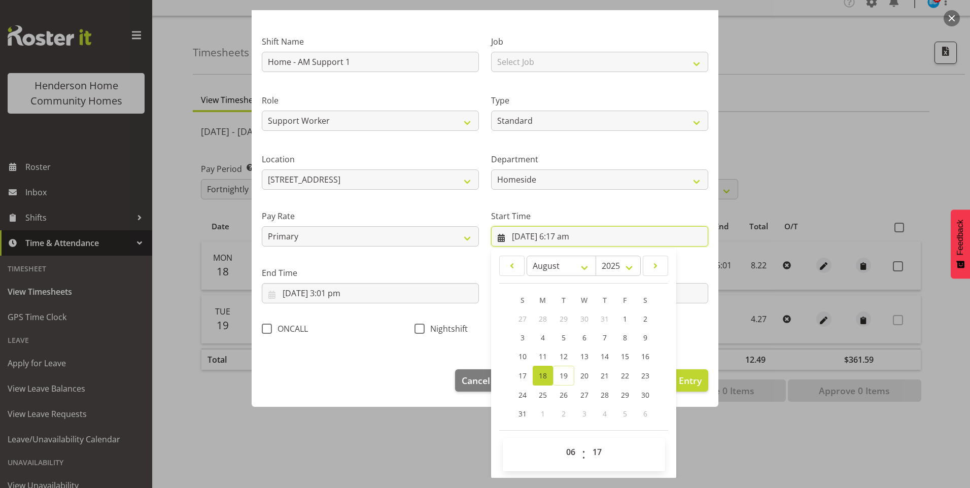
scroll to position [55, 0]
drag, startPoint x: 593, startPoint y: 449, endPoint x: 598, endPoint y: 443, distance: 7.6
click at [594, 447] on select "00 01 02 03 04 05 06 07 08 09 10 11 12 13 14 15 16 17 18 19 20 21 22 23 24 25 2…" at bounding box center [598, 451] width 23 height 20
select select "30"
click at [587, 441] on select "00 01 02 03 04 05 06 07 08 09 10 11 12 13 14 15 16 17 18 19 20 21 22 23 24 25 2…" at bounding box center [598, 451] width 23 height 20
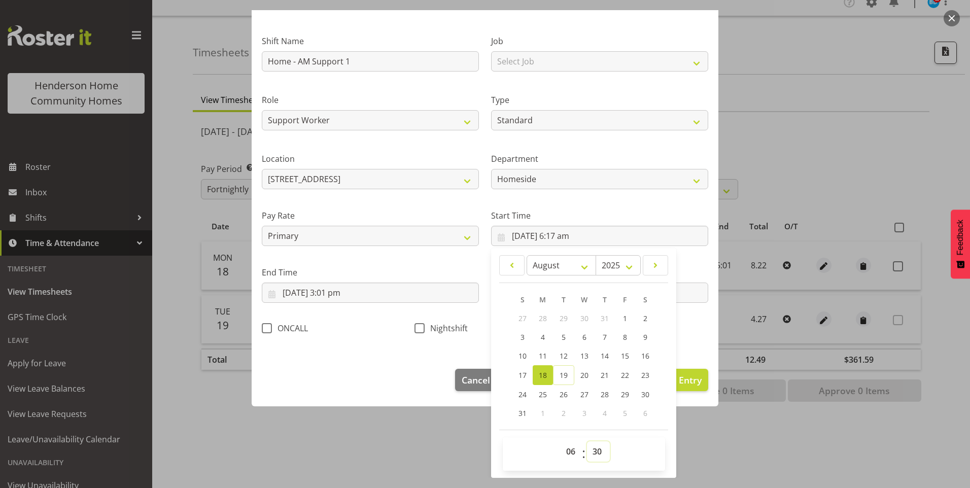
type input "[DATE] 6:30 am"
click at [340, 294] on input "[DATE] 3:01 pm" at bounding box center [370, 292] width 217 height 20
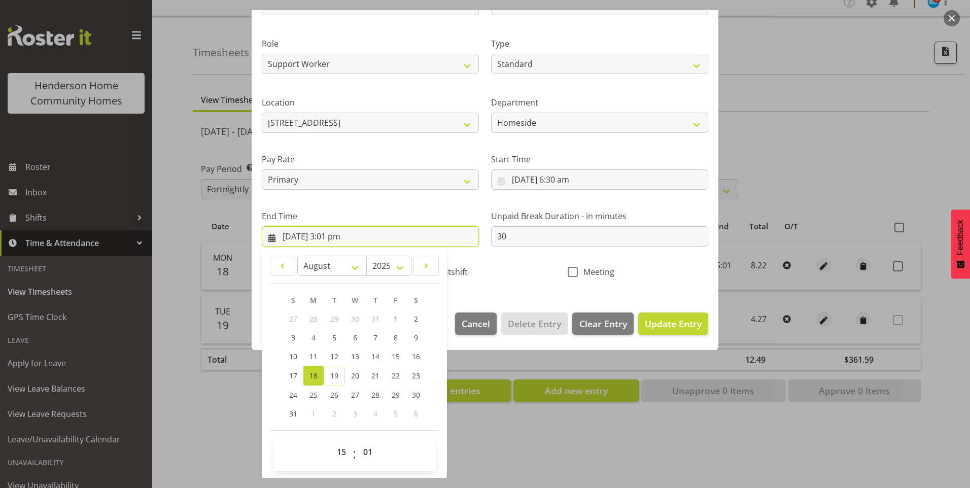
scroll to position [112, 0]
click at [372, 451] on select "00 01 02 03 04 05 06 07 08 09 10 11 12 13 14 15 16 17 18 19 20 21 22 23 24 25 2…" at bounding box center [369, 451] width 23 height 20
select select "0"
click at [358, 441] on select "00 01 02 03 04 05 06 07 08 09 10 11 12 13 14 15 16 17 18 19 20 21 22 23 24 25 2…" at bounding box center [369, 451] width 23 height 20
type input "[DATE] 3:00 pm"
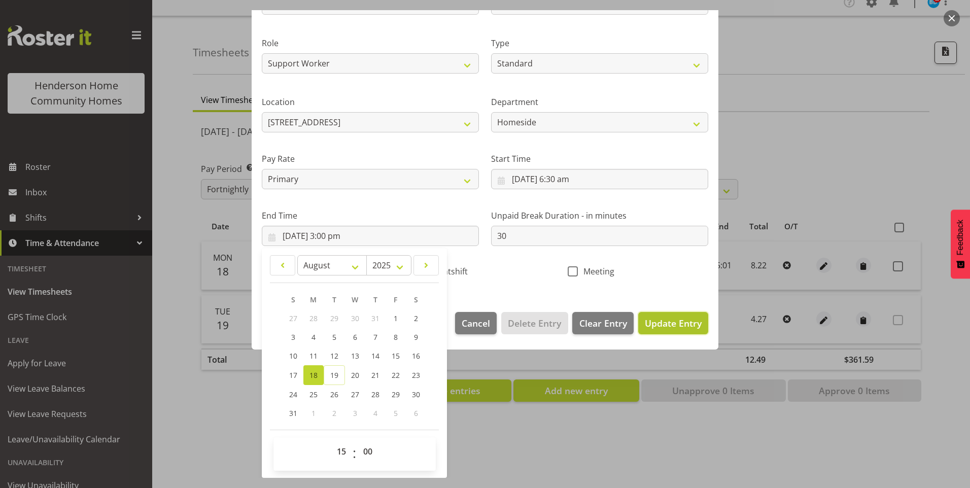
click at [669, 318] on span "Update Entry" at bounding box center [673, 323] width 57 height 12
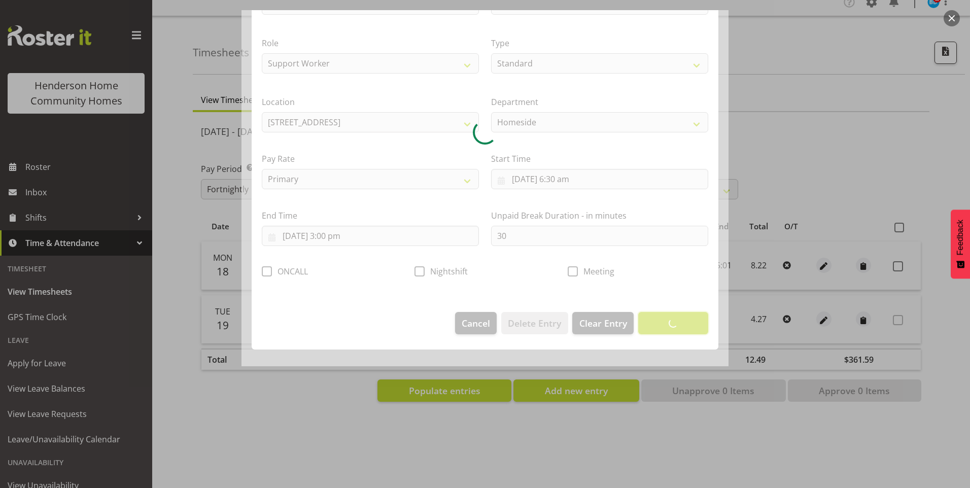
scroll to position [0, 0]
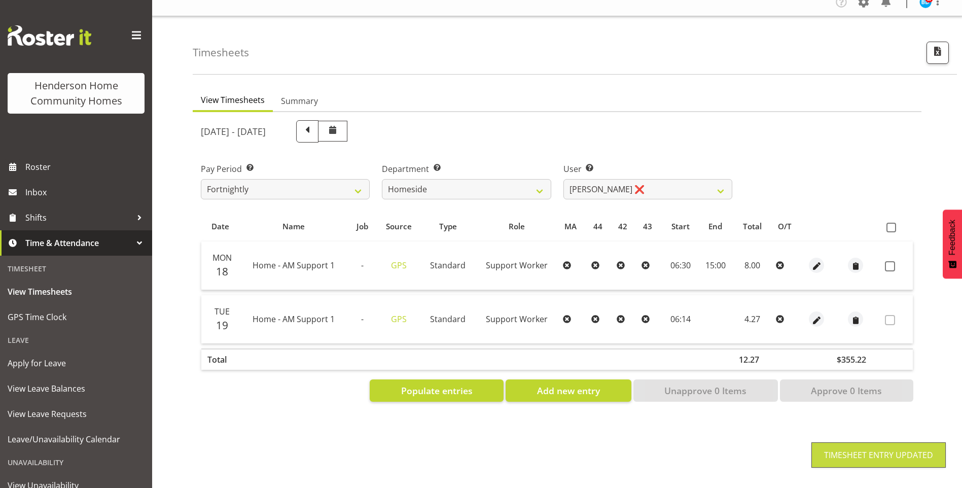
click at [896, 261] on label at bounding box center [893, 266] width 16 height 10
checkbox input "true"
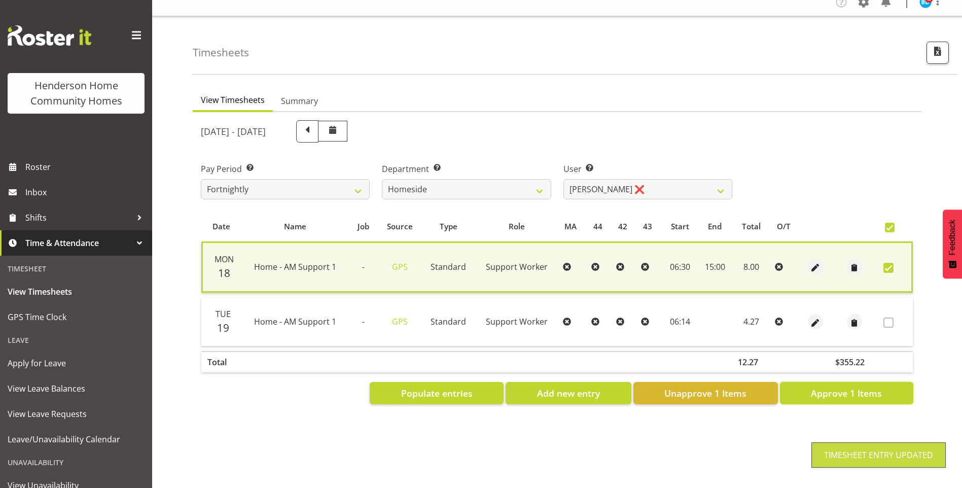
drag, startPoint x: 856, startPoint y: 388, endPoint x: 835, endPoint y: 361, distance: 34.7
click at [856, 388] on span "Approve 1 Items" at bounding box center [846, 392] width 71 height 13
checkbox input "false"
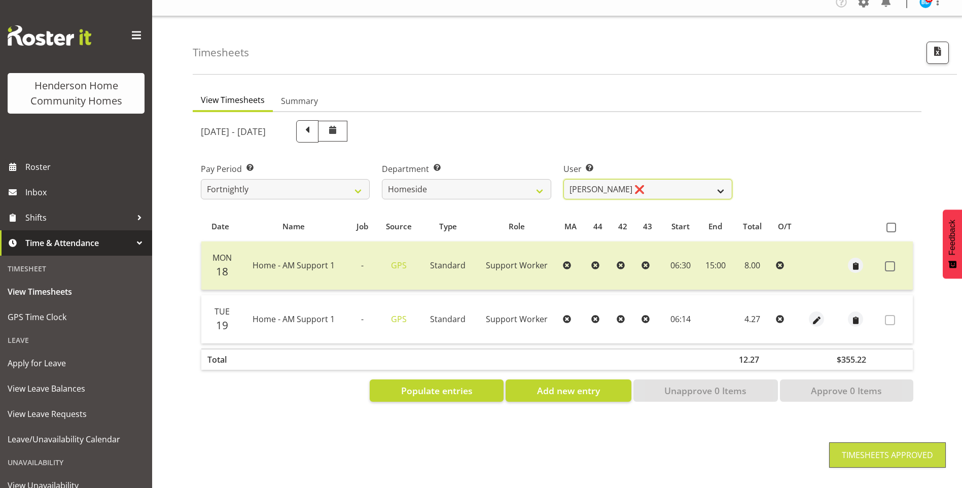
click at [605, 181] on select "[PERSON_NAME] ❌ [PERSON_NAME] ❌ [PERSON_NAME] (BK) [PERSON_NAME] ❌ [PERSON_NAME…" at bounding box center [647, 189] width 169 height 20
select select "8543"
click at [563, 179] on select "[PERSON_NAME] ❌ [PERSON_NAME] ❌ [PERSON_NAME] (BK) [PERSON_NAME] ❌ [PERSON_NAME…" at bounding box center [647, 189] width 169 height 20
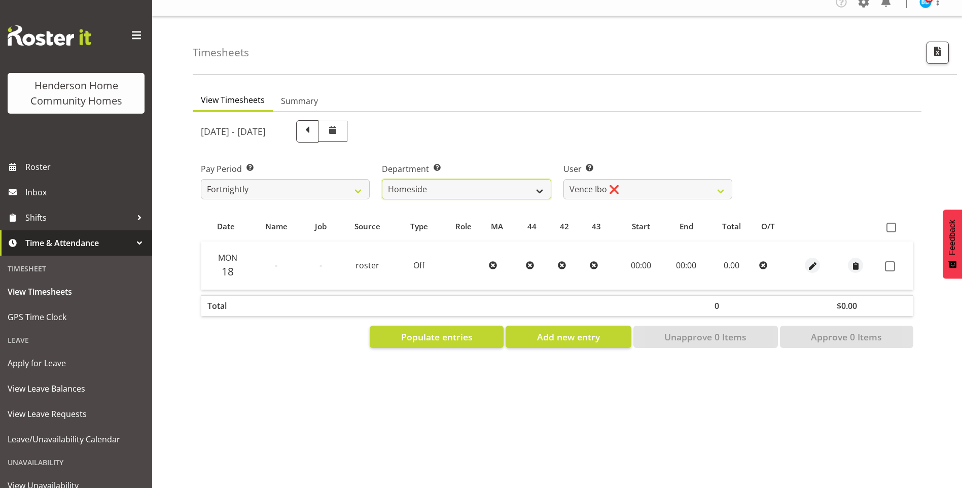
click at [478, 189] on select "Admin Homeside Houses Wingside" at bounding box center [466, 189] width 169 height 20
click at [382, 179] on select "Admin Homeside Houses Wingside" at bounding box center [466, 189] width 169 height 20
click at [418, 186] on select "Admin Homeside Houses Wingside" at bounding box center [466, 189] width 169 height 20
select select "748"
click at [382, 179] on select "Admin Homeside Houses Wingside" at bounding box center [466, 189] width 169 height 20
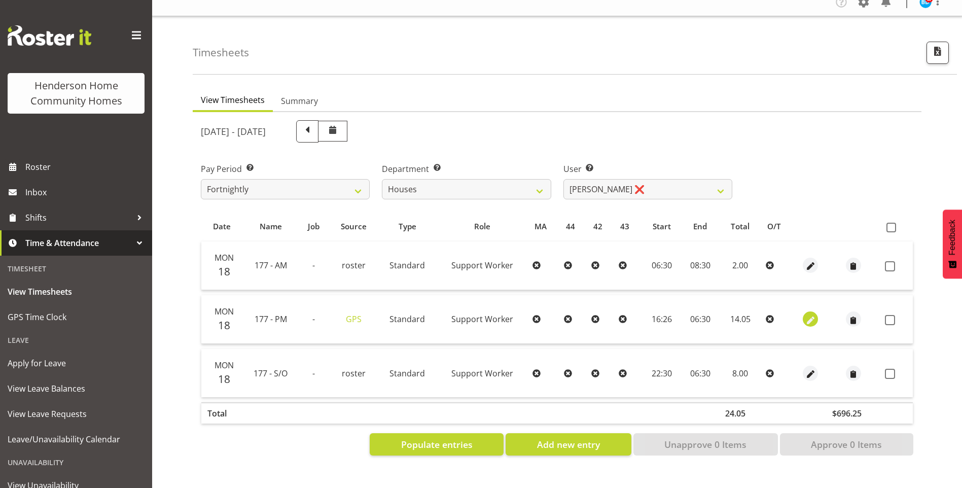
click at [808, 306] on td at bounding box center [810, 319] width 31 height 49
click at [810, 314] on span "button" at bounding box center [811, 320] width 12 height 12
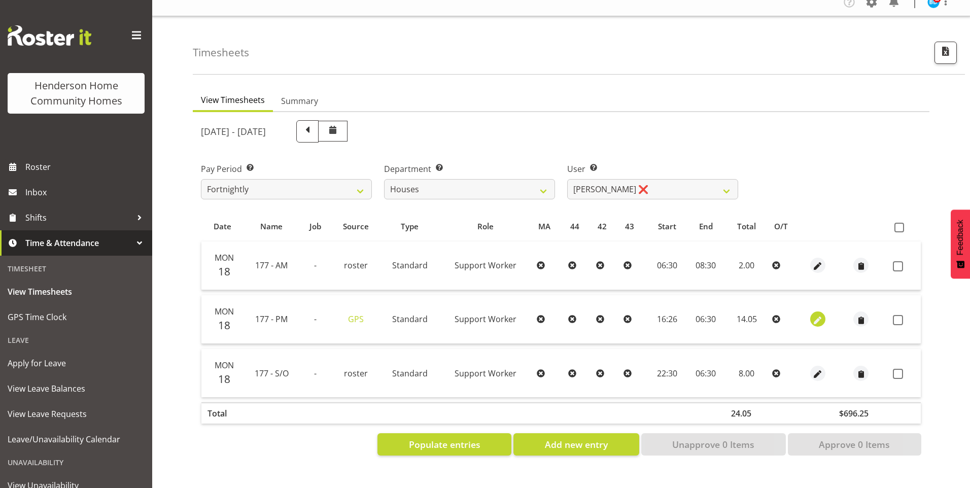
select select "Standard"
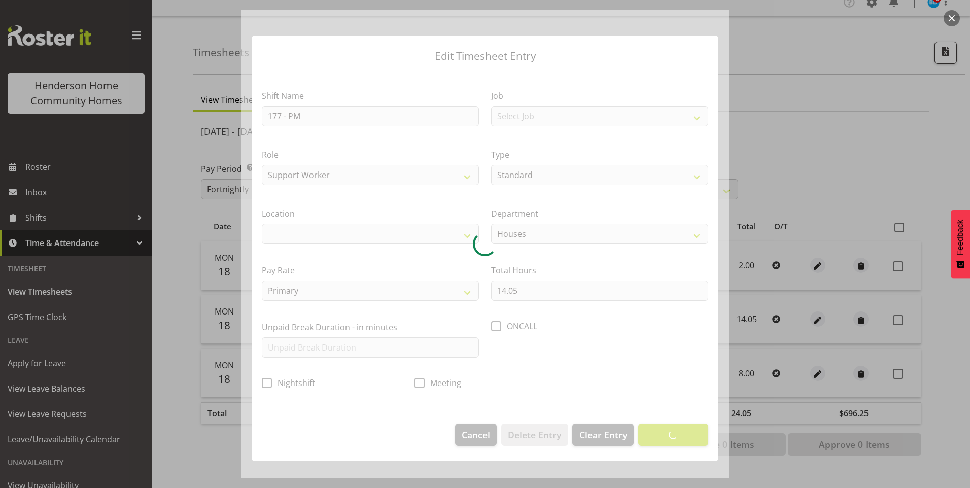
select select
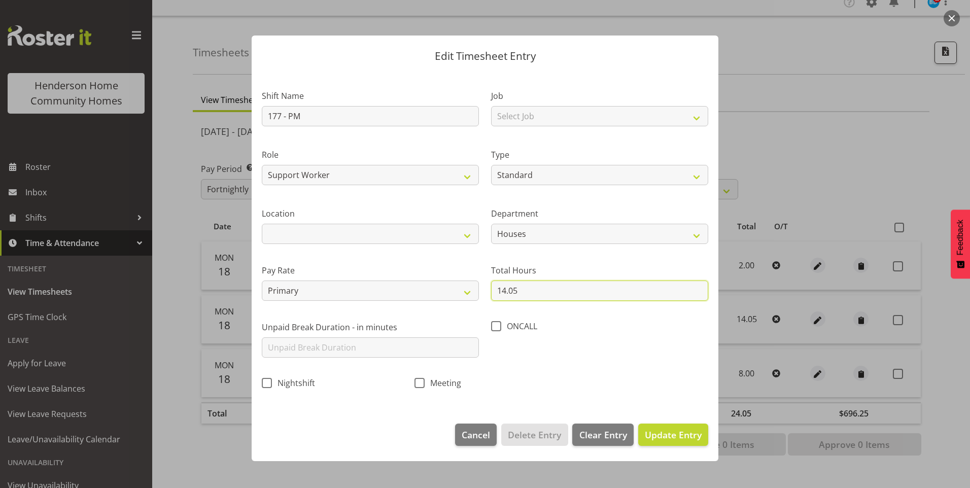
drag, startPoint x: 527, startPoint y: 287, endPoint x: 262, endPoint y: 211, distance: 276.1
click at [343, 235] on div "Shift Name 177 - PM Job Select Job Floater Role Support Worker Type Off Standar…" at bounding box center [485, 236] width 458 height 321
type input "6.00"
drag, startPoint x: 694, startPoint y: 434, endPoint x: 844, endPoint y: 361, distance: 167.2
click at [695, 432] on span "Update Entry" at bounding box center [673, 434] width 57 height 12
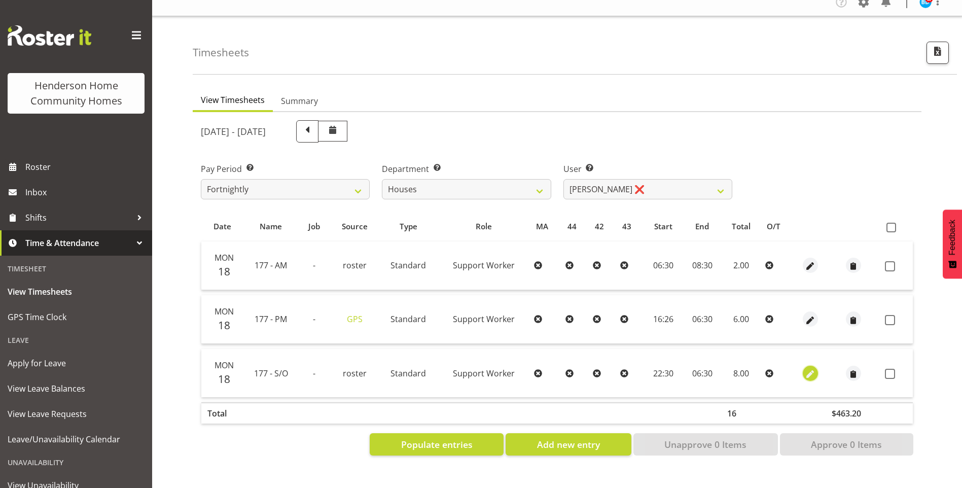
click at [811, 368] on span "button" at bounding box center [810, 374] width 12 height 12
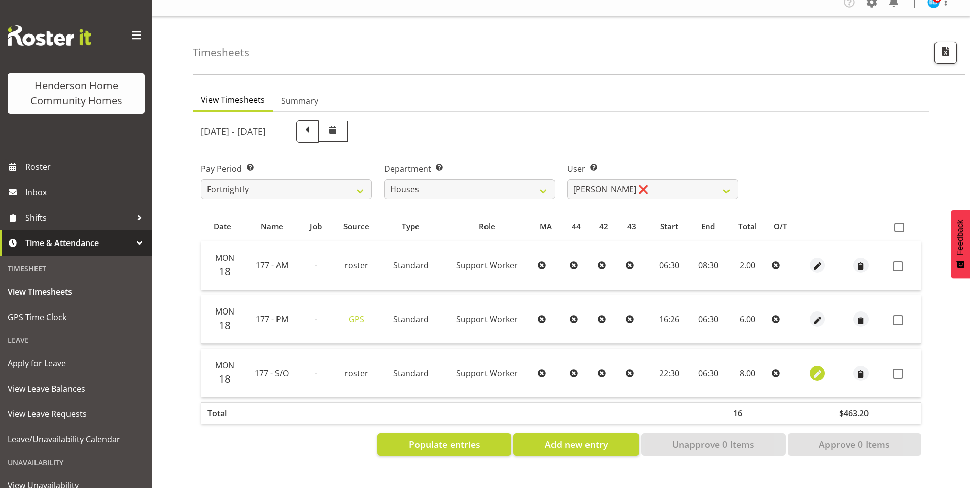
select select "Standard"
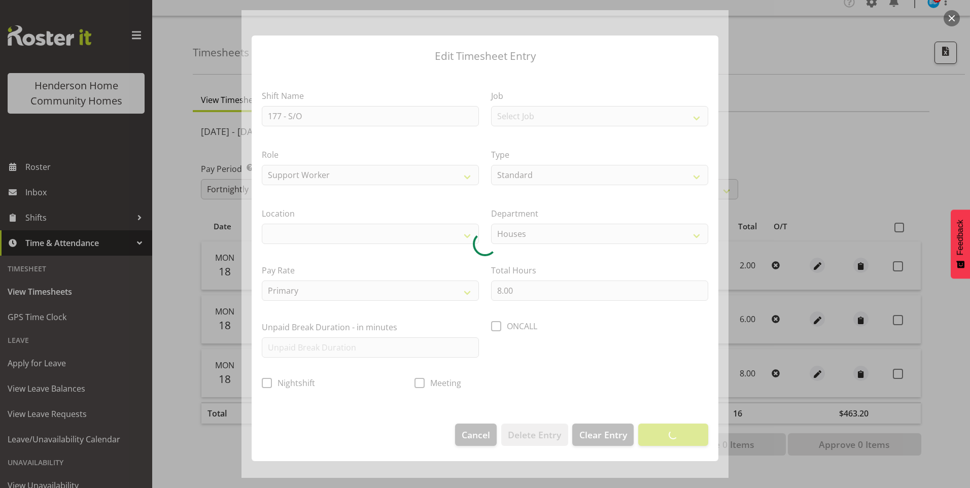
select select
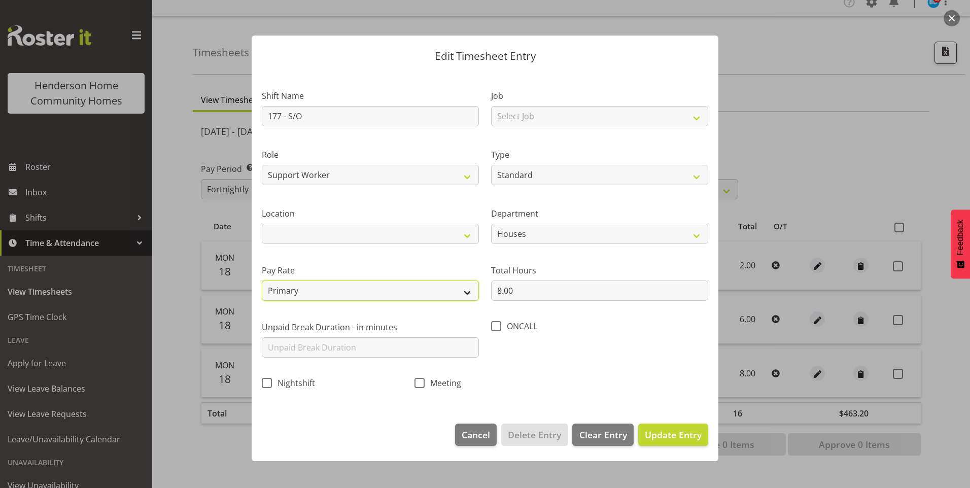
drag, startPoint x: 299, startPoint y: 288, endPoint x: 300, endPoint y: 294, distance: 5.6
click at [299, 288] on select "Primary Secondary Tertiary Fourth Fifth" at bounding box center [370, 290] width 217 height 20
select select "secondary"
click at [262, 280] on select "Primary Secondary Tertiary Fourth Fifth" at bounding box center [370, 290] width 217 height 20
drag, startPoint x: 691, startPoint y: 434, endPoint x: 789, endPoint y: 403, distance: 102.2
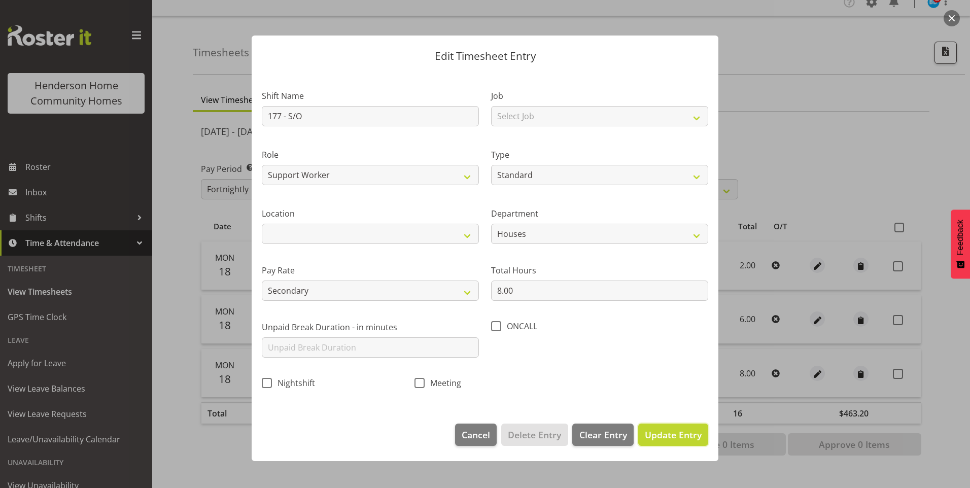
click at [692, 434] on span "Update Entry" at bounding box center [673, 434] width 57 height 12
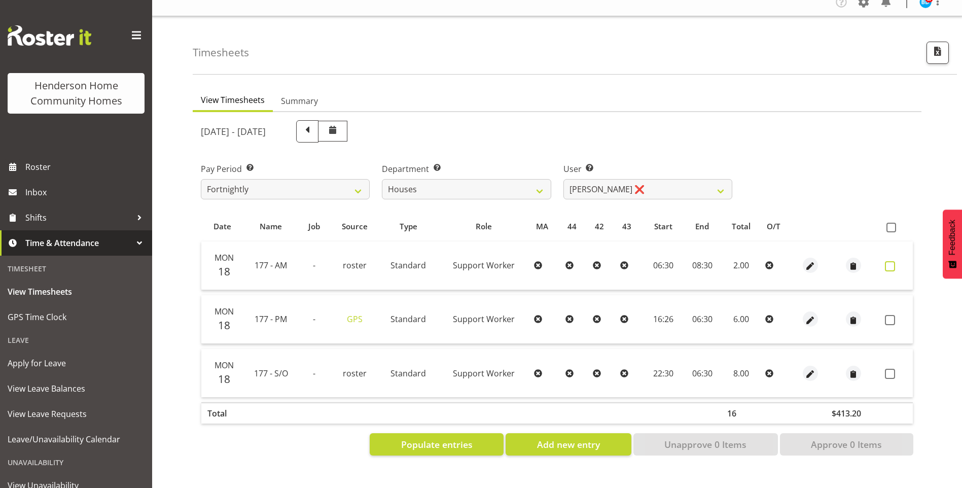
drag, startPoint x: 890, startPoint y: 259, endPoint x: 911, endPoint y: 308, distance: 53.6
click at [890, 261] on span at bounding box center [890, 266] width 10 height 10
checkbox input "true"
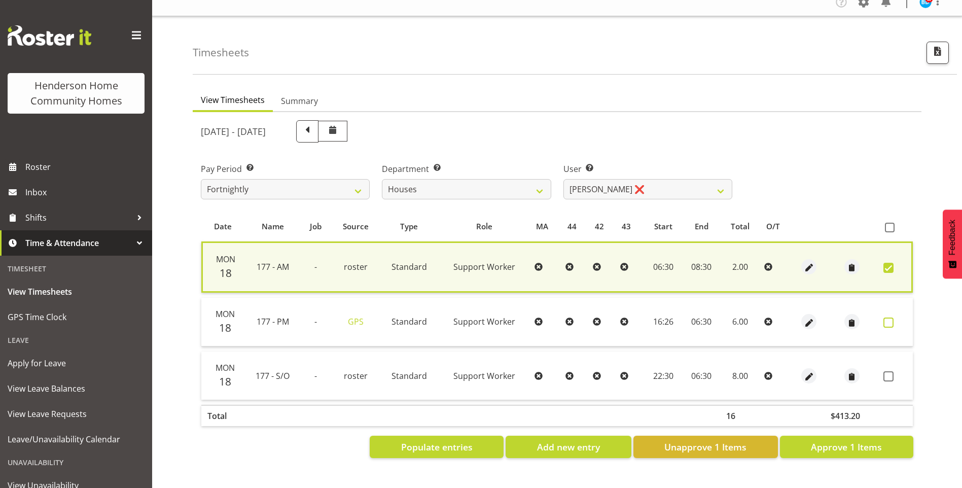
drag, startPoint x: 887, startPoint y: 316, endPoint x: 887, endPoint y: 381, distance: 64.4
click at [887, 317] on span at bounding box center [888, 322] width 10 height 10
checkbox input "true"
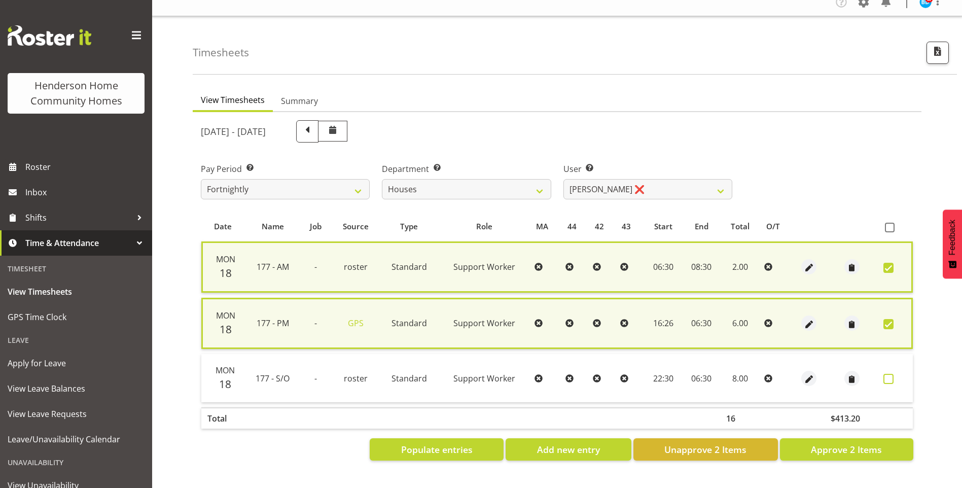
click at [891, 374] on span at bounding box center [888, 379] width 10 height 10
checkbox input "true"
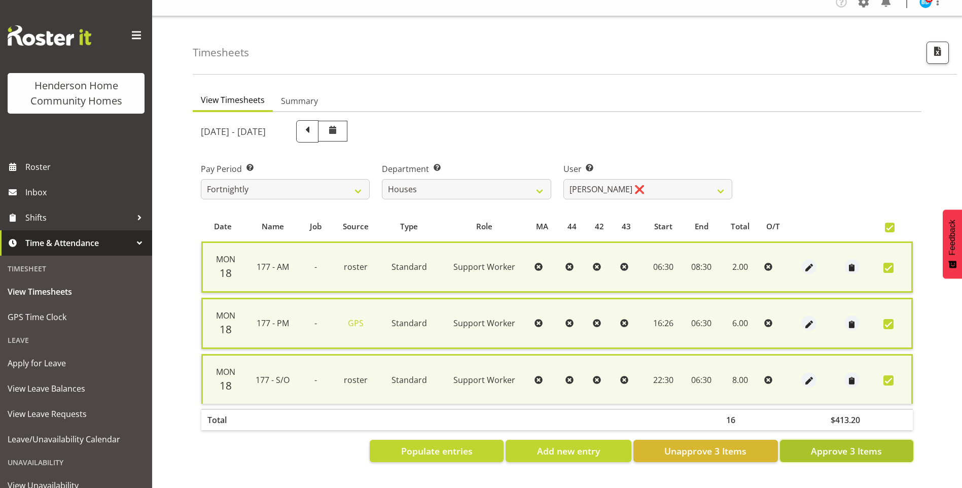
click at [880, 447] on span "Approve 3 Items" at bounding box center [846, 450] width 71 height 13
checkbox input "false"
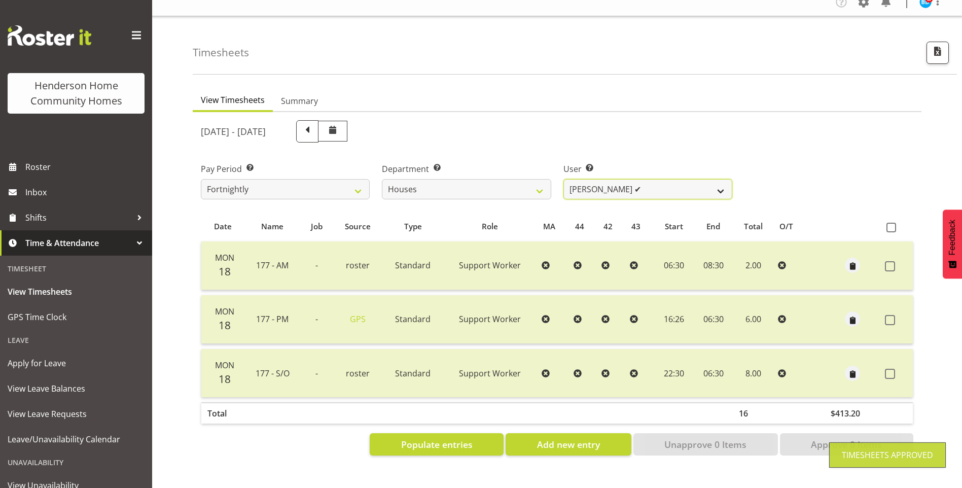
click at [611, 184] on select "[PERSON_NAME] ✔ [PERSON_NAME] ❌ [PERSON_NAME] ❌ [PERSON_NAME] ❌ [PERSON_NAME] ❌…" at bounding box center [647, 189] width 169 height 20
click at [563, 179] on select "[PERSON_NAME] ✔ [PERSON_NAME] ❌ [PERSON_NAME] ❌ [PERSON_NAME] ❌ [PERSON_NAME] ❌…" at bounding box center [647, 189] width 169 height 20
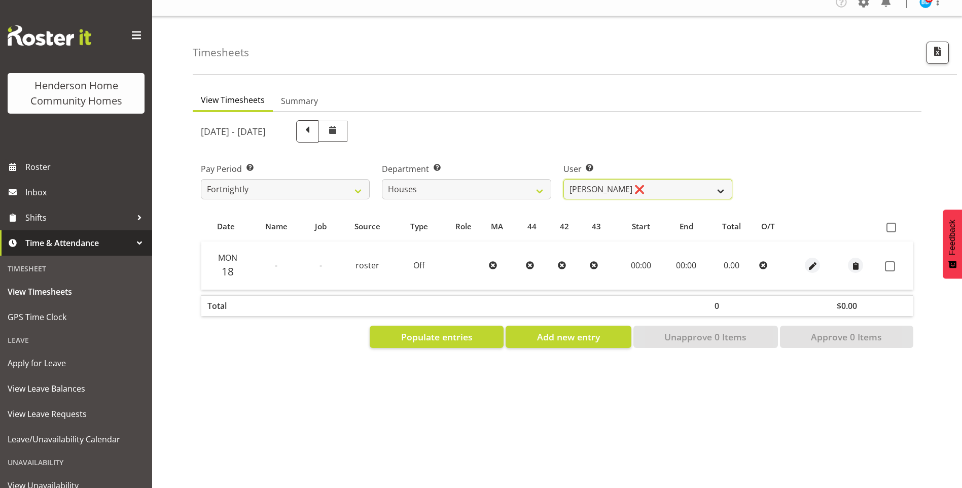
click at [612, 179] on select "[PERSON_NAME] ✔ [PERSON_NAME] ❌ [PERSON_NAME] ❌ [PERSON_NAME] ❌ [PERSON_NAME] ❌…" at bounding box center [647, 189] width 169 height 20
select select "10364"
click at [563, 179] on select "[PERSON_NAME] ✔ [PERSON_NAME] ❌ [PERSON_NAME] ❌ [PERSON_NAME] ❌ [PERSON_NAME] ❌…" at bounding box center [647, 189] width 169 height 20
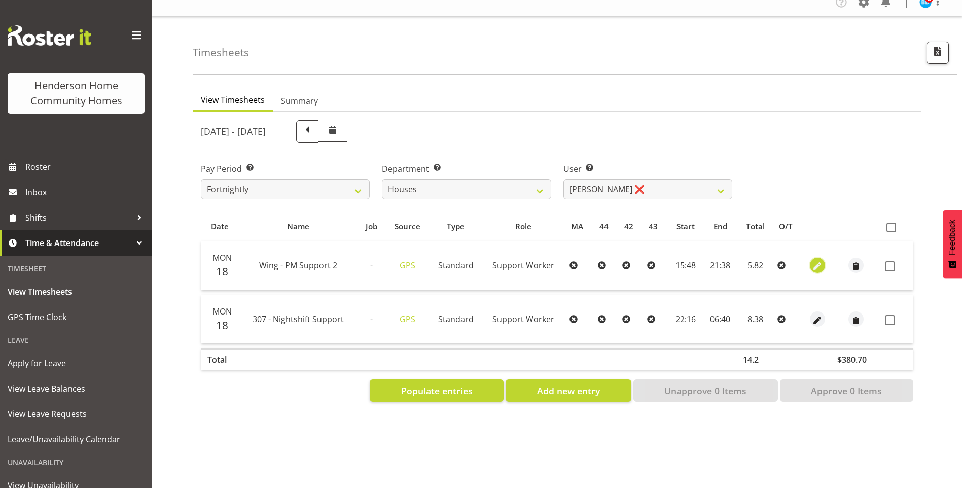
click at [816, 261] on span "button" at bounding box center [817, 267] width 12 height 12
select select "Standard"
select select "749"
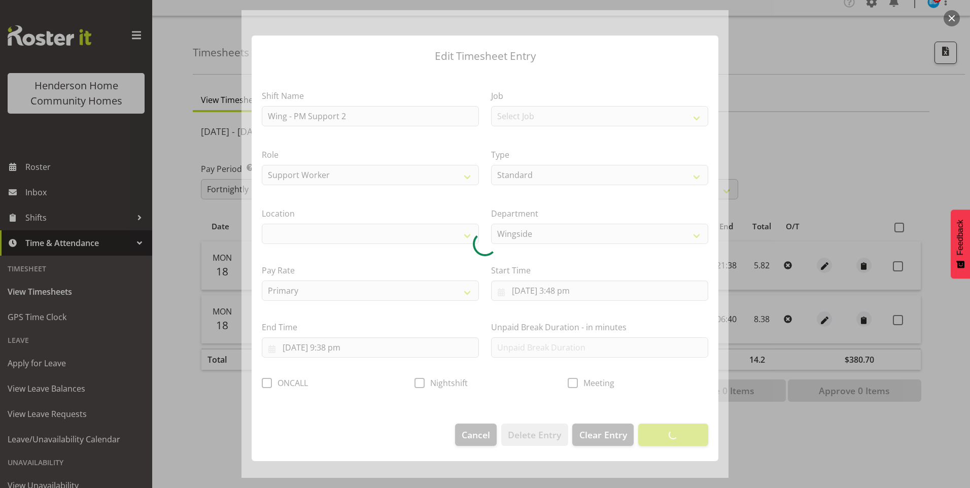
select select "1071"
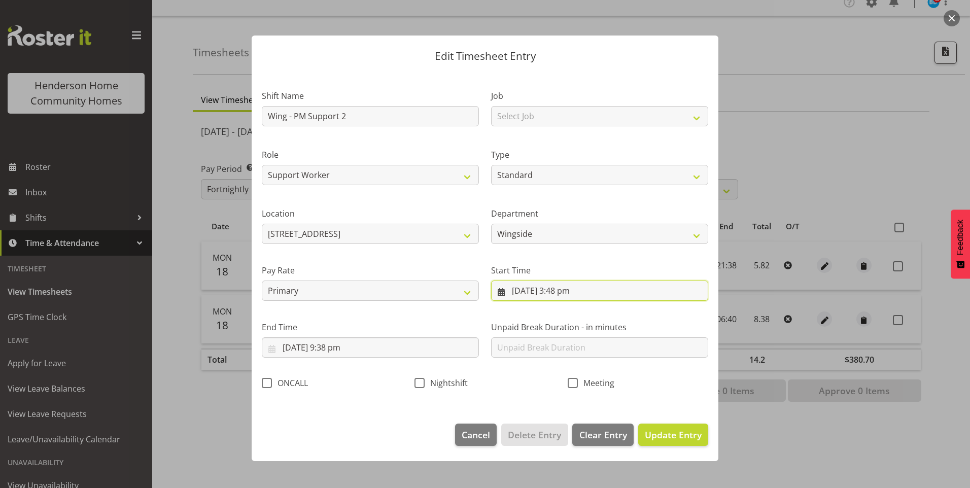
click at [562, 293] on input "[DATE] 3:48 pm" at bounding box center [599, 290] width 217 height 20
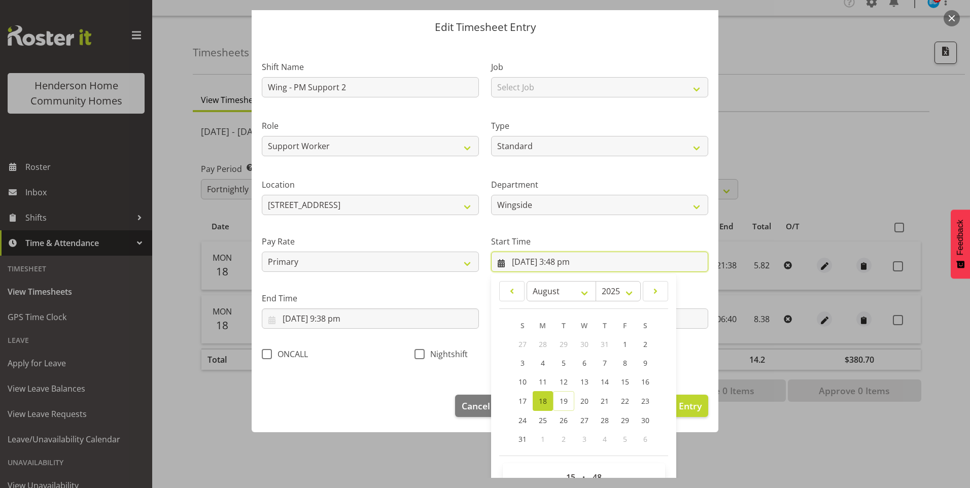
scroll to position [55, 0]
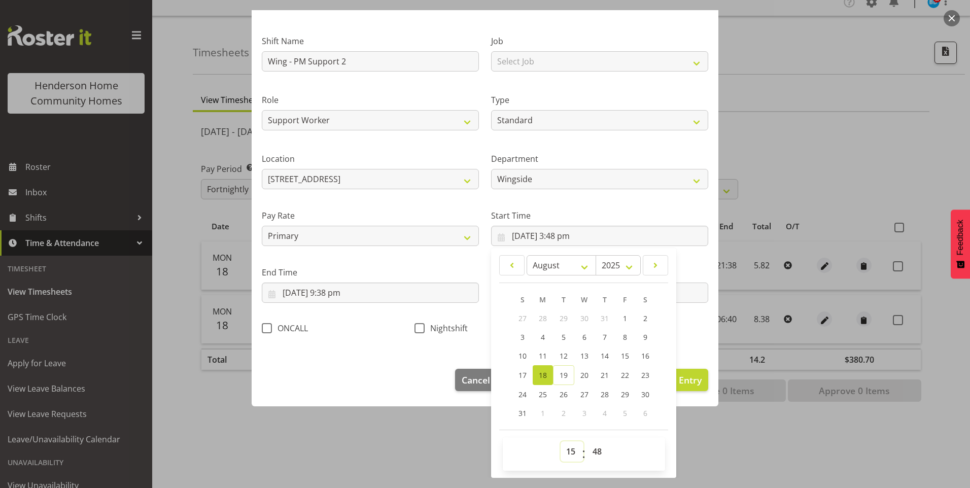
click at [565, 456] on select "00 01 02 03 04 05 06 07 08 09 10 11 12 13 14 15 16 17 18 19 20 21 22 23" at bounding box center [571, 451] width 23 height 20
select select "16"
click at [560, 441] on select "00 01 02 03 04 05 06 07 08 09 10 11 12 13 14 15 16 17 18 19 20 21 22 23" at bounding box center [571, 451] width 23 height 20
type input "[DATE] 4:48 pm"
click at [599, 449] on select "00 01 02 03 04 05 06 07 08 09 10 11 12 13 14 15 16 17 18 19 20 21 22 23 24 25 2…" at bounding box center [598, 451] width 23 height 20
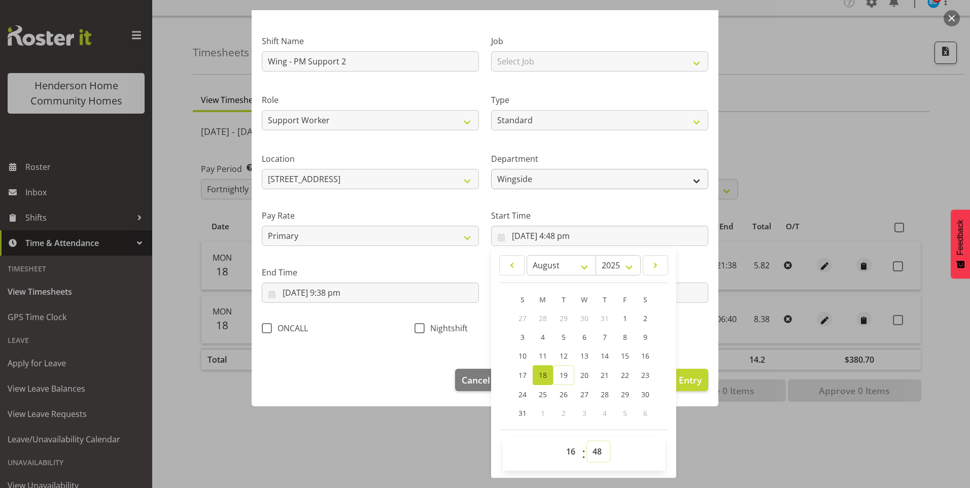
select select "0"
click at [587, 441] on select "00 01 02 03 04 05 06 07 08 09 10 11 12 13 14 15 16 17 18 19 20 21 22 23 24 25 2…" at bounding box center [598, 451] width 23 height 20
type input "[DATE] 4:00 pm"
click at [346, 298] on input "[DATE] 9:38 pm" at bounding box center [370, 292] width 217 height 20
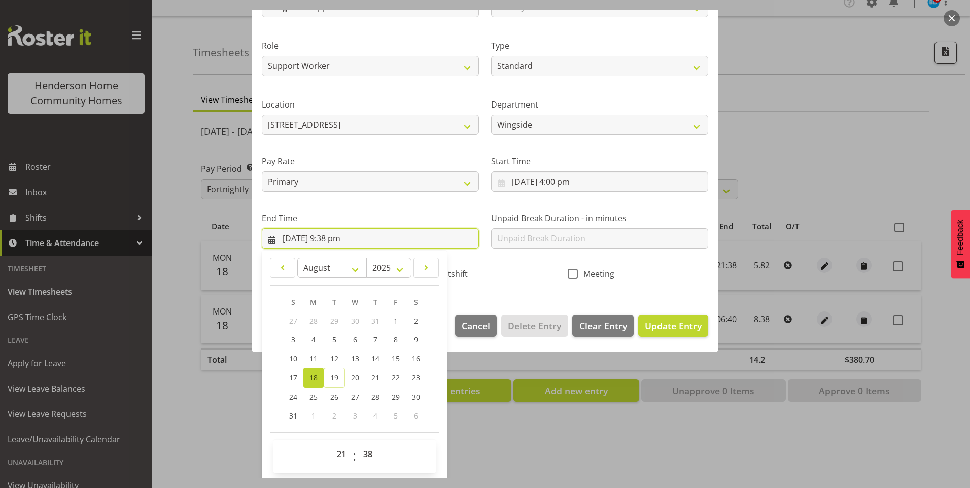
scroll to position [112, 0]
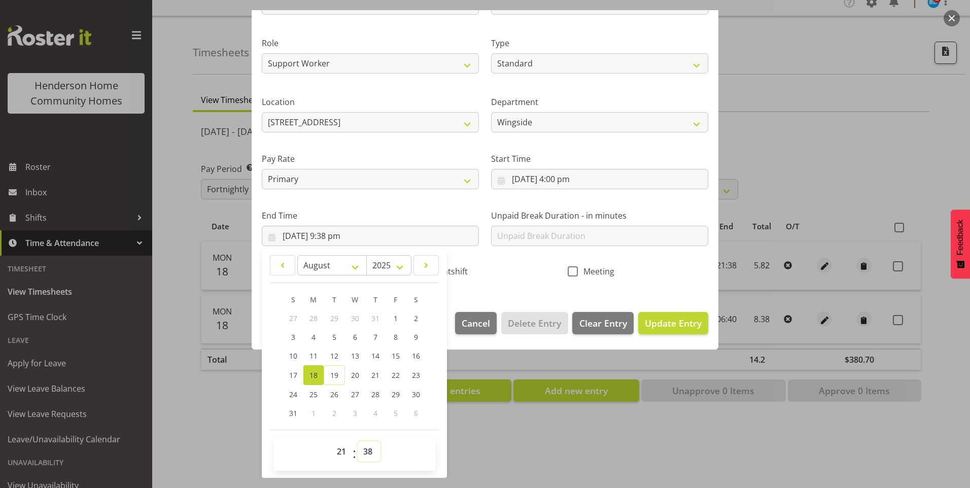
drag, startPoint x: 363, startPoint y: 449, endPoint x: 368, endPoint y: 440, distance: 10.7
click at [365, 448] on select "00 01 02 03 04 05 06 07 08 09 10 11 12 13 14 15 16 17 18 19 20 21 22 23 24 25 2…" at bounding box center [369, 451] width 23 height 20
select select "30"
click at [358, 441] on select "00 01 02 03 04 05 06 07 08 09 10 11 12 13 14 15 16 17 18 19 20 21 22 23 24 25 2…" at bounding box center [369, 451] width 23 height 20
type input "[DATE] 9:30 pm"
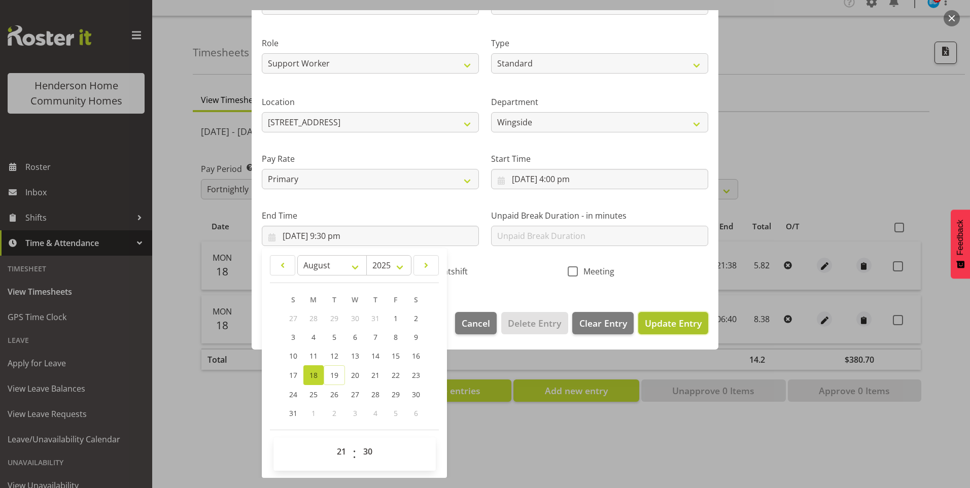
click at [662, 320] on span "Update Entry" at bounding box center [673, 323] width 57 height 12
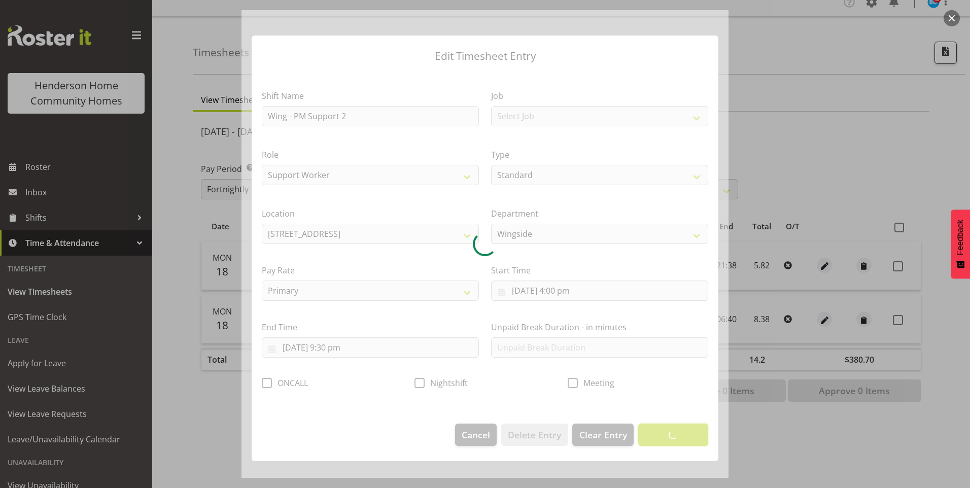
scroll to position [0, 0]
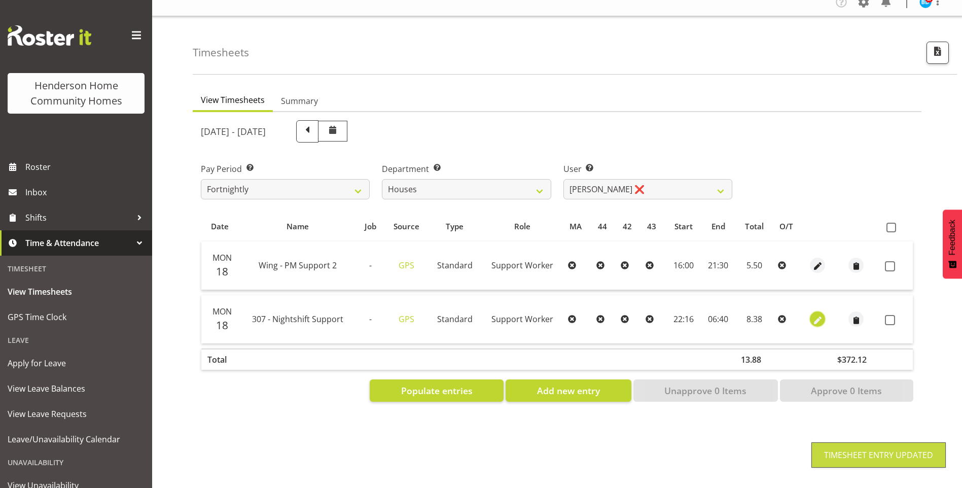
click at [813, 314] on span "button" at bounding box center [818, 320] width 12 height 12
select select "Standard"
select select "7"
select select "2025"
select select "22"
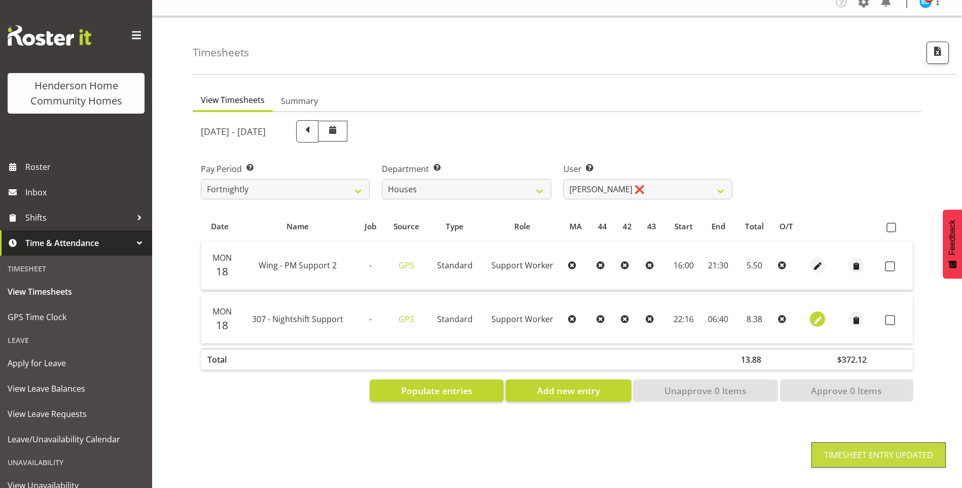
select select "16"
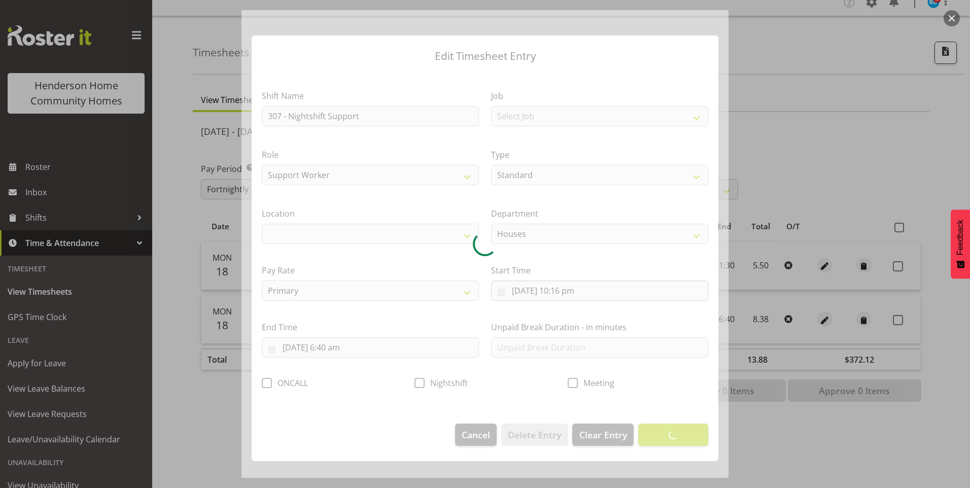
select select "1076"
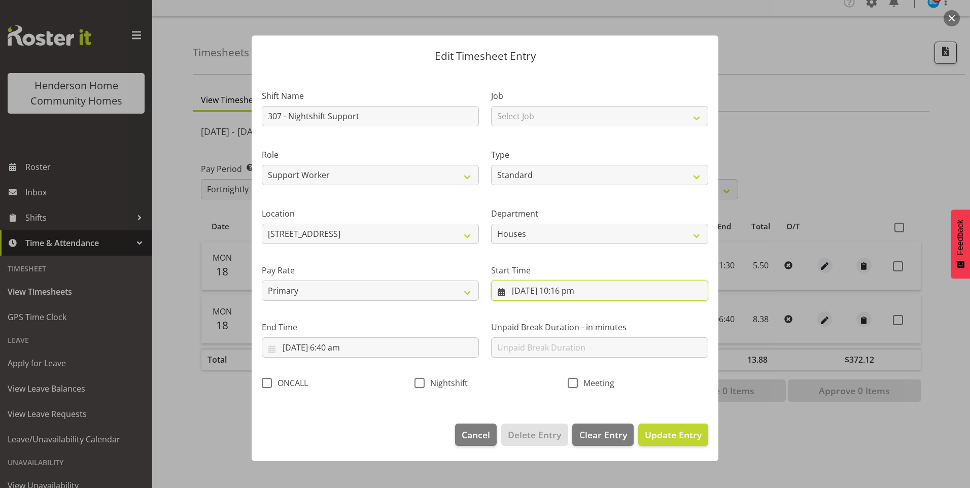
click at [582, 295] on input "[DATE] 10:16 pm" at bounding box center [599, 290] width 217 height 20
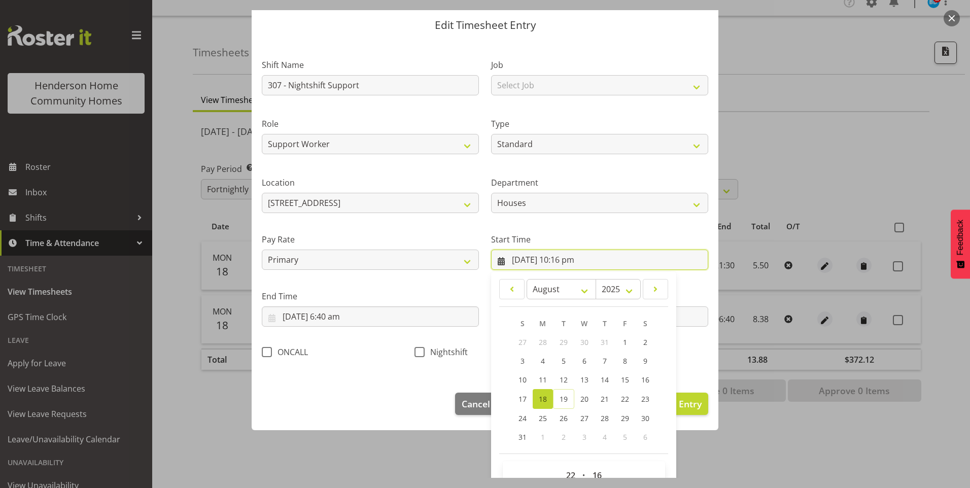
scroll to position [55, 0]
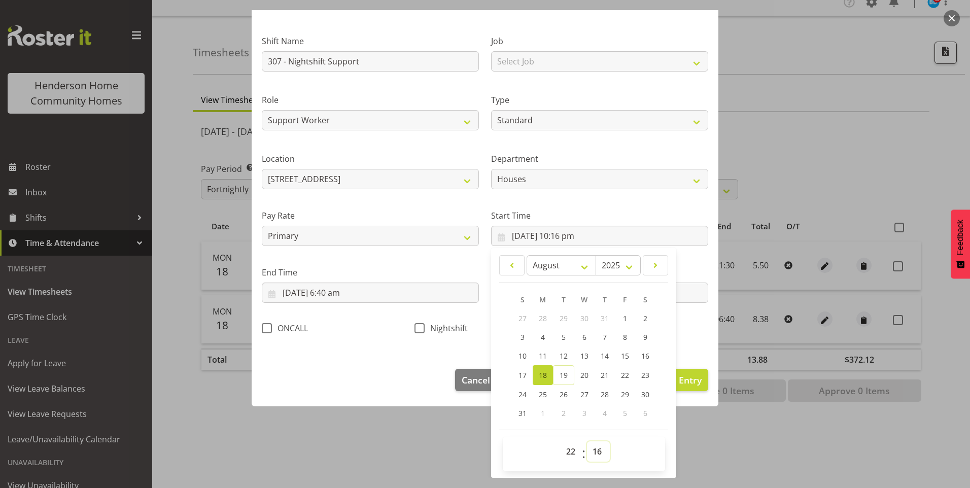
click at [591, 454] on select "00 01 02 03 04 05 06 07 08 09 10 11 12 13 14 15 16 17 18 19 20 21 22 23 24 25 2…" at bounding box center [598, 451] width 23 height 20
select select "30"
click at [587, 441] on select "00 01 02 03 04 05 06 07 08 09 10 11 12 13 14 15 16 17 18 19 20 21 22 23 24 25 2…" at bounding box center [598, 451] width 23 height 20
type input "[DATE] 10:30 pm"
click at [426, 327] on span "Nightshift" at bounding box center [445, 328] width 43 height 10
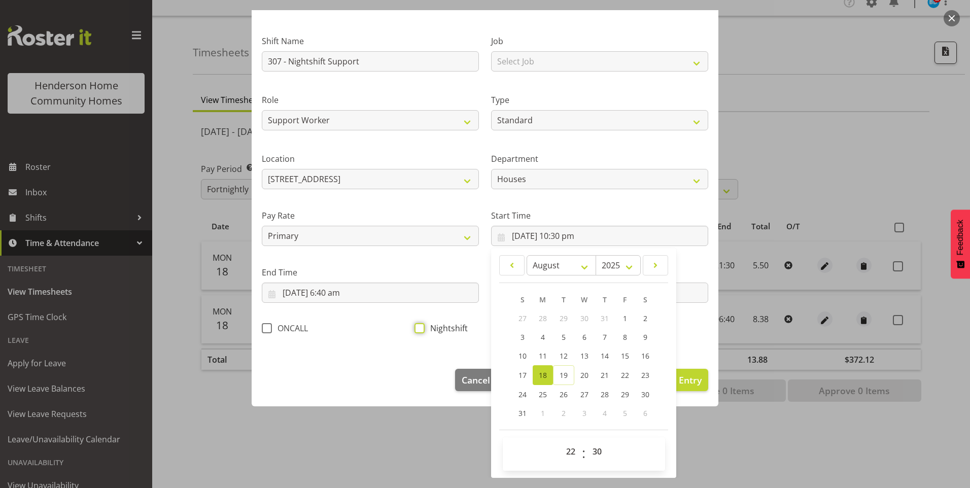
click at [421, 327] on input "Nightshift" at bounding box center [417, 328] width 7 height 7
checkbox input "true"
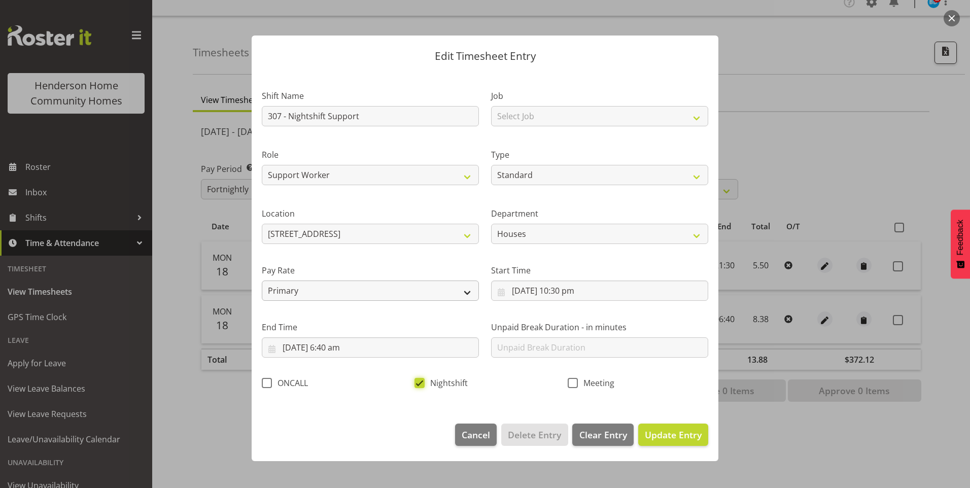
scroll to position [0, 0]
click at [345, 351] on input "[DATE] 6:40 am" at bounding box center [370, 347] width 217 height 20
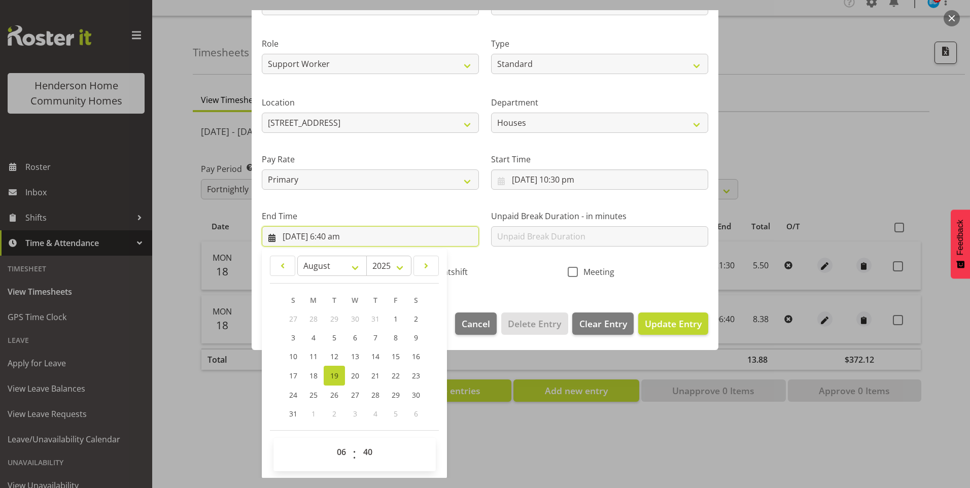
scroll to position [112, 0]
drag, startPoint x: 368, startPoint y: 451, endPoint x: 371, endPoint y: 441, distance: 10.6
click at [368, 450] on select "00 01 02 03 04 05 06 07 08 09 10 11 12 13 14 15 16 17 18 19 20 21 22 23 24 25 2…" at bounding box center [369, 451] width 23 height 20
select select "30"
click at [358, 441] on select "00 01 02 03 04 05 06 07 08 09 10 11 12 13 14 15 16 17 18 19 20 21 22 23 24 25 2…" at bounding box center [369, 451] width 23 height 20
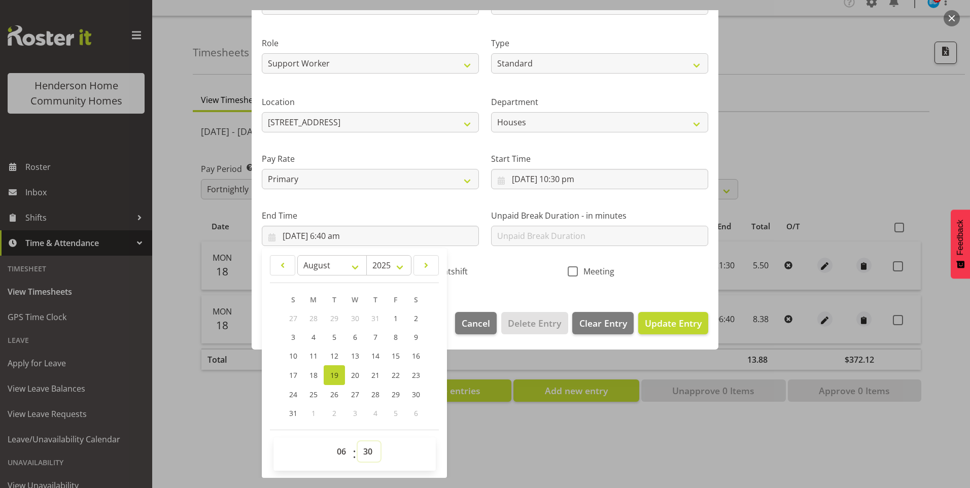
type input "[DATE] 6:30 am"
drag, startPoint x: 655, startPoint y: 321, endPoint x: 662, endPoint y: 320, distance: 7.2
click at [656, 321] on span "Update Entry" at bounding box center [673, 323] width 57 height 12
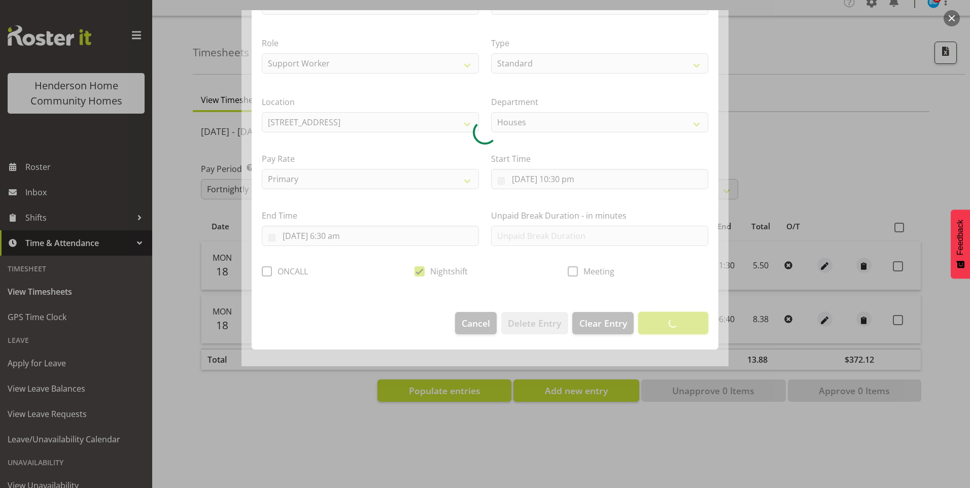
scroll to position [0, 0]
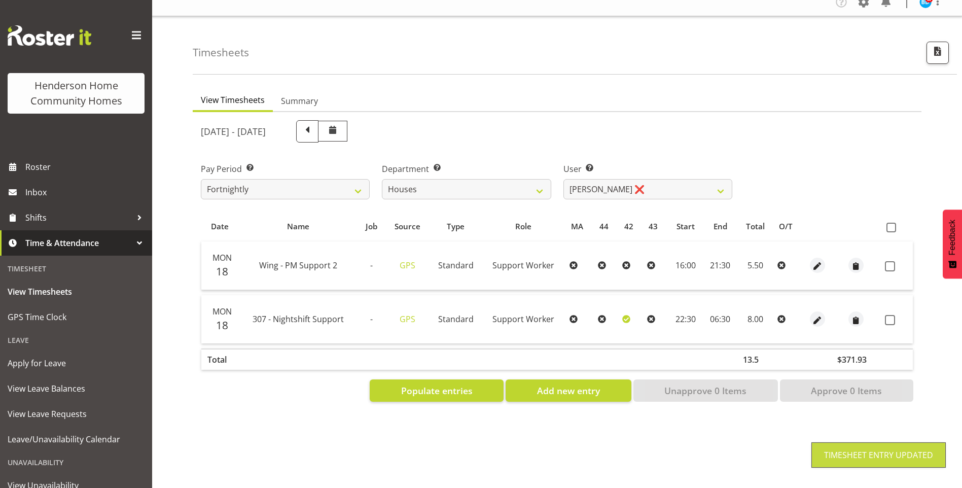
click at [897, 315] on label at bounding box center [893, 320] width 16 height 10
checkbox input "true"
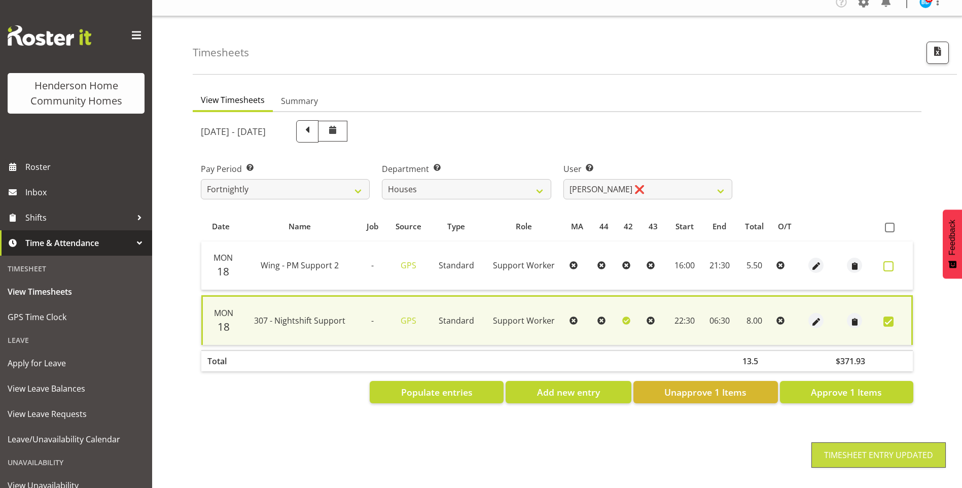
click at [889, 261] on span at bounding box center [888, 266] width 10 height 10
checkbox input "true"
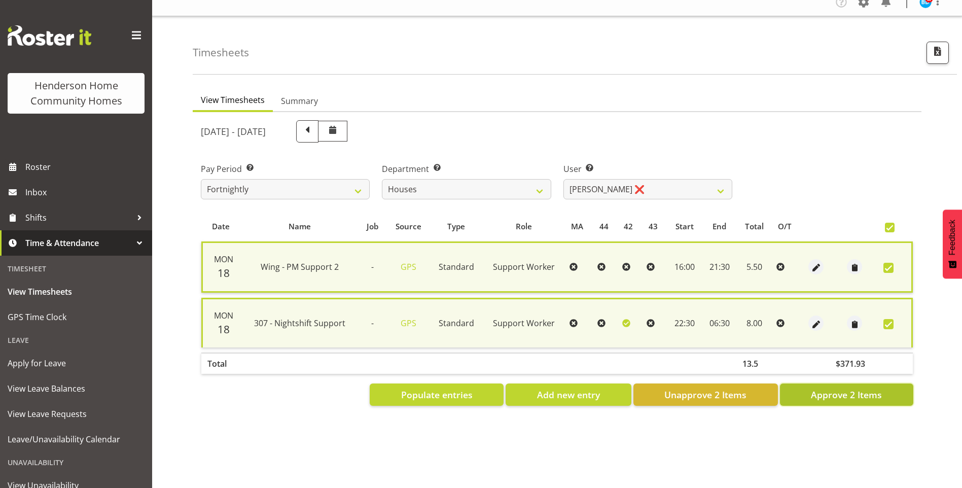
click at [869, 388] on span "Approve 2 Items" at bounding box center [846, 394] width 71 height 13
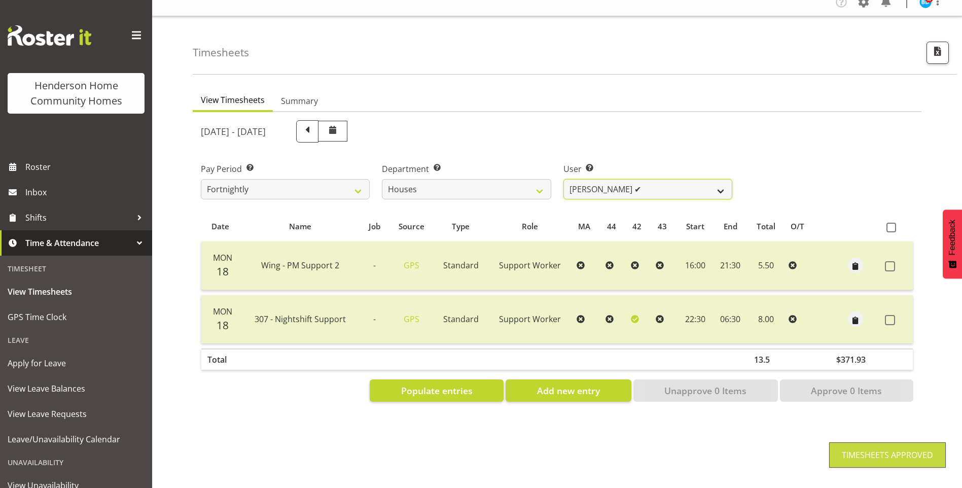
drag, startPoint x: 597, startPoint y: 177, endPoint x: 594, endPoint y: 183, distance: 5.7
click at [597, 179] on select "[PERSON_NAME] ✔ [PERSON_NAME] ❌ [PERSON_NAME] ✔ [PERSON_NAME] ❌ [PERSON_NAME] ❌…" at bounding box center [647, 189] width 169 height 20
click at [563, 179] on select "[PERSON_NAME] ✔ [PERSON_NAME] ❌ [PERSON_NAME] ✔ [PERSON_NAME] ❌ [PERSON_NAME] ❌…" at bounding box center [647, 189] width 169 height 20
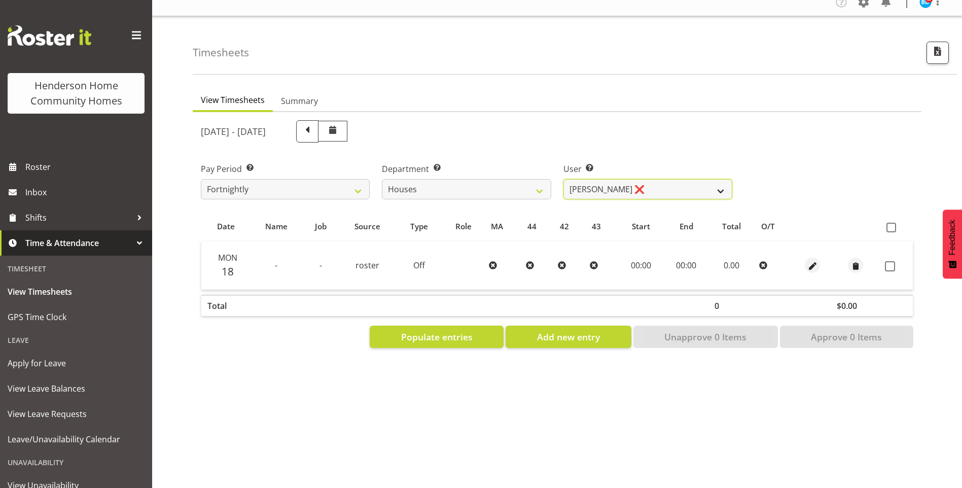
click at [573, 188] on select "[PERSON_NAME] ✔ [PERSON_NAME] ❌ [PERSON_NAME] ✔ [PERSON_NAME] ❌ [PERSON_NAME] ❌…" at bounding box center [647, 189] width 169 height 20
click at [563, 179] on select "[PERSON_NAME] ✔ [PERSON_NAME] ❌ [PERSON_NAME] ✔ [PERSON_NAME] ❌ [PERSON_NAME] ❌…" at bounding box center [647, 189] width 169 height 20
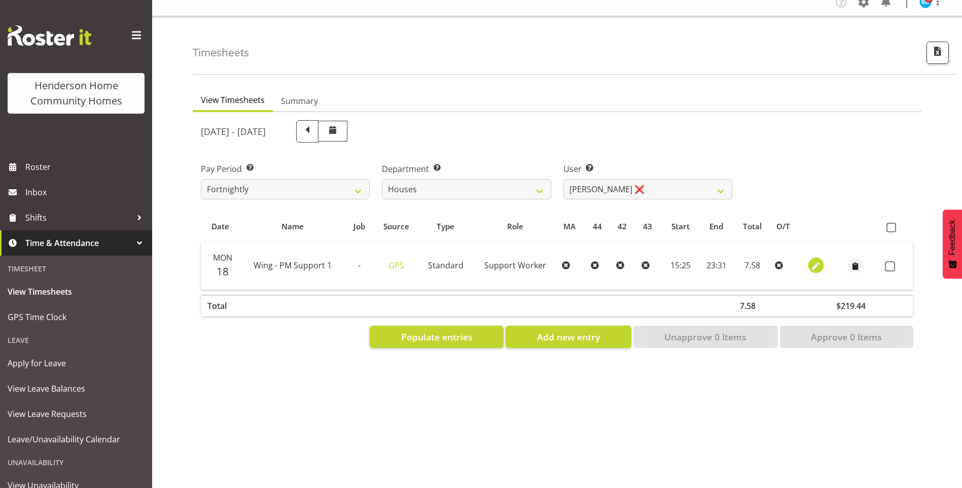
click at [813, 261] on span "button" at bounding box center [816, 267] width 12 height 12
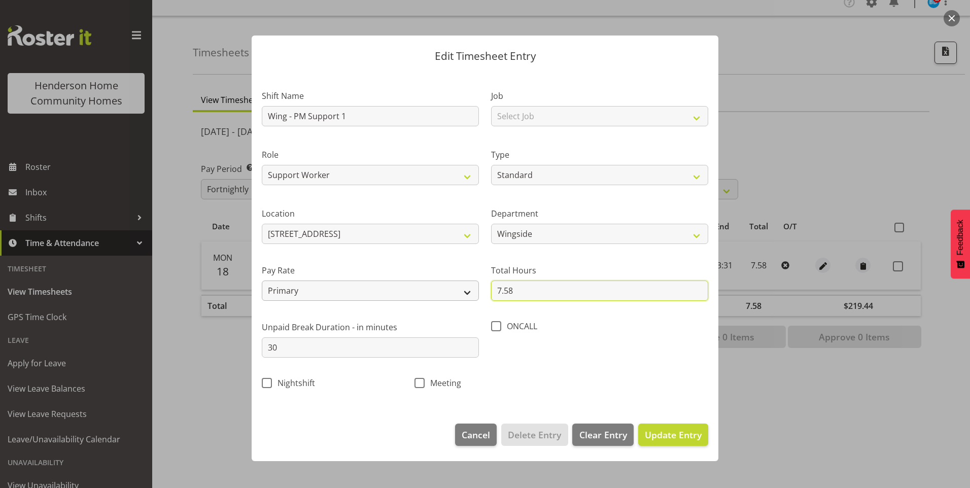
drag, startPoint x: 523, startPoint y: 294, endPoint x: 374, endPoint y: 280, distance: 149.8
click at [375, 280] on div "Shift Name Wing - PM Support 1 Job Select Job Floater Role Support Worker Type …" at bounding box center [485, 236] width 458 height 321
drag, startPoint x: 681, startPoint y: 430, endPoint x: 776, endPoint y: 387, distance: 104.4
click at [681, 428] on span "Update Entry" at bounding box center [673, 434] width 57 height 12
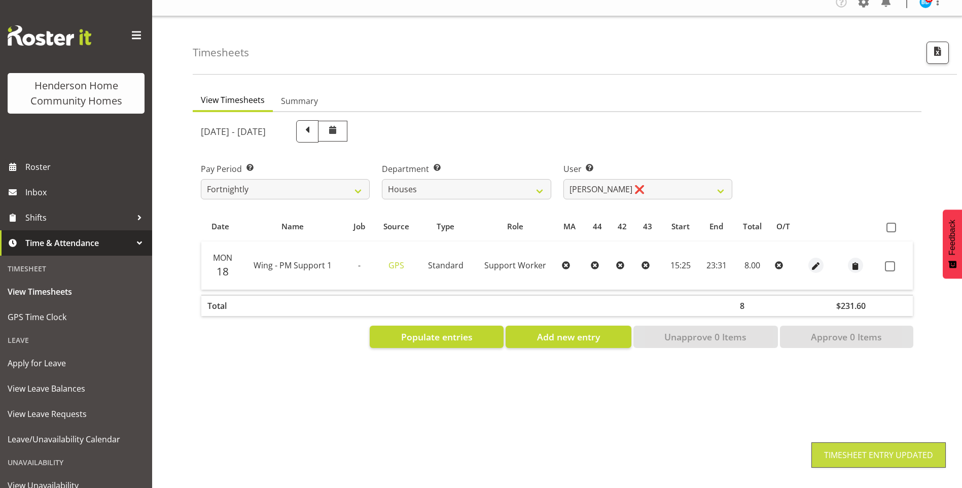
click at [891, 261] on span at bounding box center [890, 266] width 10 height 10
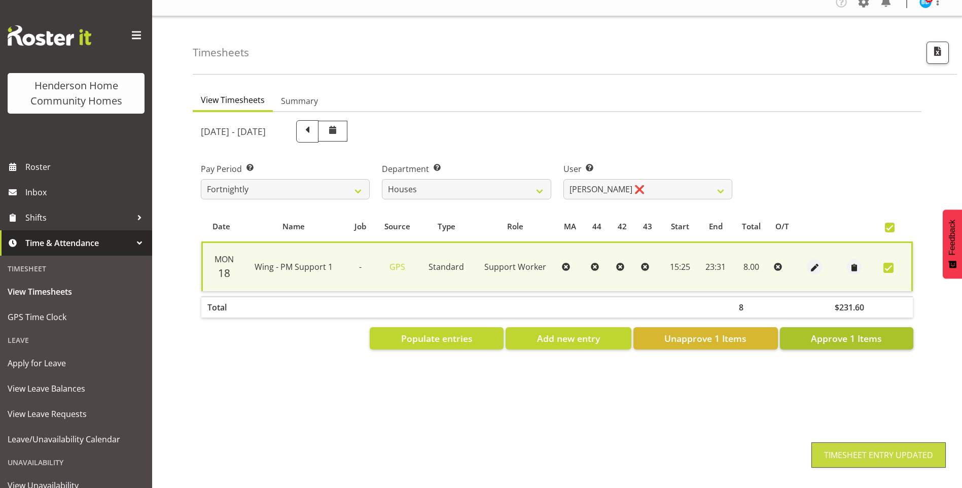
drag, startPoint x: 868, startPoint y: 317, endPoint x: 863, endPoint y: 321, distance: 5.8
click at [867, 317] on div "Date Name Job Source Type Role MA 44 42 43 Start End Total O/T Mon 18 Wing - PM…" at bounding box center [557, 280] width 712 height 138
click at [857, 332] on span "Approve 1 Items" at bounding box center [846, 338] width 71 height 13
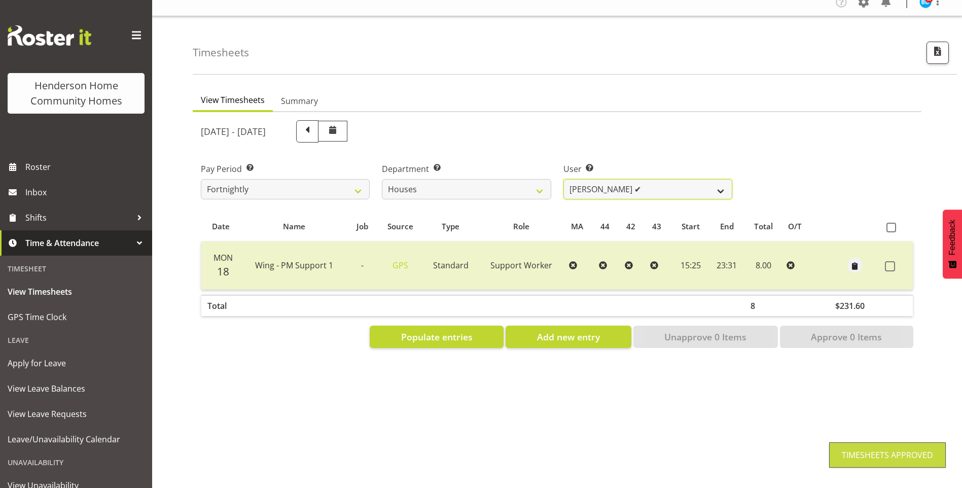
drag, startPoint x: 598, startPoint y: 183, endPoint x: 597, endPoint y: 188, distance: 5.6
click at [598, 183] on select "[PERSON_NAME] ✔ [PERSON_NAME] ❌ [PERSON_NAME] ✔ [PERSON_NAME] ❌ [PERSON_NAME] ✔…" at bounding box center [647, 189] width 169 height 20
click at [563, 179] on select "[PERSON_NAME] ✔ [PERSON_NAME] ❌ [PERSON_NAME] ✔ [PERSON_NAME] ❌ [PERSON_NAME] ✔…" at bounding box center [647, 189] width 169 height 20
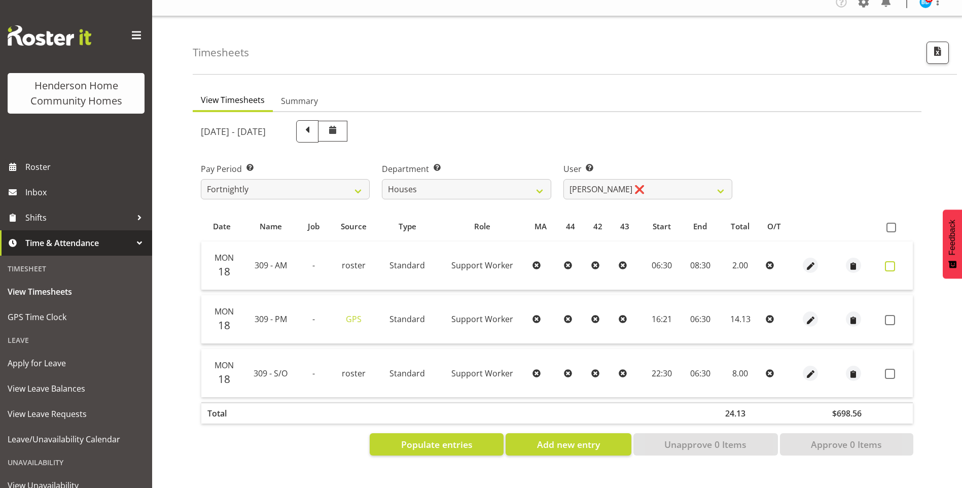
click at [894, 261] on span at bounding box center [890, 266] width 10 height 10
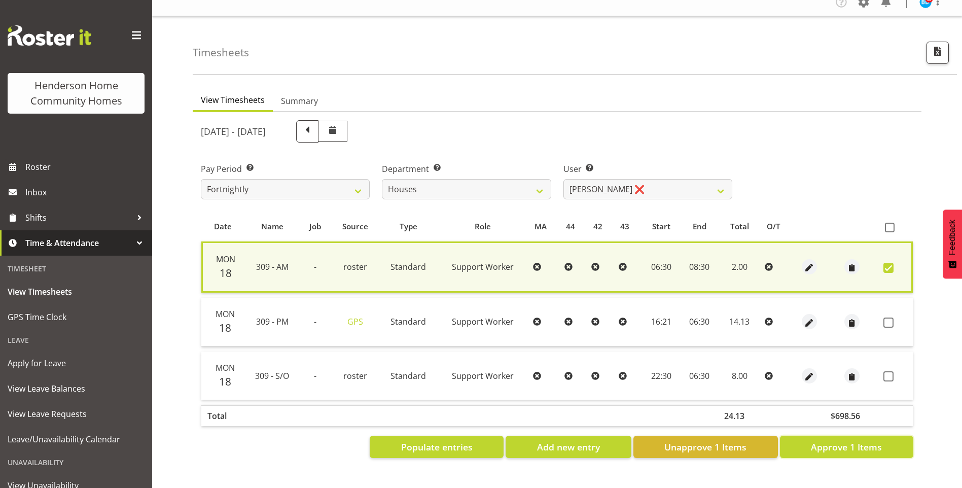
drag, startPoint x: 848, startPoint y: 439, endPoint x: 851, endPoint y: 398, distance: 41.2
click at [848, 440] on span "Approve 1 Items" at bounding box center [846, 446] width 71 height 13
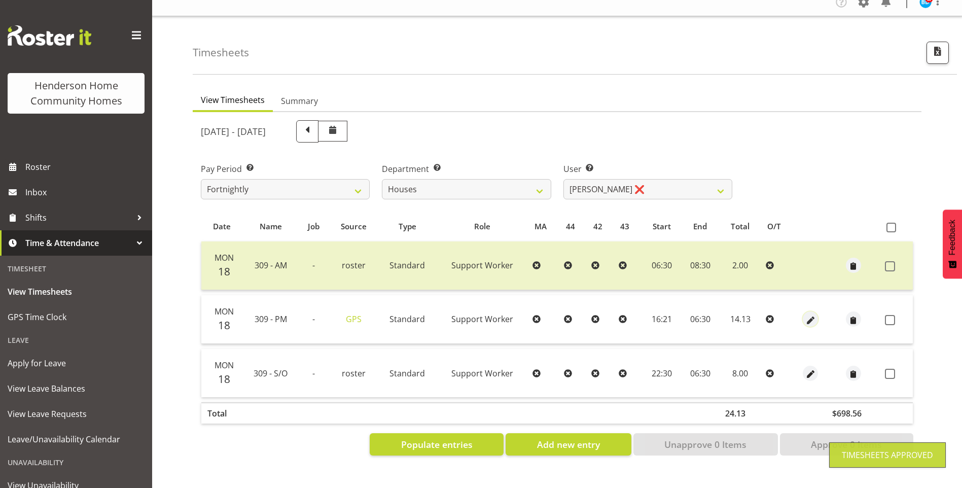
click at [807, 314] on span "button" at bounding box center [811, 320] width 12 height 12
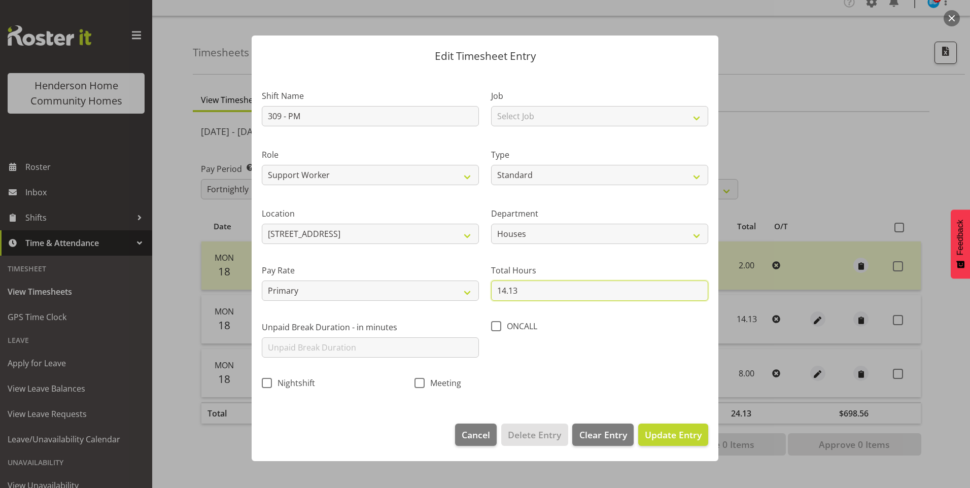
drag, startPoint x: 528, startPoint y: 293, endPoint x: 230, endPoint y: 219, distance: 306.6
click at [307, 237] on div "Shift Name 309 - PM Job Select Job Floater Role Support Worker Type Off Standar…" at bounding box center [485, 236] width 458 height 321
drag, startPoint x: 670, startPoint y: 438, endPoint x: 764, endPoint y: 413, distance: 97.5
click at [670, 437] on span "Update Entry" at bounding box center [673, 434] width 57 height 12
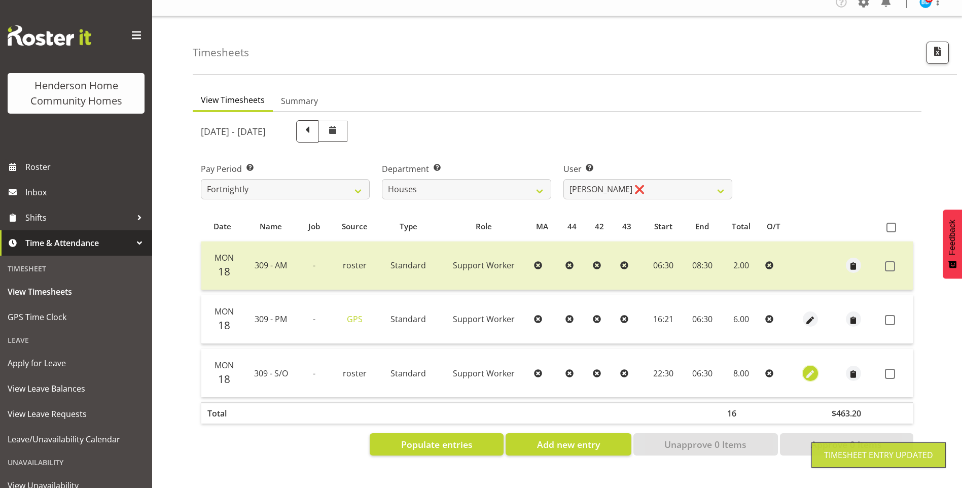
click at [812, 368] on span "button" at bounding box center [810, 374] width 12 height 12
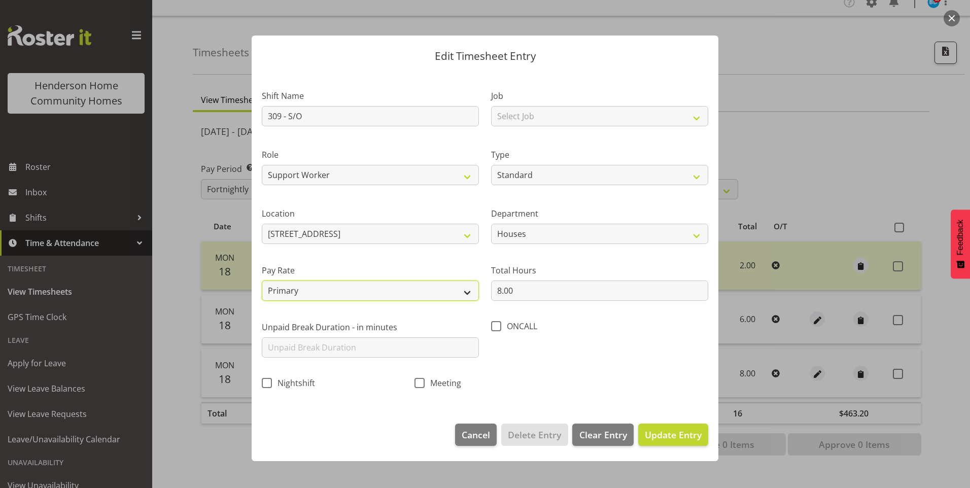
click at [308, 293] on select "Primary Secondary Tertiary Fourth Fifth" at bounding box center [370, 290] width 217 height 20
click at [262, 280] on select "Primary Secondary Tertiary Fourth Fifth" at bounding box center [370, 290] width 217 height 20
drag, startPoint x: 671, startPoint y: 440, endPoint x: 679, endPoint y: 436, distance: 8.4
click at [672, 440] on span "Update Entry" at bounding box center [673, 434] width 57 height 12
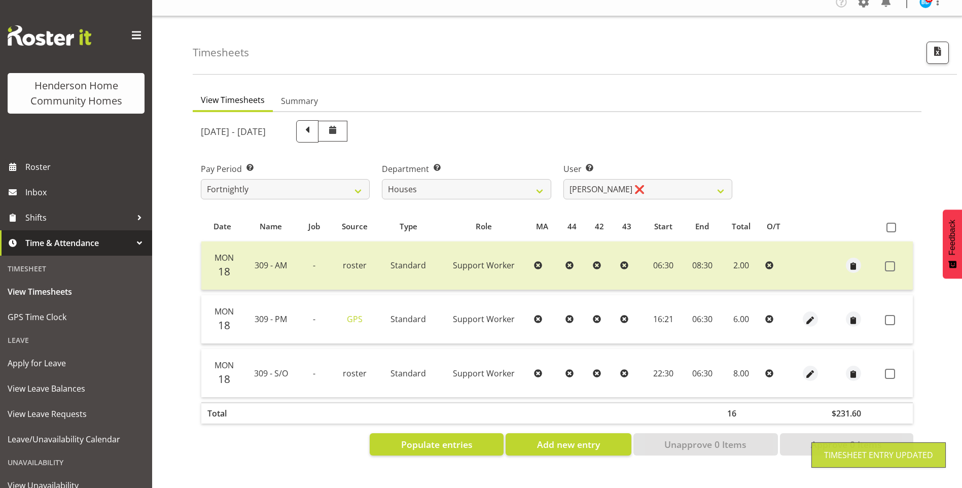
click at [891, 315] on span at bounding box center [890, 320] width 10 height 10
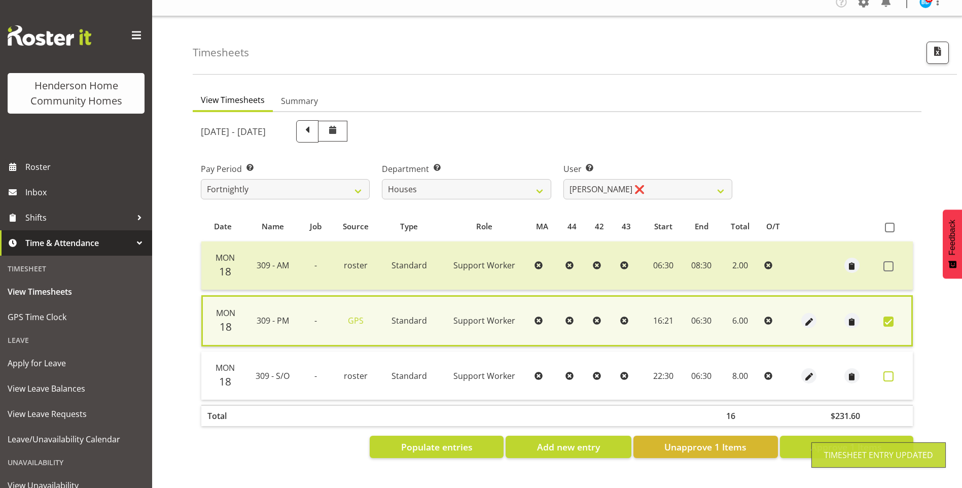
click at [889, 371] on span at bounding box center [888, 376] width 10 height 10
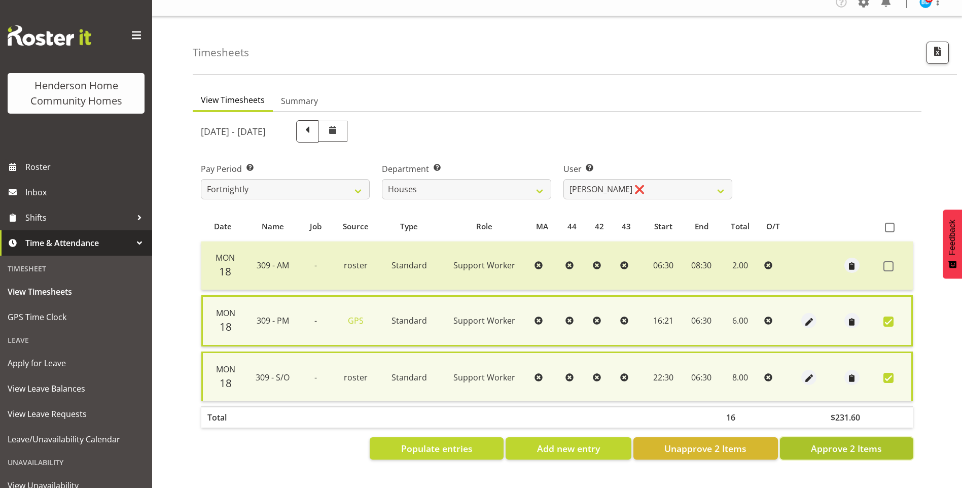
click at [859, 445] on span "Approve 2 Items" at bounding box center [846, 448] width 71 height 13
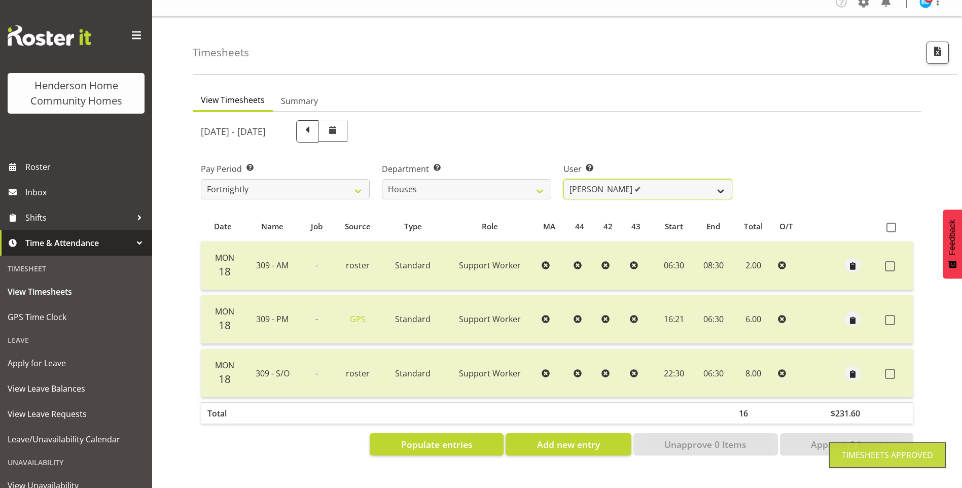
click at [589, 179] on select "[PERSON_NAME] ✔ [PERSON_NAME] ❌ [PERSON_NAME] ✔ [PERSON_NAME] ❌ [PERSON_NAME] ✔…" at bounding box center [647, 189] width 169 height 20
click at [563, 179] on select "[PERSON_NAME] ✔ [PERSON_NAME] ❌ [PERSON_NAME] ✔ [PERSON_NAME] ❌ [PERSON_NAME] ✔…" at bounding box center [647, 189] width 169 height 20
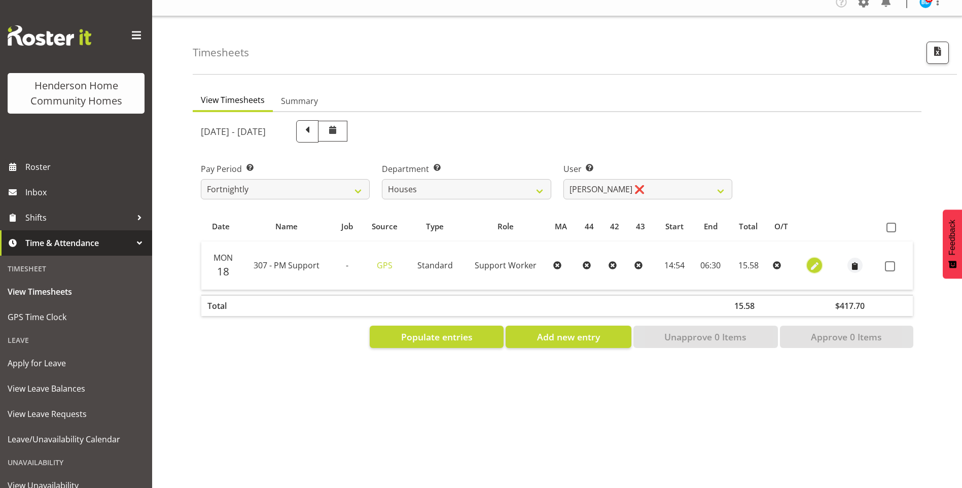
click at [817, 261] on span "button" at bounding box center [815, 267] width 12 height 12
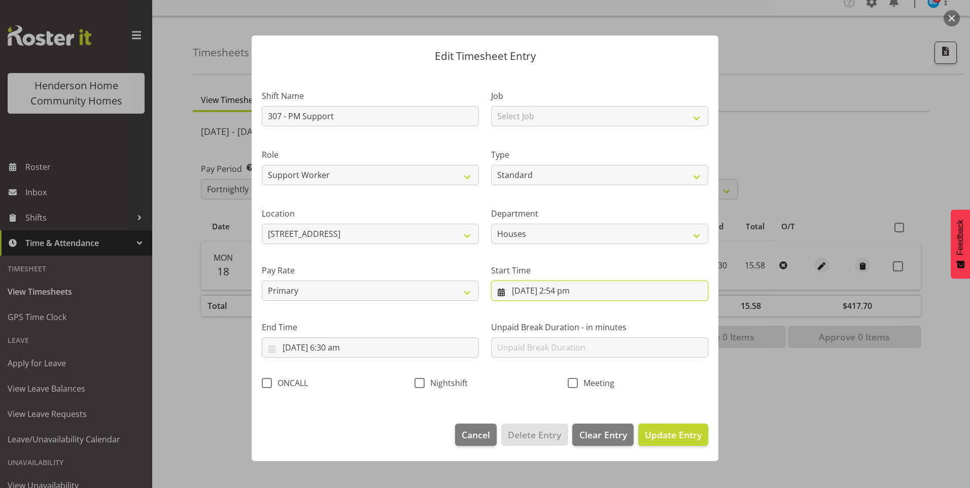
click at [565, 295] on input "[DATE] 2:54 pm" at bounding box center [599, 290] width 217 height 20
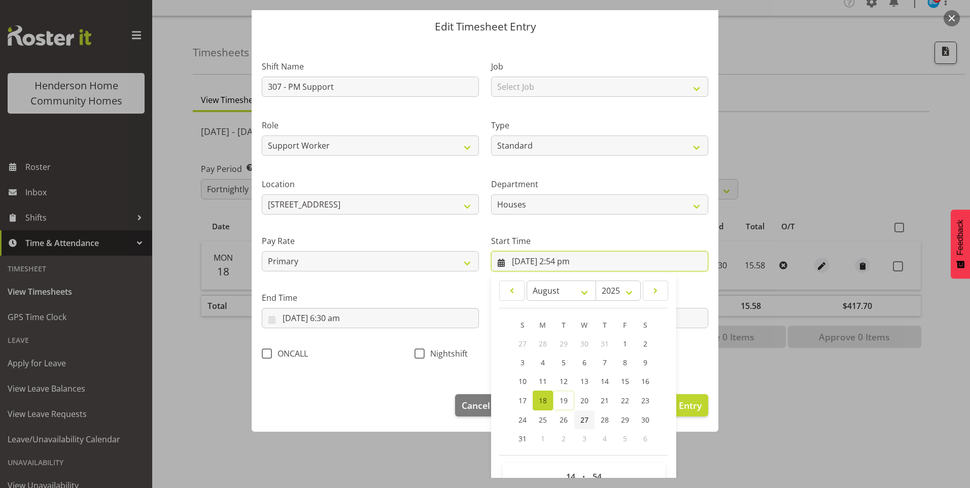
scroll to position [55, 0]
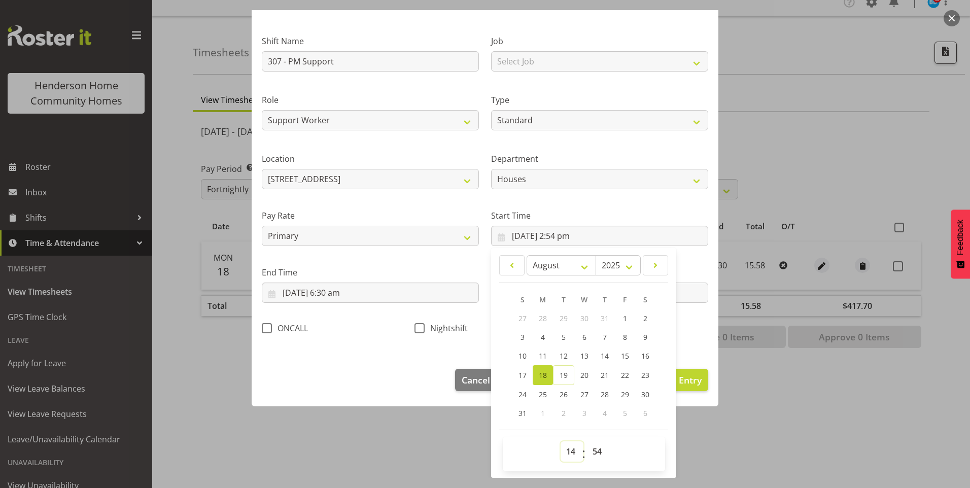
click at [561, 446] on select "00 01 02 03 04 05 06 07 08 09 10 11 12 13 14 15 16 17 18 19 20 21 22 23" at bounding box center [571, 451] width 23 height 20
click at [560, 441] on select "00 01 02 03 04 05 06 07 08 09 10 11 12 13 14 15 16 17 18 19 20 21 22 23" at bounding box center [571, 451] width 23 height 20
click at [598, 456] on select "00 01 02 03 04 05 06 07 08 09 10 11 12 13 14 15 16 17 18 19 20 21 22 23 24 25 2…" at bounding box center [598, 451] width 23 height 20
click at [587, 441] on select "00 01 02 03 04 05 06 07 08 09 10 11 12 13 14 15 16 17 18 19 20 21 22 23 24 25 2…" at bounding box center [598, 451] width 23 height 20
click at [332, 288] on input "[DATE] 6:30 am" at bounding box center [370, 292] width 217 height 20
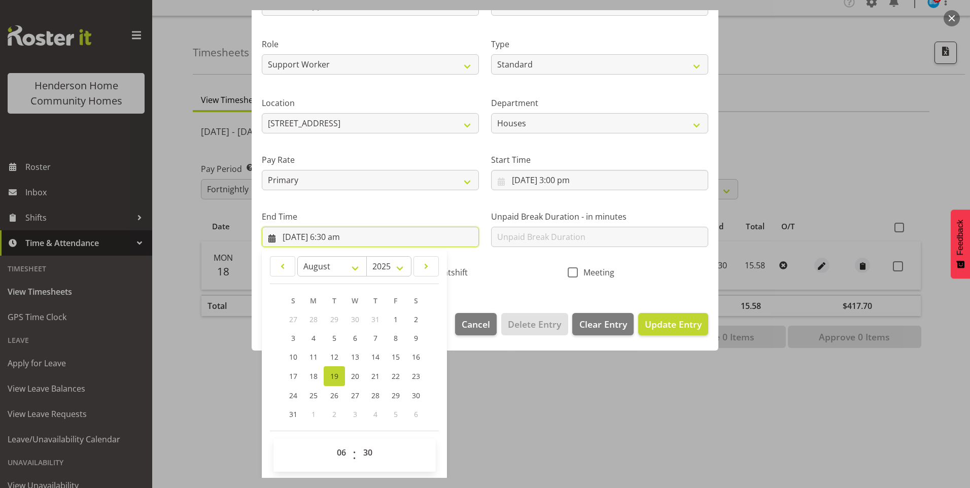
scroll to position [112, 0]
click at [314, 370] on span "18" at bounding box center [313, 375] width 8 height 10
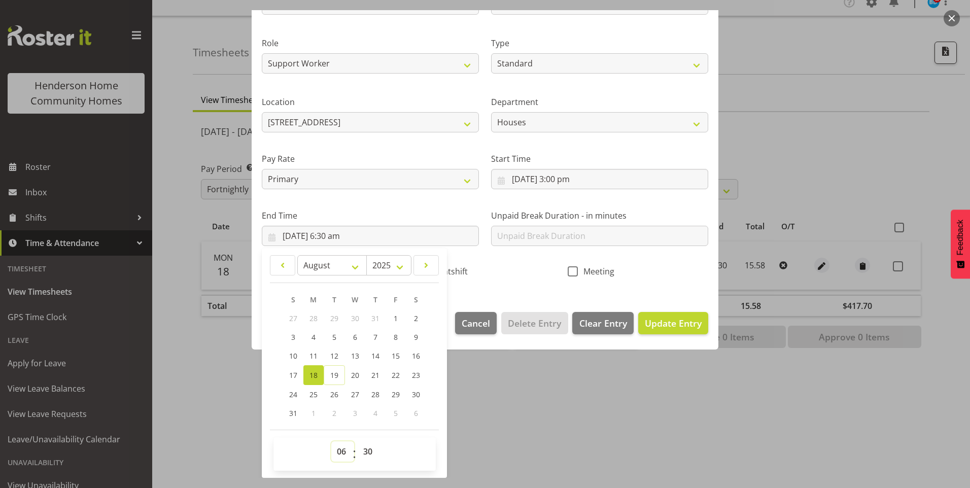
click at [342, 446] on select "00 01 02 03 04 05 06 07 08 09 10 11 12 13 14 15 16 17 18 19 20 21 22 23" at bounding box center [342, 451] width 23 height 20
click at [331, 441] on select "00 01 02 03 04 05 06 07 08 09 10 11 12 13 14 15 16 17 18 19 20 21 22 23" at bounding box center [342, 451] width 23 height 20
click at [666, 321] on span "Update Entry" at bounding box center [673, 323] width 57 height 12
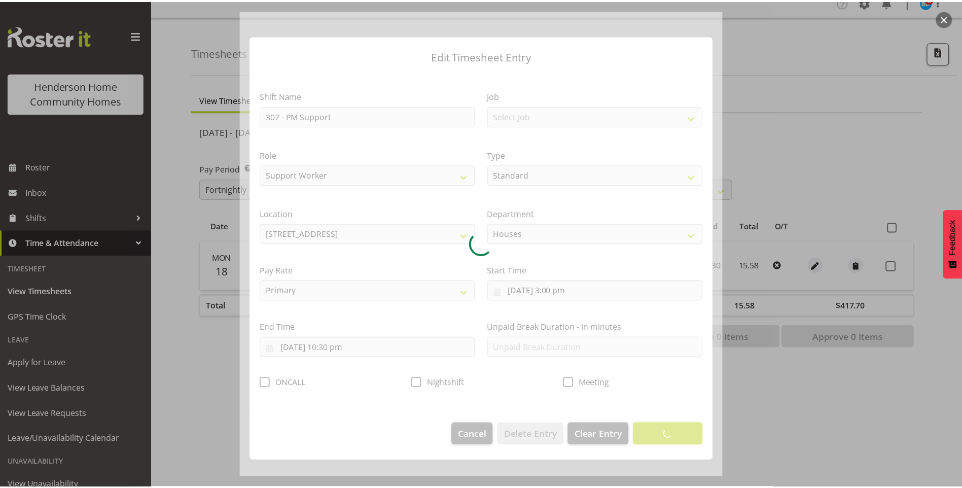
scroll to position [0, 0]
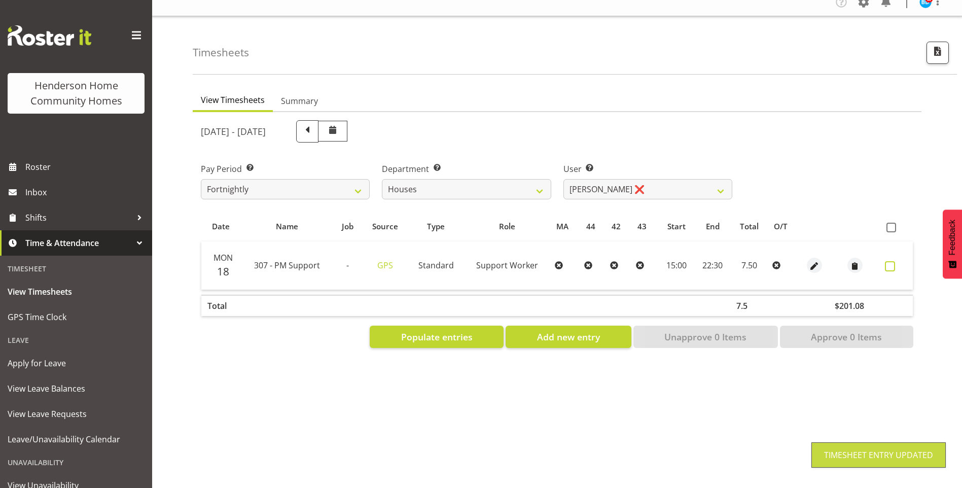
drag, startPoint x: 900, startPoint y: 250, endPoint x: 900, endPoint y: 260, distance: 9.6
click at [900, 249] on td at bounding box center [897, 265] width 32 height 48
click at [889, 261] on span at bounding box center [890, 266] width 10 height 10
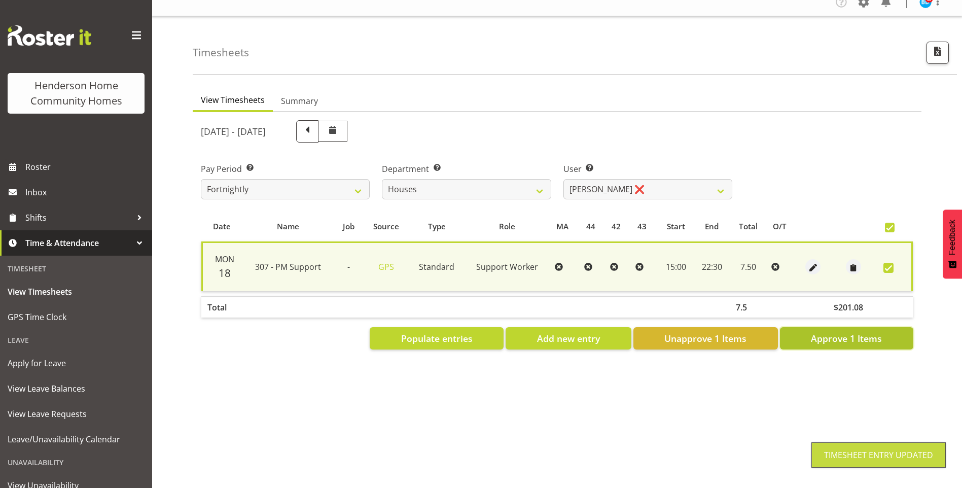
click at [869, 336] on span "Approve 1 Items" at bounding box center [846, 338] width 71 height 13
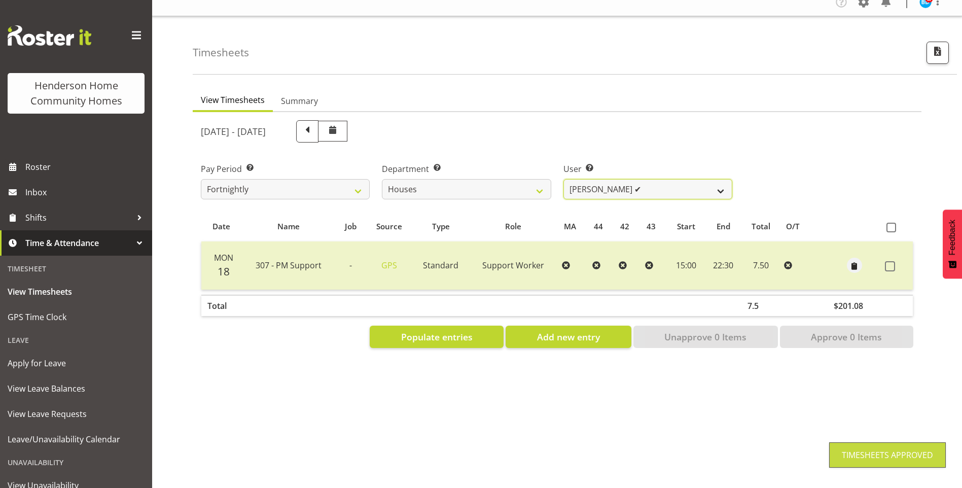
click at [596, 182] on select "[PERSON_NAME] ✔ [PERSON_NAME] ❌ [PERSON_NAME] ✔ [PERSON_NAME] ❌ [PERSON_NAME] ✔…" at bounding box center [647, 189] width 169 height 20
click at [563, 179] on select "[PERSON_NAME] ✔ [PERSON_NAME] ❌ [PERSON_NAME] ✔ [PERSON_NAME] ❌ [PERSON_NAME] ✔…" at bounding box center [647, 189] width 169 height 20
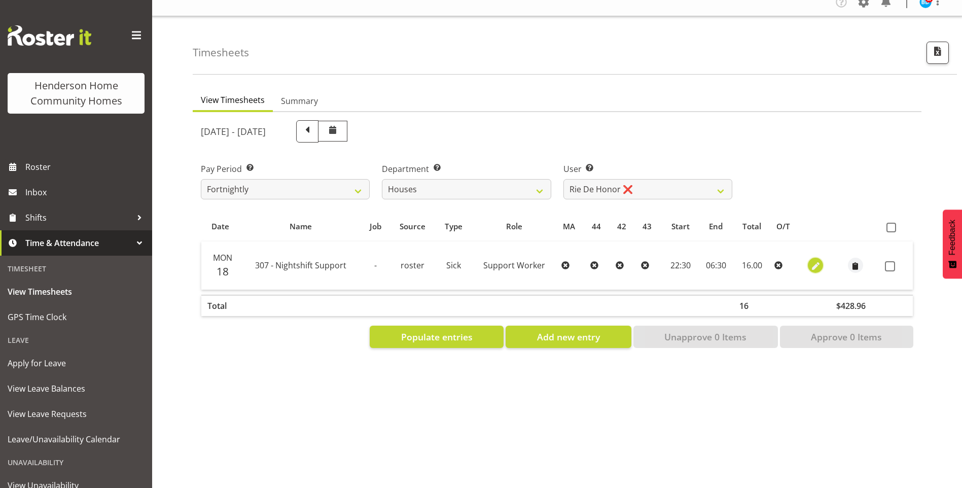
click at [810, 261] on span "button" at bounding box center [816, 267] width 12 height 12
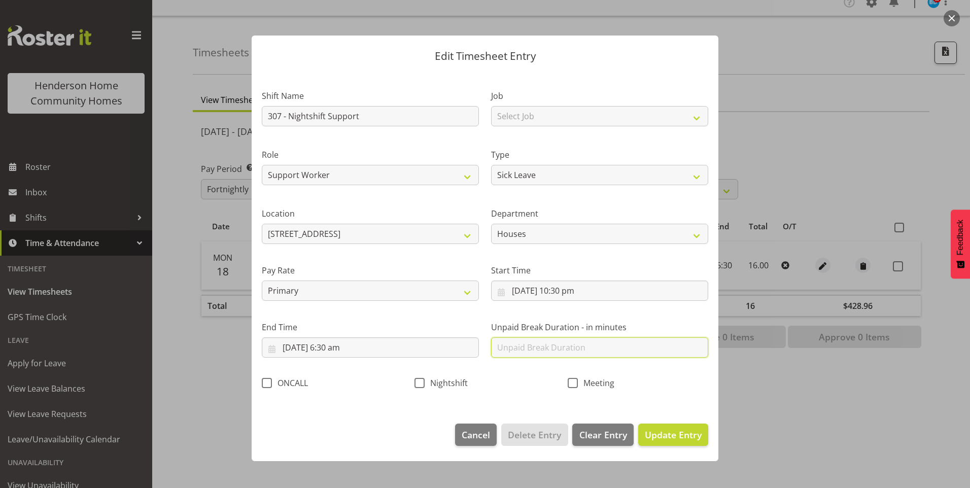
click at [554, 347] on input "text" at bounding box center [599, 347] width 217 height 20
click at [669, 439] on span "Update Entry" at bounding box center [673, 434] width 57 height 12
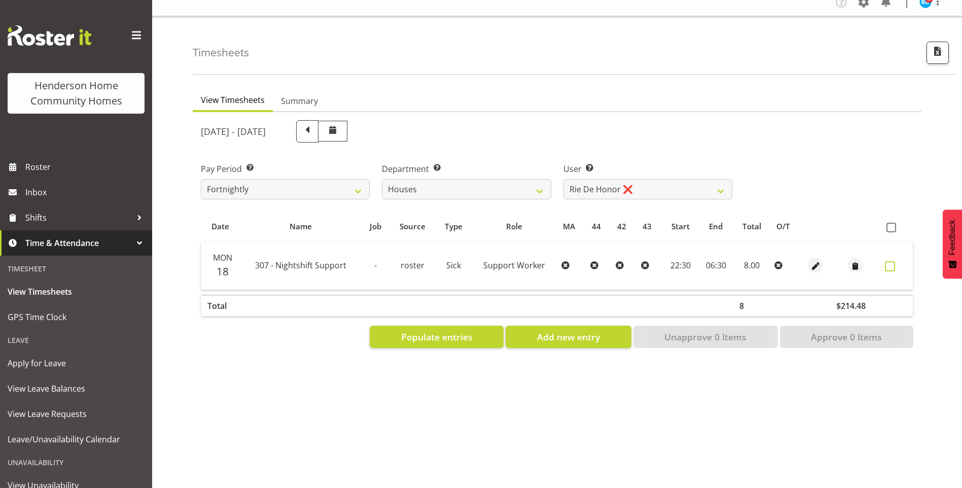
click at [891, 261] on span at bounding box center [890, 266] width 10 height 10
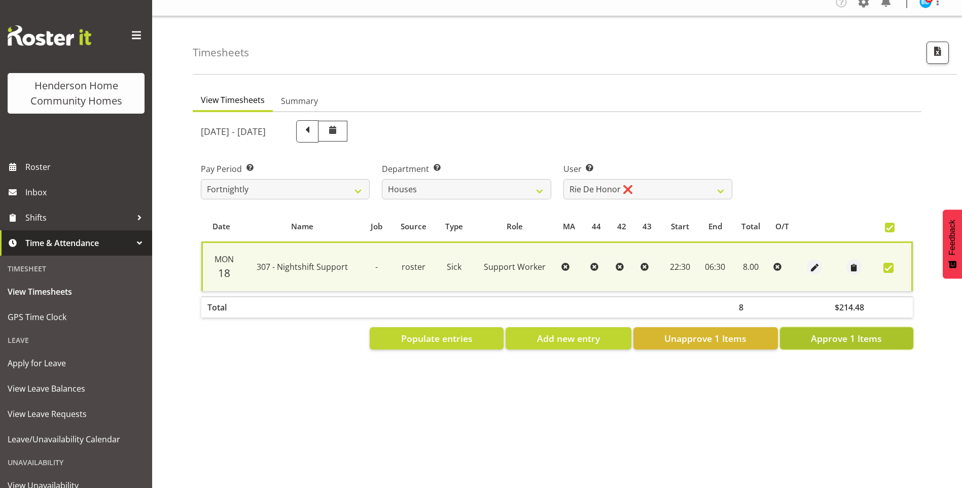
click at [867, 332] on span "Approve 1 Items" at bounding box center [846, 338] width 71 height 13
click at [580, 180] on select "[PERSON_NAME] ✔ [PERSON_NAME] ❌ [PERSON_NAME] ✔ [PERSON_NAME] ❌ [PERSON_NAME] ✔…" at bounding box center [647, 189] width 169 height 20
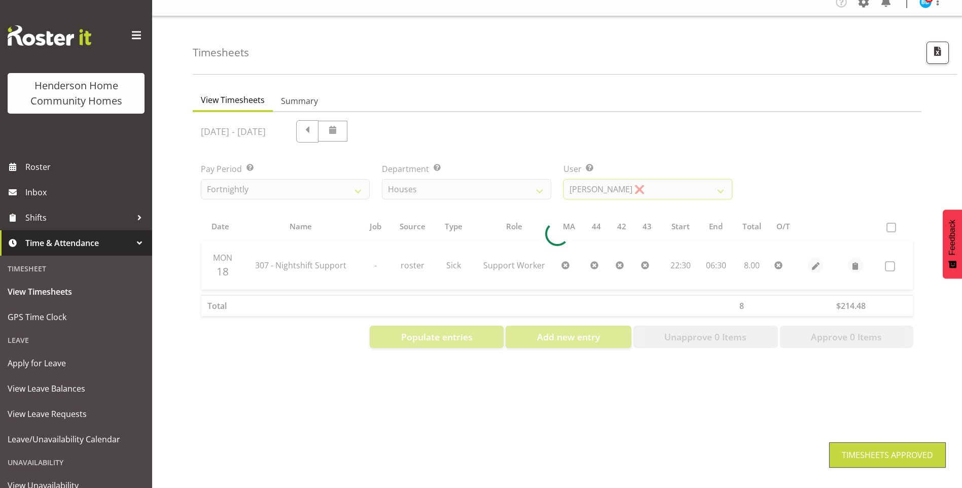
click at [563, 179] on select "[PERSON_NAME] ✔ [PERSON_NAME] ❌ [PERSON_NAME] ✔ [PERSON_NAME] ❌ [PERSON_NAME] ✔…" at bounding box center [647, 189] width 169 height 20
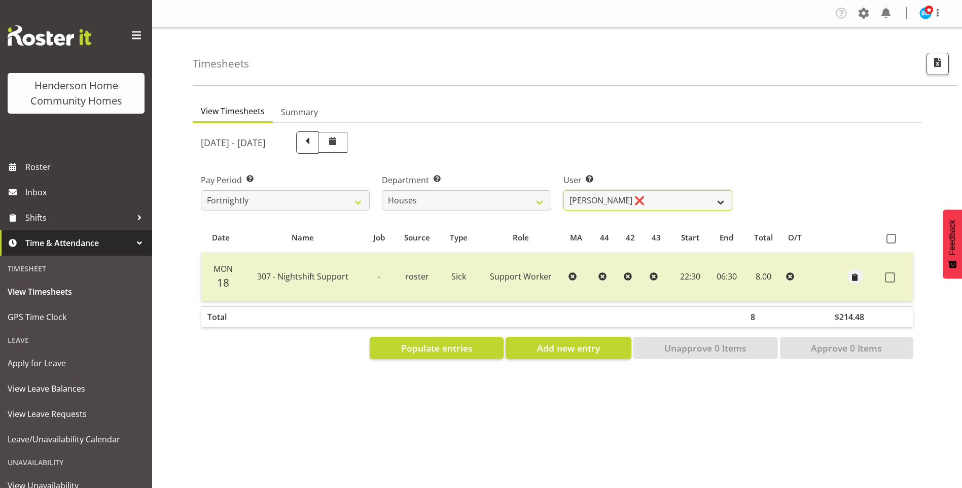
click at [570, 198] on select "[PERSON_NAME] ✔ [PERSON_NAME] ❌ [PERSON_NAME] ✔ [PERSON_NAME] ❌ [PERSON_NAME] ✔…" at bounding box center [647, 200] width 169 height 20
click at [563, 190] on select "[PERSON_NAME] ✔ [PERSON_NAME] ❌ [PERSON_NAME] ✔ [PERSON_NAME] ❌ [PERSON_NAME] ✔…" at bounding box center [647, 200] width 169 height 20
drag, startPoint x: 602, startPoint y: 199, endPoint x: 600, endPoint y: 205, distance: 6.3
click at [602, 199] on select "[PERSON_NAME] ✔ [PERSON_NAME] ❌ [PERSON_NAME] ✔ [PERSON_NAME] ❌ [PERSON_NAME] ✔…" at bounding box center [647, 200] width 169 height 20
click at [563, 190] on select "[PERSON_NAME] ✔ [PERSON_NAME] ❌ [PERSON_NAME] ✔ [PERSON_NAME] ❌ [PERSON_NAME] ✔…" at bounding box center [647, 200] width 169 height 20
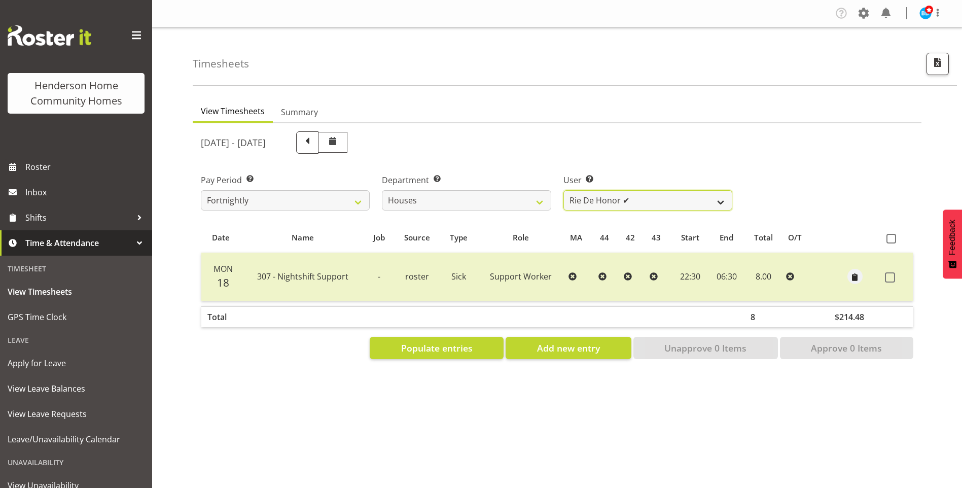
click at [591, 204] on select "[PERSON_NAME] ✔ [PERSON_NAME] ❌ [PERSON_NAME] ✔ [PERSON_NAME] ❌ [PERSON_NAME] ✔…" at bounding box center [647, 200] width 169 height 20
click at [563, 190] on select "[PERSON_NAME] ✔ [PERSON_NAME] ❌ [PERSON_NAME] ✔ [PERSON_NAME] ❌ [PERSON_NAME] ✔…" at bounding box center [647, 200] width 169 height 20
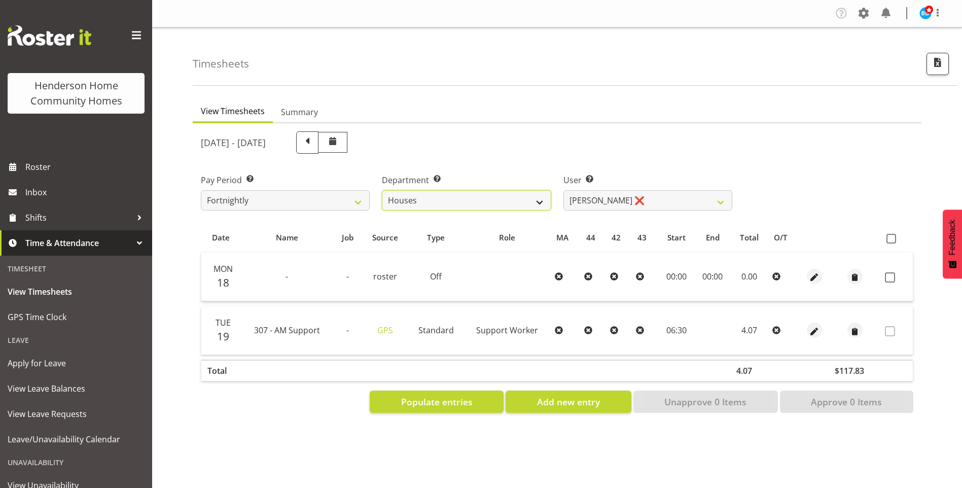
click at [397, 200] on select "Admin Homeside Houses Wingside" at bounding box center [466, 200] width 169 height 20
click at [382, 190] on select "Admin Homeside Houses Wingside" at bounding box center [466, 200] width 169 height 20
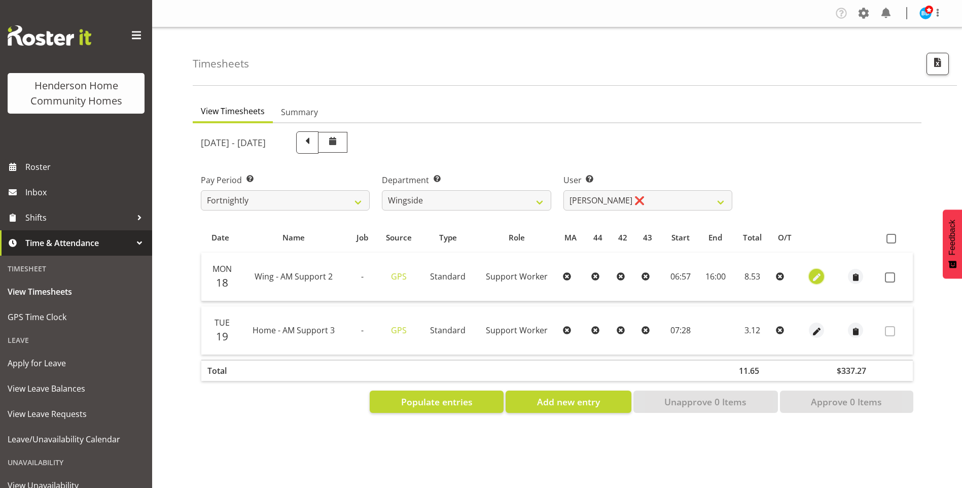
click at [816, 275] on span "button" at bounding box center [817, 278] width 12 height 12
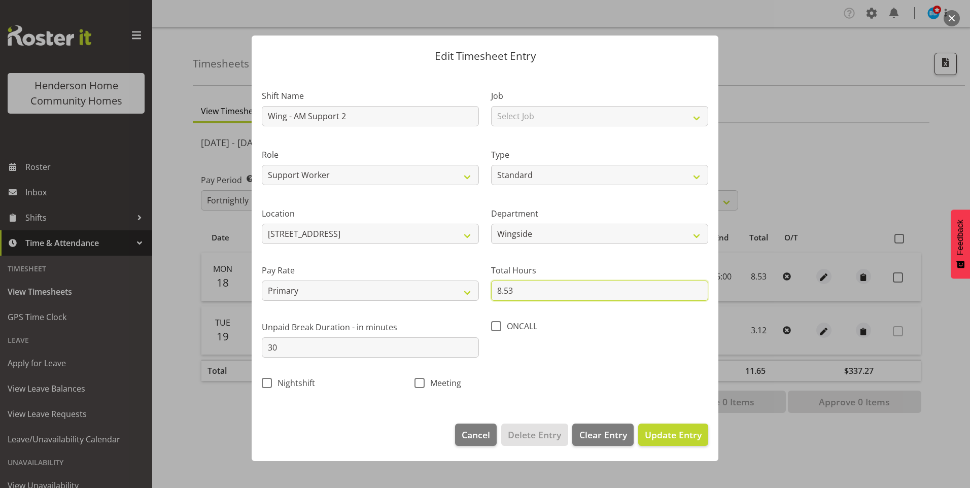
click at [518, 294] on input "8.53" at bounding box center [599, 290] width 217 height 20
drag, startPoint x: 693, startPoint y: 433, endPoint x: 768, endPoint y: 350, distance: 111.6
click at [693, 433] on span "Update Entry" at bounding box center [673, 434] width 57 height 12
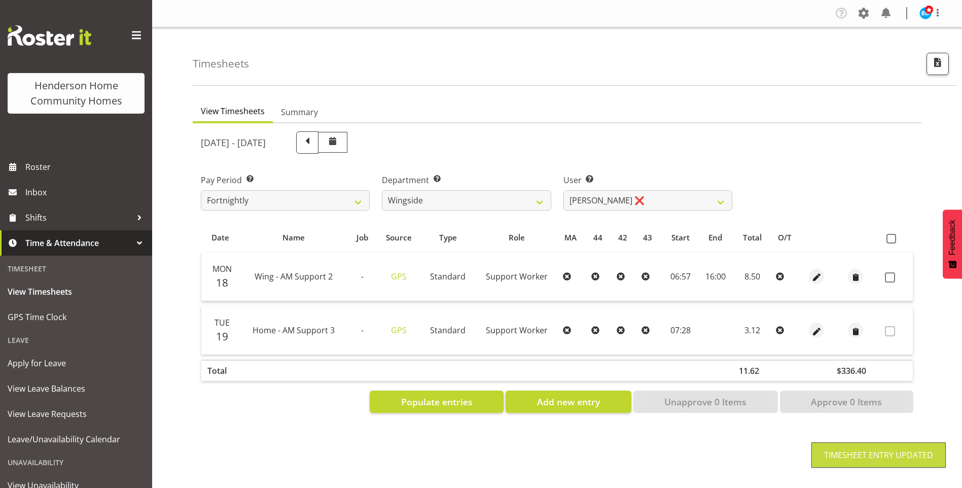
click at [891, 277] on span at bounding box center [890, 277] width 10 height 10
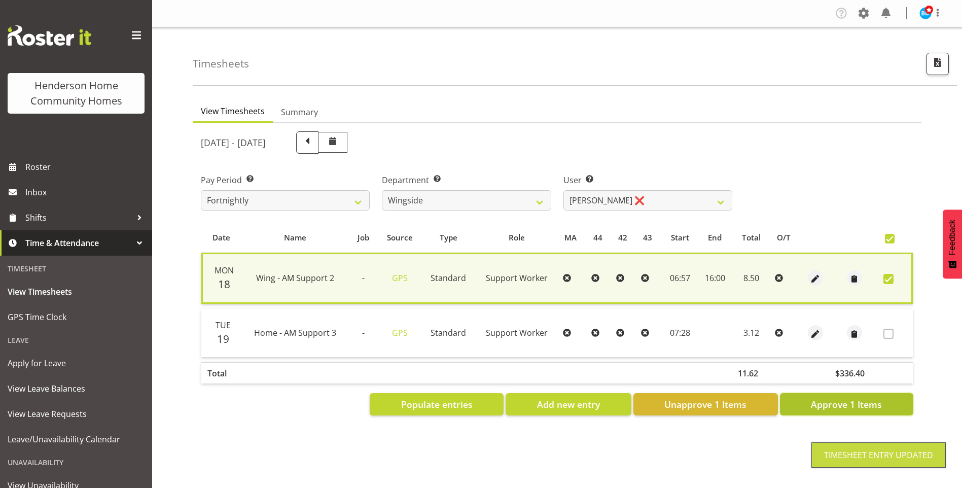
click at [864, 403] on span "Approve 1 Items" at bounding box center [846, 404] width 71 height 13
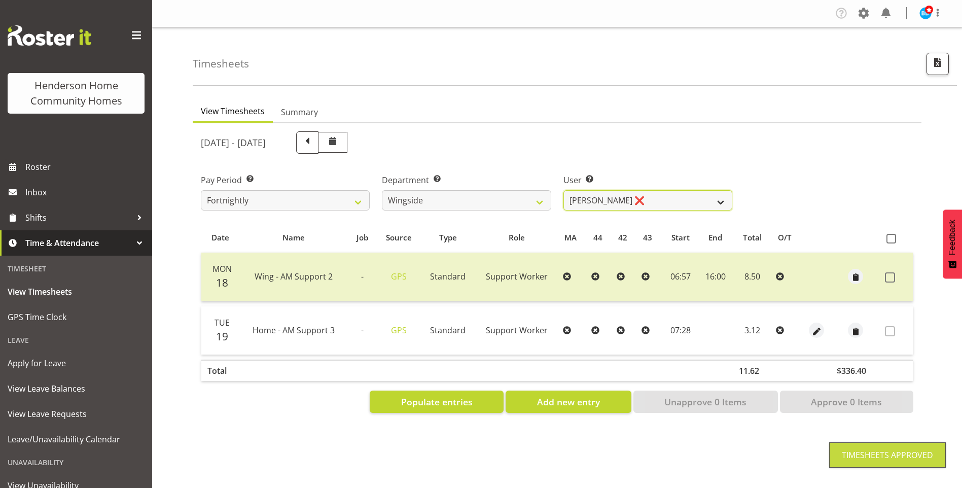
click at [598, 196] on select "[PERSON_NAME] ❌ [PERSON_NAME] ❌ [PERSON_NAME] ❌ [PERSON_NAME] ❌" at bounding box center [647, 200] width 169 height 20
click at [563, 190] on select "[PERSON_NAME] ❌ [PERSON_NAME] ❌ [PERSON_NAME] ❌ [PERSON_NAME] ❌" at bounding box center [647, 200] width 169 height 20
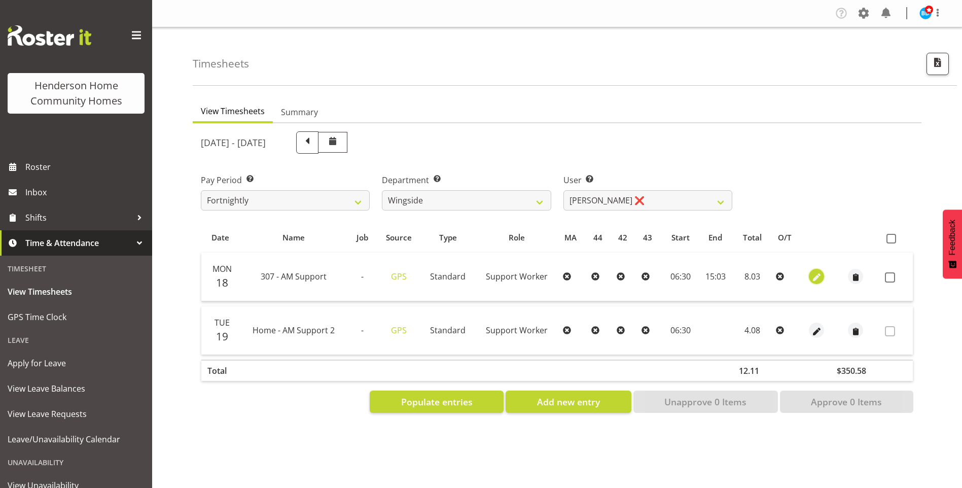
click at [813, 275] on span "button" at bounding box center [817, 278] width 12 height 12
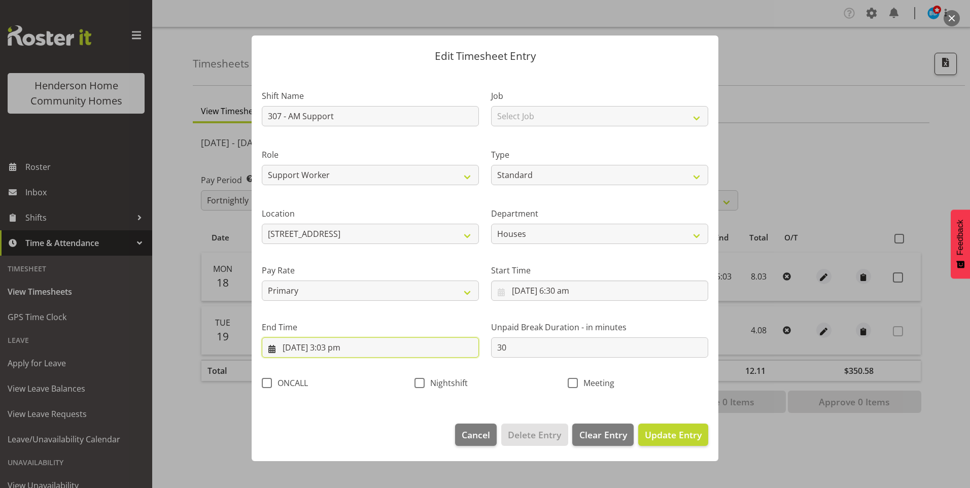
click at [339, 348] on input "[DATE] 3:03 pm" at bounding box center [370, 347] width 217 height 20
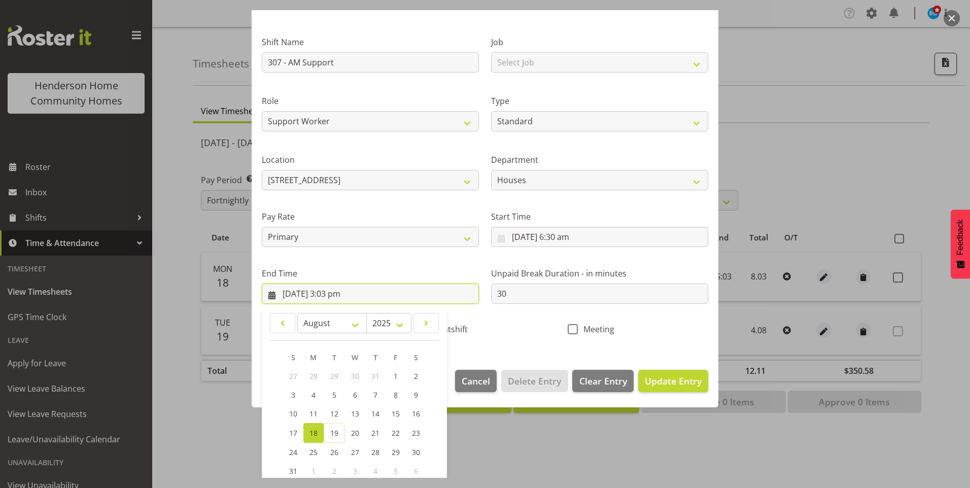
scroll to position [101, 0]
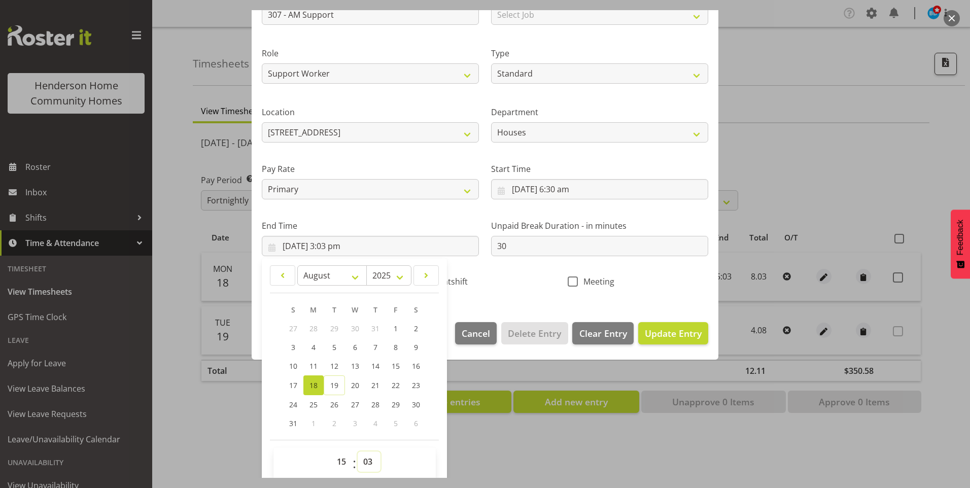
click at [366, 456] on select "00 01 02 03 04 05 06 07 08 09 10 11 12 13 14 15 16 17 18 19 20 21 22 23 24 25 2…" at bounding box center [369, 461] width 23 height 20
click at [358, 451] on select "00 01 02 03 04 05 06 07 08 09 10 11 12 13 14 15 16 17 18 19 20 21 22 23 24 25 2…" at bounding box center [369, 461] width 23 height 20
click at [681, 332] on span "Update Entry" at bounding box center [673, 333] width 57 height 12
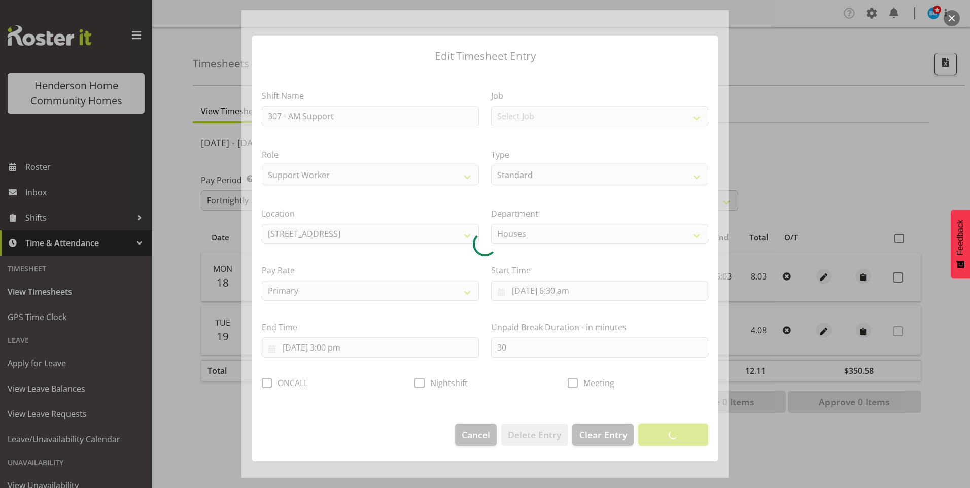
scroll to position [0, 0]
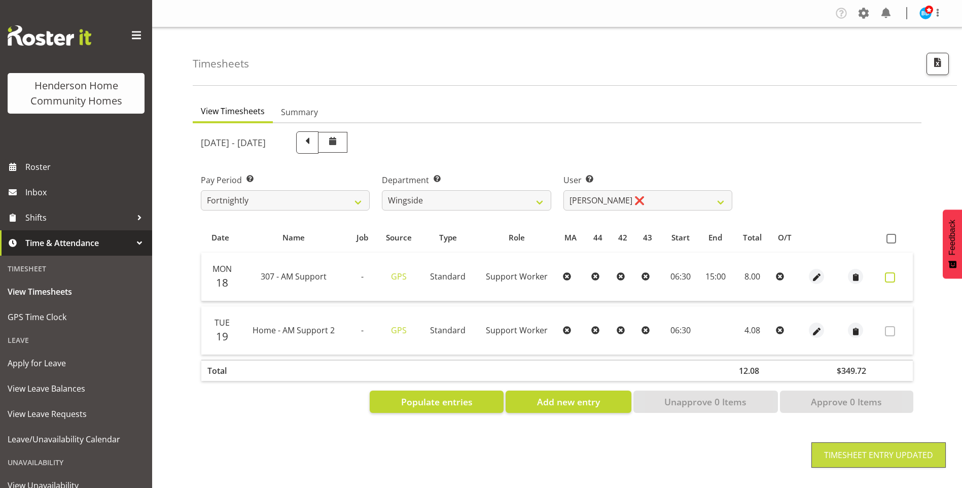
click at [886, 275] on span at bounding box center [890, 277] width 10 height 10
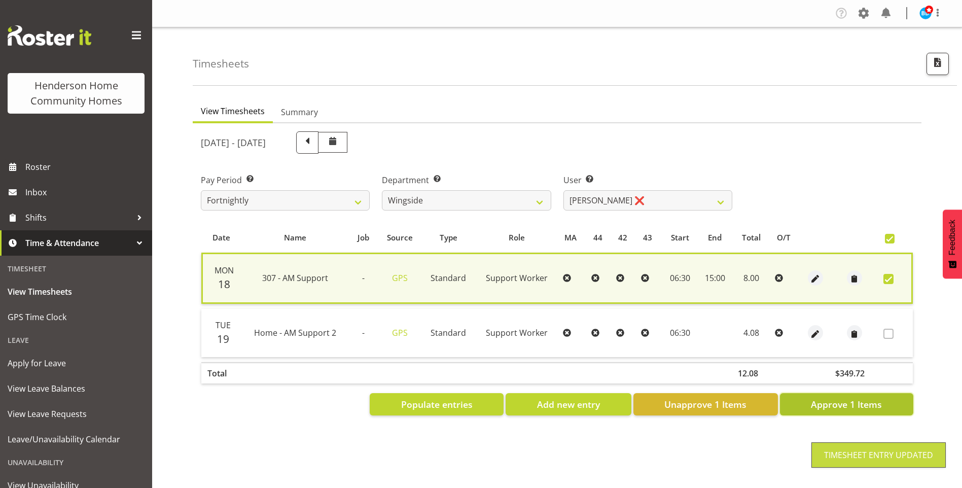
click at [858, 399] on span "Approve 1 Items" at bounding box center [846, 404] width 71 height 13
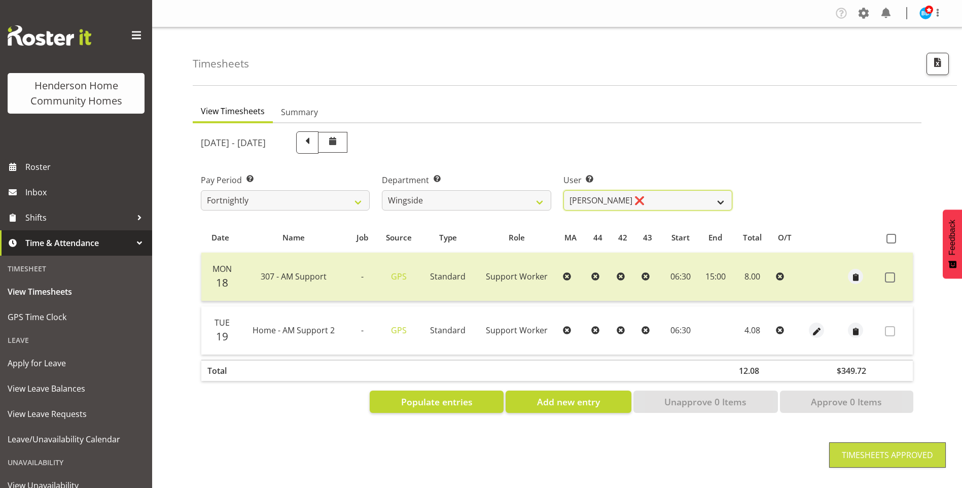
click at [592, 200] on select "[PERSON_NAME] ❌ [PERSON_NAME] ❌ [PERSON_NAME] ❌ [PERSON_NAME] ❌" at bounding box center [647, 200] width 169 height 20
click at [563, 190] on select "[PERSON_NAME] ❌ [PERSON_NAME] ❌ [PERSON_NAME] ❌ [PERSON_NAME] ❌" at bounding box center [647, 200] width 169 height 20
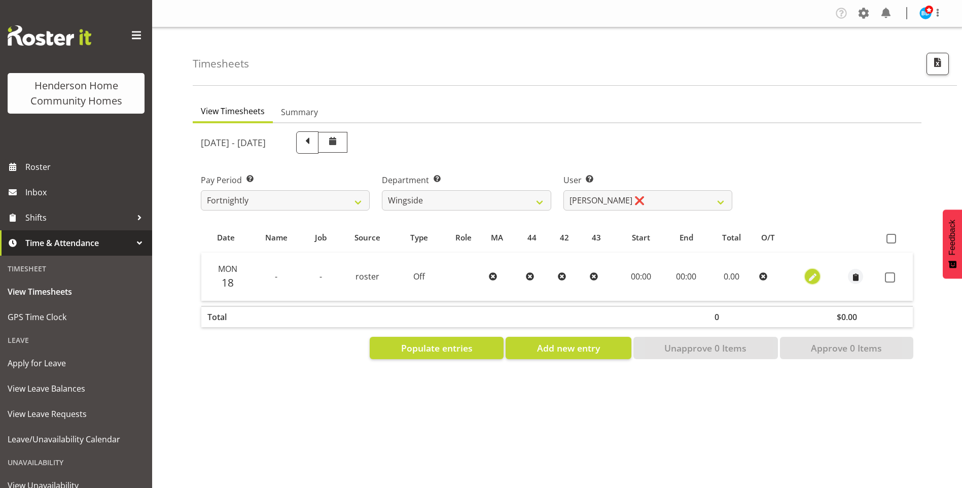
click at [810, 274] on span "button" at bounding box center [813, 278] width 12 height 12
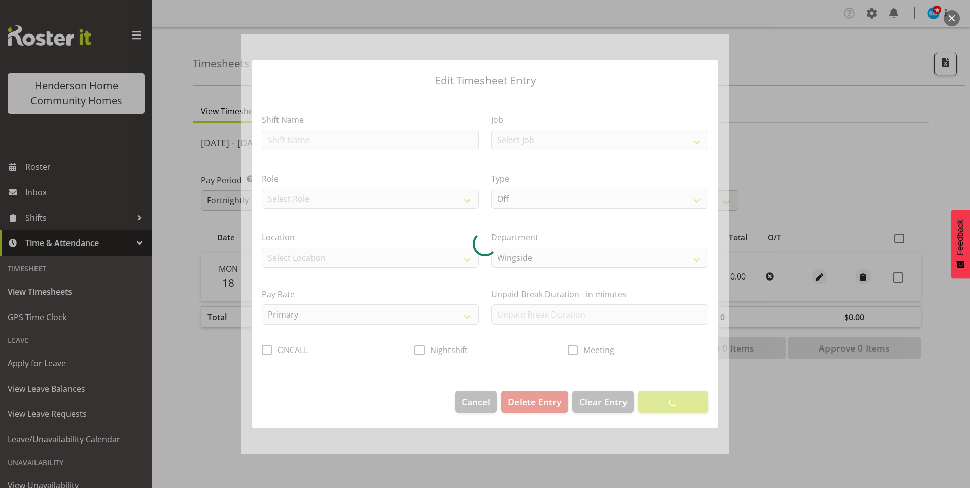
click at [282, 138] on div at bounding box center [484, 243] width 487 height 419
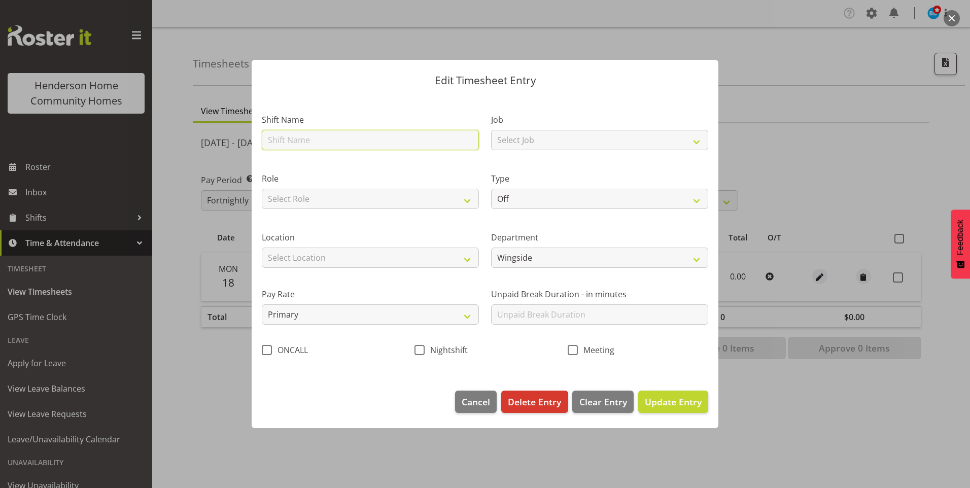
click at [291, 143] on input "text" at bounding box center [370, 140] width 217 height 20
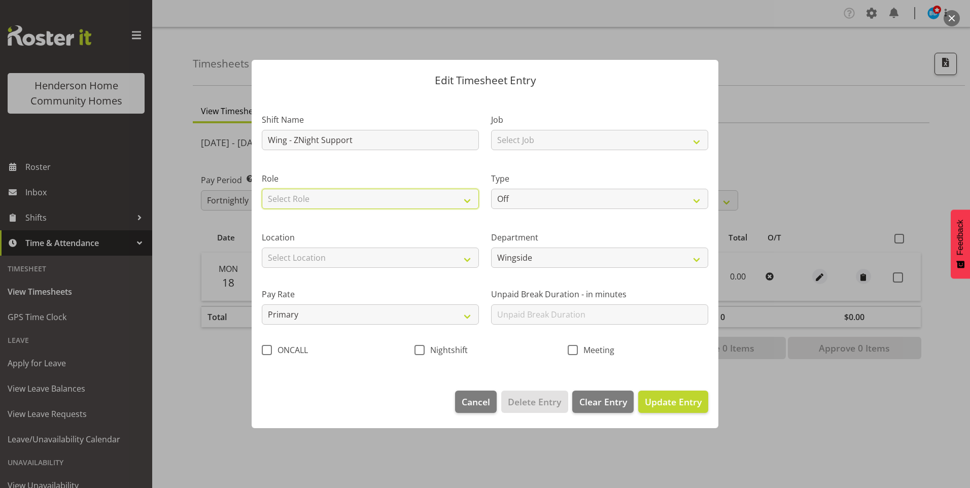
click at [310, 206] on select "Select Role Support Worker" at bounding box center [370, 199] width 217 height 20
click at [262, 189] on select "Select Role Support Worker" at bounding box center [370, 199] width 217 height 20
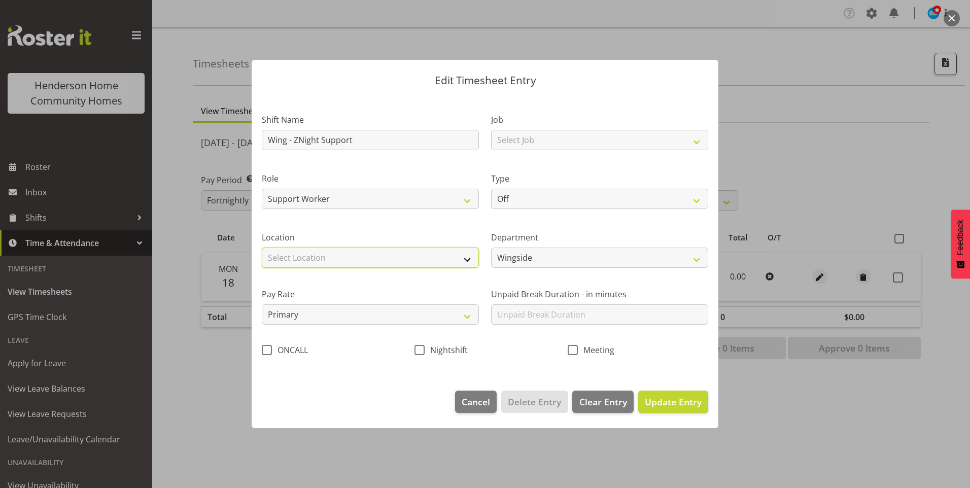
click at [308, 258] on select "Select Location [STREET_ADDRESS][GEOGRAPHIC_DATA][STREET_ADDRESS][STREET_ADDRES…" at bounding box center [370, 257] width 217 height 20
click at [262, 247] on select "Select Location [STREET_ADDRESS][GEOGRAPHIC_DATA][STREET_ADDRESS][STREET_ADDRES…" at bounding box center [370, 257] width 217 height 20
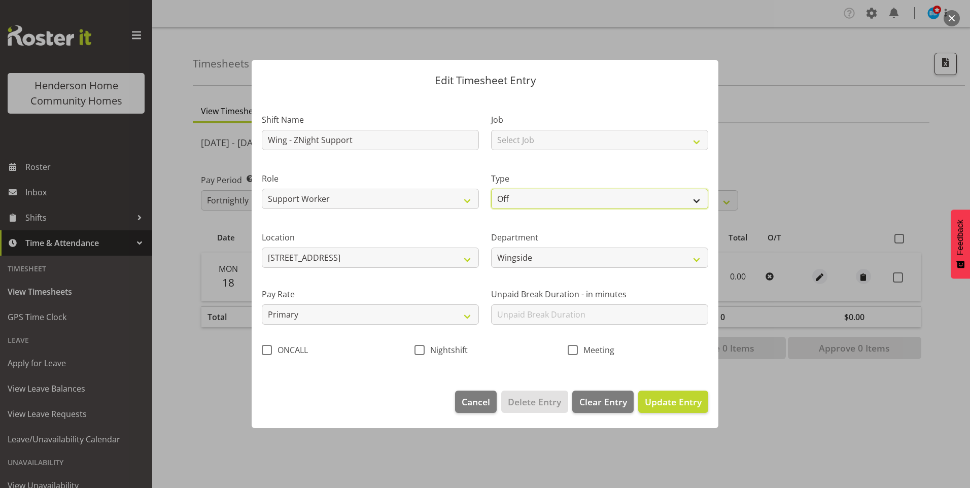
click at [507, 194] on select "Off Standard Public Holiday Public Holiday (Worked) Day In Lieu Annual Leave Si…" at bounding box center [599, 199] width 217 height 20
click at [491, 189] on select "Off Standard Public Holiday Public Holiday (Worked) Day In Lieu Annual Leave Si…" at bounding box center [599, 199] width 217 height 20
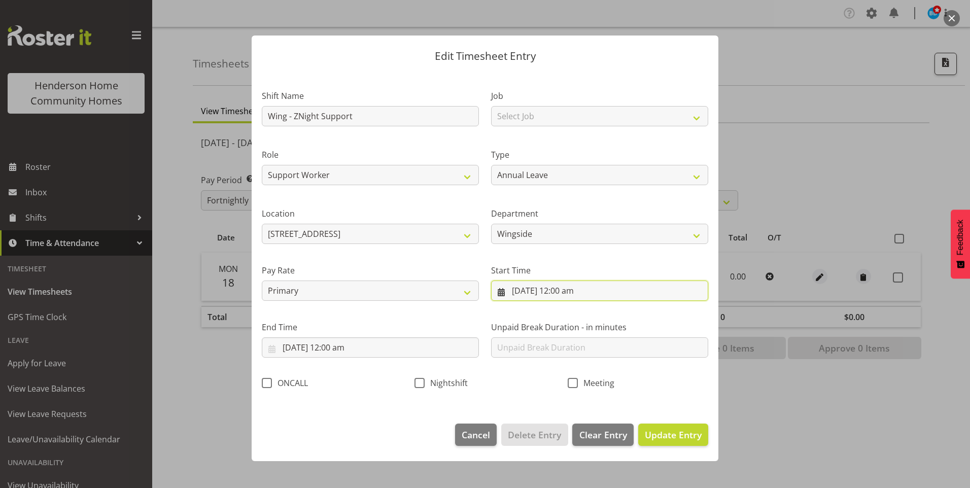
click at [565, 292] on input "[DATE] 12:00 am" at bounding box center [599, 290] width 217 height 20
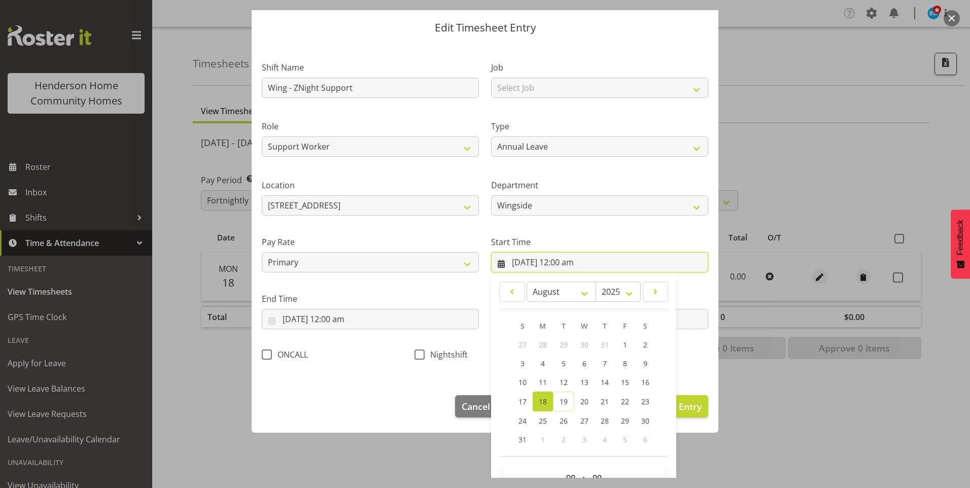
scroll to position [55, 0]
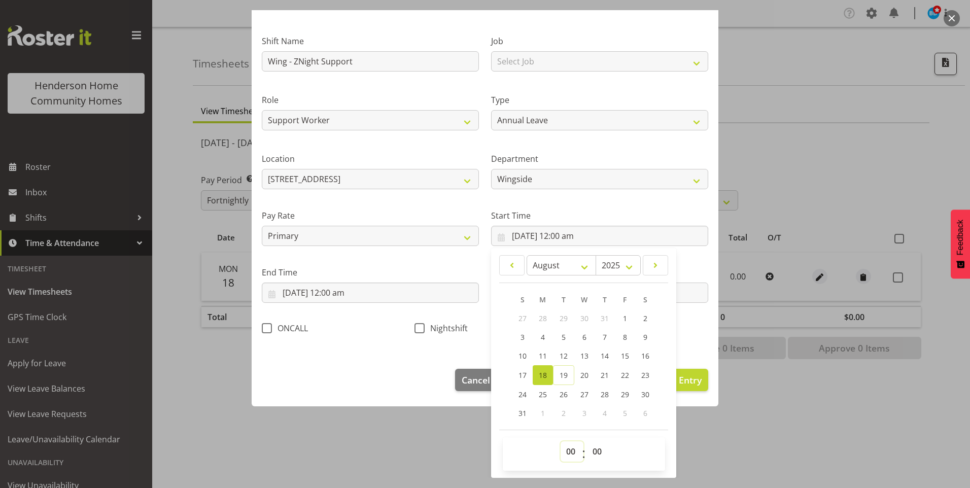
click at [561, 453] on select "00 01 02 03 04 05 06 07 08 09 10 11 12 13 14 15 16 17 18 19 20 21 22 23" at bounding box center [571, 451] width 23 height 20
click at [560, 441] on select "00 01 02 03 04 05 06 07 08 09 10 11 12 13 14 15 16 17 18 19 20 21 22 23" at bounding box center [571, 451] width 23 height 20
drag, startPoint x: 591, startPoint y: 448, endPoint x: 593, endPoint y: 443, distance: 5.5
click at [591, 448] on select "00 01 02 03 04 05 06 07 08 09 10 11 12 13 14 15 16 17 18 19 20 21 22 23 24 25 2…" at bounding box center [598, 451] width 23 height 20
click at [587, 441] on select "00 01 02 03 04 05 06 07 08 09 10 11 12 13 14 15 16 17 18 19 20 21 22 23 24 25 2…" at bounding box center [598, 451] width 23 height 20
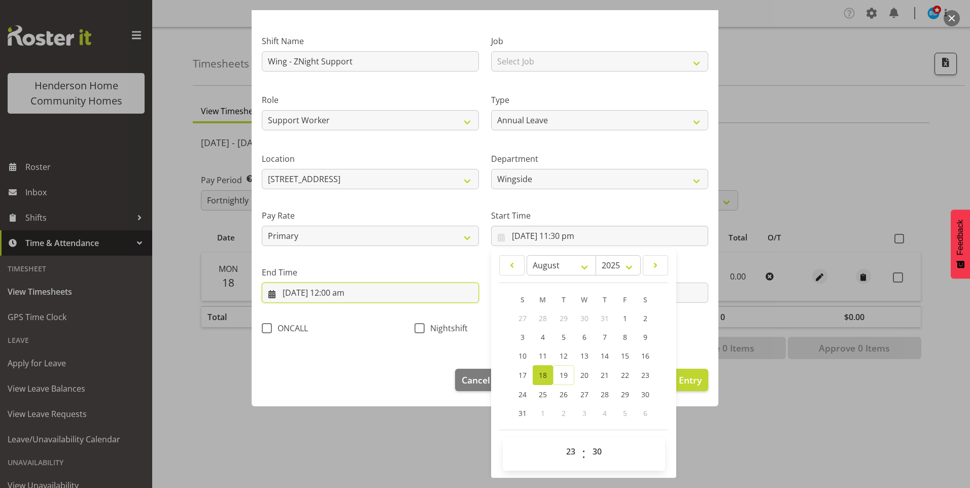
click at [320, 293] on input "[DATE] 12:00 am" at bounding box center [370, 292] width 217 height 20
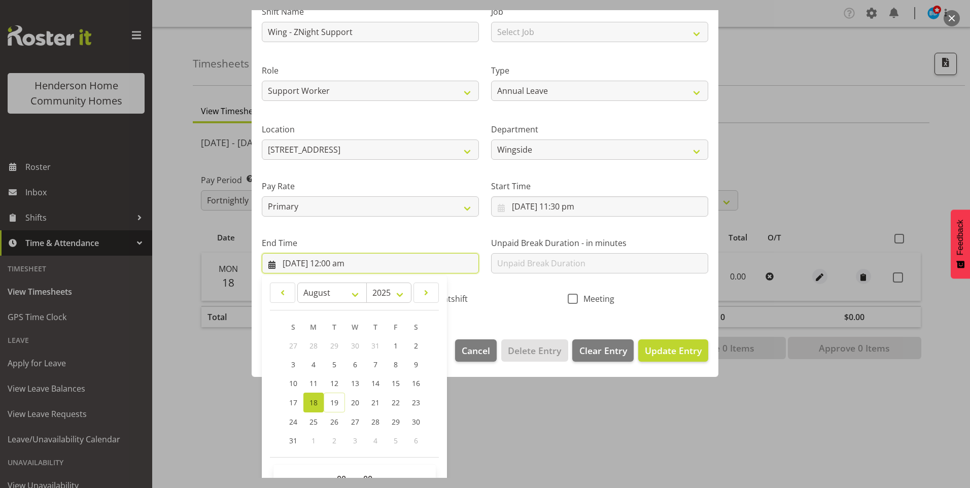
scroll to position [112, 0]
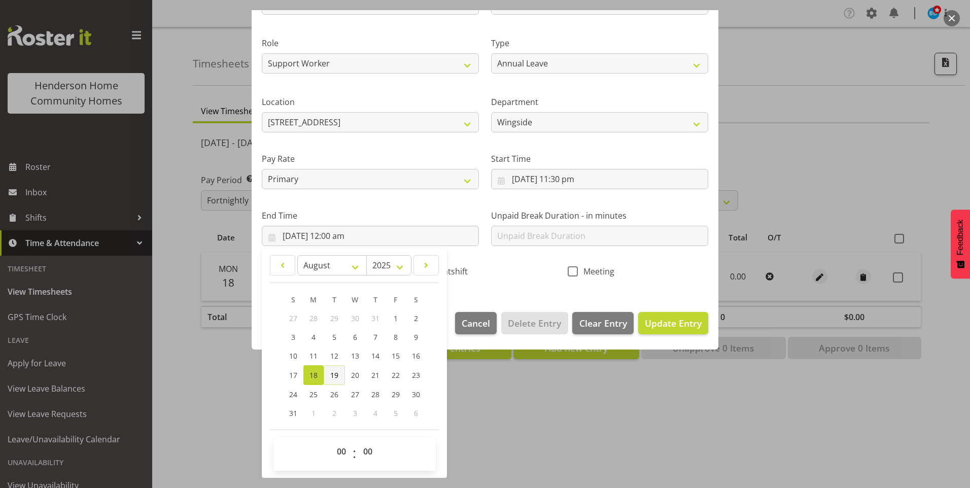
click at [333, 372] on span "19" at bounding box center [334, 375] width 8 height 10
click at [338, 449] on select "00 01 02 03 04 05 06 07 08 09 10 11 12 13 14 15 16 17 18 19 20 21 22 23" at bounding box center [342, 451] width 23 height 20
click at [331, 441] on select "00 01 02 03 04 05 06 07 08 09 10 11 12 13 14 15 16 17 18 19 20 21 22 23" at bounding box center [342, 451] width 23 height 20
click at [366, 450] on select "00 01 02 03 04 05 06 07 08 09 10 11 12 13 14 15 16 17 18 19 20 21 22 23 24 25 2…" at bounding box center [369, 451] width 23 height 20
click at [358, 441] on select "00 01 02 03 04 05 06 07 08 09 10 11 12 13 14 15 16 17 18 19 20 21 22 23 24 25 2…" at bounding box center [369, 451] width 23 height 20
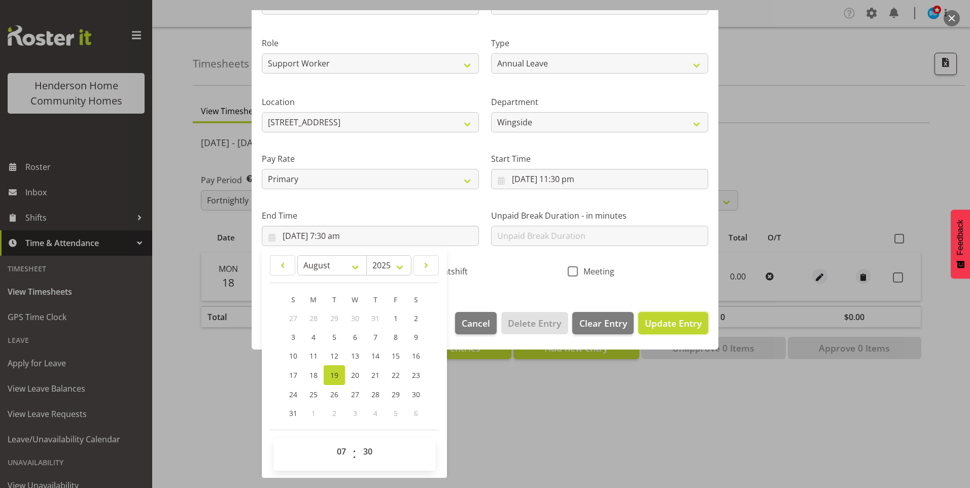
drag, startPoint x: 665, startPoint y: 321, endPoint x: 734, endPoint y: 305, distance: 70.5
click at [668, 321] on span "Update Entry" at bounding box center [673, 323] width 57 height 12
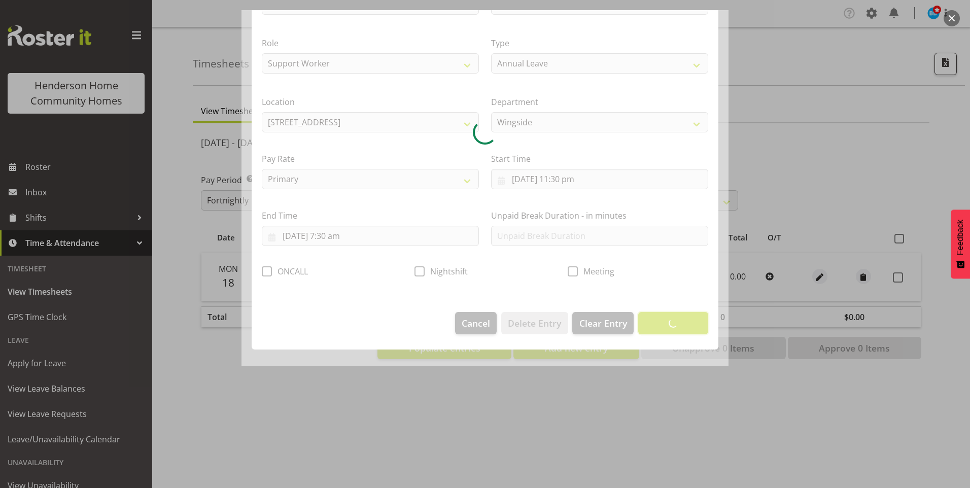
scroll to position [0, 0]
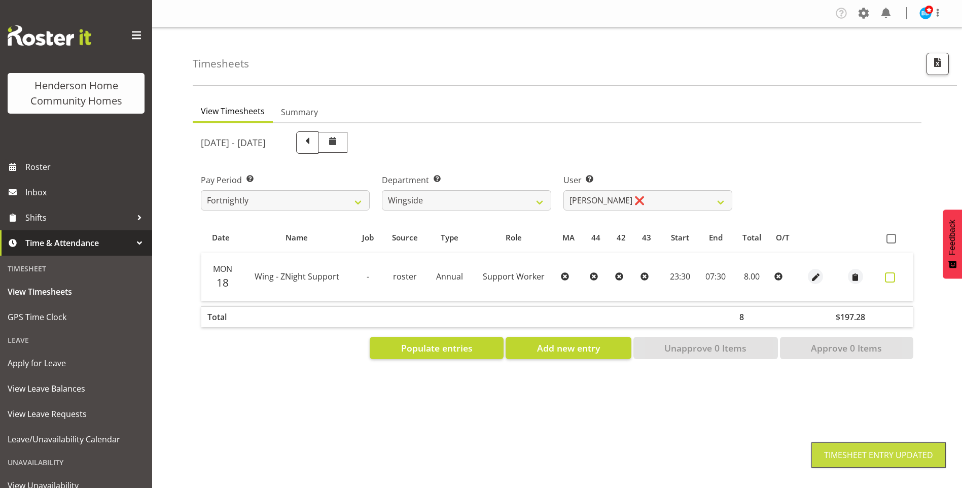
click at [895, 278] on label at bounding box center [893, 277] width 16 height 10
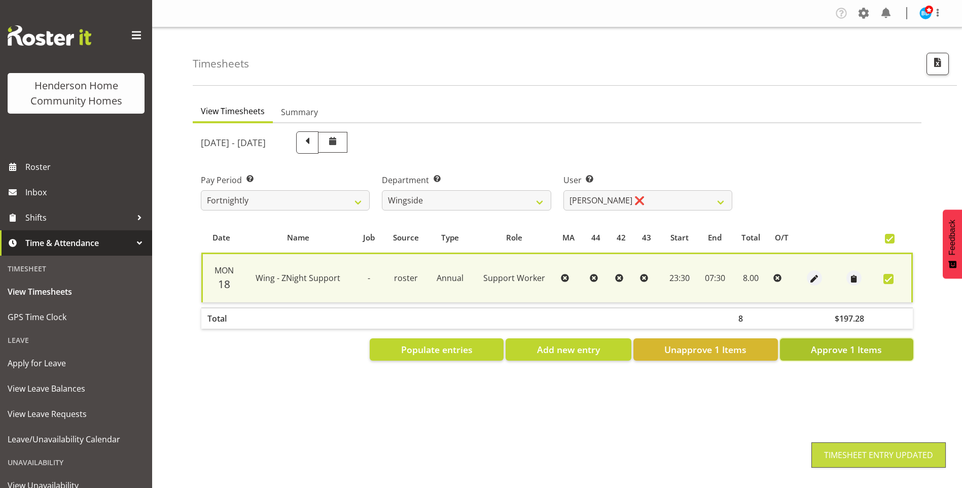
click at [871, 346] on span "Approve 1 Items" at bounding box center [846, 349] width 71 height 13
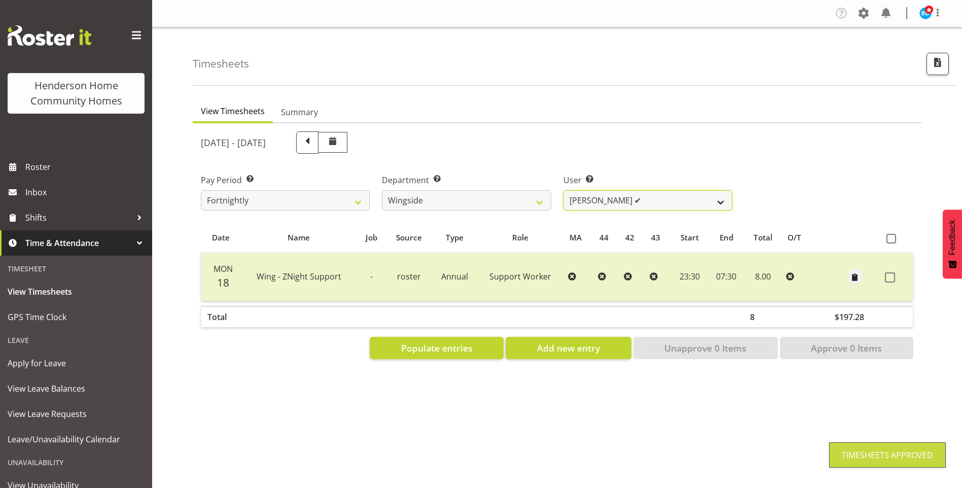
click at [598, 202] on select "[PERSON_NAME] ❌ [PERSON_NAME] ❌ [PERSON_NAME] ✔ [PERSON_NAME] ❌" at bounding box center [647, 200] width 169 height 20
click at [563, 190] on select "[PERSON_NAME] ❌ [PERSON_NAME] ❌ [PERSON_NAME] ✔ [PERSON_NAME] ❌" at bounding box center [647, 200] width 169 height 20
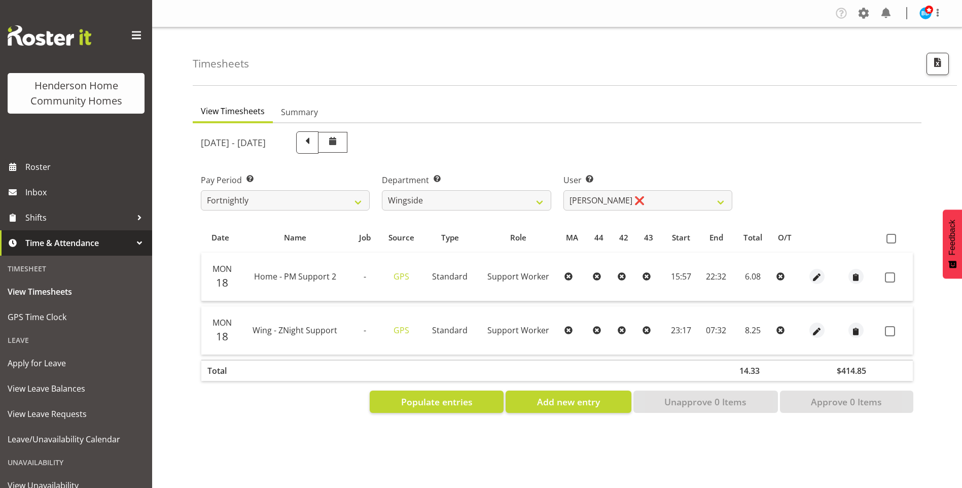
click at [822, 280] on div at bounding box center [817, 276] width 20 height 15
click at [815, 278] on span "button" at bounding box center [817, 278] width 12 height 12
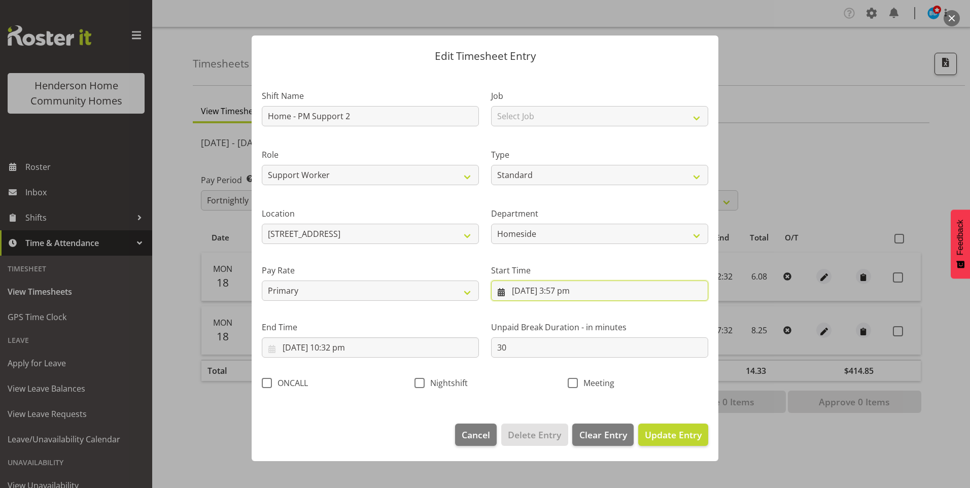
click at [563, 298] on input "[DATE] 3:57 pm" at bounding box center [599, 290] width 217 height 20
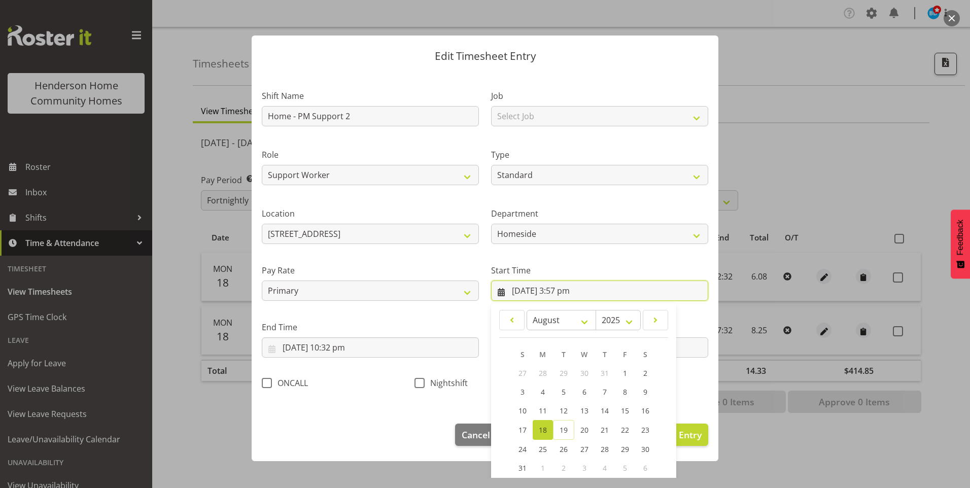
scroll to position [55, 0]
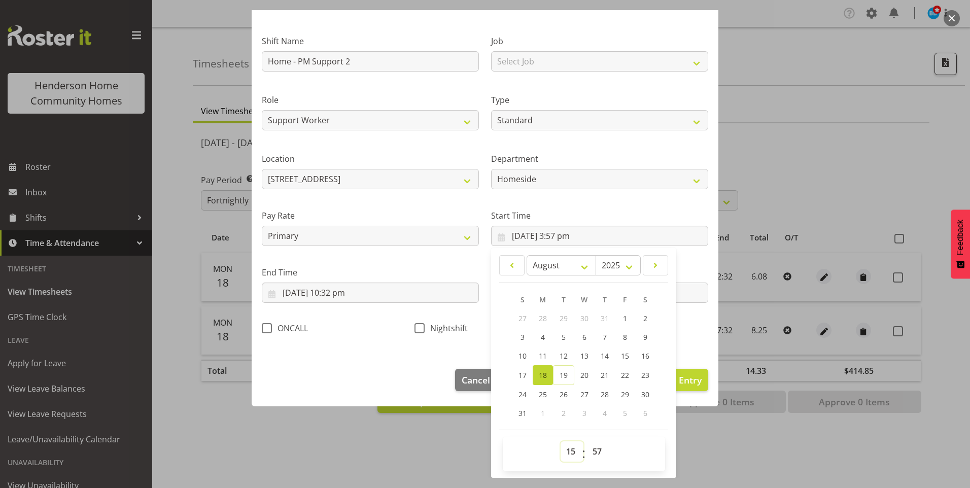
click at [571, 452] on select "00 01 02 03 04 05 06 07 08 09 10 11 12 13 14 15 16 17 18 19 20 21 22 23" at bounding box center [571, 451] width 23 height 20
click at [560, 441] on select "00 01 02 03 04 05 06 07 08 09 10 11 12 13 14 15 16 17 18 19 20 21 22 23" at bounding box center [571, 451] width 23 height 20
click at [600, 452] on select "00 01 02 03 04 05 06 07 08 09 10 11 12 13 14 15 16 17 18 19 20 21 22 23 24 25 2…" at bounding box center [598, 451] width 23 height 20
click at [587, 441] on select "00 01 02 03 04 05 06 07 08 09 10 11 12 13 14 15 16 17 18 19 20 21 22 23 24 25 2…" at bounding box center [598, 451] width 23 height 20
click at [343, 291] on input "[DATE] 10:32 pm" at bounding box center [370, 292] width 217 height 20
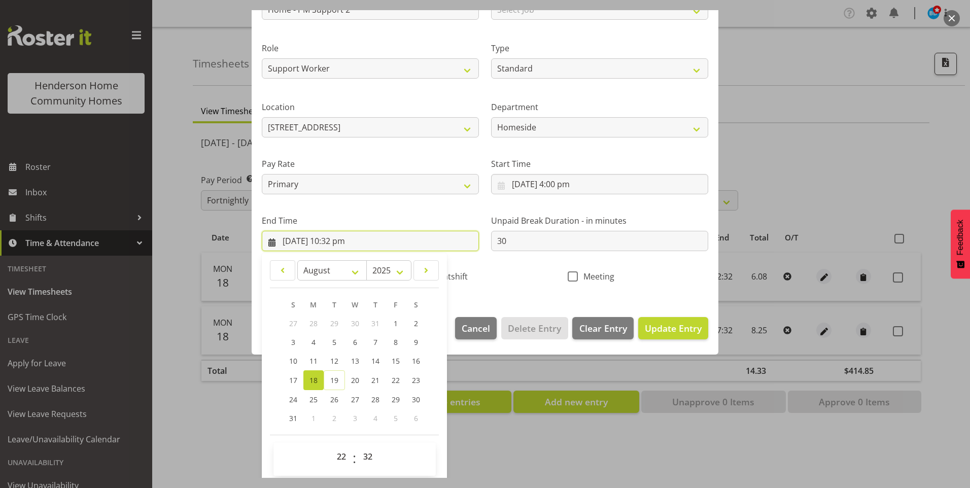
scroll to position [112, 0]
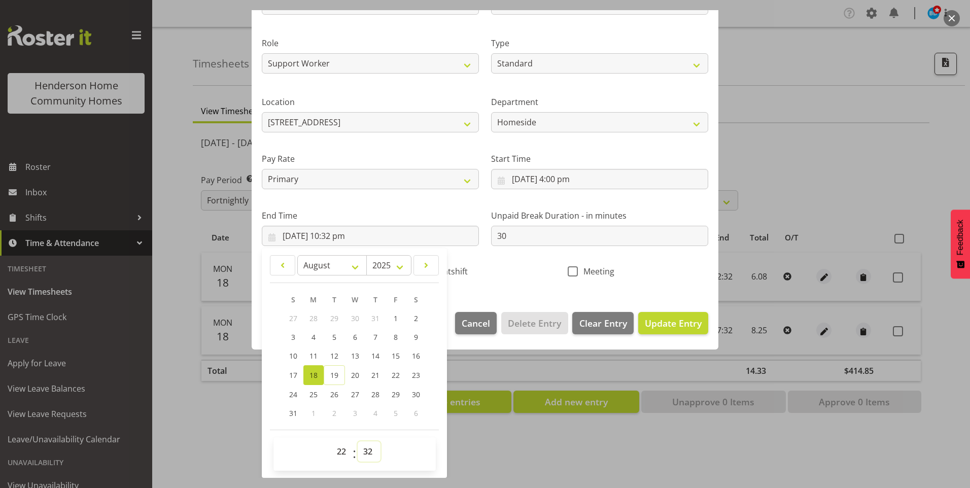
drag, startPoint x: 370, startPoint y: 457, endPoint x: 372, endPoint y: 447, distance: 10.3
click at [370, 456] on select "00 01 02 03 04 05 06 07 08 09 10 11 12 13 14 15 16 17 18 19 20 21 22 23 24 25 2…" at bounding box center [369, 451] width 23 height 20
click at [358, 441] on select "00 01 02 03 04 05 06 07 08 09 10 11 12 13 14 15 16 17 18 19 20 21 22 23 24 25 2…" at bounding box center [369, 451] width 23 height 20
click at [336, 377] on span "19" at bounding box center [334, 375] width 8 height 10
click at [306, 368] on link "18" at bounding box center [313, 375] width 20 height 20
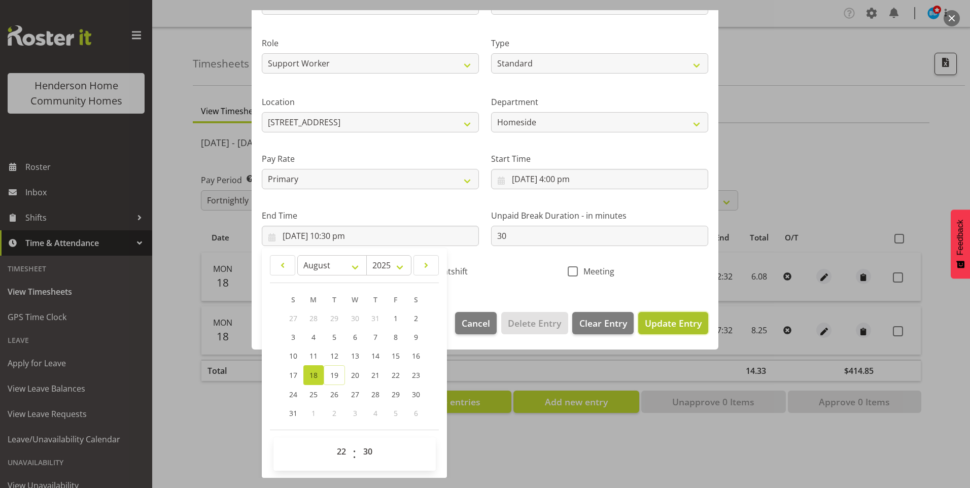
click at [692, 321] on span "Update Entry" at bounding box center [673, 323] width 57 height 12
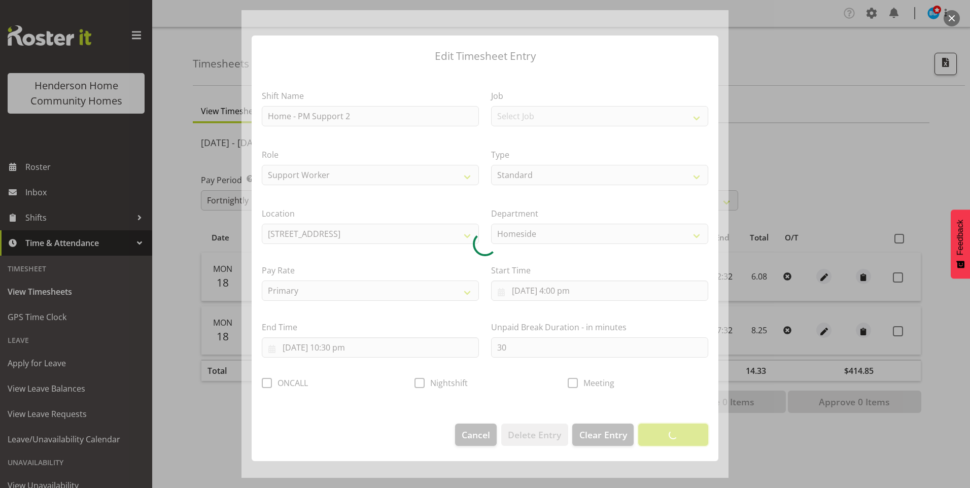
scroll to position [0, 0]
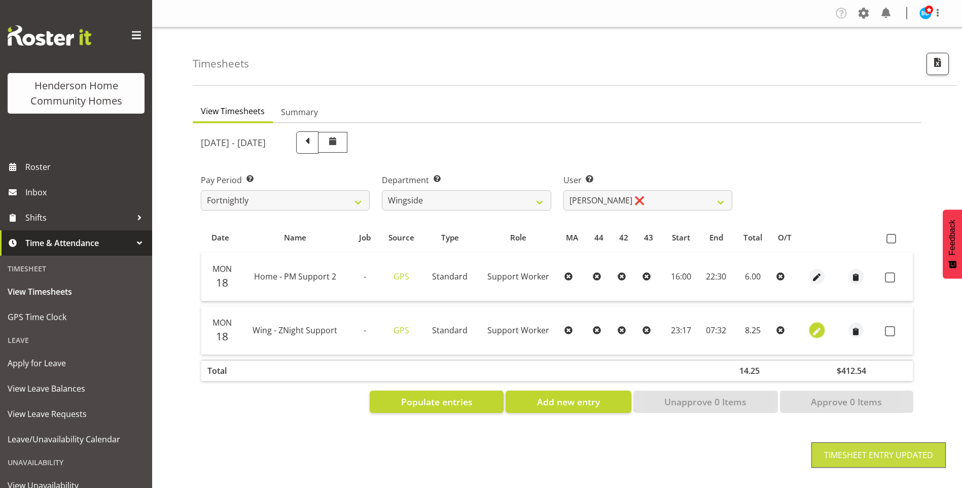
click at [817, 331] on span "button" at bounding box center [817, 332] width 12 height 12
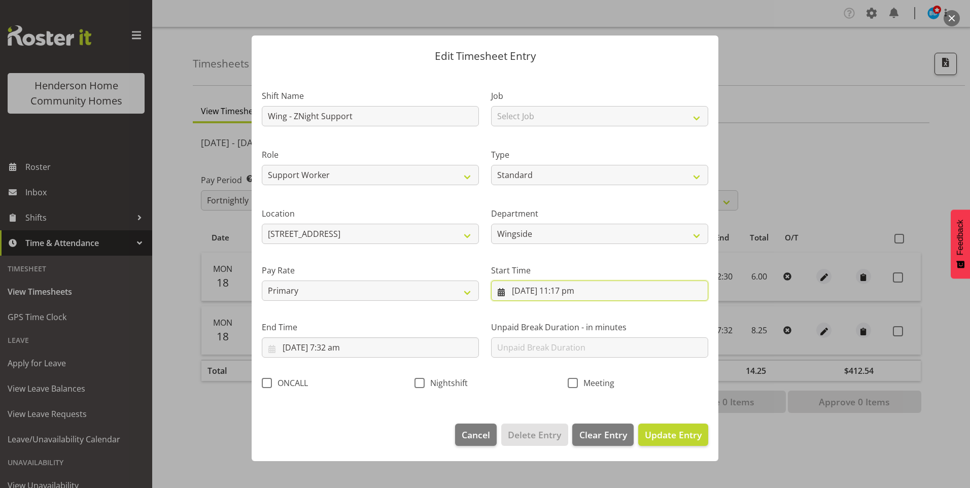
click at [577, 293] on input "[DATE] 11:17 pm" at bounding box center [599, 290] width 217 height 20
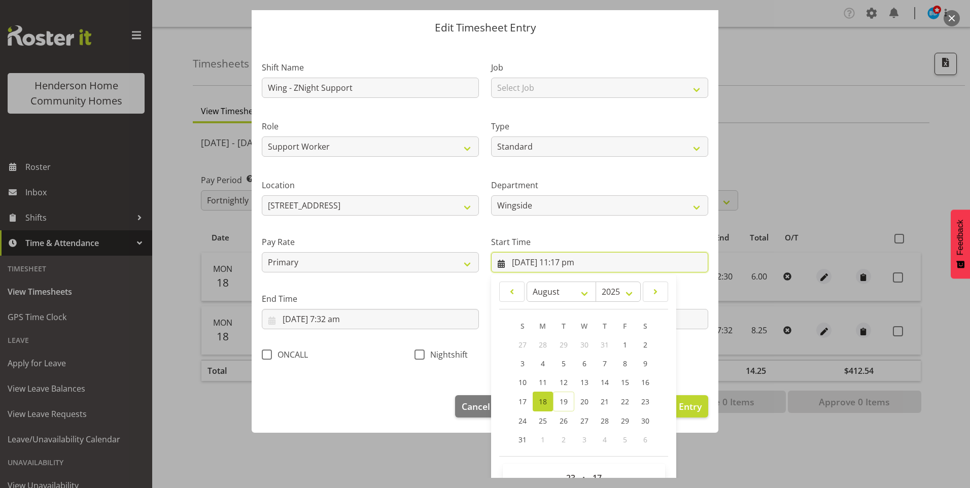
scroll to position [55, 0]
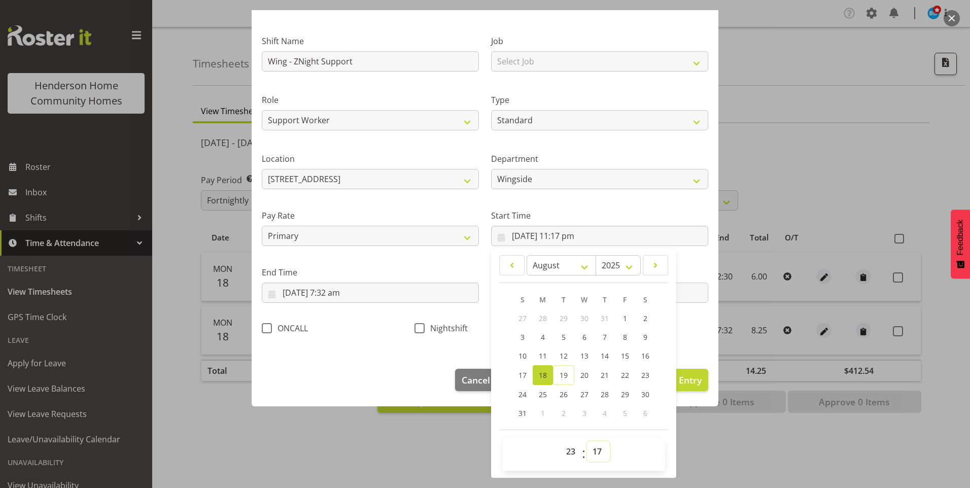
drag, startPoint x: 594, startPoint y: 450, endPoint x: 603, endPoint y: 443, distance: 10.9
click at [594, 450] on select "00 01 02 03 04 05 06 07 08 09 10 11 12 13 14 15 16 17 18 19 20 21 22 23 24 25 2…" at bounding box center [598, 451] width 23 height 20
click at [587, 441] on select "00 01 02 03 04 05 06 07 08 09 10 11 12 13 14 15 16 17 18 19 20 21 22 23 24 25 2…" at bounding box center [598, 451] width 23 height 20
click at [416, 326] on span at bounding box center [419, 328] width 10 height 10
click at [416, 326] on input "Nightshift" at bounding box center [417, 328] width 7 height 7
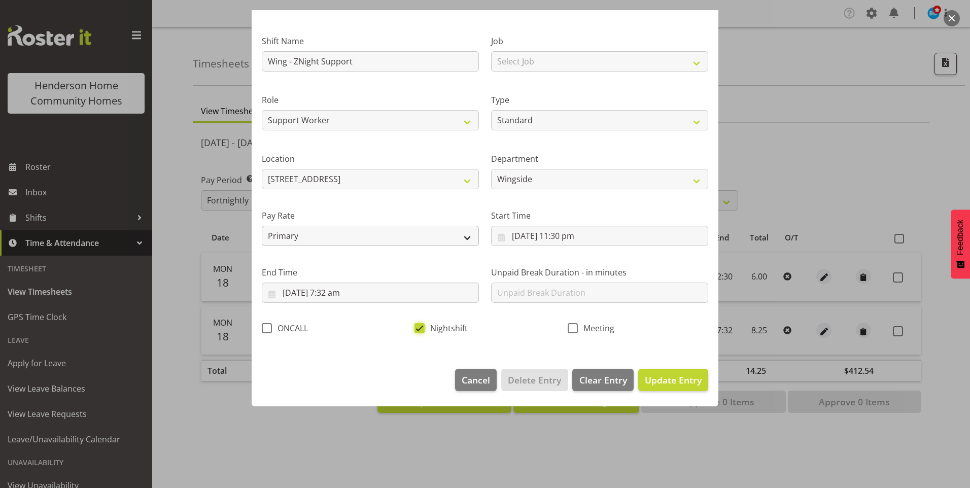
scroll to position [0, 0]
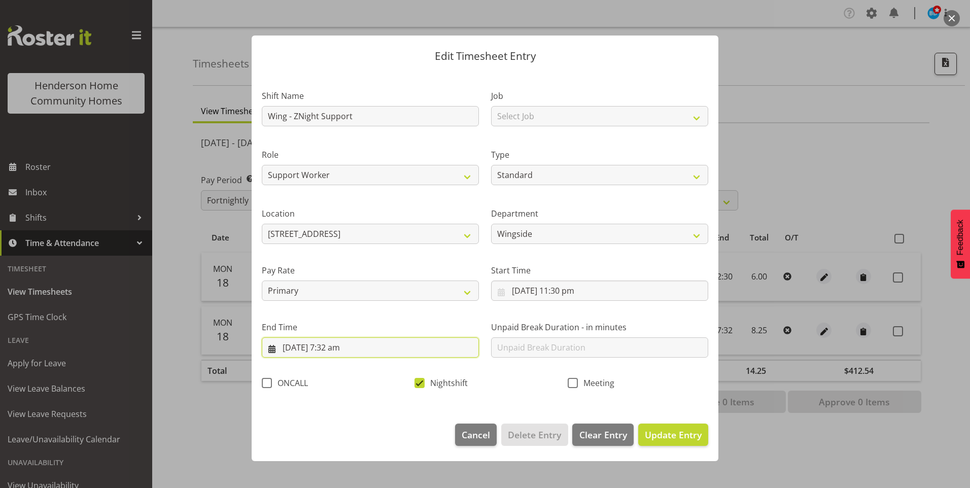
click at [344, 349] on input "[DATE] 7:32 am" at bounding box center [370, 347] width 217 height 20
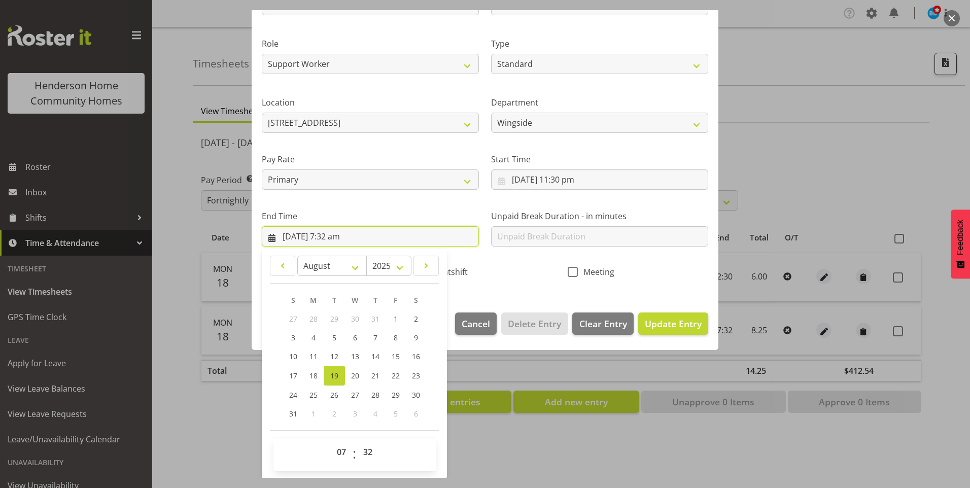
scroll to position [112, 0]
click at [363, 447] on select "00 01 02 03 04 05 06 07 08 09 10 11 12 13 14 15 16 17 18 19 20 21 22 23 24 25 2…" at bounding box center [369, 451] width 23 height 20
click at [358, 441] on select "00 01 02 03 04 05 06 07 08 09 10 11 12 13 14 15 16 17 18 19 20 21 22 23 24 25 2…" at bounding box center [369, 451] width 23 height 20
click at [651, 317] on span "Update Entry" at bounding box center [673, 323] width 57 height 12
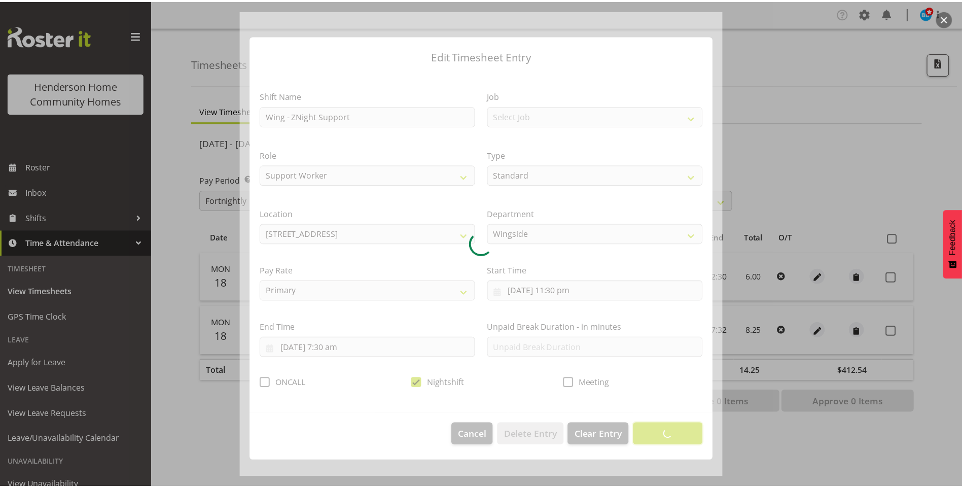
scroll to position [0, 0]
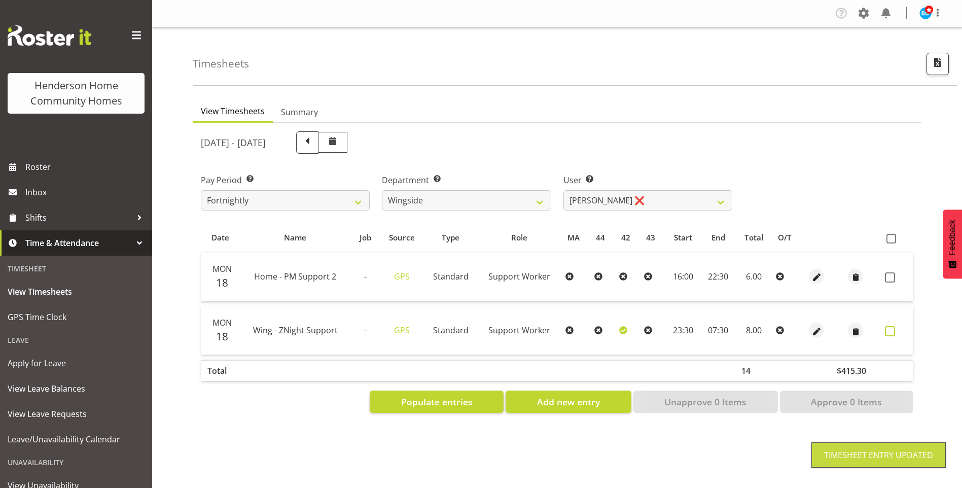
drag, startPoint x: 889, startPoint y: 332, endPoint x: 898, endPoint y: 305, distance: 28.7
click at [889, 332] on span at bounding box center [890, 331] width 10 height 10
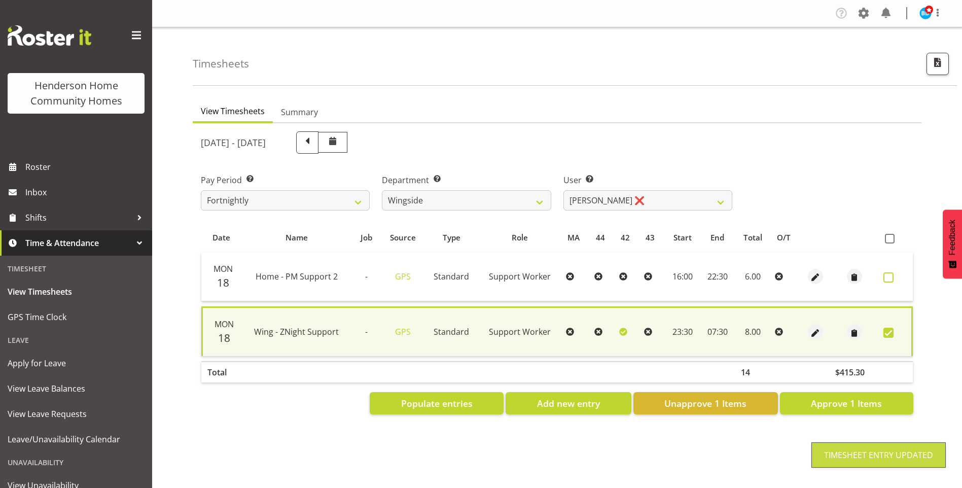
click at [892, 275] on span at bounding box center [888, 277] width 10 height 10
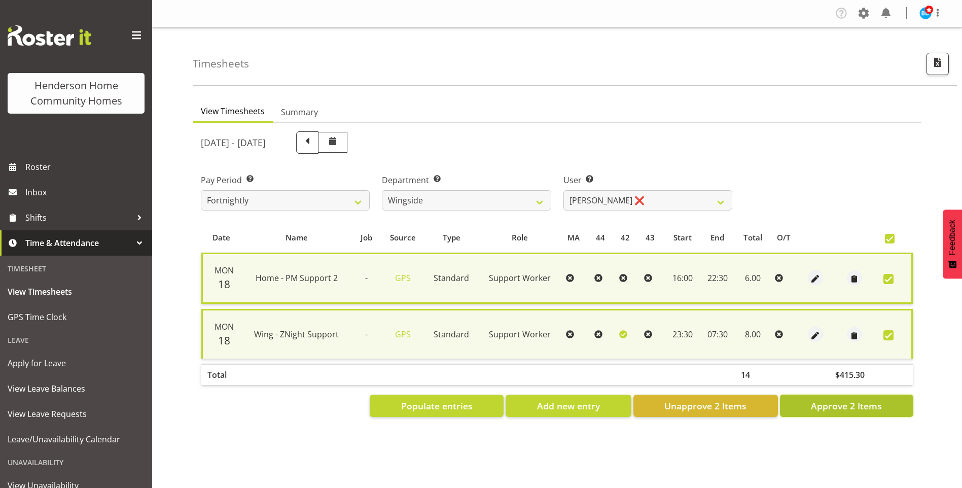
click at [846, 403] on span "Approve 2 Items" at bounding box center [846, 405] width 71 height 13
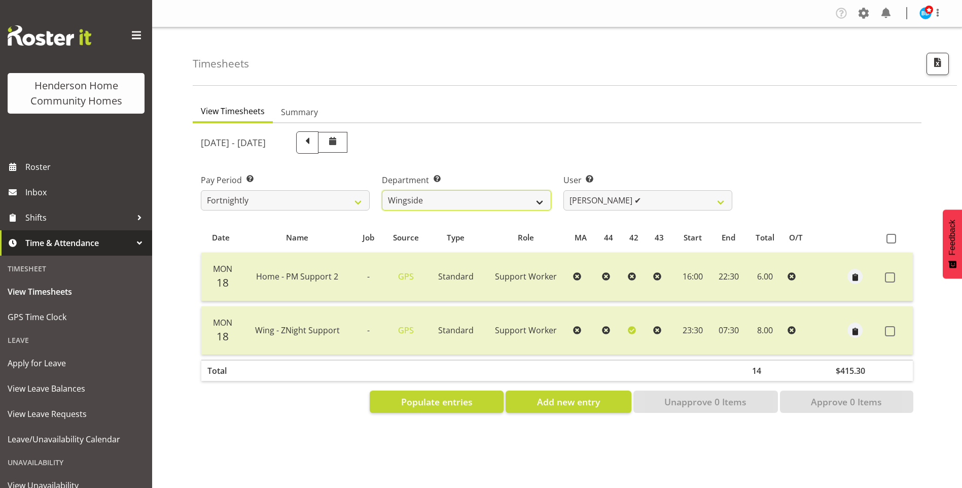
click at [465, 194] on select "Admin Homeside Houses Wingside" at bounding box center [466, 200] width 169 height 20
click at [382, 190] on select "Admin Homeside Houses Wingside" at bounding box center [466, 200] width 169 height 20
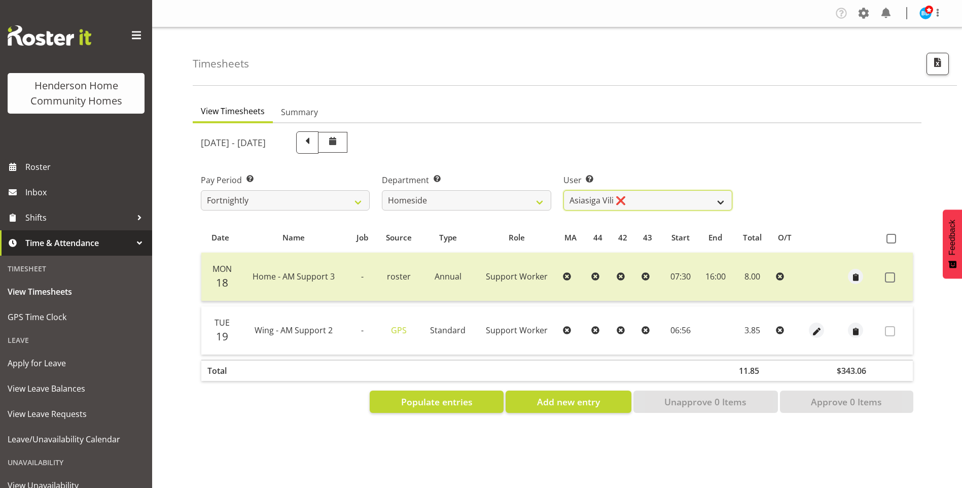
click at [598, 199] on select "[PERSON_NAME] ❌ [PERSON_NAME] ❌ [PERSON_NAME] (BK) [PERSON_NAME] ❌ [PERSON_NAME…" at bounding box center [647, 200] width 169 height 20
click at [563, 190] on select "[PERSON_NAME] ❌ [PERSON_NAME] ❌ [PERSON_NAME] (BK) [PERSON_NAME] ❌ [PERSON_NAME…" at bounding box center [647, 200] width 169 height 20
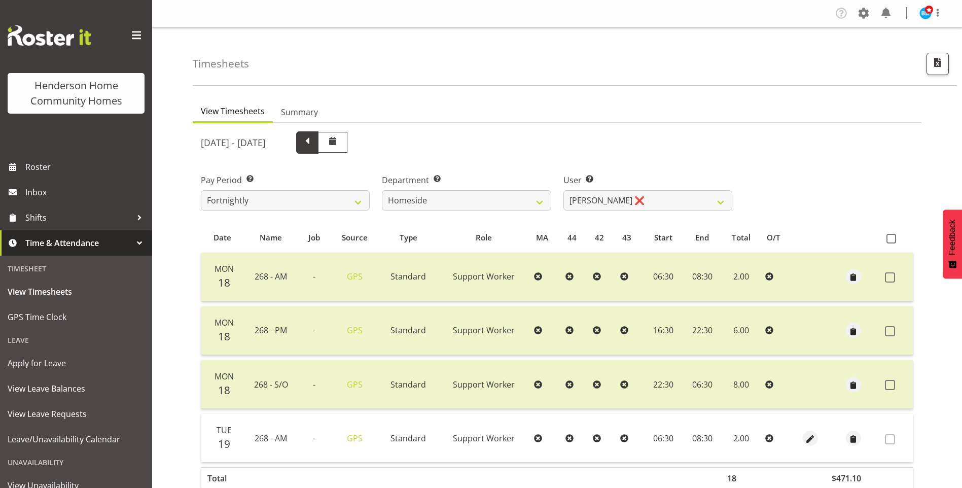
click at [314, 147] on span at bounding box center [307, 141] width 13 height 13
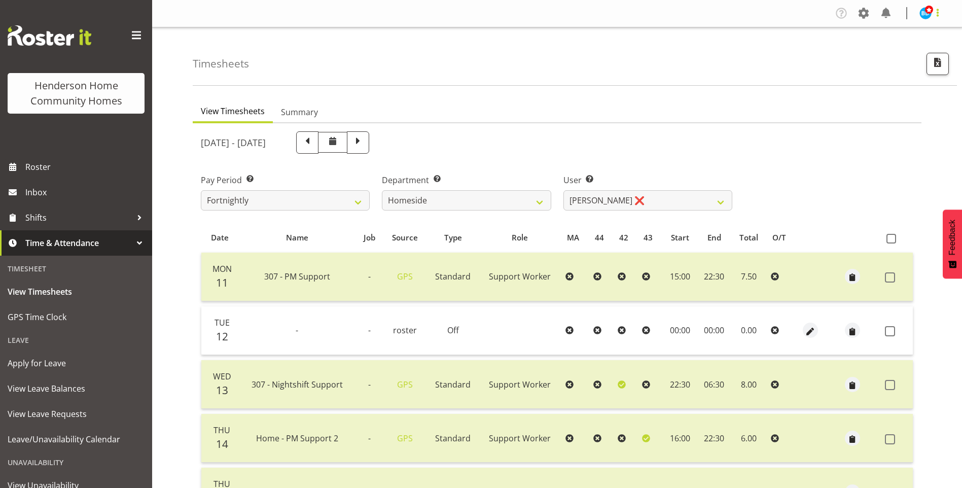
click at [933, 14] on span at bounding box center [938, 13] width 12 height 12
click at [887, 61] on link "Log Out" at bounding box center [894, 53] width 97 height 18
